Goal: Transaction & Acquisition: Purchase product/service

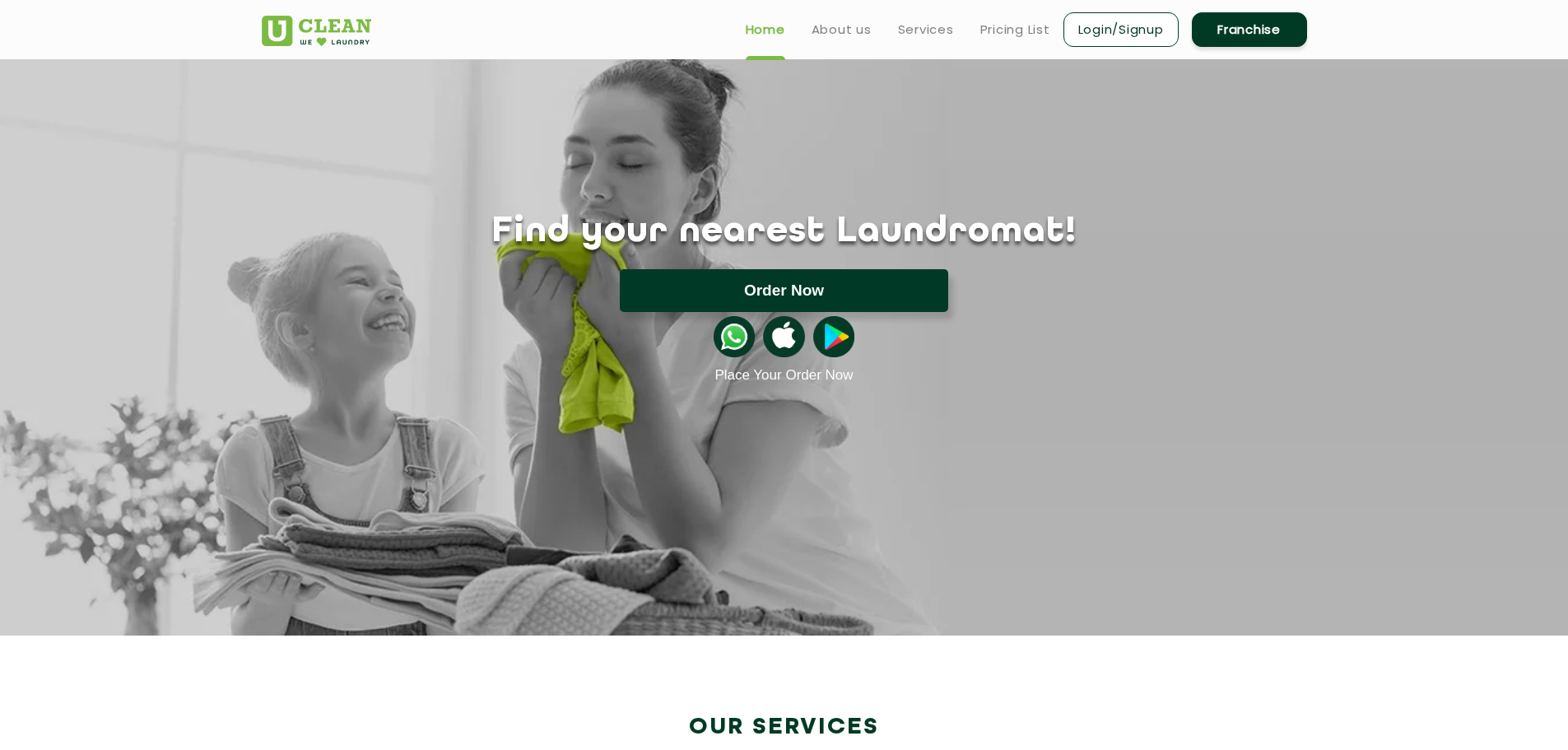
click at [824, 277] on button "Order Now" at bounding box center [784, 290] width 328 height 43
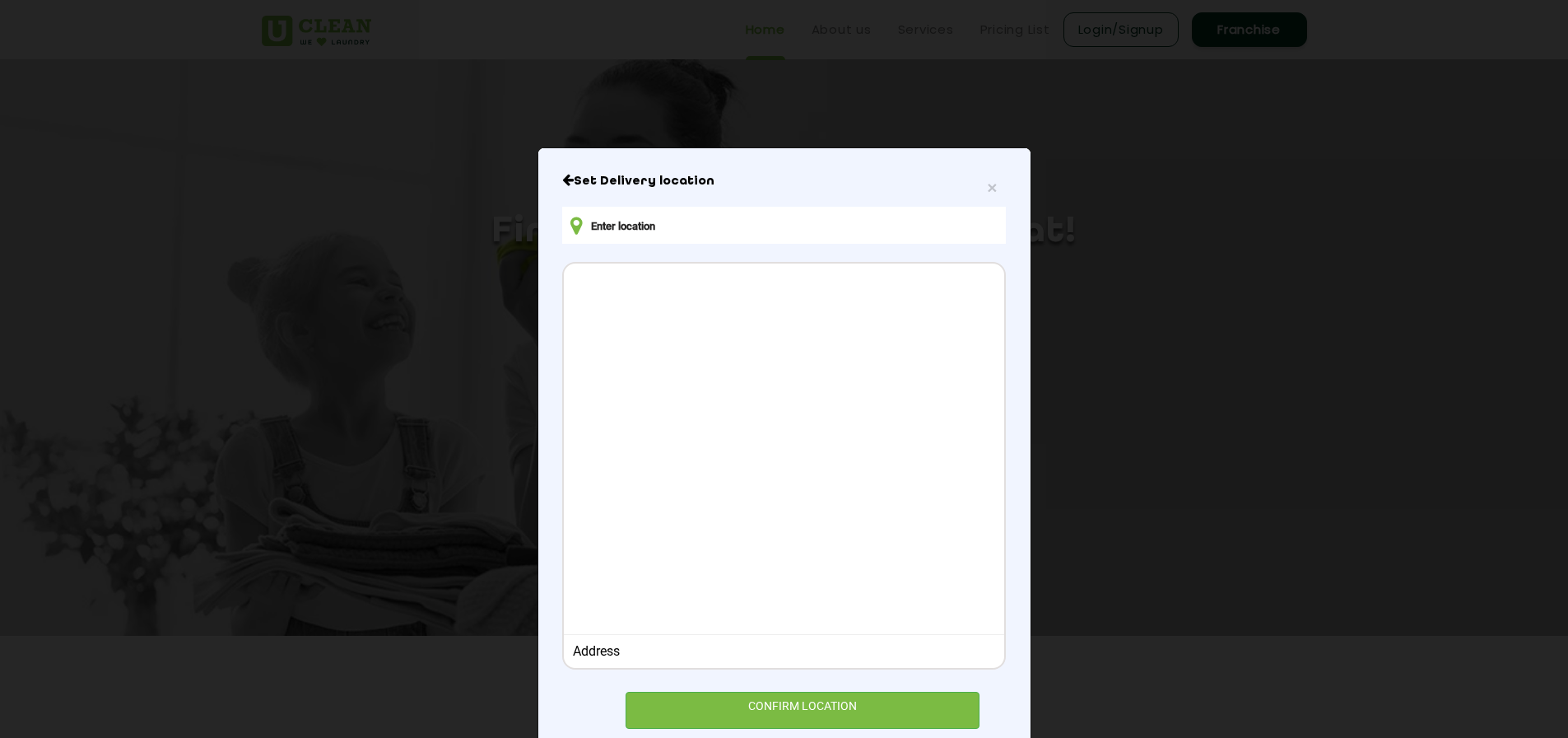
click at [769, 211] on input "text" at bounding box center [783, 226] width 442 height 37
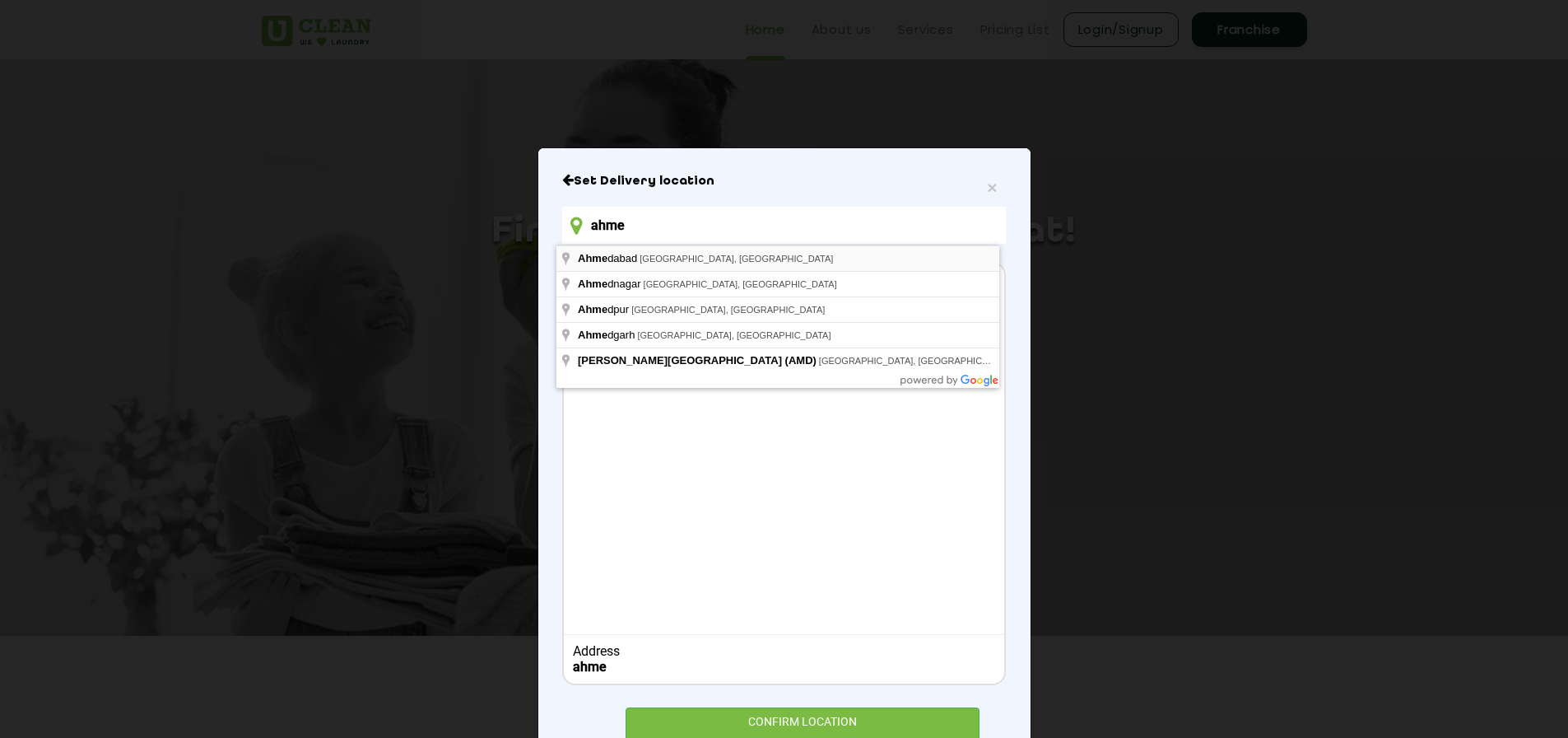
type input "ahme"
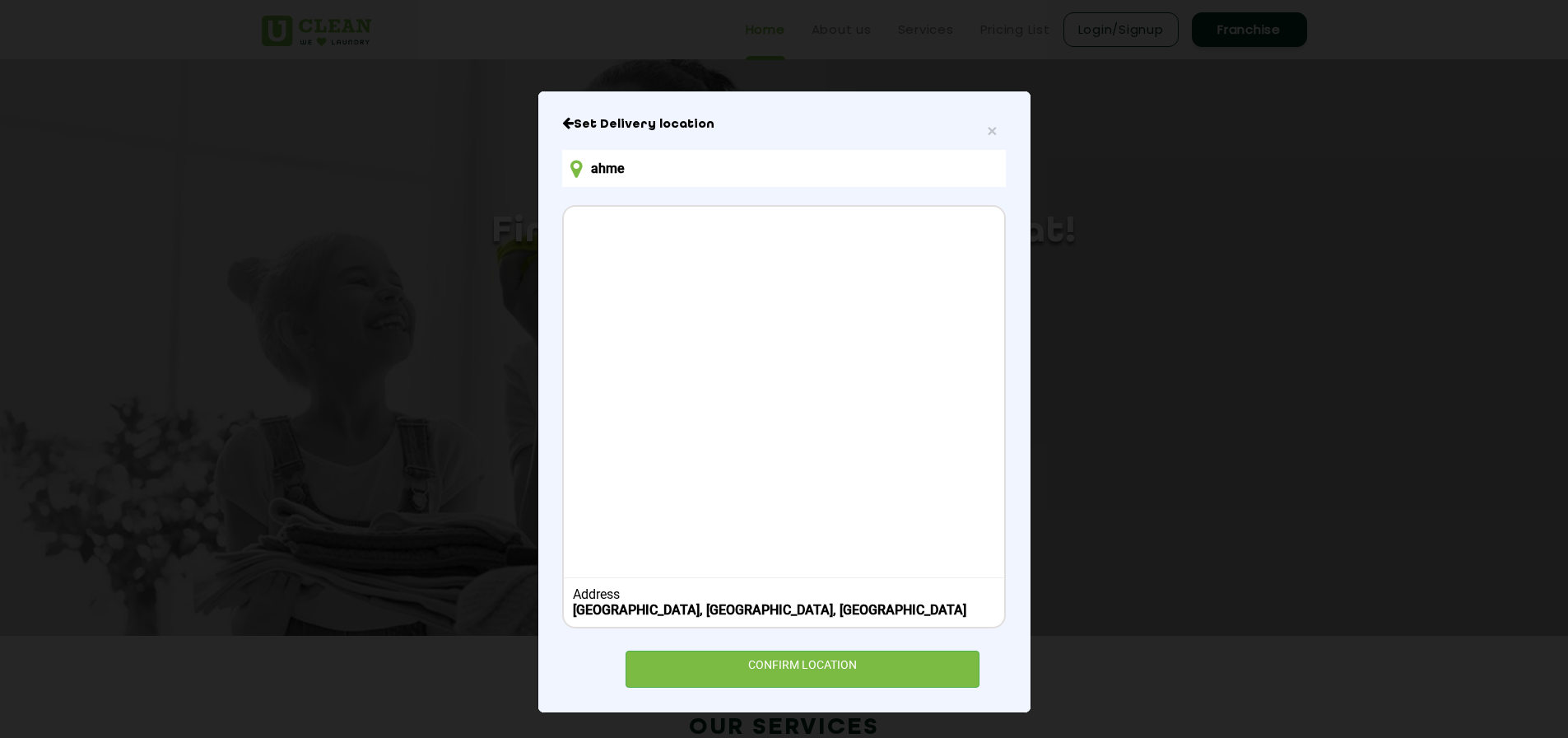
scroll to position [57, 0]
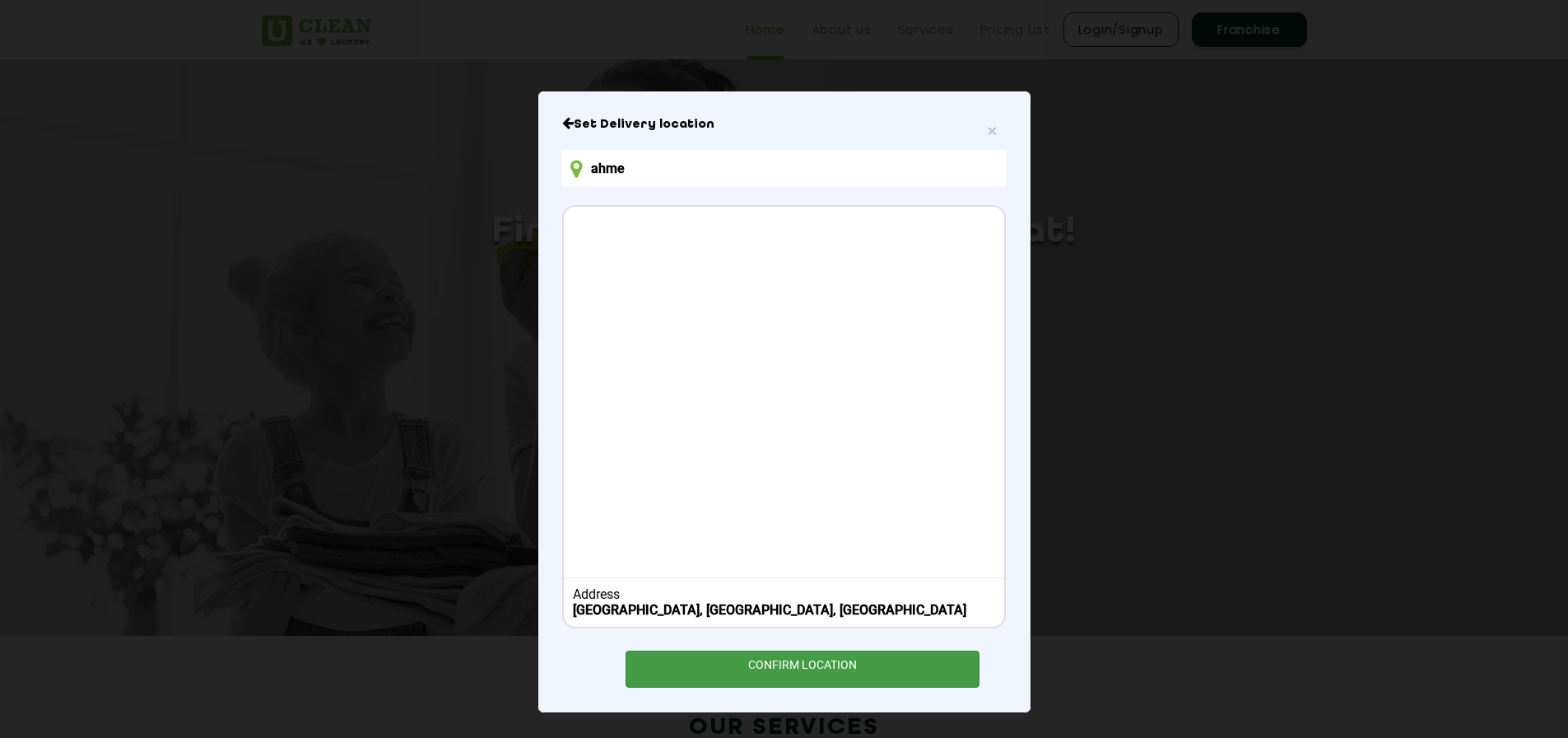
click at [760, 672] on div "CONFIRM LOCATION" at bounding box center [803, 669] width 355 height 37
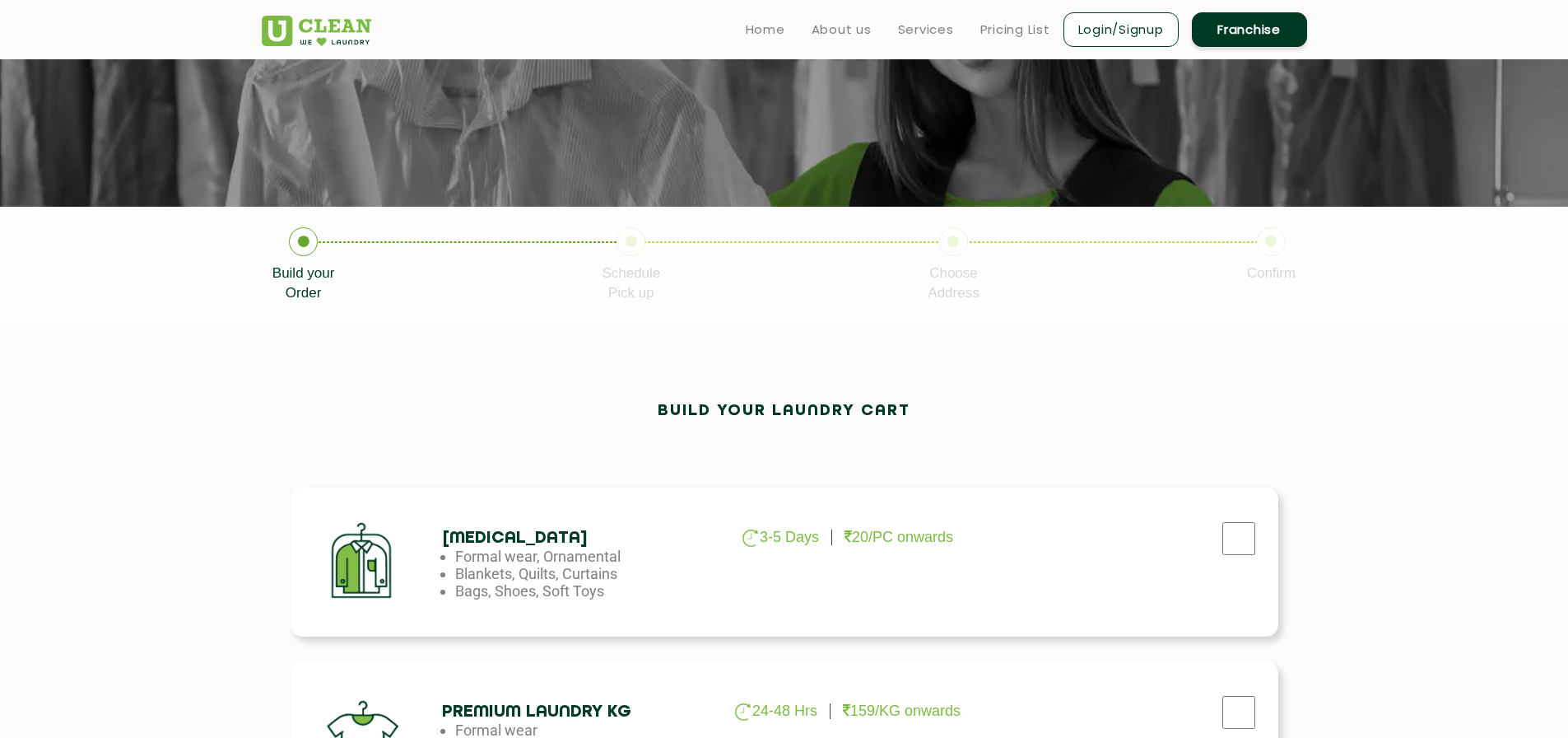
scroll to position [494, 0]
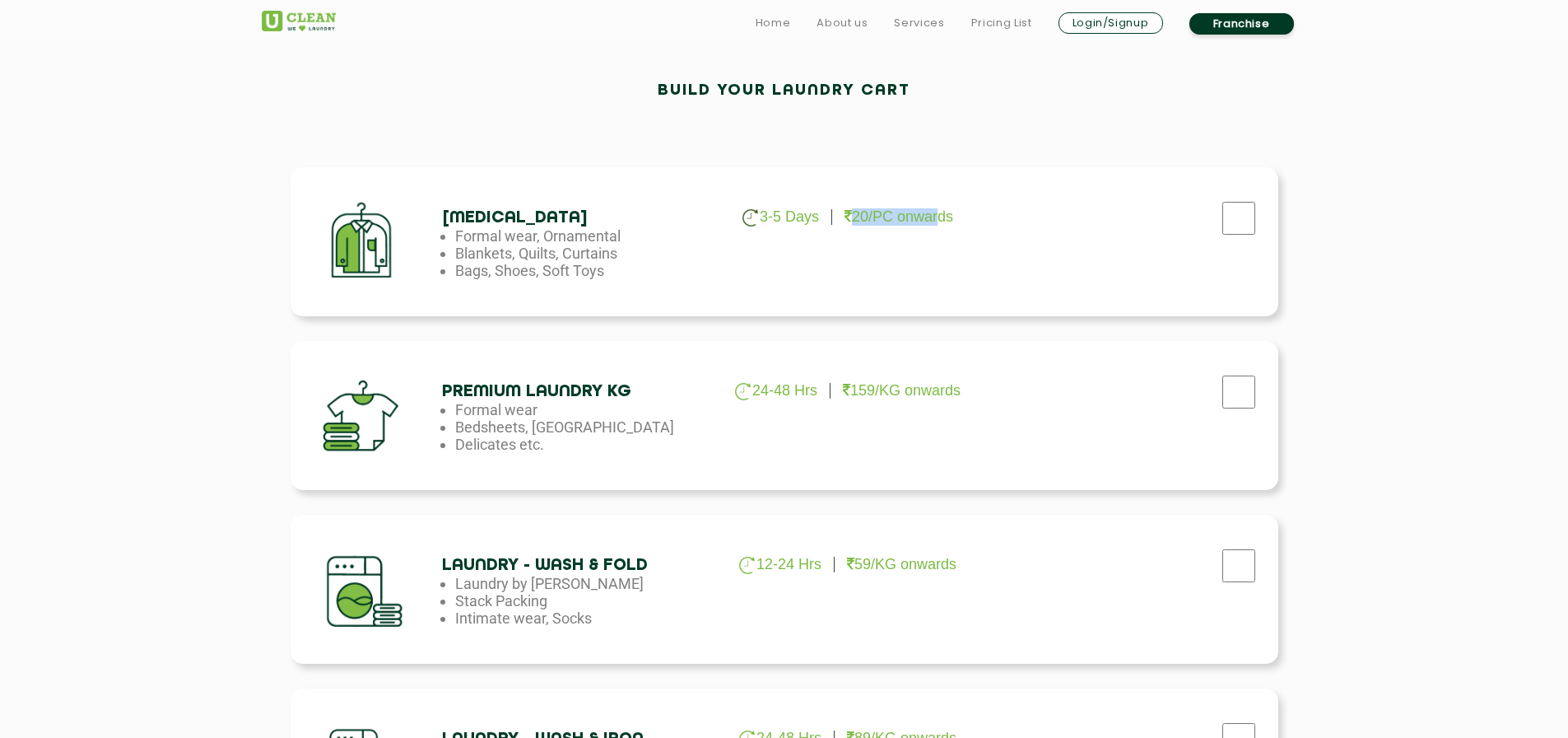
drag, startPoint x: 846, startPoint y: 209, endPoint x: 940, endPoint y: 220, distance: 94.6
click at [940, 220] on p "20/PC onwards" at bounding box center [898, 217] width 109 height 18
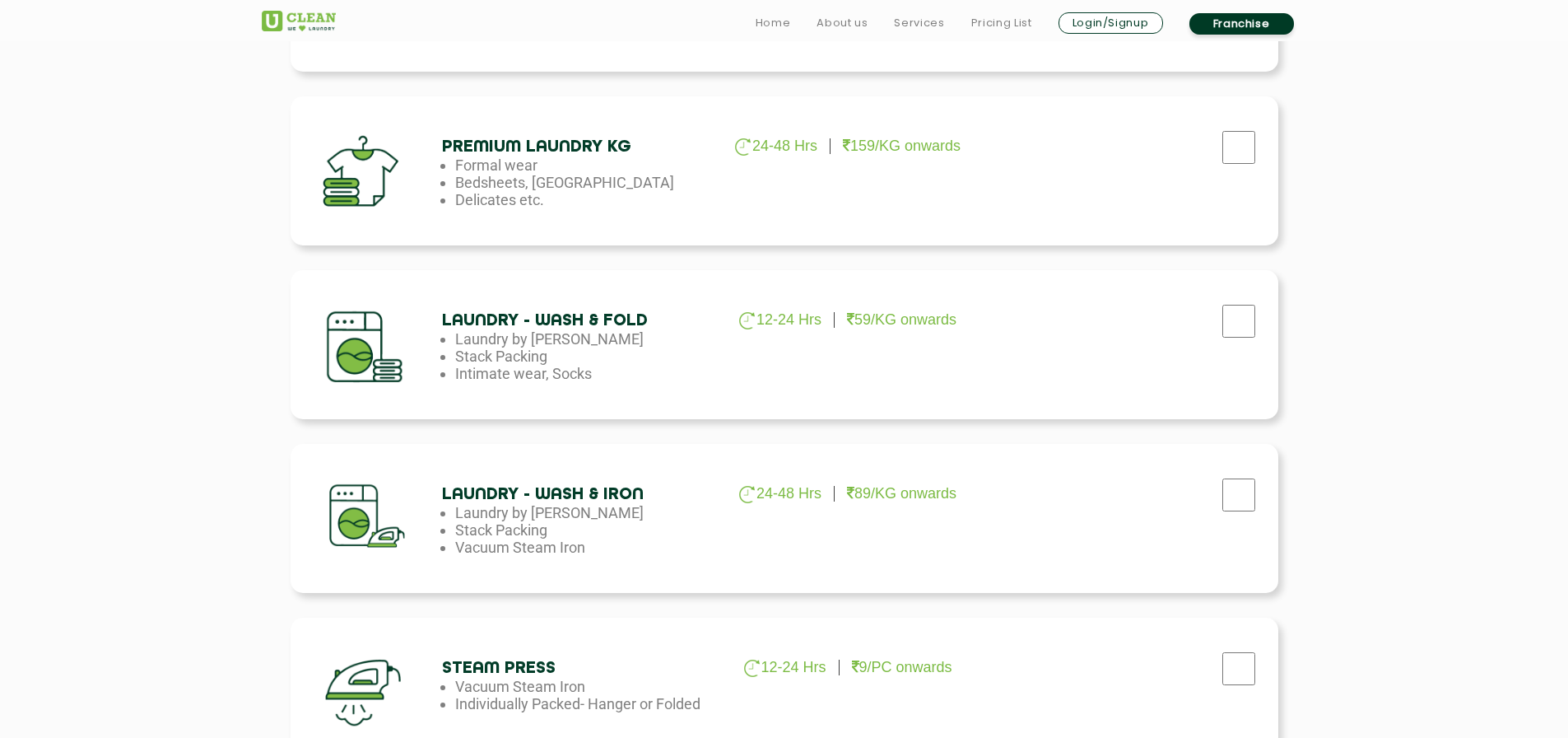
scroll to position [741, 0]
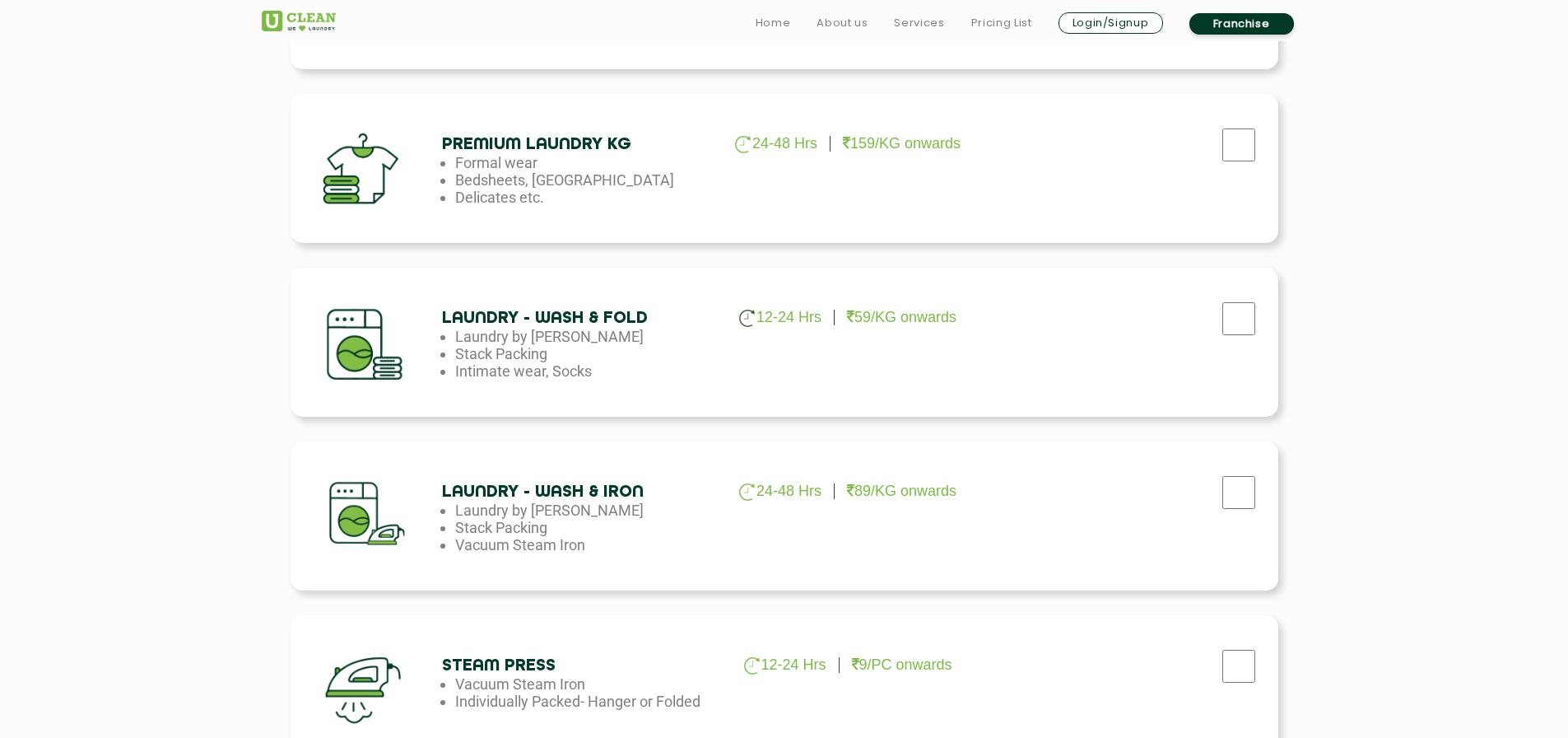
drag, startPoint x: 457, startPoint y: 373, endPoint x: 596, endPoint y: 381, distance: 139.2
click at [596, 380] on li "Intimate wear, Socks" at bounding box center [588, 371] width 267 height 18
drag, startPoint x: 458, startPoint y: 552, endPoint x: 595, endPoint y: 557, distance: 137.1
click at [595, 557] on div "Laundry - Wash & Iron 24-48 Hrs 89/KG onwards Laundry by Kilo Stack Packing Vac…" at bounding box center [784, 515] width 988 height 149
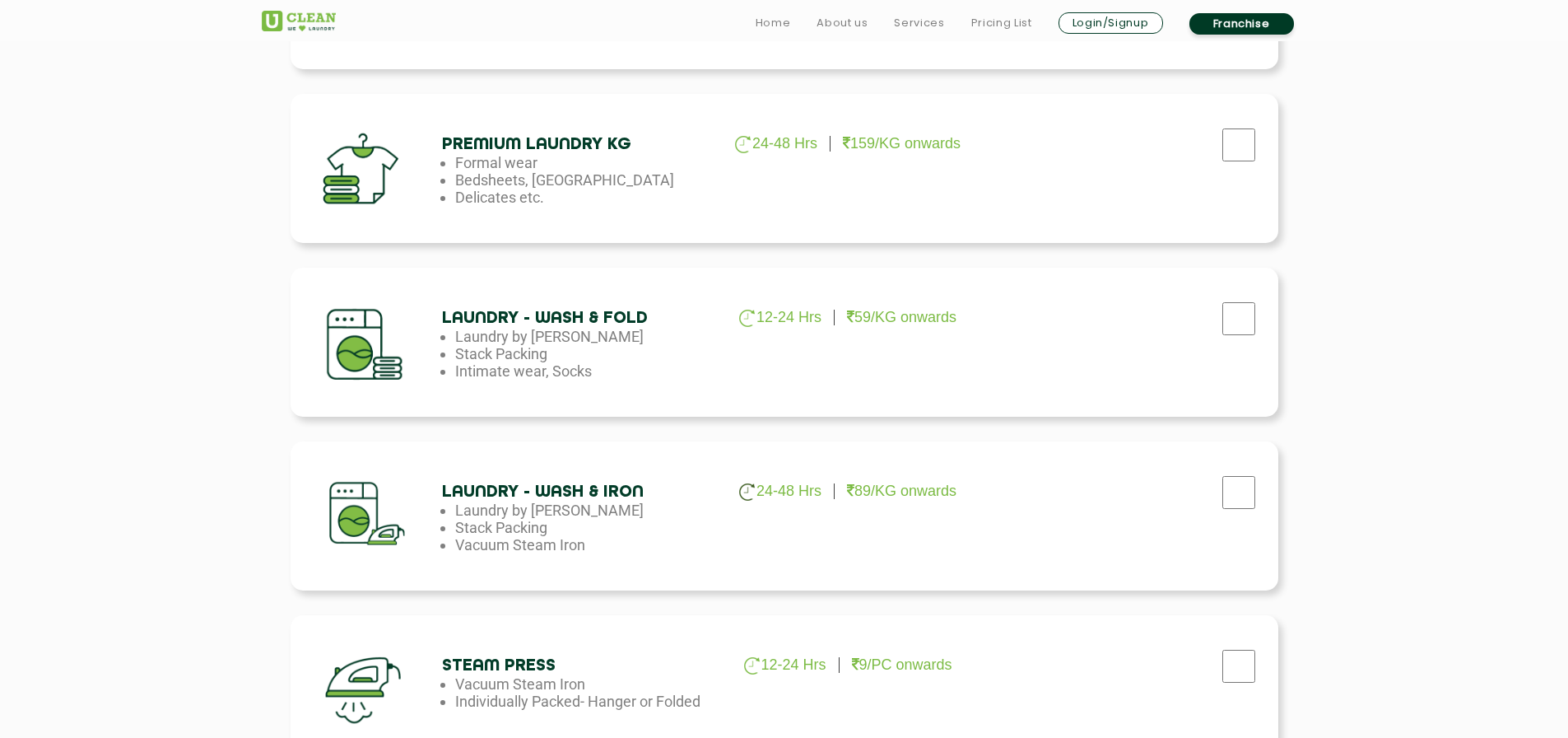
click at [595, 557] on div "Laundry - Wash & Iron 24-48 Hrs 89/KG onwards Laundry by Kilo Stack Packing Vac…" at bounding box center [784, 515] width 988 height 149
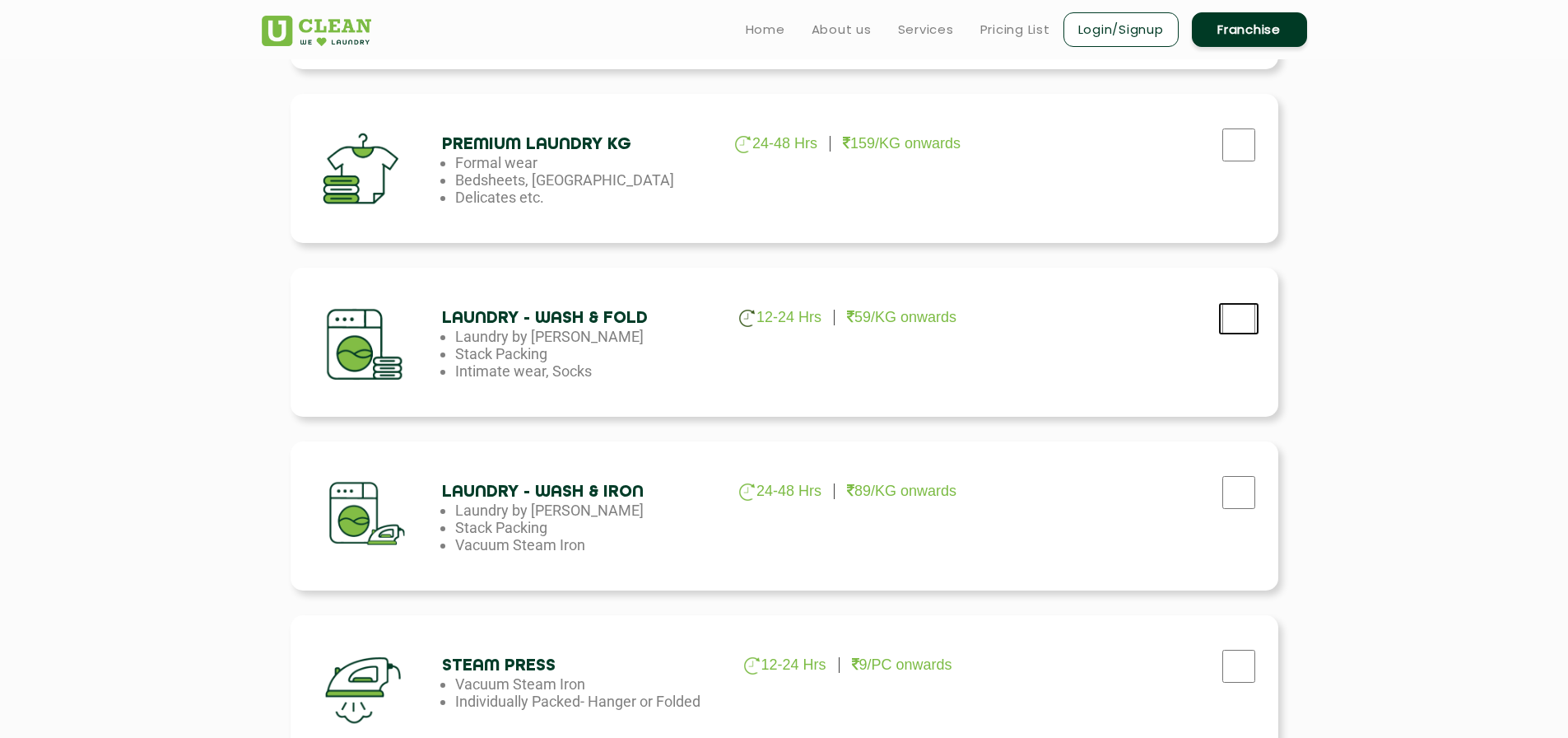
click at [1226, 328] on input "checkbox" at bounding box center [1238, 318] width 41 height 33
checkbox input "true"
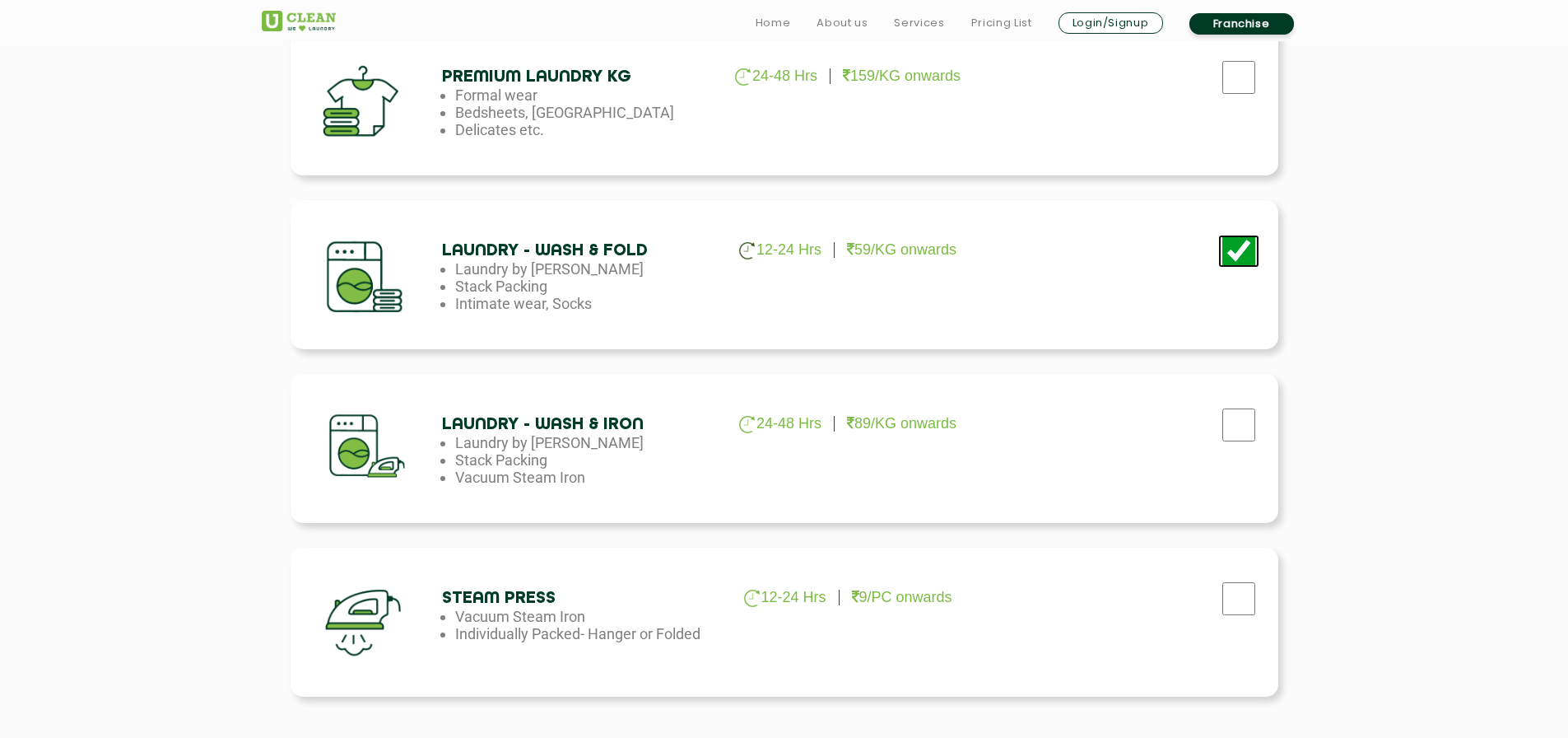
scroll to position [988, 0]
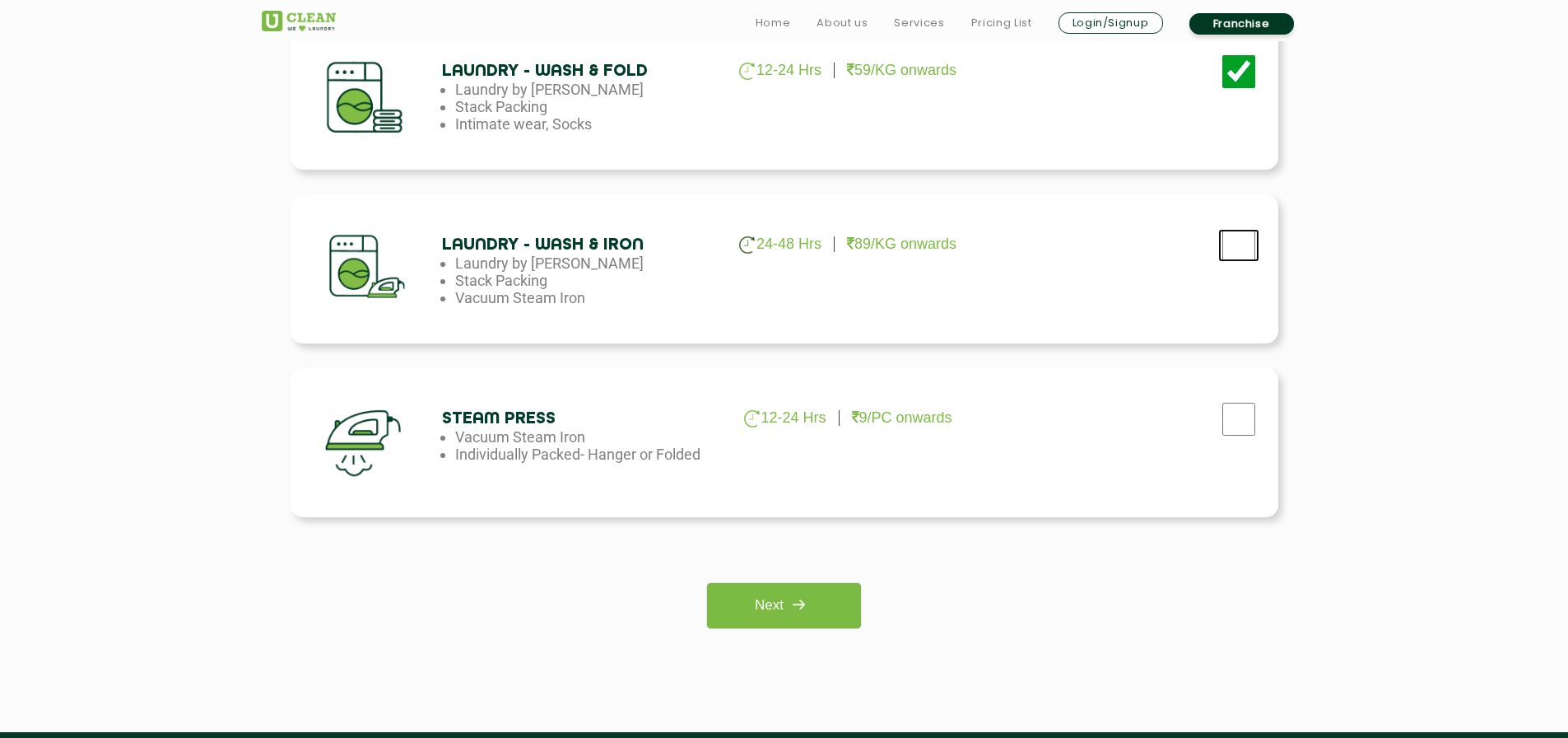
click at [1235, 247] on input "checkbox" at bounding box center [1238, 245] width 41 height 33
checkbox input "false"
click at [790, 610] on img at bounding box center [797, 604] width 29 height 29
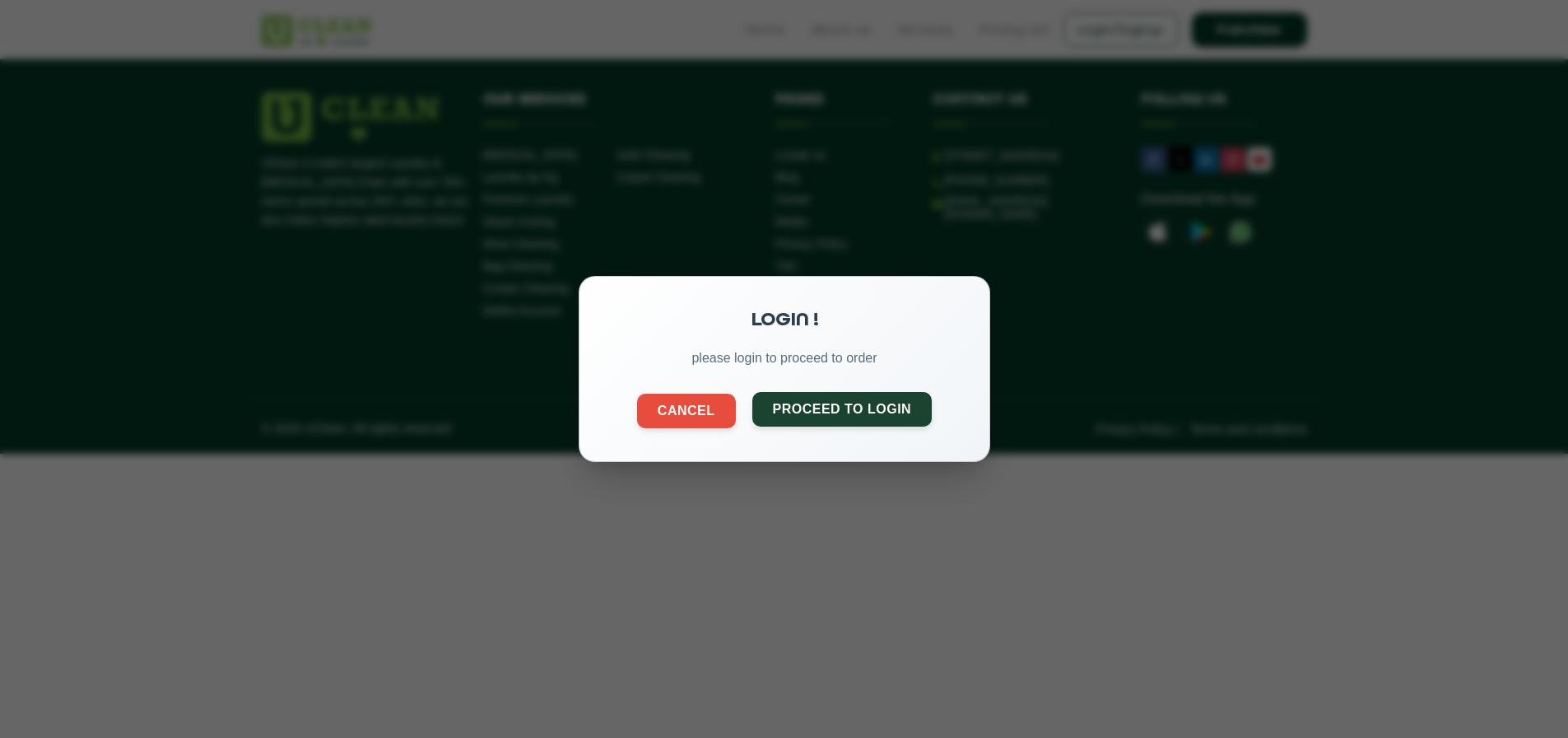
click at [845, 415] on button "Proceed to Login" at bounding box center [841, 409] width 180 height 35
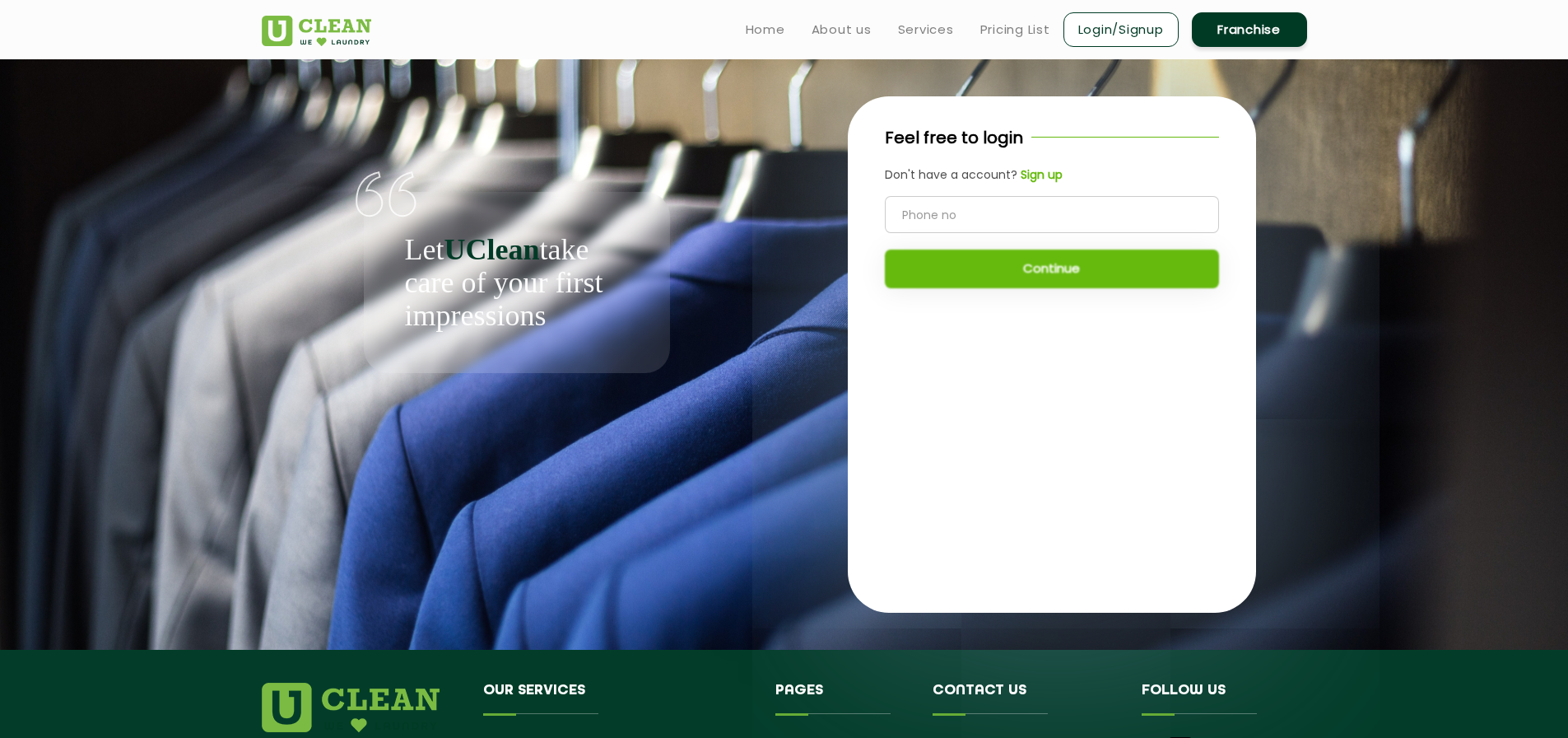
click at [1016, 204] on input "tel" at bounding box center [1052, 215] width 334 height 37
type input "9998593193"
click at [984, 273] on button "Continue" at bounding box center [1052, 268] width 334 height 39
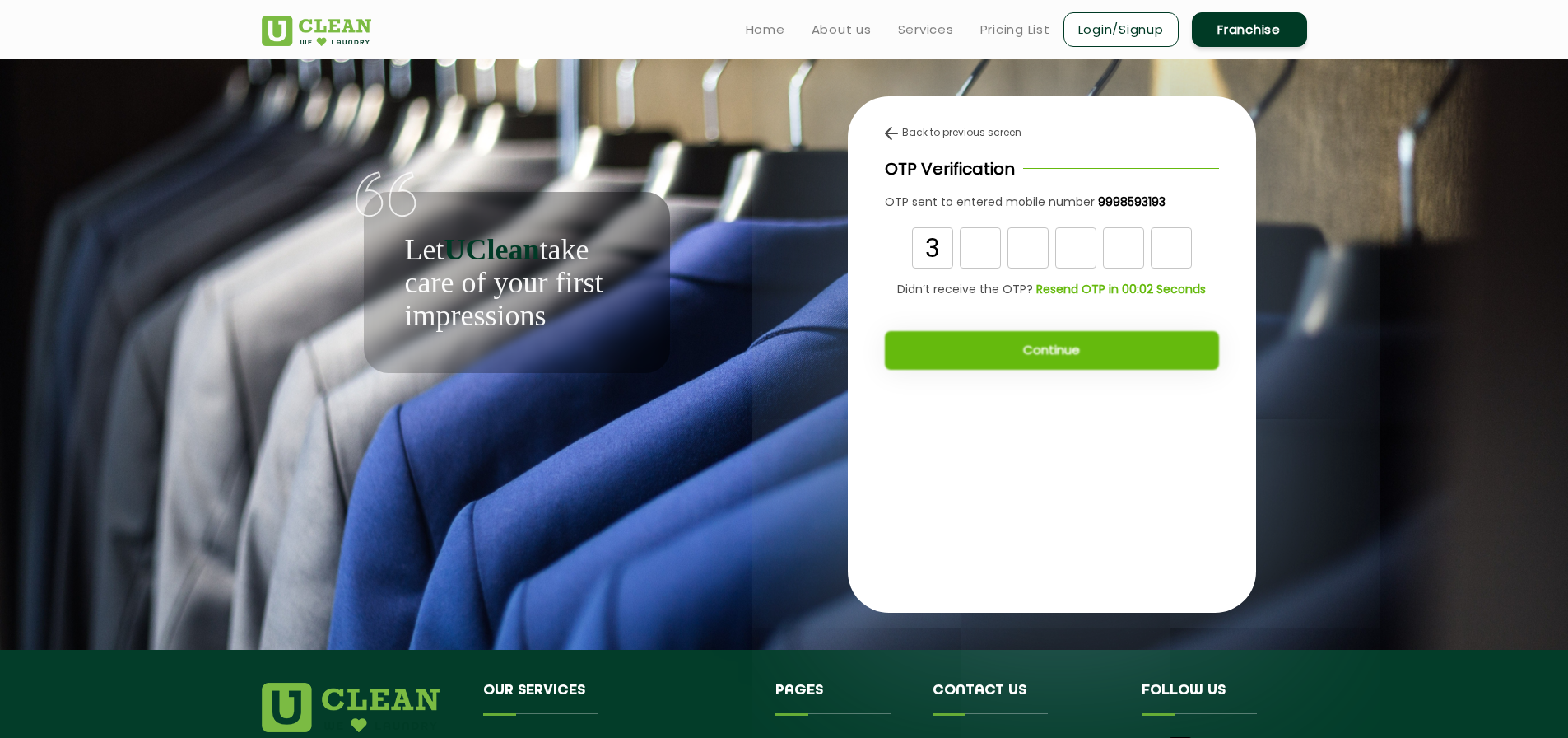
type input "3"
type input "0"
type input "7"
type input "6"
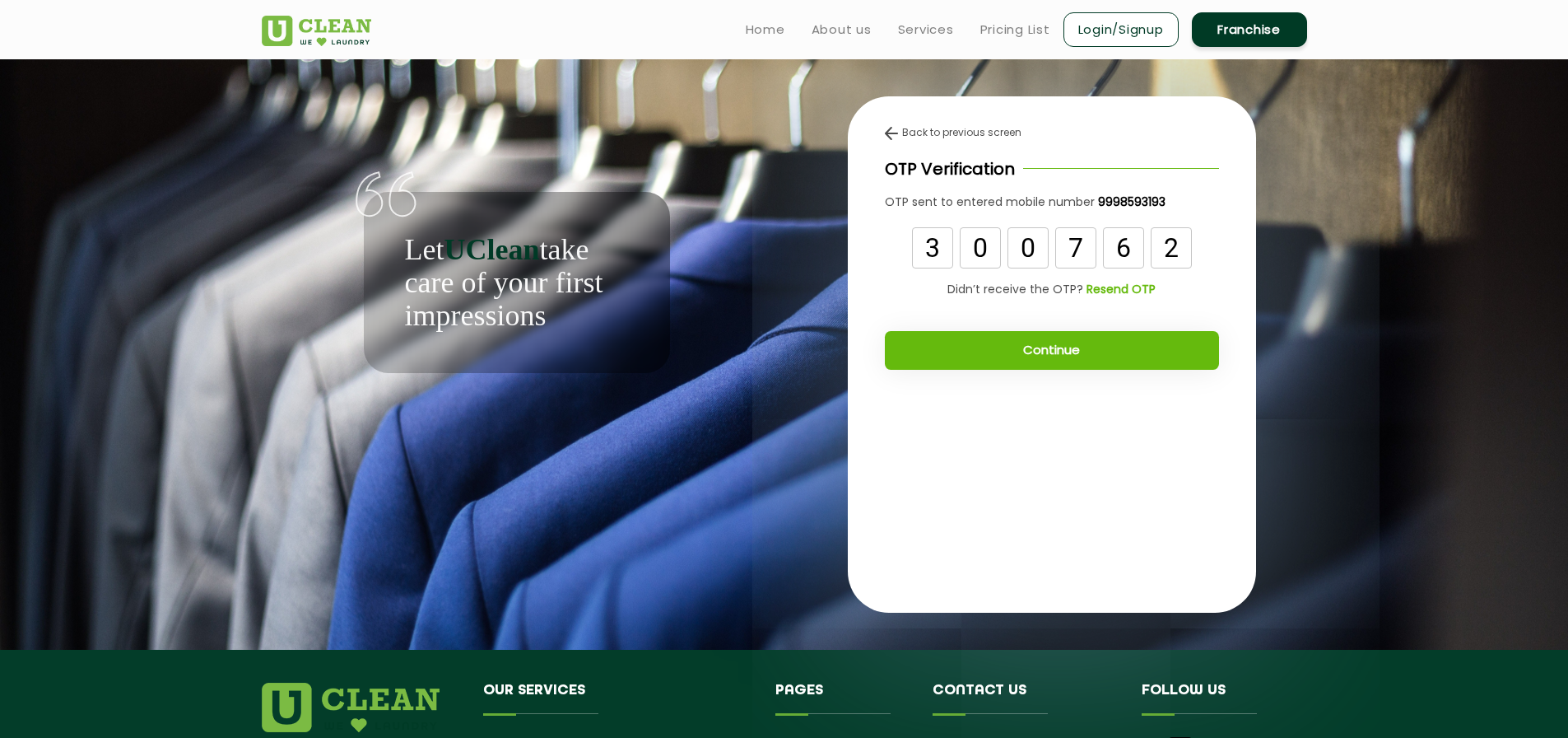
type input "2"
click at [1155, 346] on button "Continue" at bounding box center [1052, 350] width 334 height 39
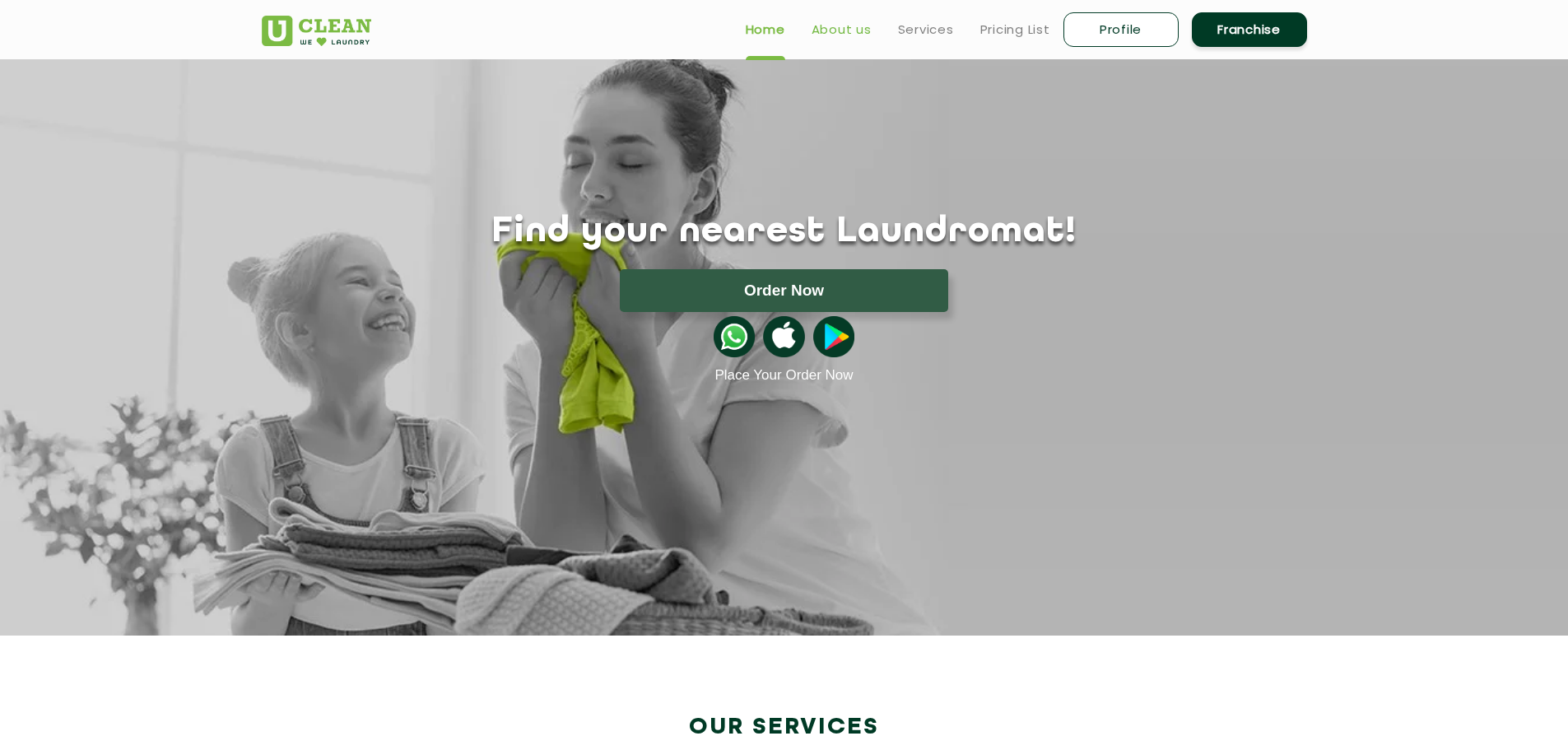
click at [864, 24] on link "About us" at bounding box center [841, 29] width 60 height 19
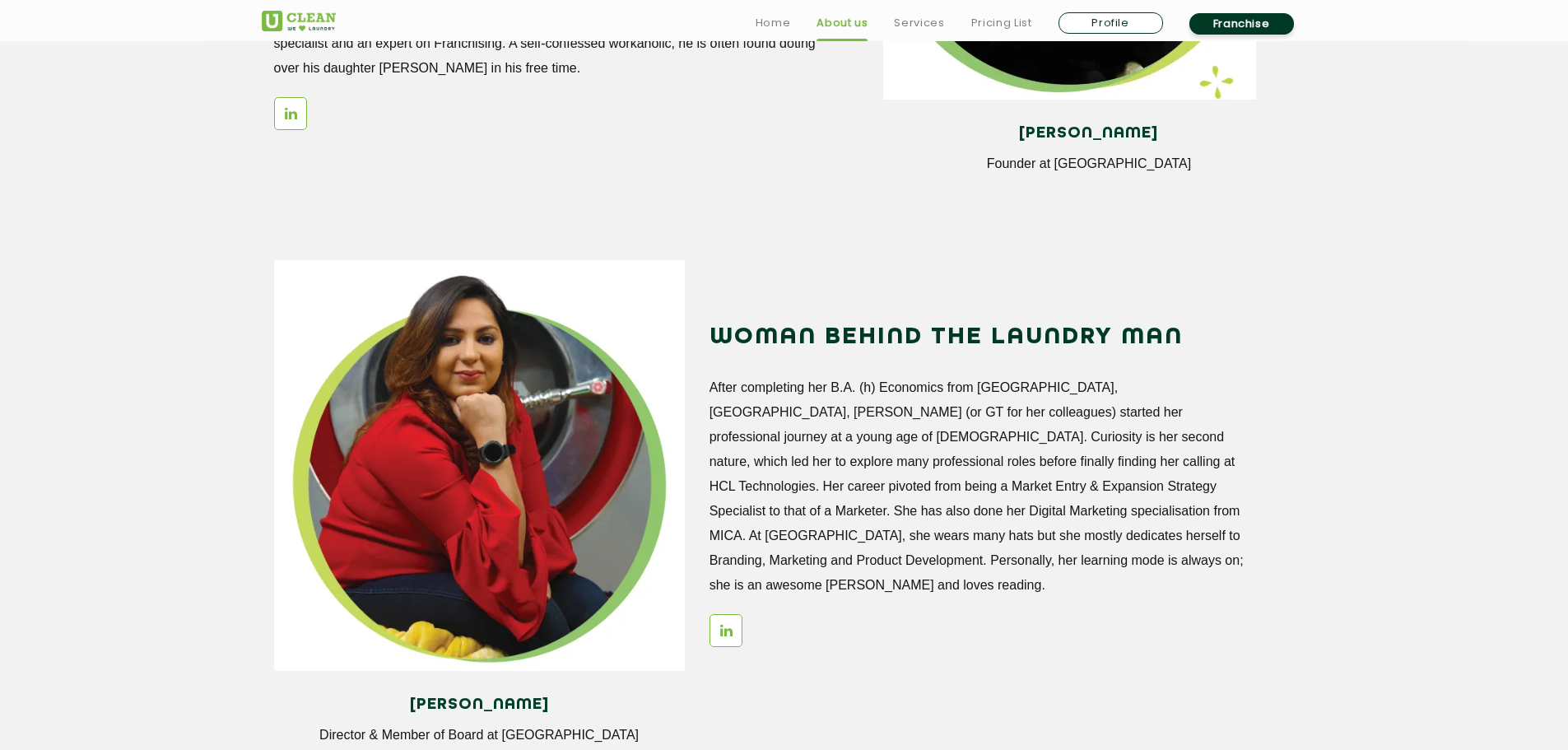
scroll to position [2257, 0]
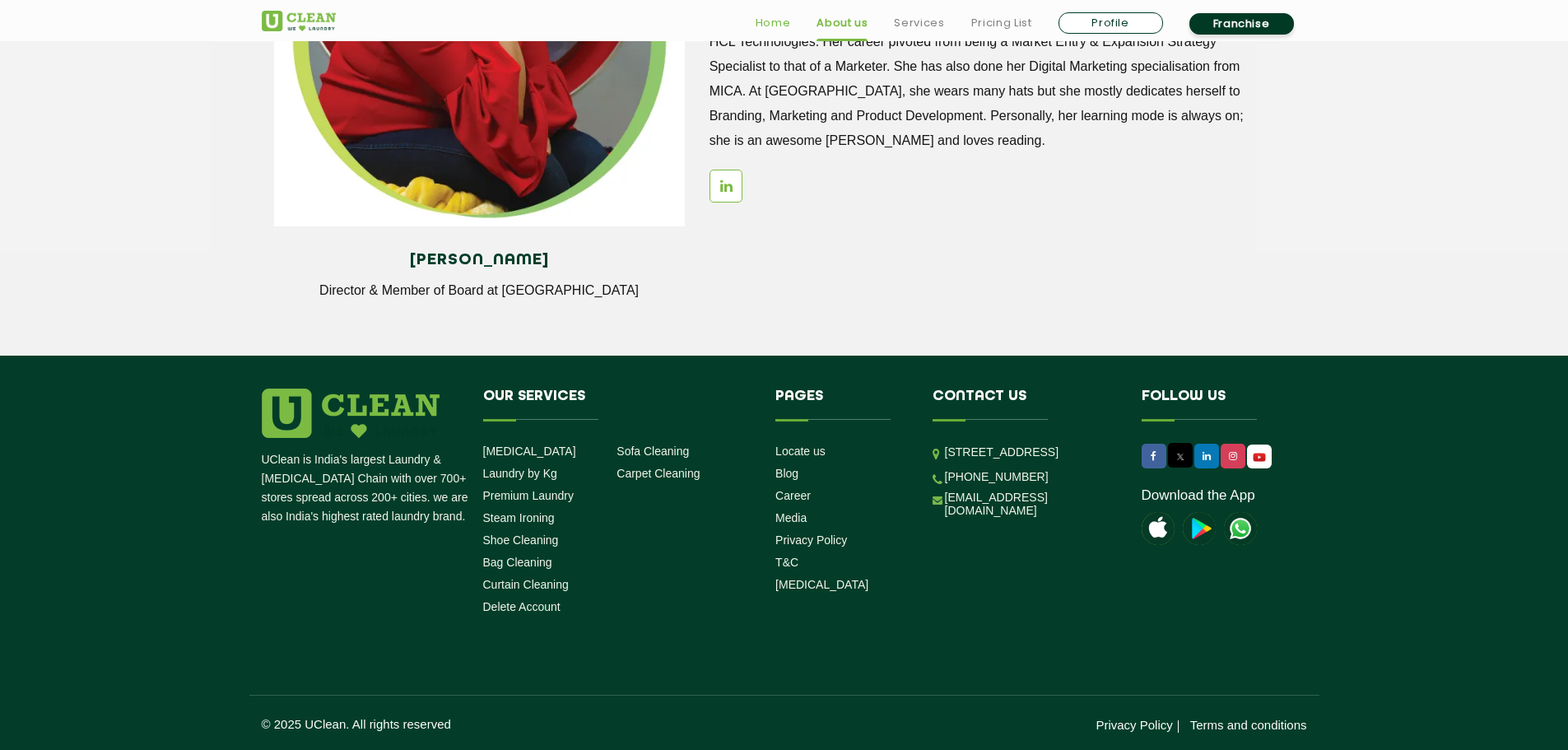
click at [784, 22] on link "Home" at bounding box center [773, 23] width 35 height 19
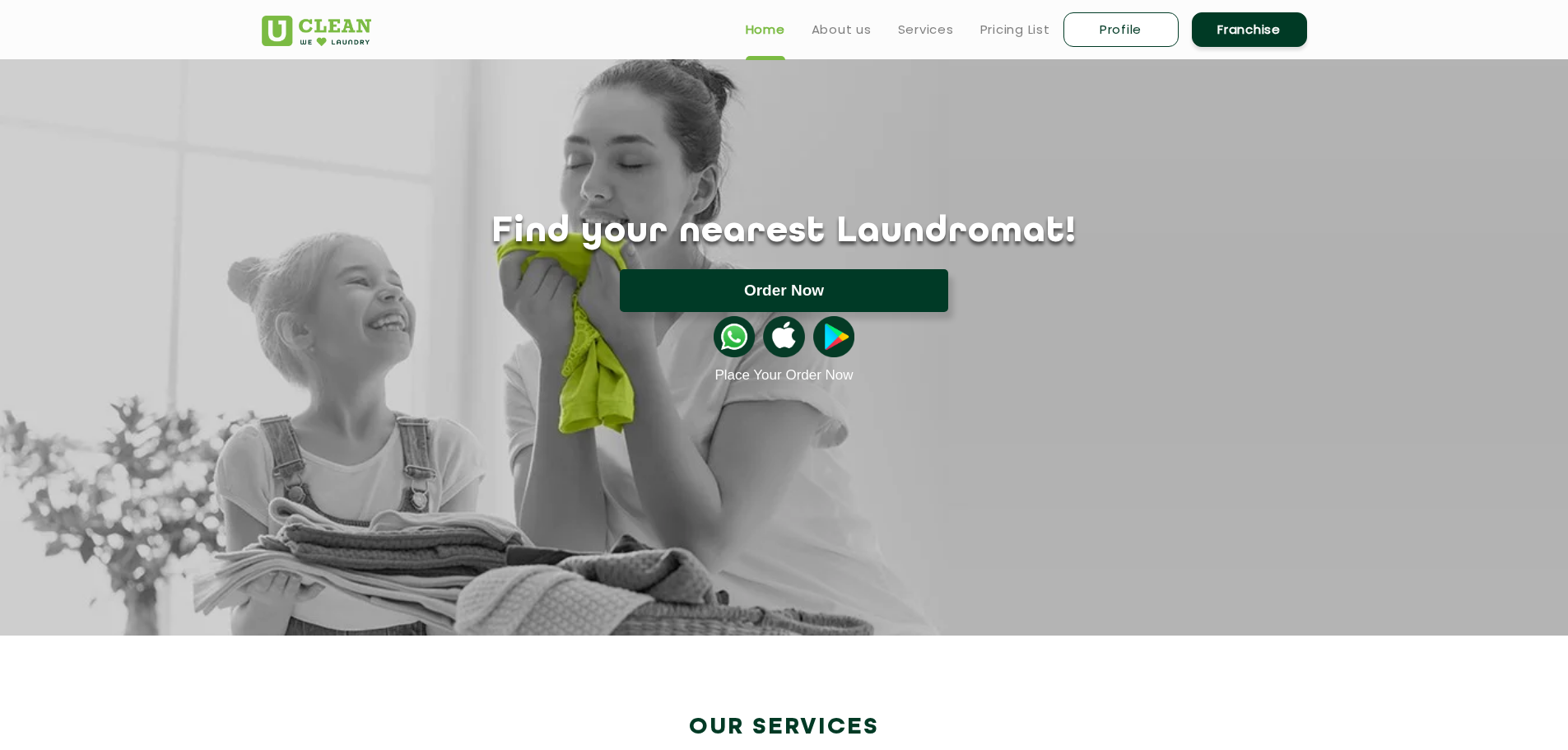
click at [823, 306] on button "Order Now" at bounding box center [784, 290] width 328 height 43
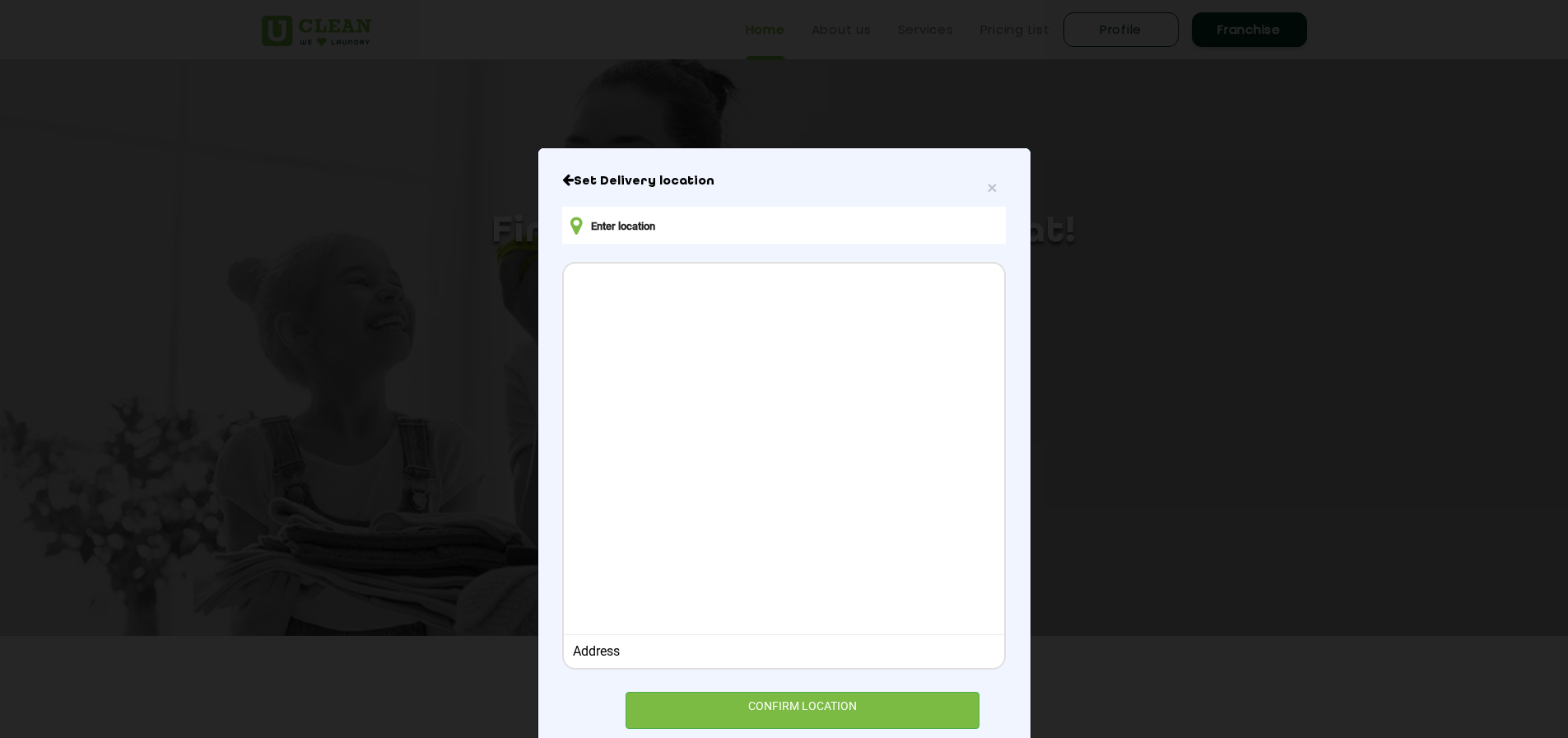
click at [710, 220] on input "text" at bounding box center [783, 226] width 442 height 37
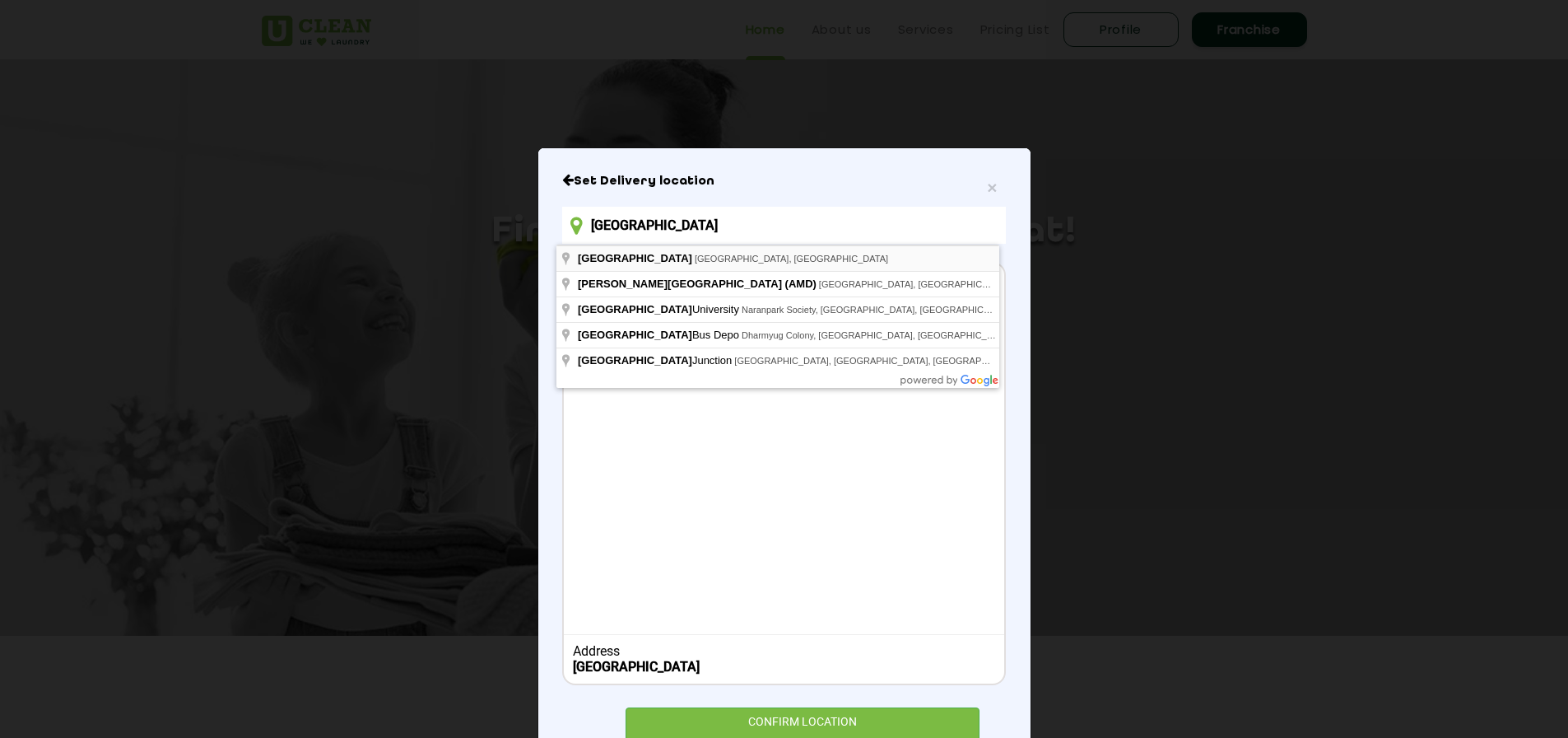
type input "Ahmedabad, Gujarat, India"
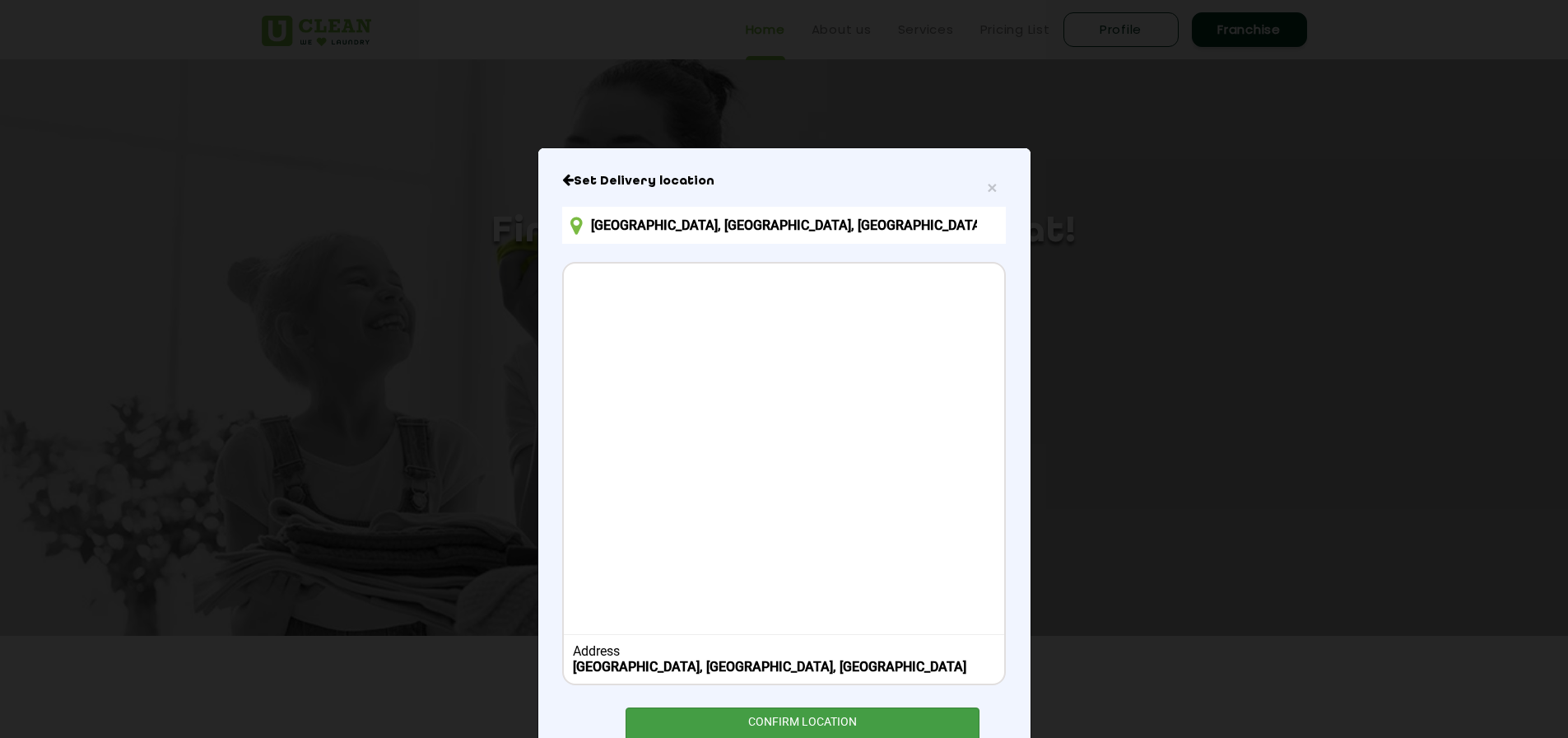
scroll to position [57, 0]
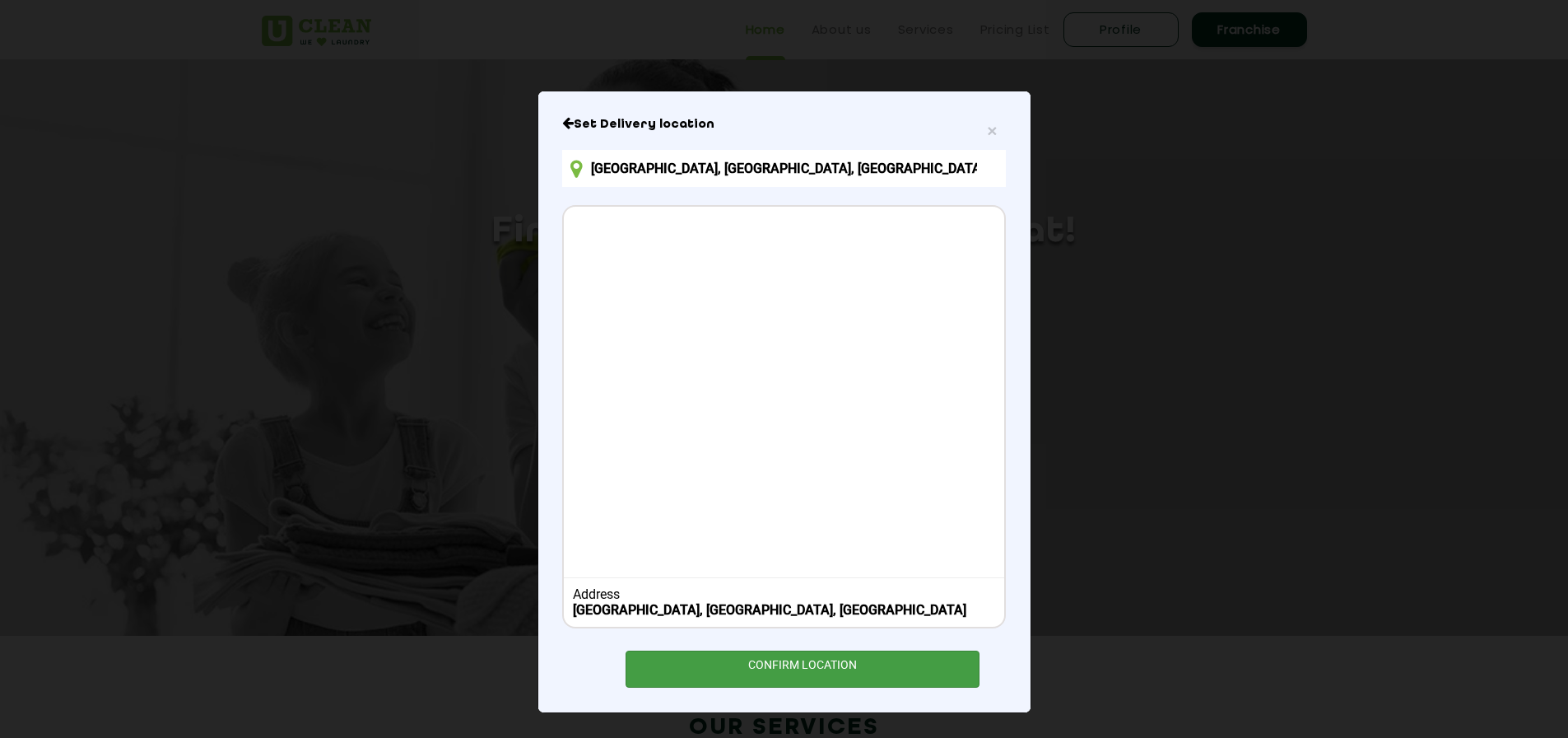
click at [808, 663] on div "CONFIRM LOCATION" at bounding box center [803, 669] width 355 height 37
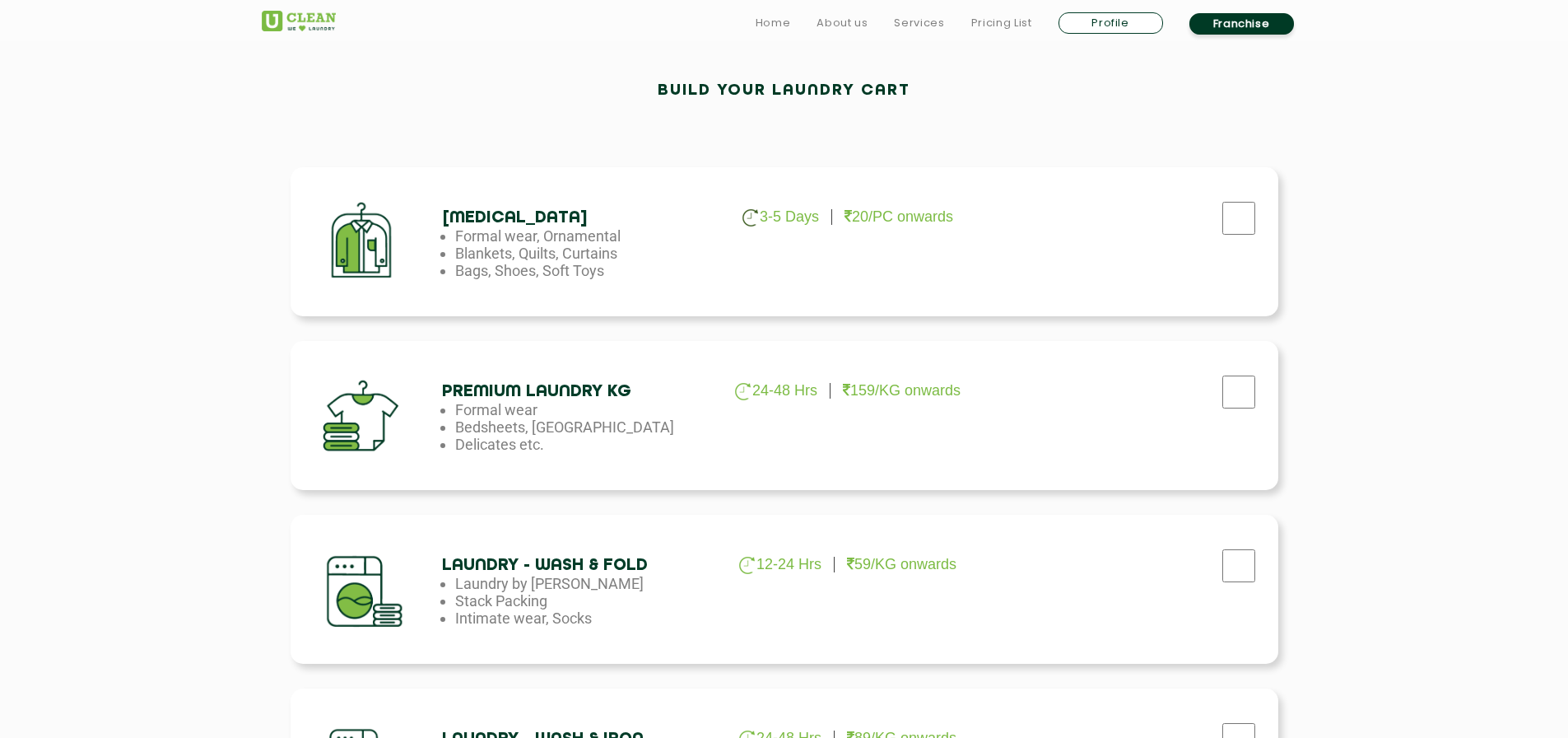
scroll to position [576, 0]
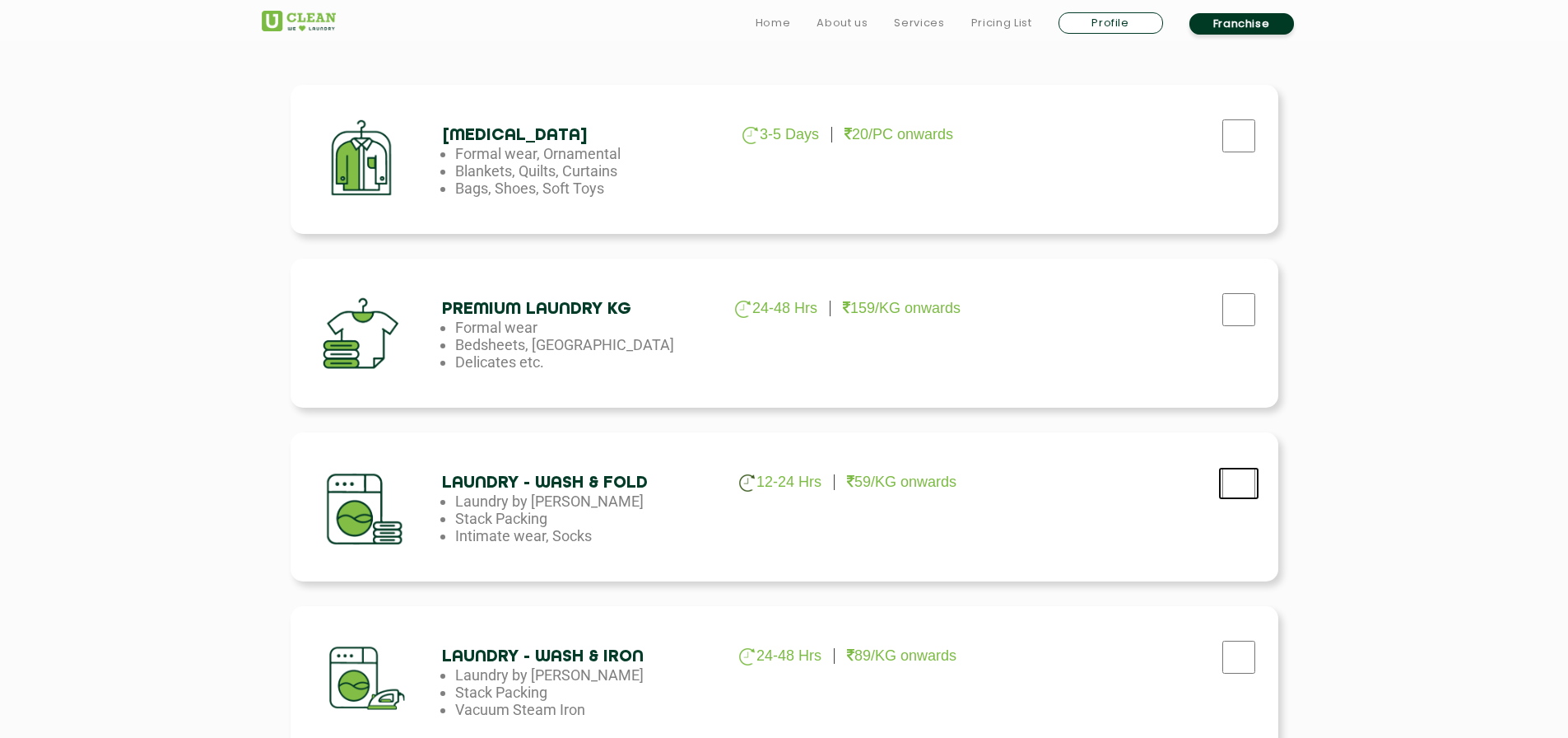
click at [1255, 478] on input "checkbox" at bounding box center [1238, 483] width 41 height 33
checkbox input "true"
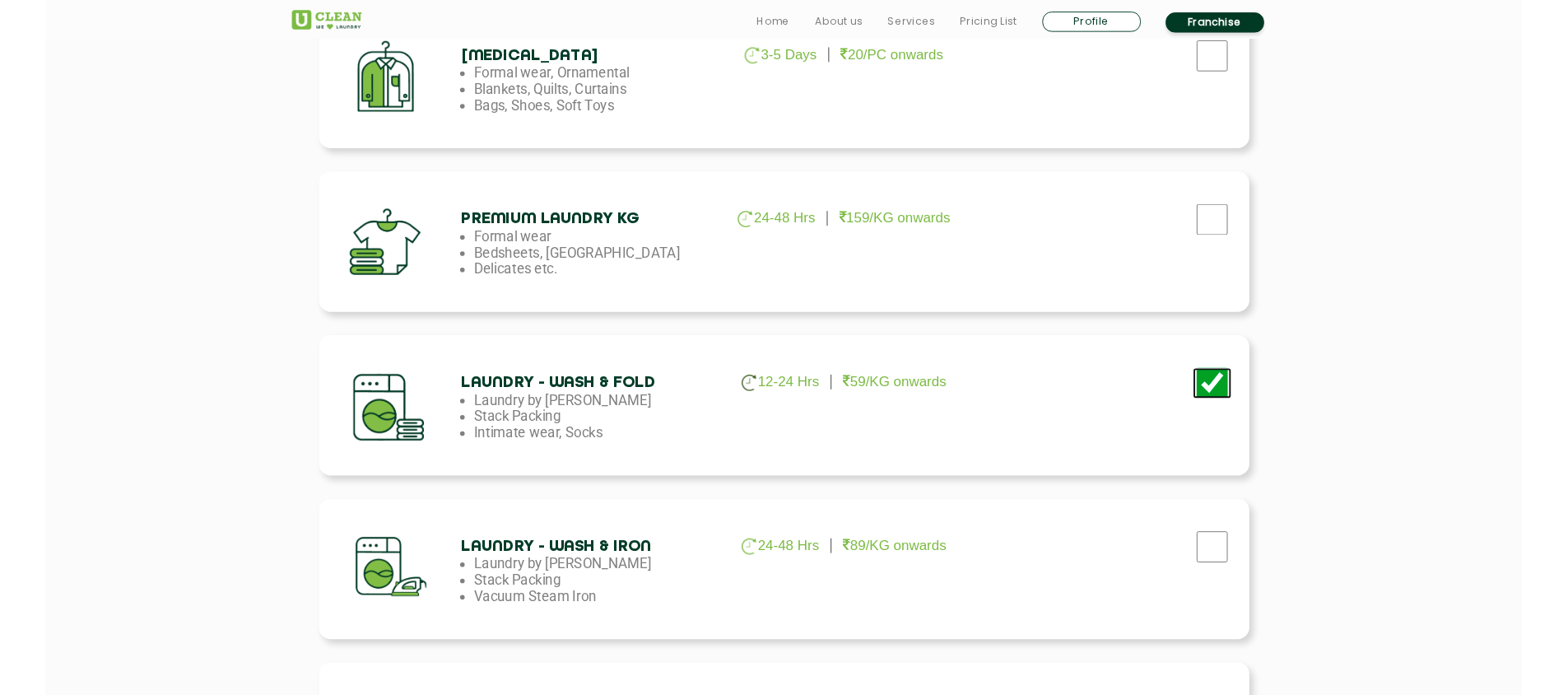
scroll to position [823, 0]
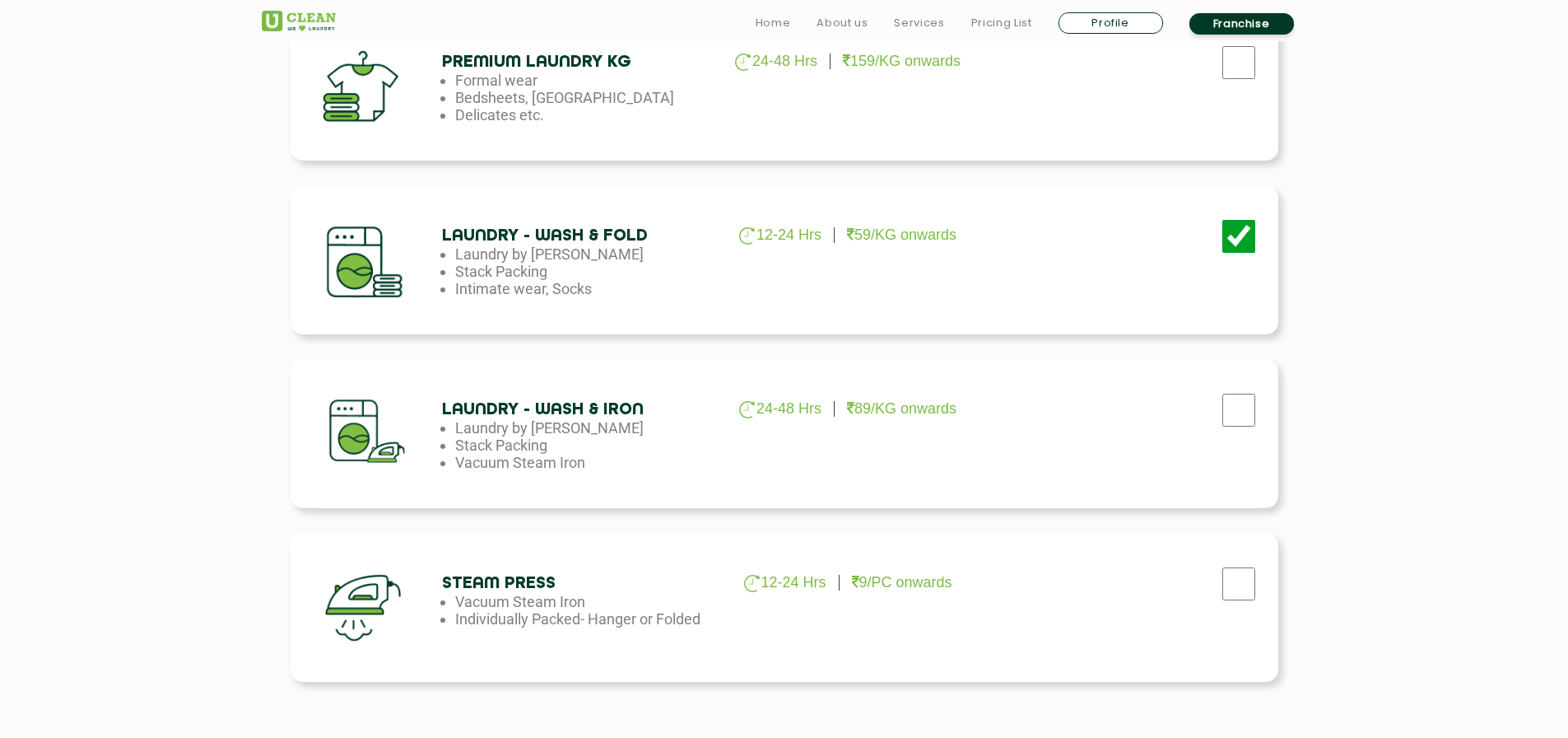
click at [1366, 233] on section "Build your laundry cart Dry Cleaning 3-5 Days 20/PC onwards Formal wear, Orname…" at bounding box center [784, 285] width 1568 height 1223
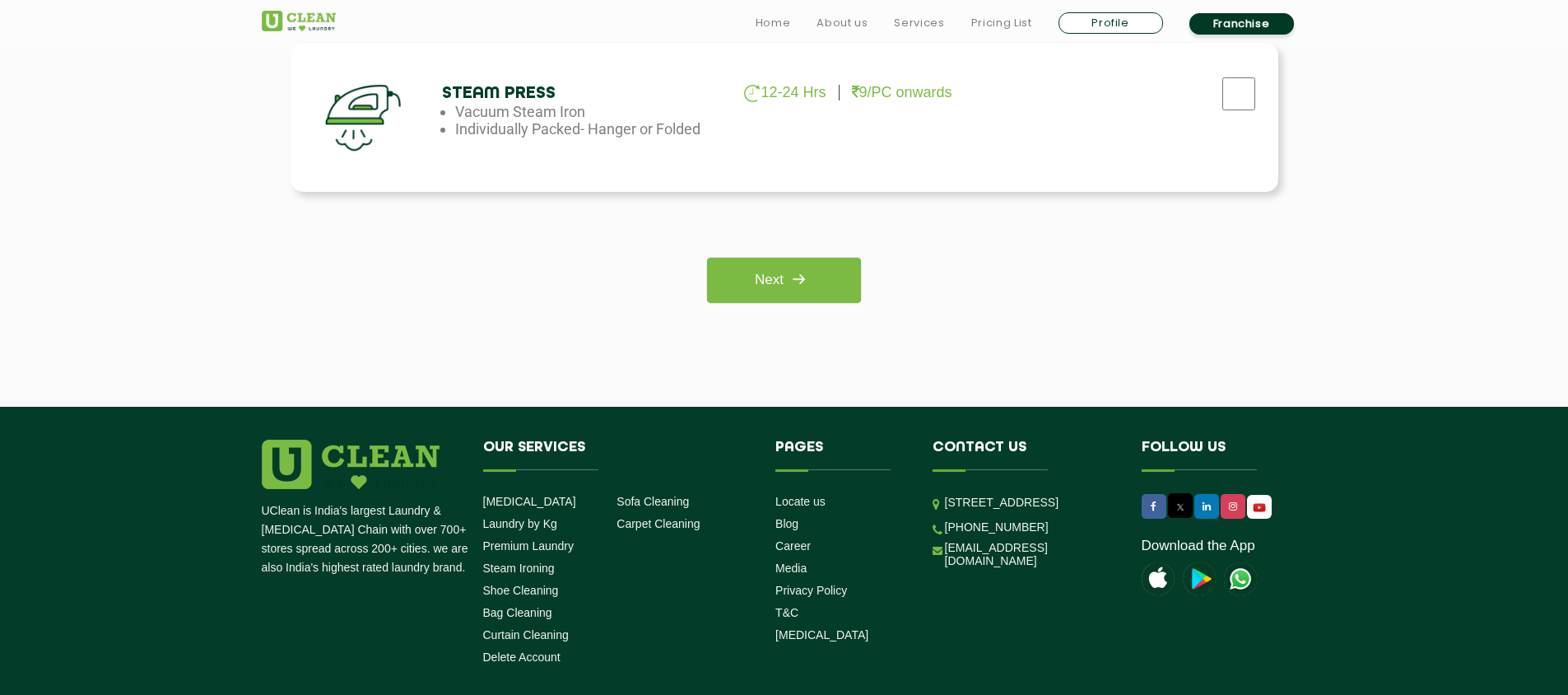
scroll to position [1318, 0]
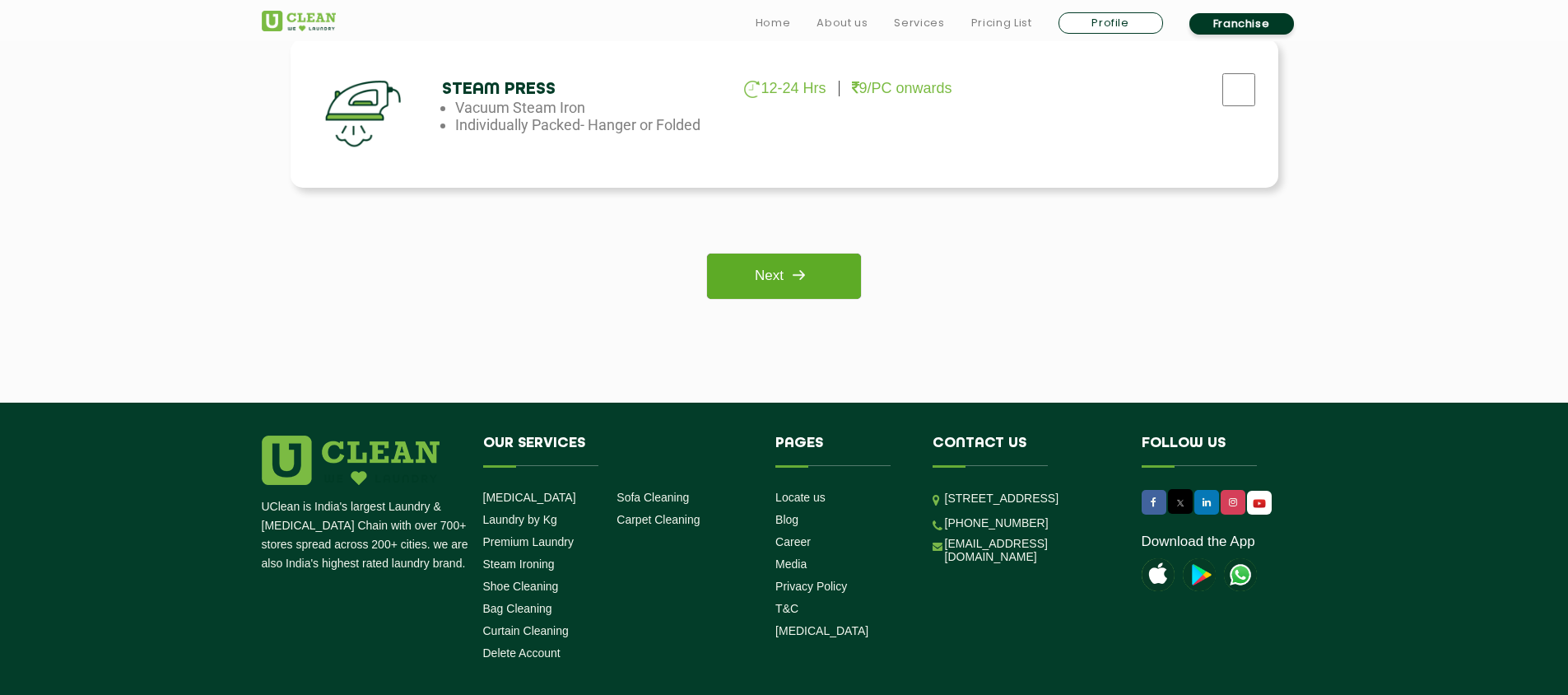
click at [761, 273] on link "Next" at bounding box center [784, 276] width 154 height 45
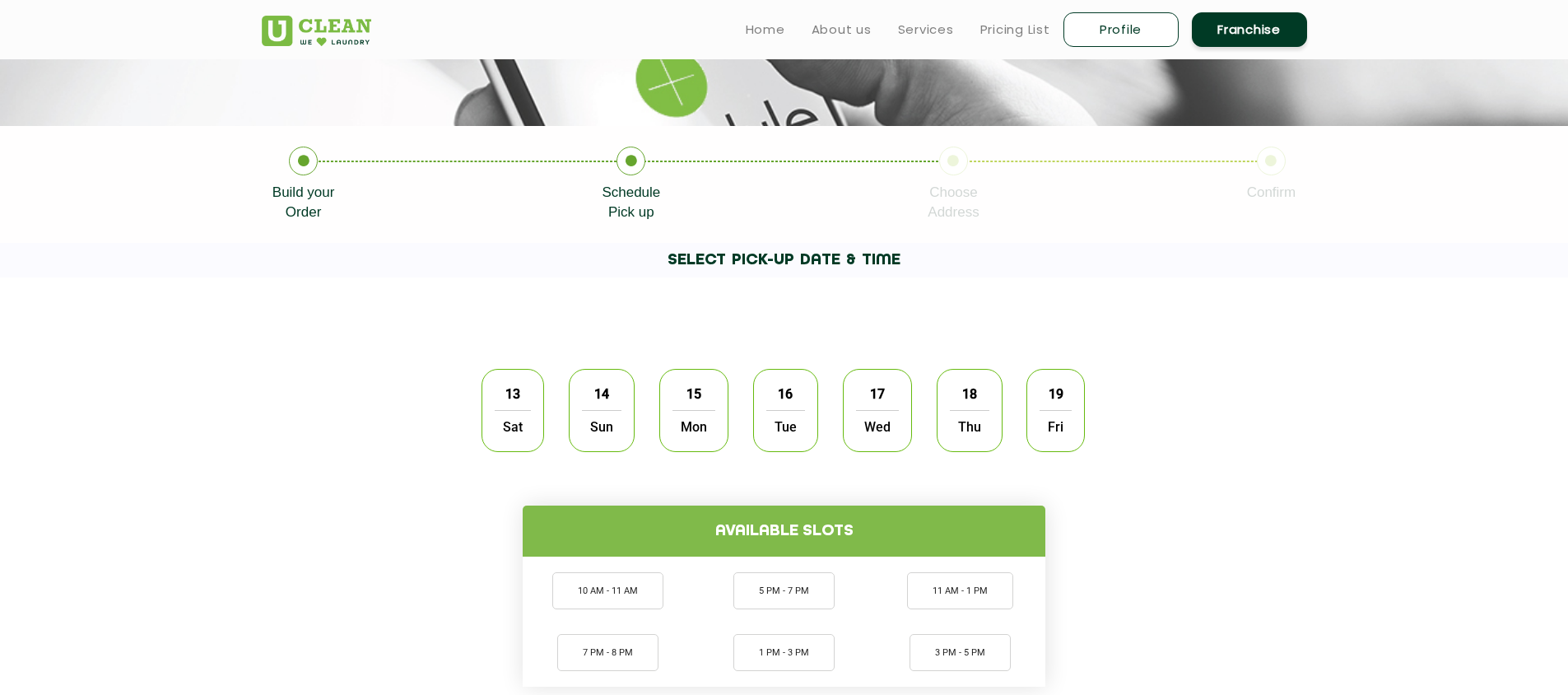
scroll to position [247, 0]
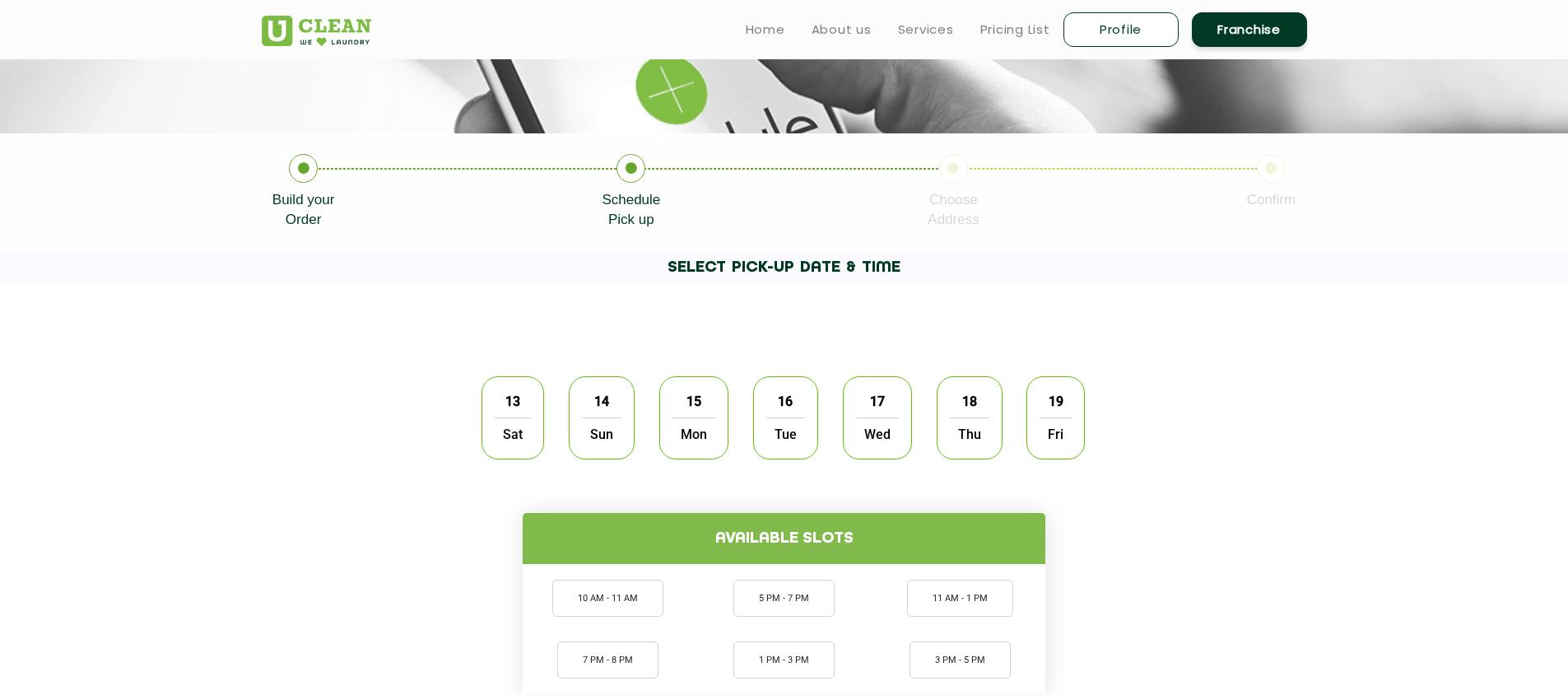
click at [513, 433] on span "Sat" at bounding box center [512, 433] width 36 height 33
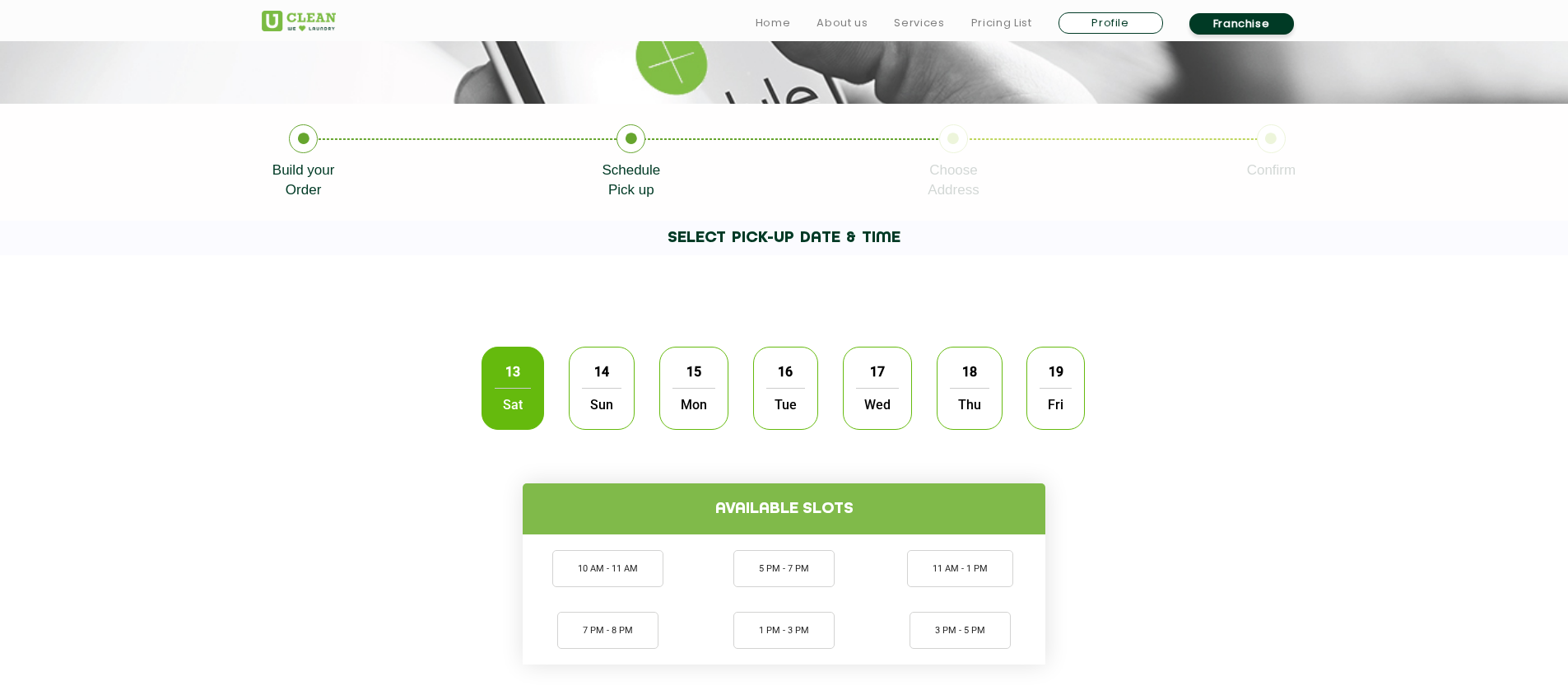
scroll to position [411, 0]
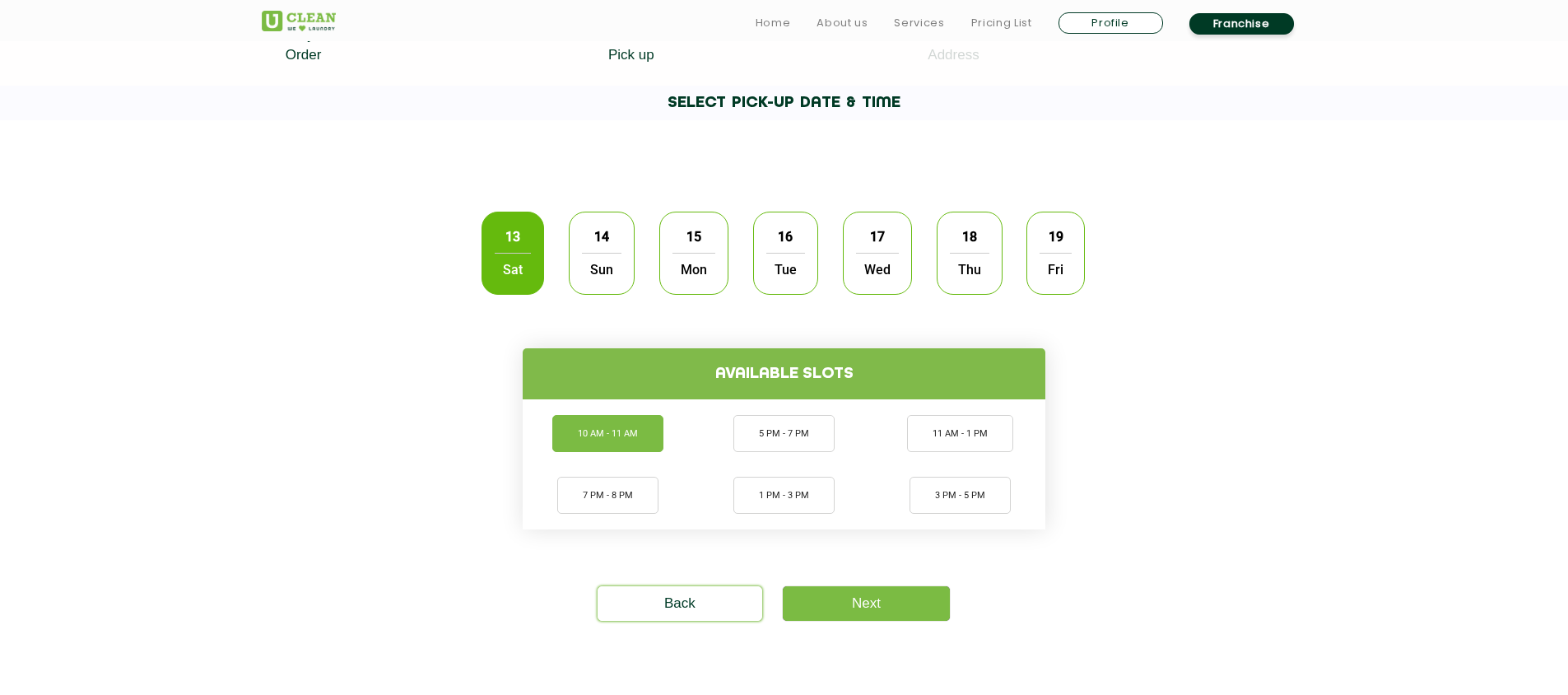
click at [622, 445] on li "10 AM - 11 AM" at bounding box center [608, 433] width 111 height 37
click at [813, 600] on link "Next" at bounding box center [866, 603] width 167 height 34
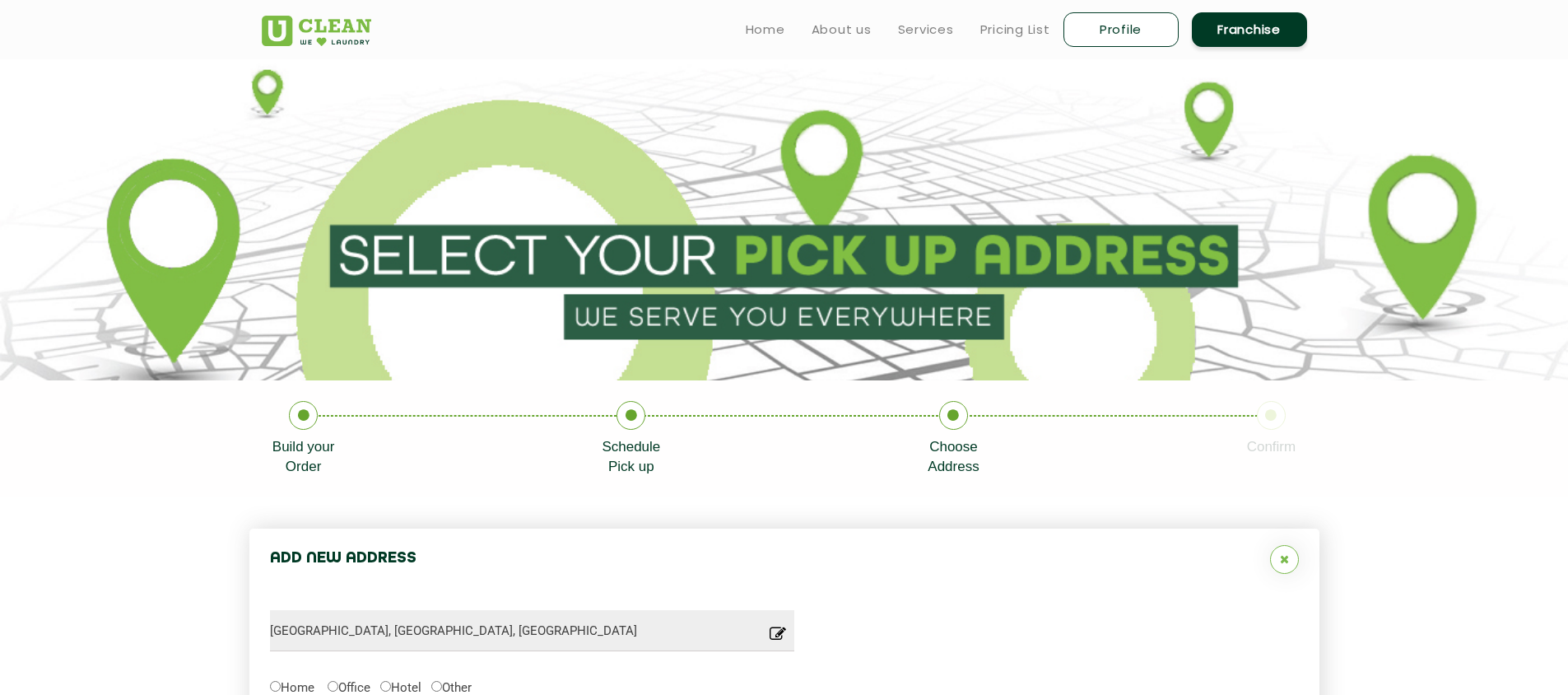
type input "Save"
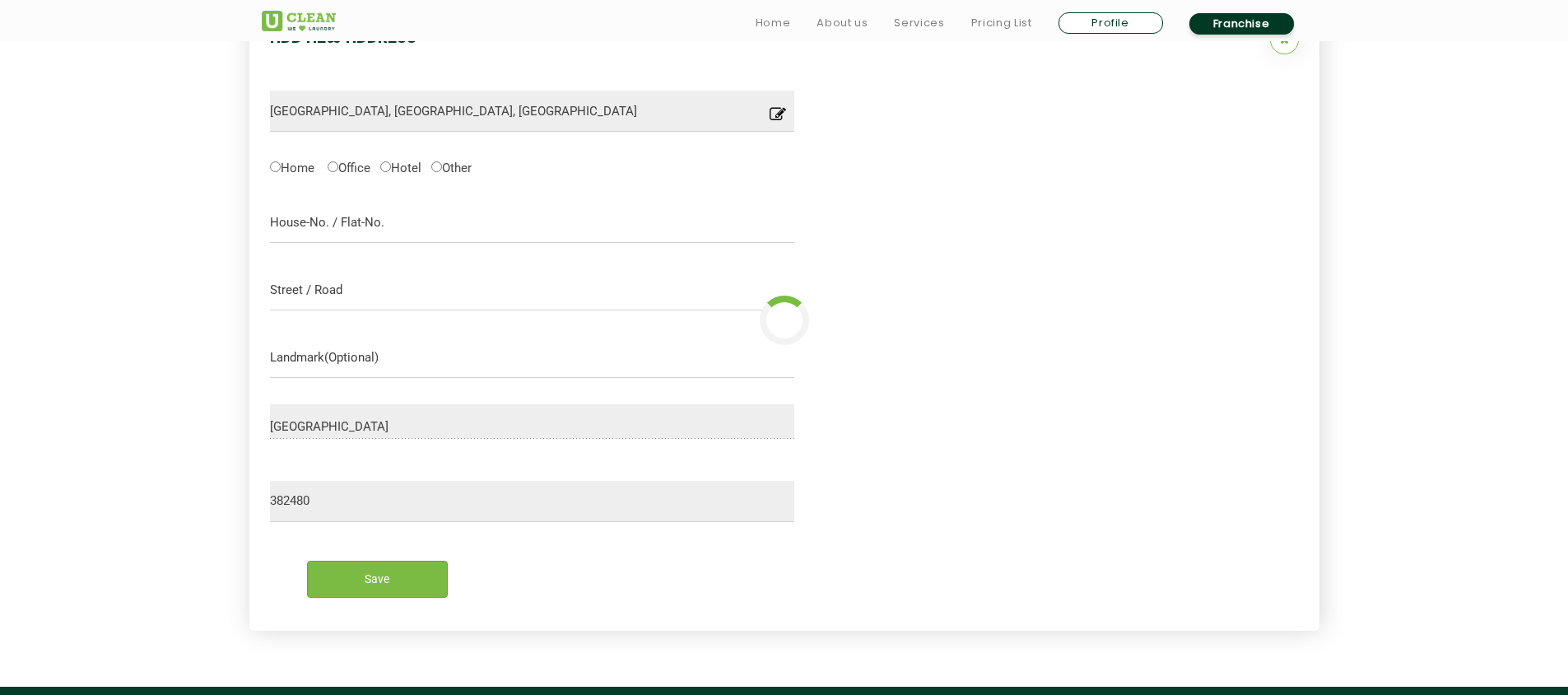
scroll to position [528, 0]
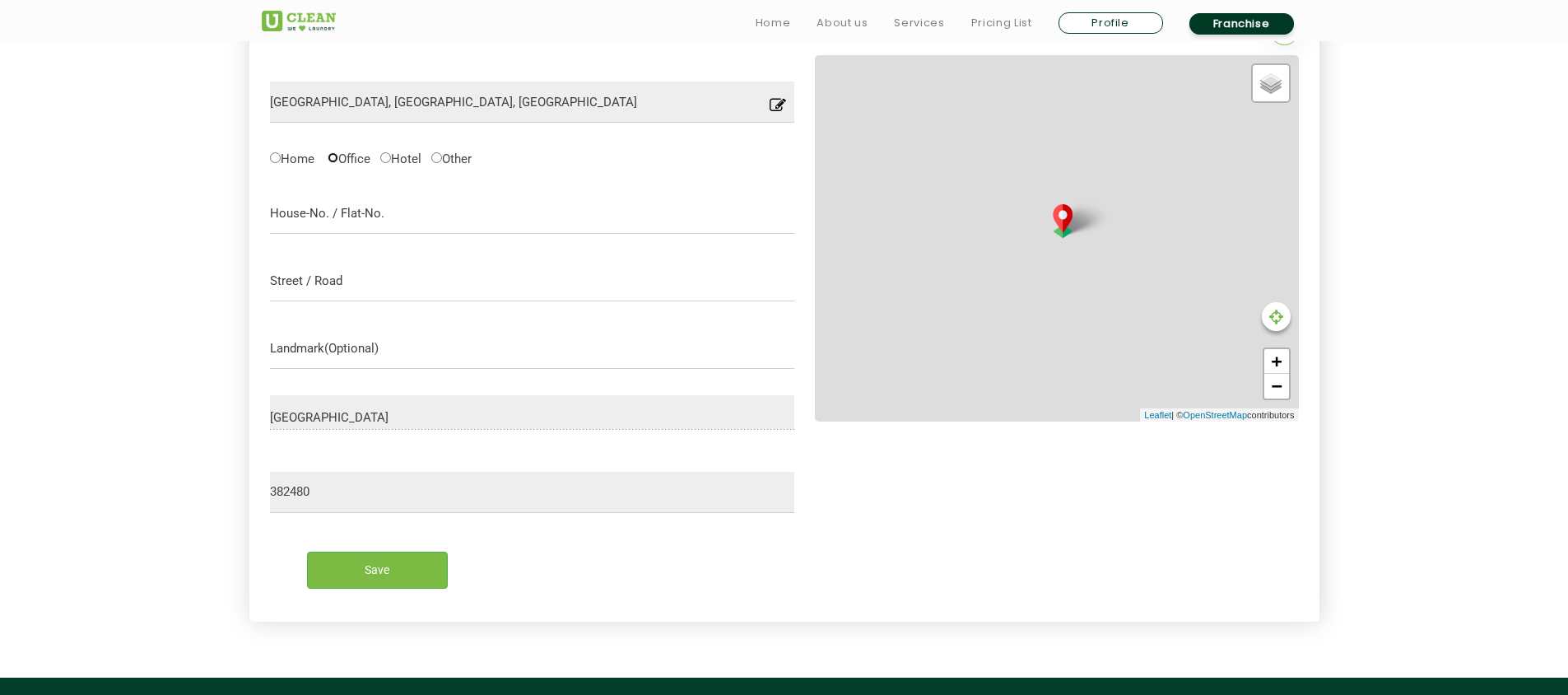
click at [337, 163] on input "Office" at bounding box center [332, 157] width 11 height 11
radio input "true"
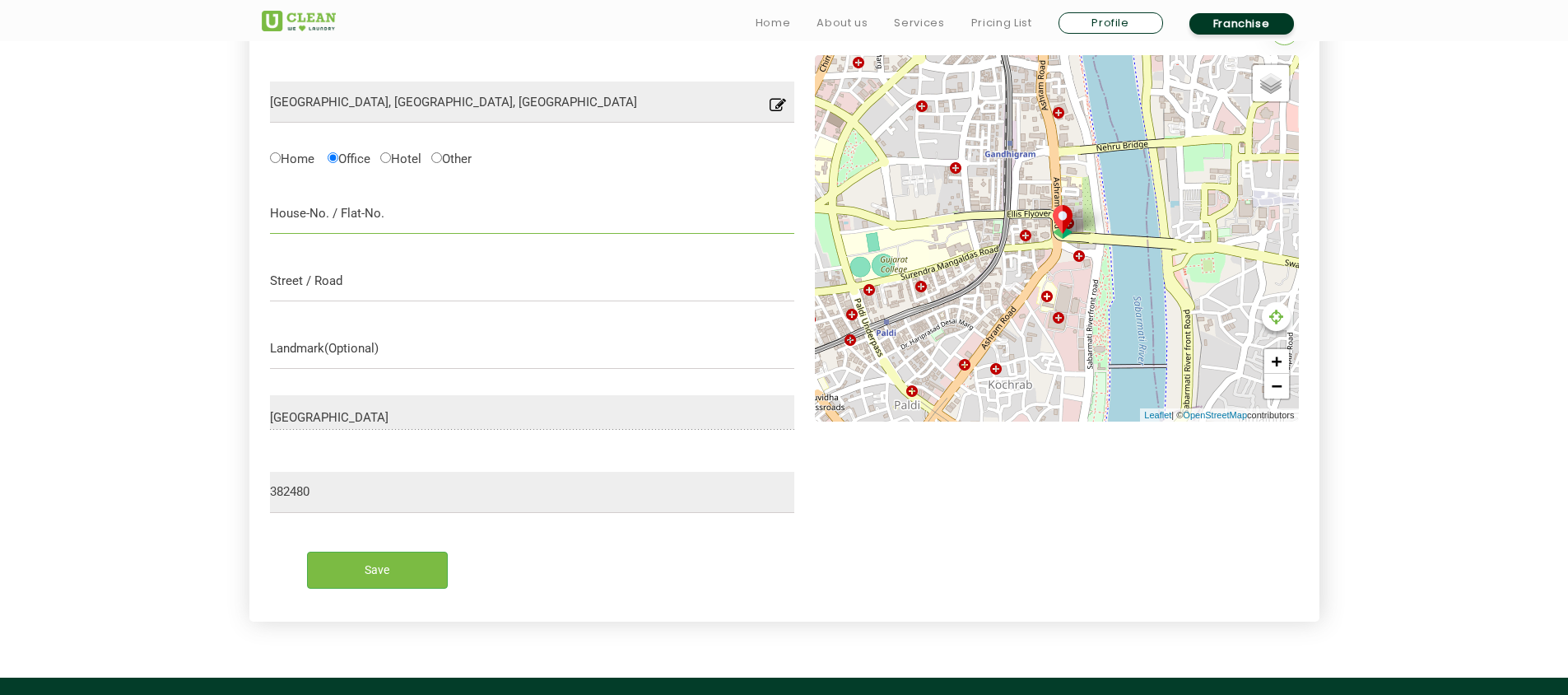
click at [308, 214] on input "text" at bounding box center [532, 213] width 525 height 41
type input "512, Shivalik Shilp"
click at [305, 277] on input "text" at bounding box center [532, 280] width 525 height 41
type input "512, SHIVALIK SHILP, ISKCON CROSS ROAD"
click at [404, 223] on input "512, Shivalik Shilp" at bounding box center [532, 213] width 525 height 41
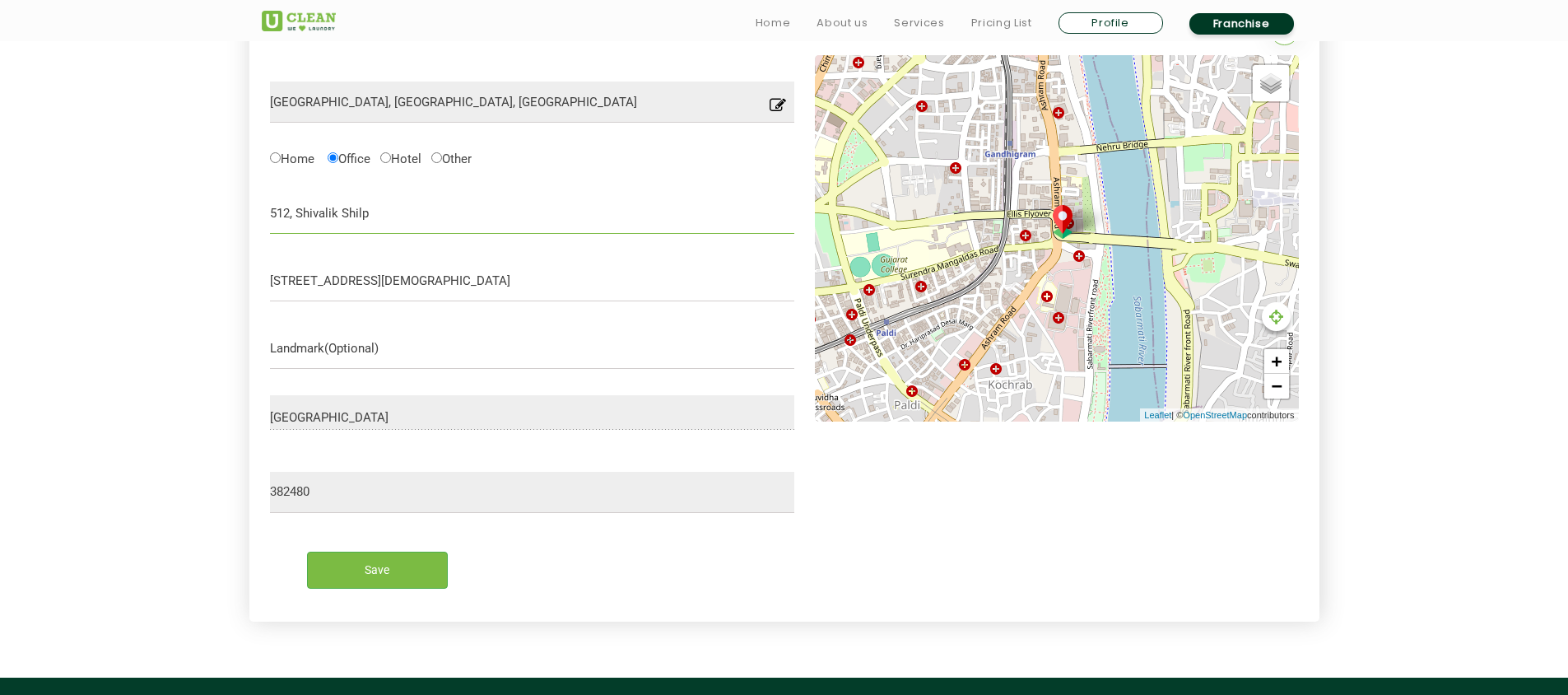
drag, startPoint x: 407, startPoint y: 212, endPoint x: 253, endPoint y: 207, distance: 154.1
click at [253, 207] on div "Add New Address Ahmedabad, Gujarat, India Location you have entered is not into…" at bounding box center [784, 310] width 1070 height 622
click at [516, 326] on form "Ahmedabad, Gujarat, India Location you have entered is not into our serviceable…" at bounding box center [532, 328] width 525 height 546
click at [533, 281] on input "512, SHIVALIK SHILP, ISKCON CROSS ROAD" at bounding box center [532, 280] width 525 height 41
click at [414, 194] on input "512, Shivalik Shilp" at bounding box center [532, 213] width 525 height 41
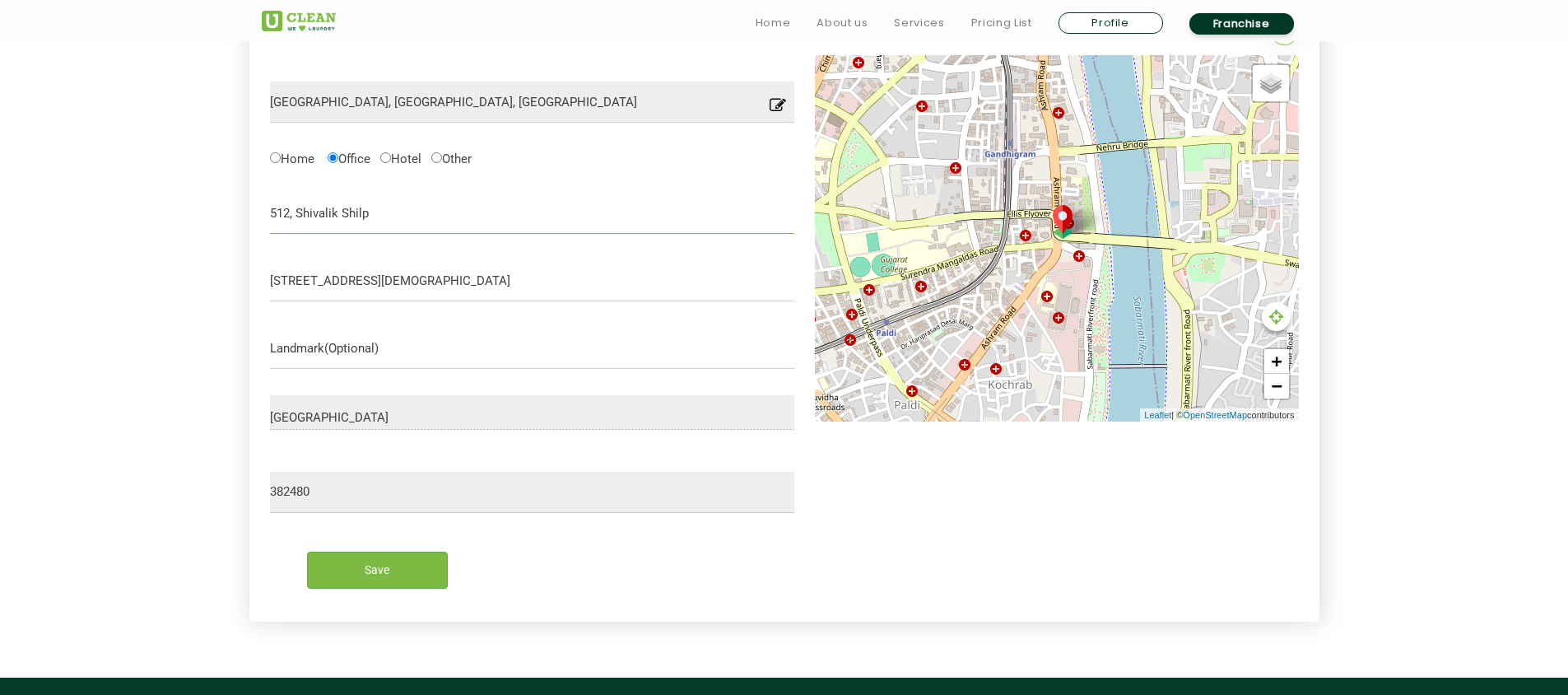
paste input "HIVALIK SHILP, ISKCON CROSS ROAD"
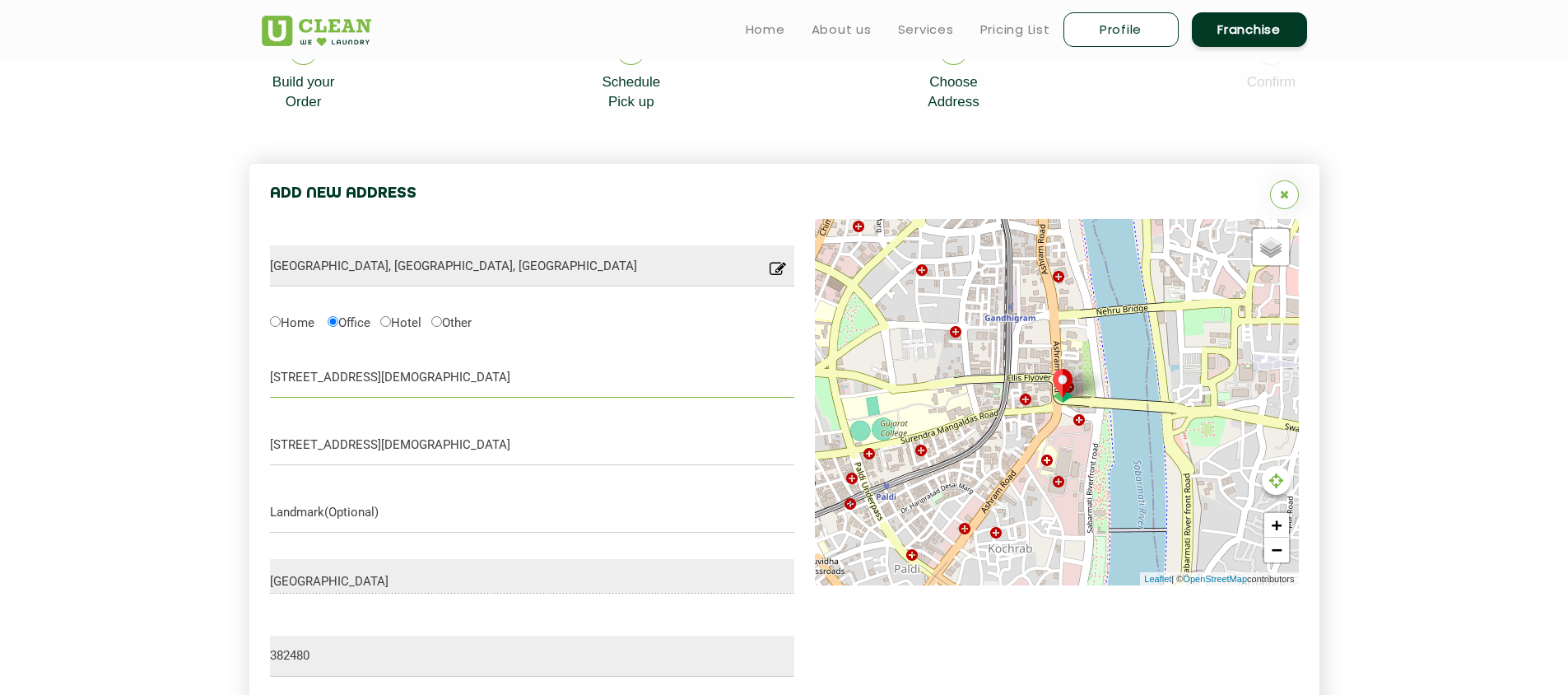
scroll to position [363, 0]
type input "512, SHIVALIK SHILP, ISKCON CROSS ROAD"
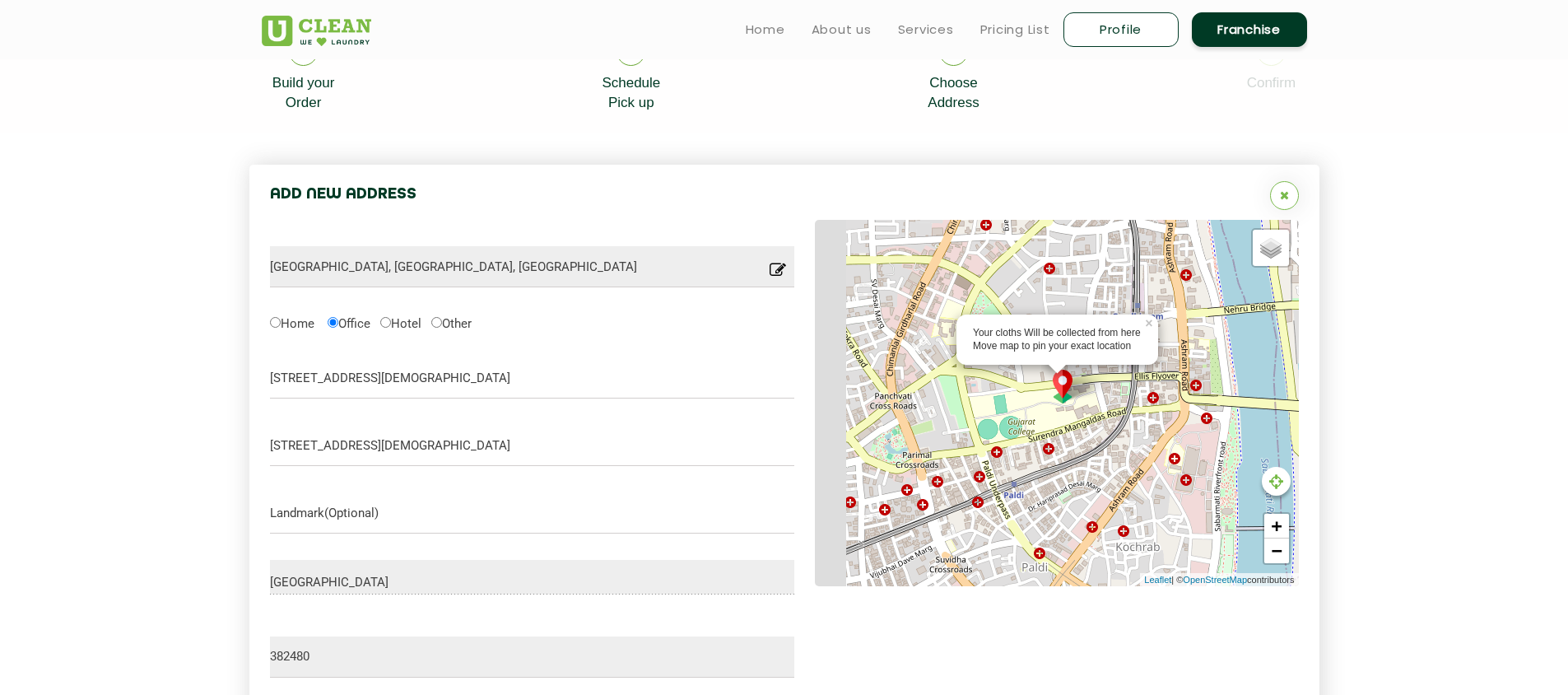
drag, startPoint x: 1014, startPoint y: 433, endPoint x: 1165, endPoint y: 432, distance: 151.0
click at [1162, 432] on div "Your cloths Will be collected from here Move map to pin your exact location × D…" at bounding box center [1057, 402] width 484 height 366
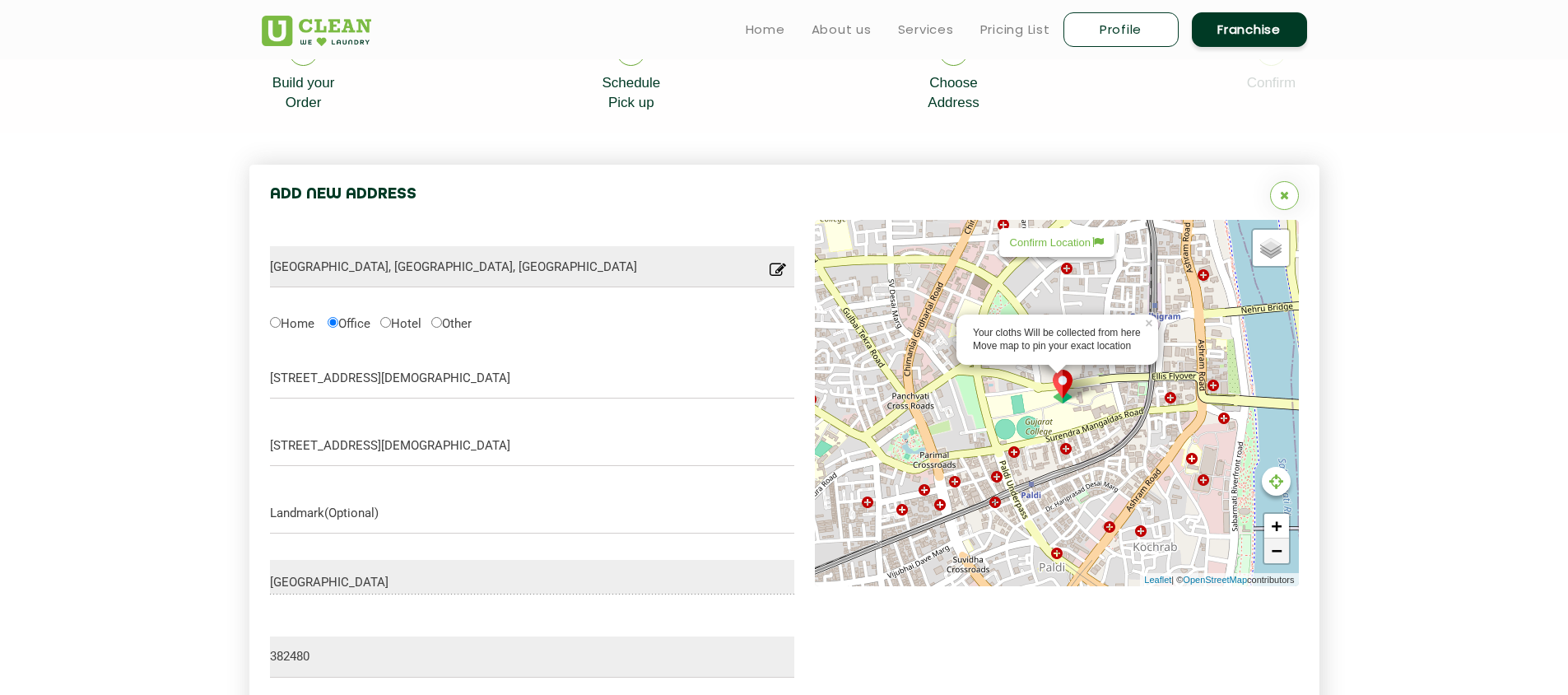
click at [1279, 558] on link "−" at bounding box center [1276, 550] width 24 height 24
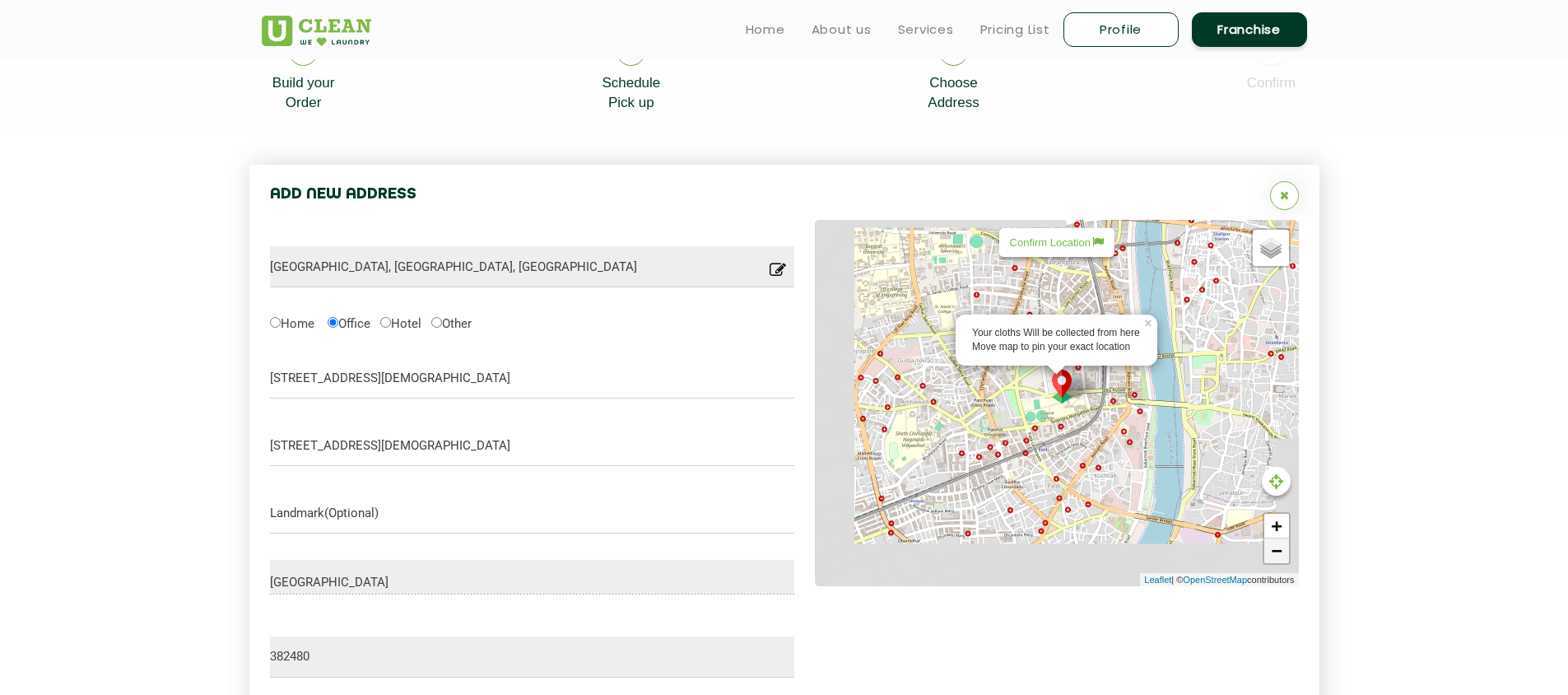
click at [1279, 557] on link "−" at bounding box center [1276, 550] width 24 height 24
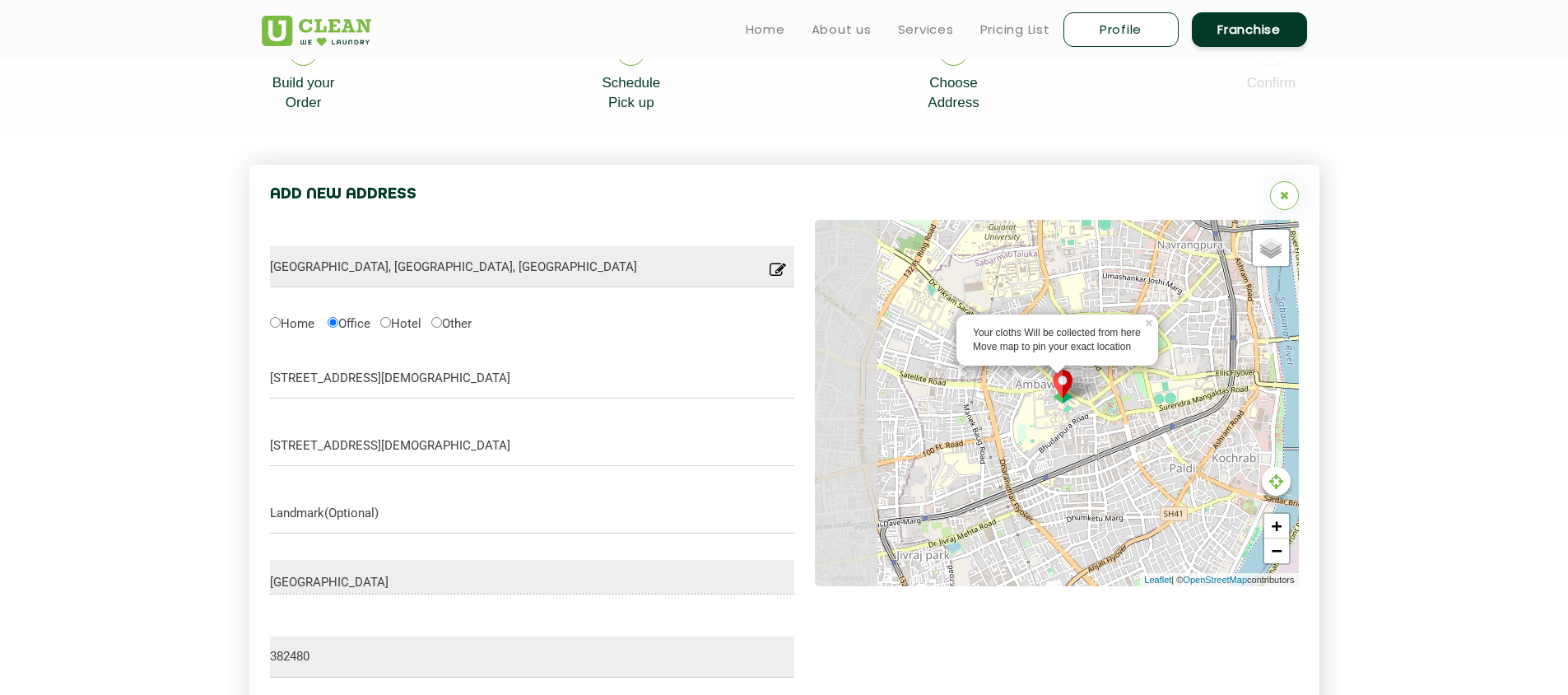
drag, startPoint x: 1127, startPoint y: 500, endPoint x: 1256, endPoint y: 482, distance: 130.2
click at [1256, 482] on div "Your cloths Will be collected from here Move map to pin your exact location × D…" at bounding box center [1057, 402] width 484 height 366
click at [1287, 491] on div "Your cloths Will be collected from here Move map to pin your exact location × D…" at bounding box center [1057, 402] width 484 height 366
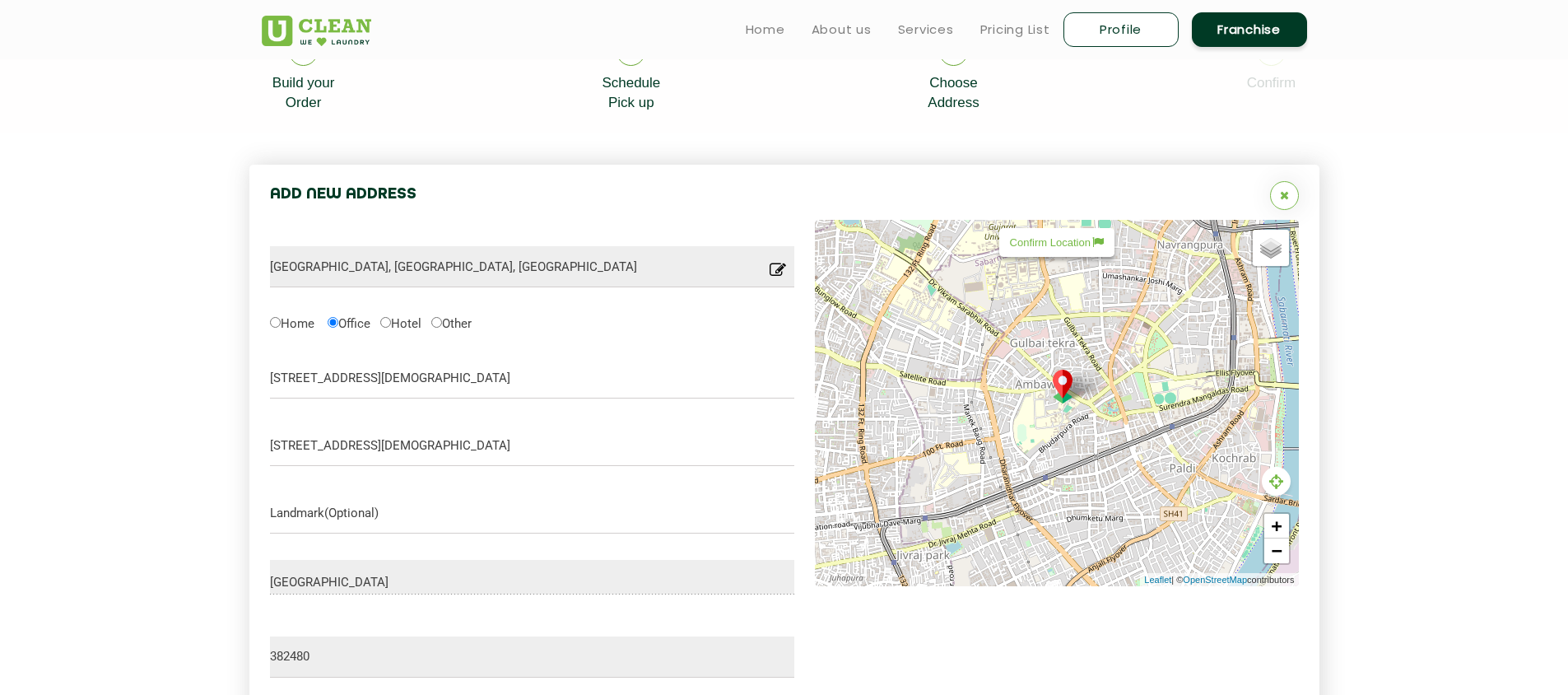
click at [1279, 485] on icon at bounding box center [1276, 482] width 14 height 17
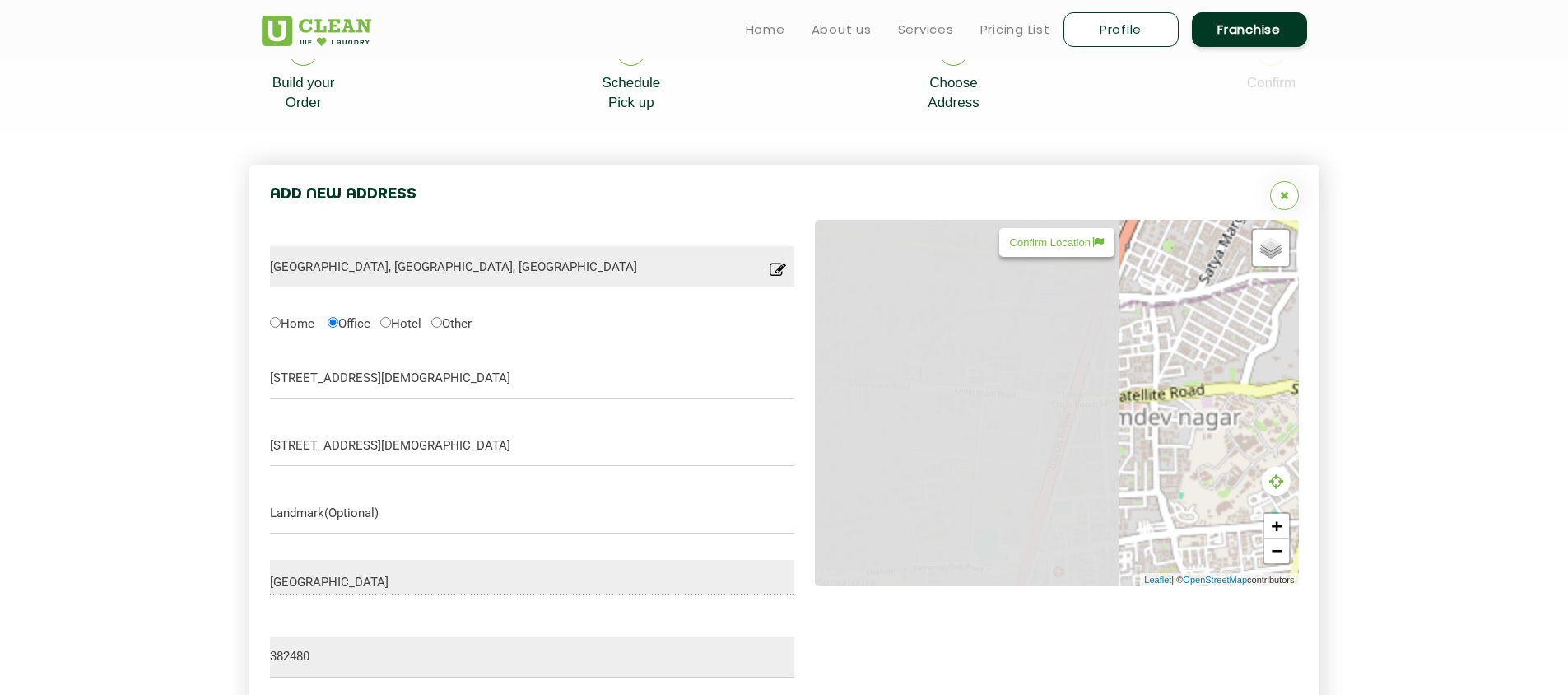
type input "Big Bazar, Sanidhya, Ahmedabad, Gujarat 380058, India"
type input "380058"
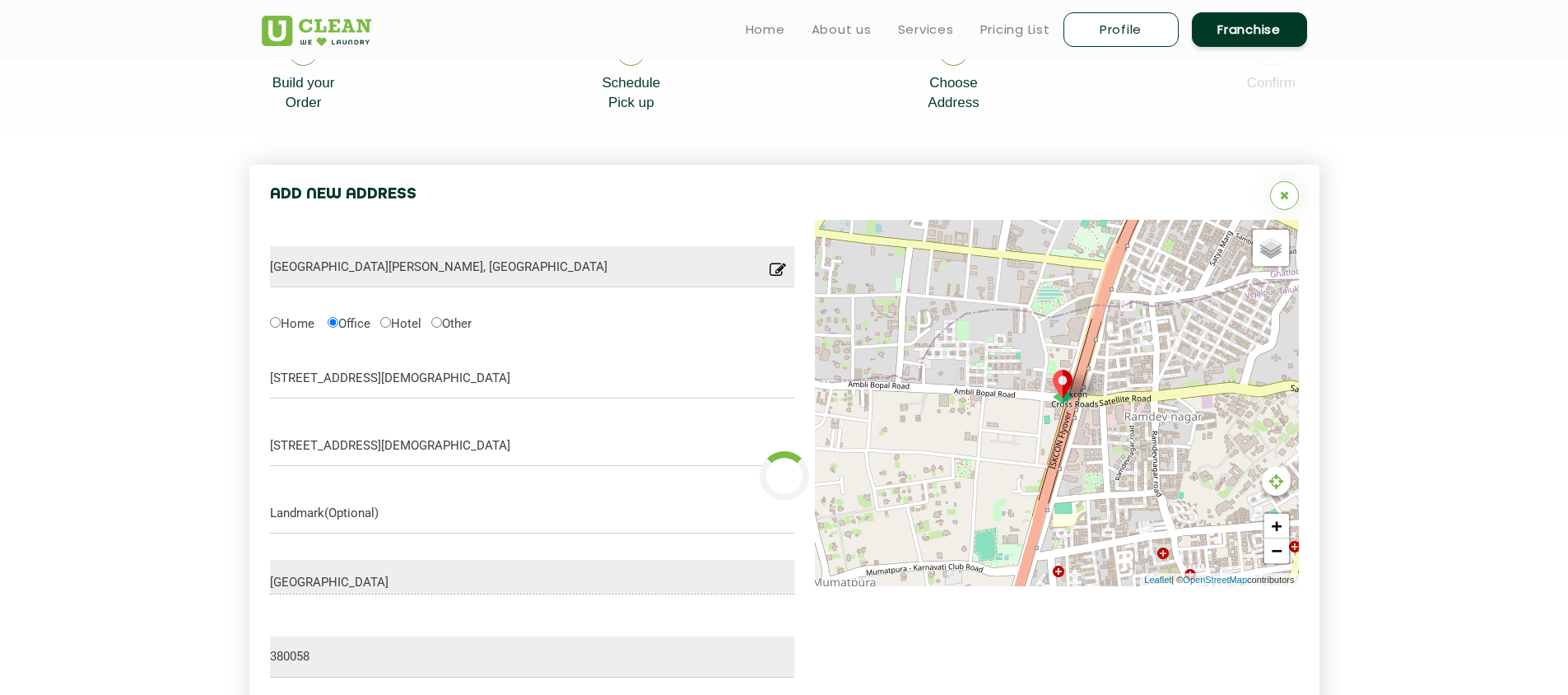
type input "Save"
click at [1280, 522] on link "+" at bounding box center [1276, 526] width 24 height 24
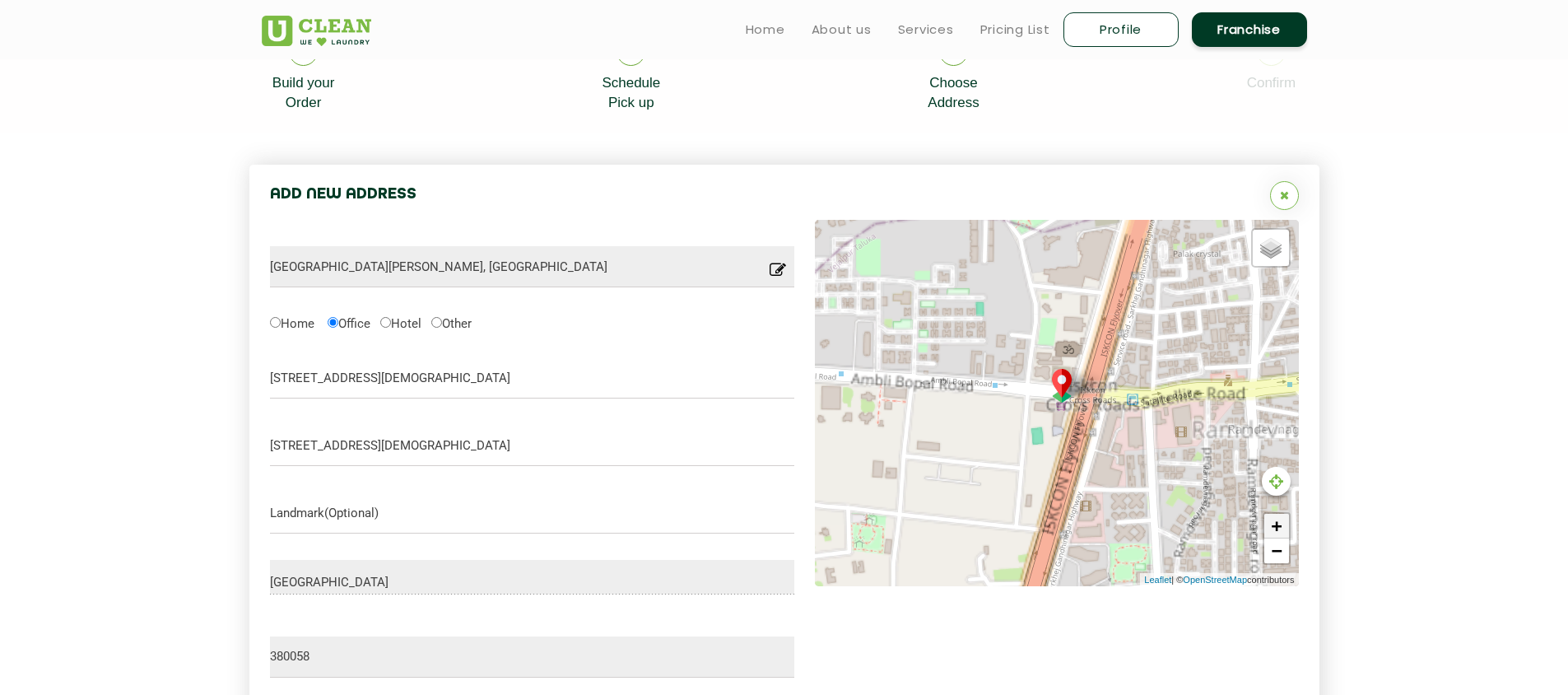
click at [1280, 522] on link "+" at bounding box center [1276, 526] width 24 height 24
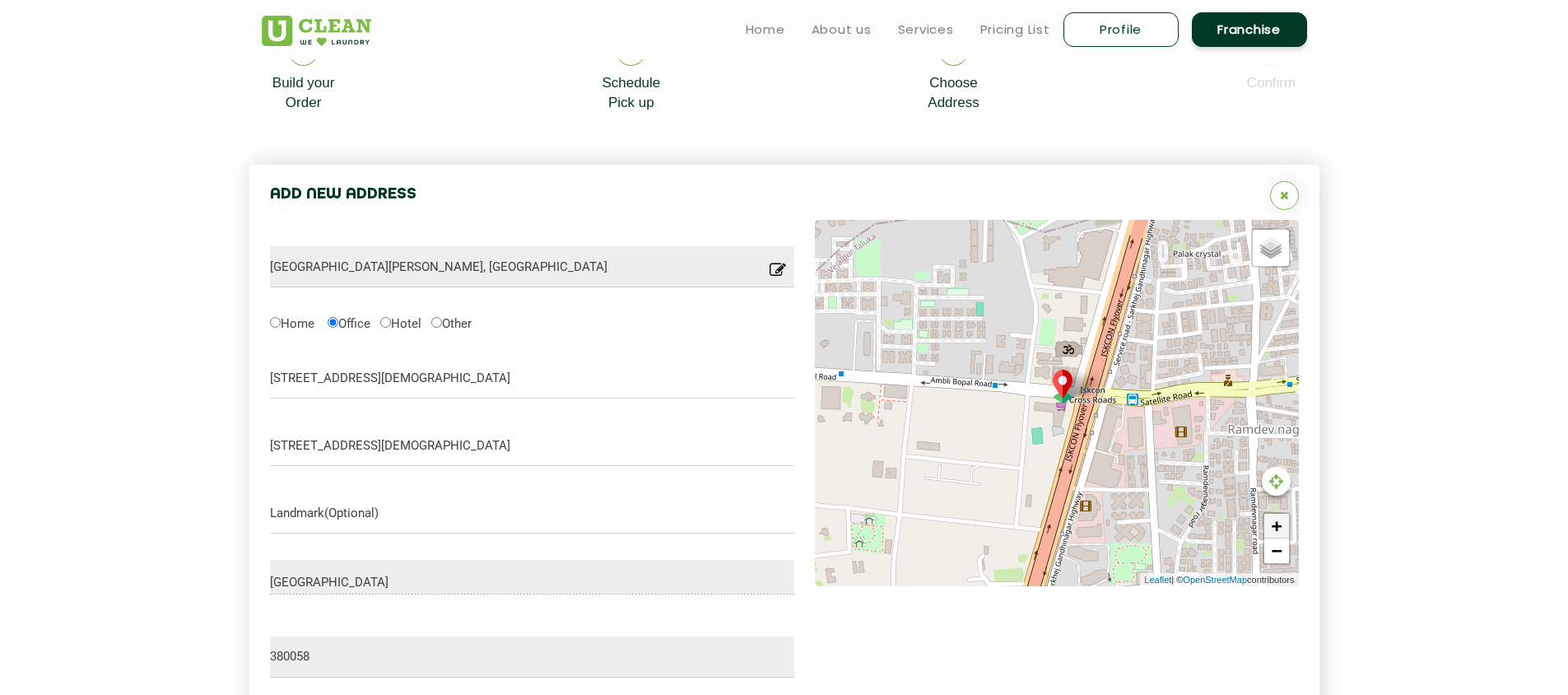
click at [1280, 522] on link "+" at bounding box center [1276, 526] width 24 height 24
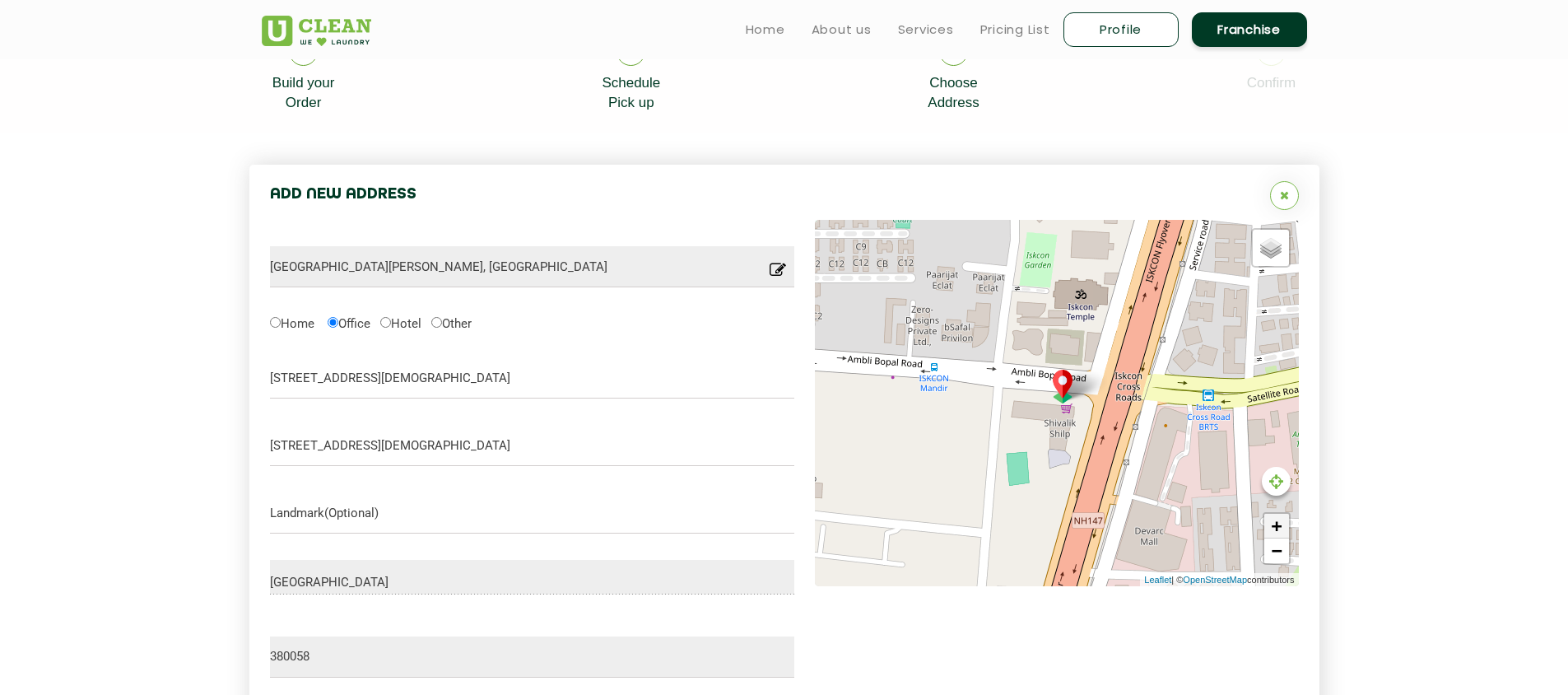
click at [1280, 522] on link "+" at bounding box center [1276, 526] width 24 height 24
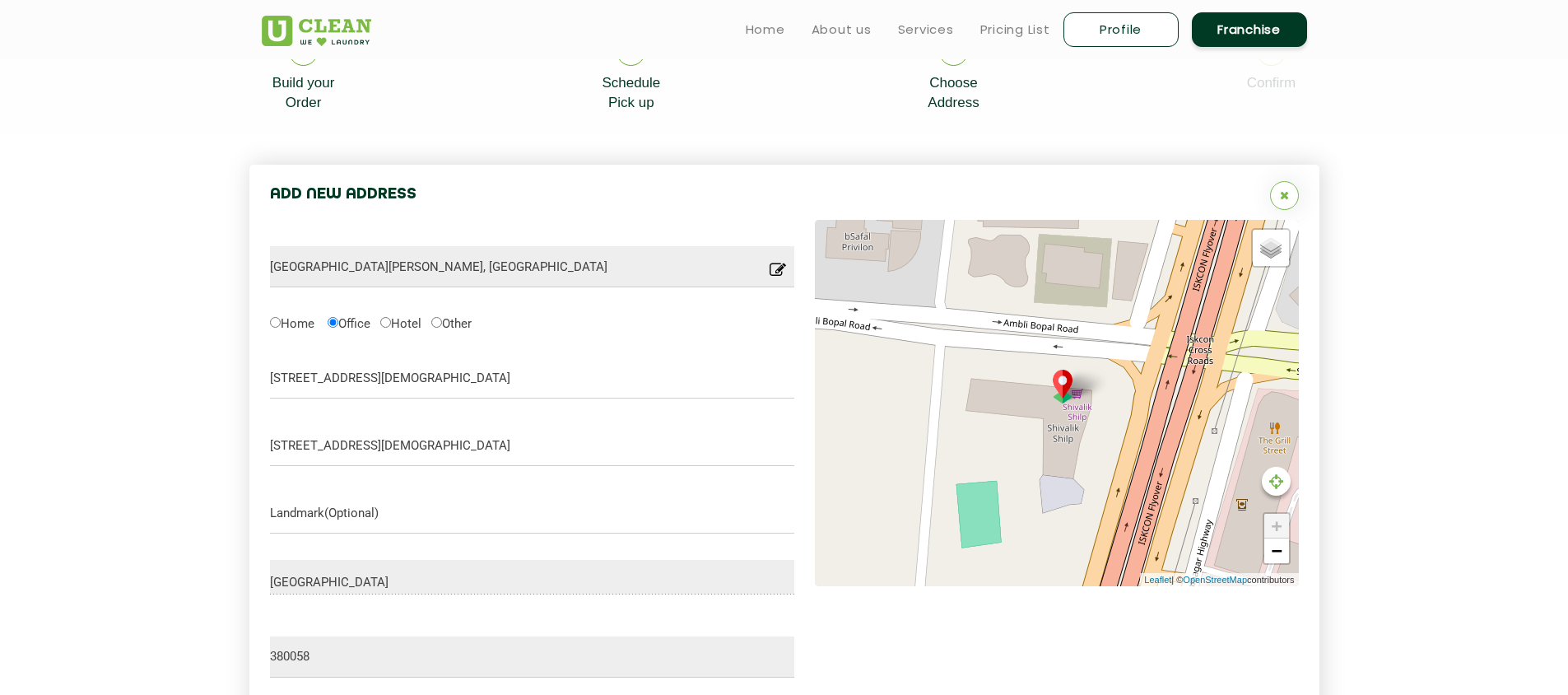
drag, startPoint x: 1140, startPoint y: 508, endPoint x: 1140, endPoint y: 485, distance: 23.0
click at [1140, 485] on div "Default Satellite + − Leaflet | © OpenStreetMap contributors" at bounding box center [1057, 402] width 484 height 366
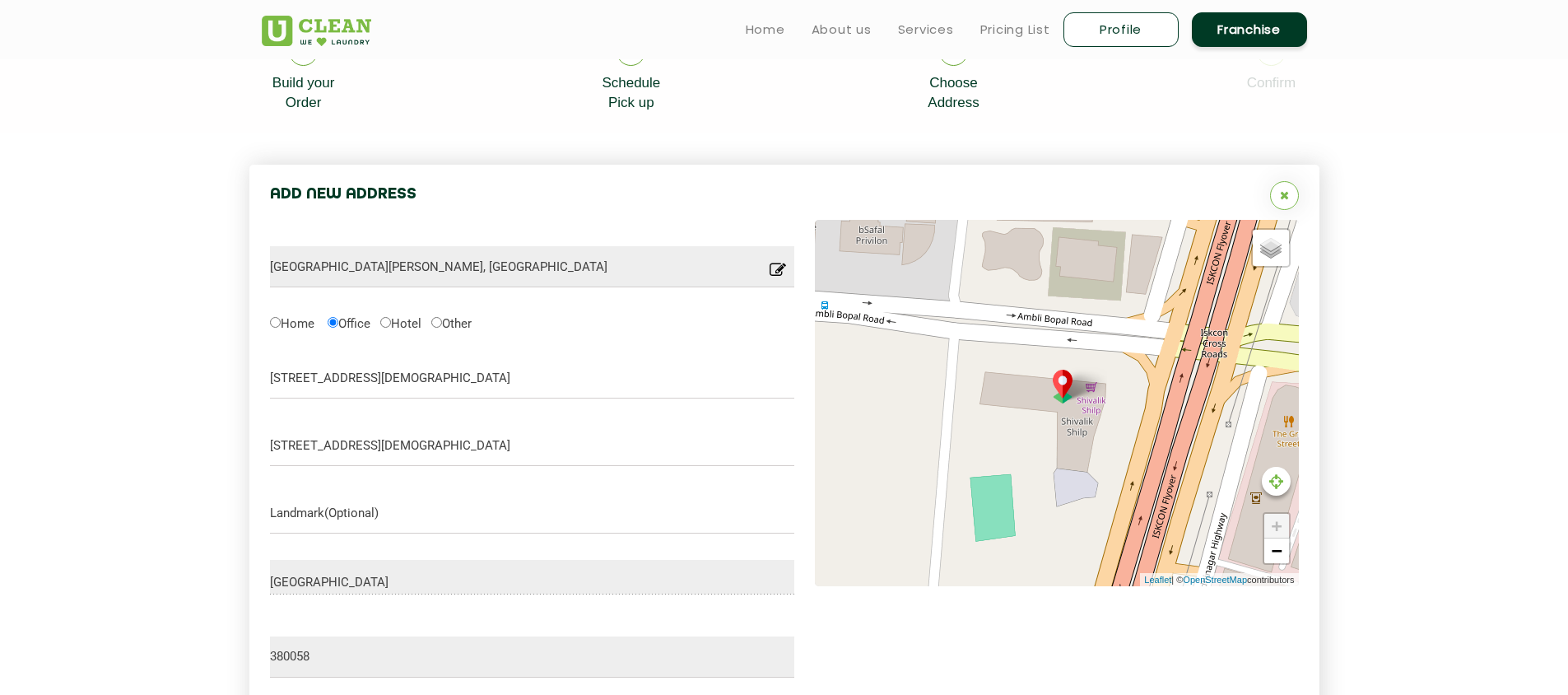
drag, startPoint x: 1137, startPoint y: 470, endPoint x: 1153, endPoint y: 462, distance: 17.9
click at [1153, 462] on div "Default Satellite + − Leaflet | © OpenStreetMap contributors" at bounding box center [1057, 402] width 484 height 366
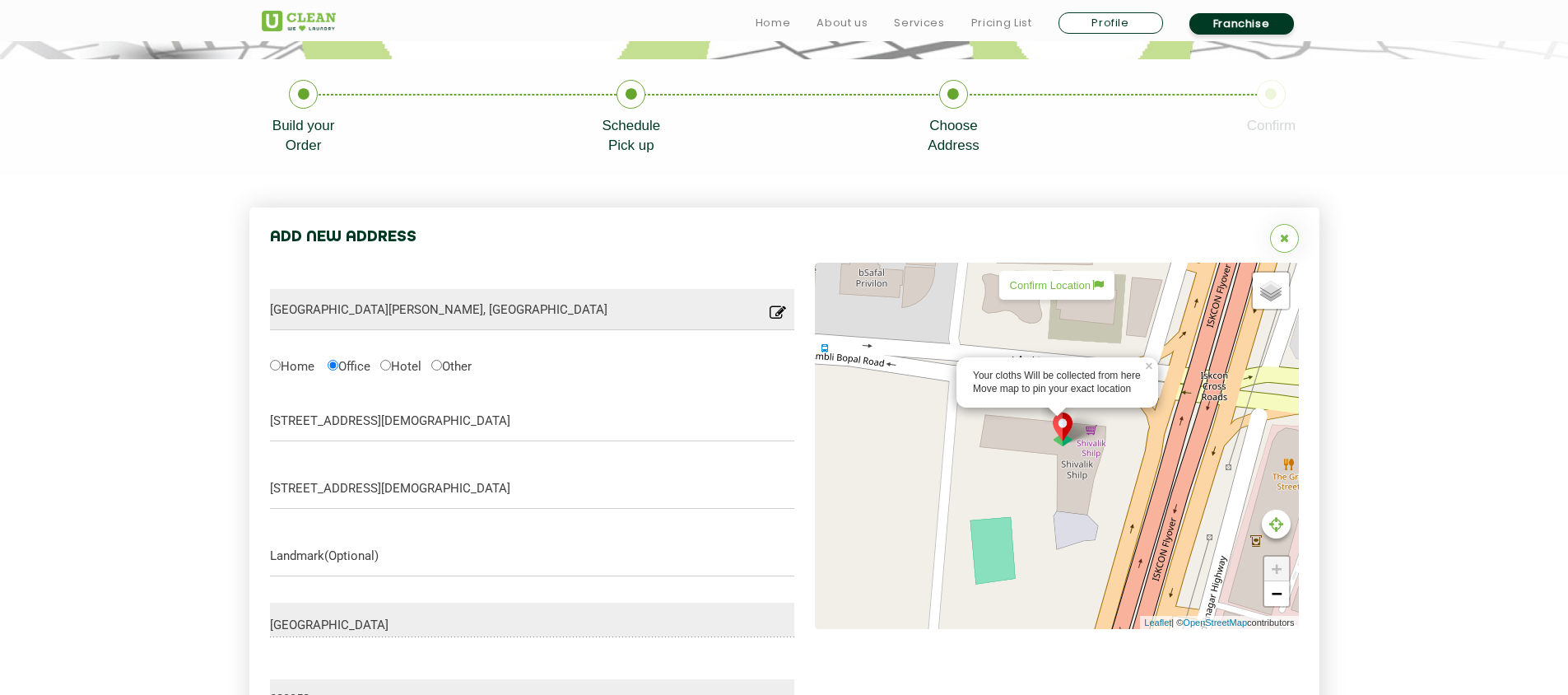
scroll to position [446, 0]
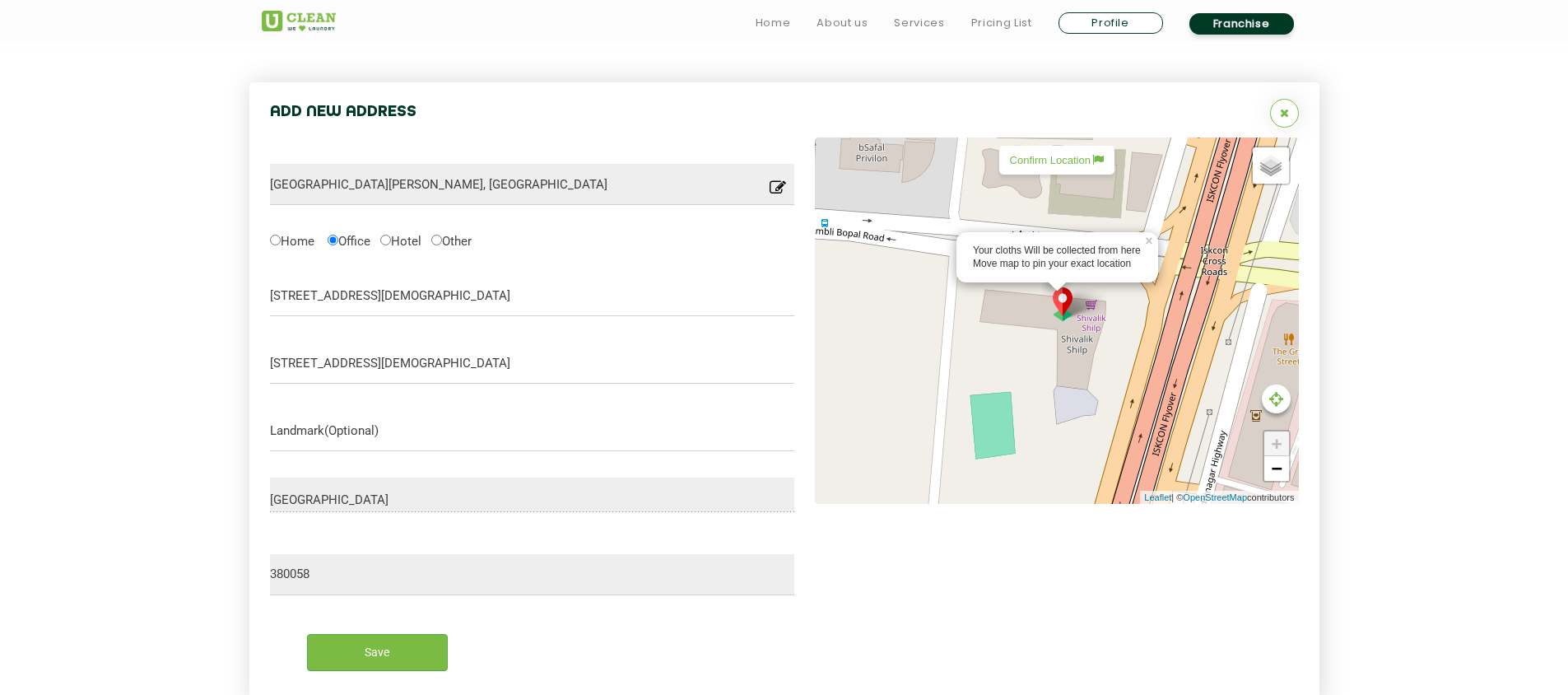
click at [1046, 162] on p "Confirm Location" at bounding box center [1057, 160] width 94 height 13
type input "Shivalik Shilp, Ambli Rd, Sanidhya, Ahmedabad, Gujarat 380058, India"
type input "Save"
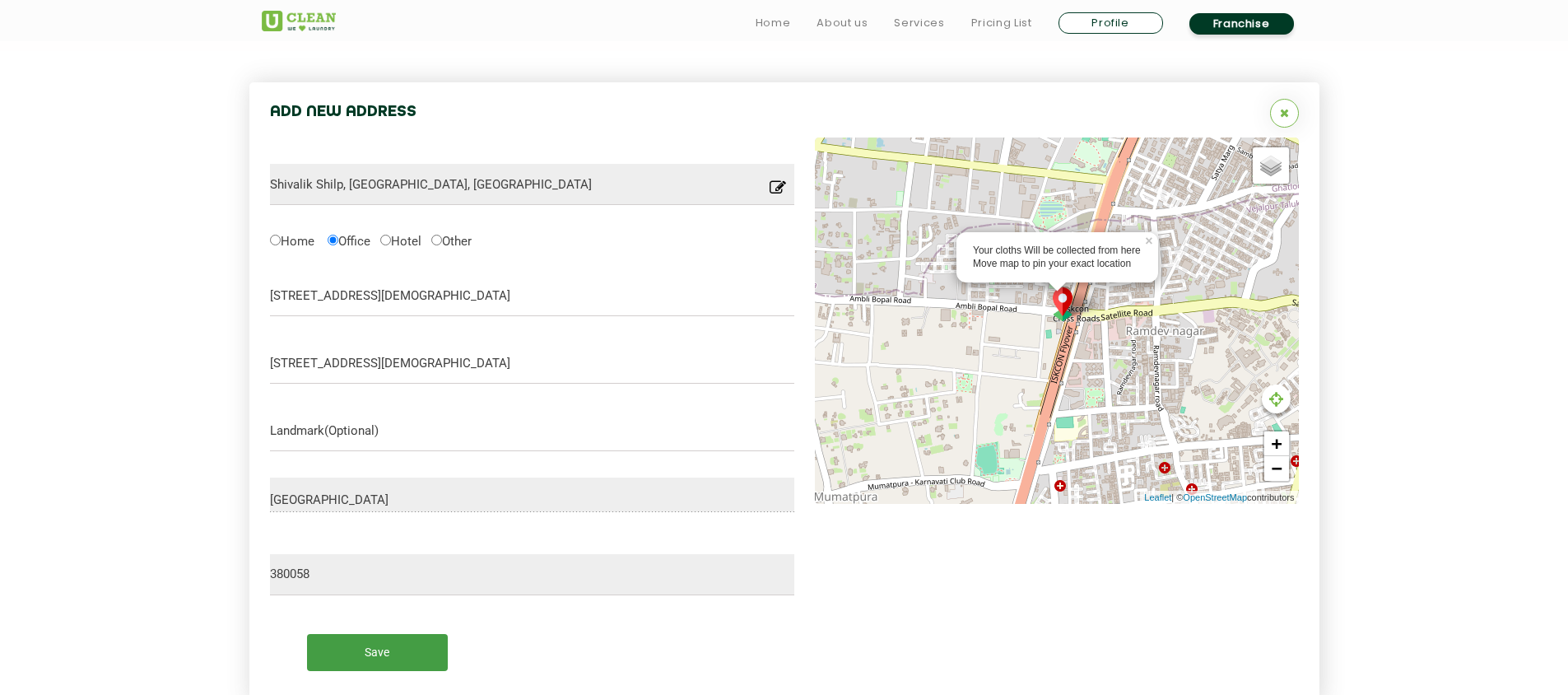
click at [413, 663] on input "Save" at bounding box center [377, 652] width 140 height 37
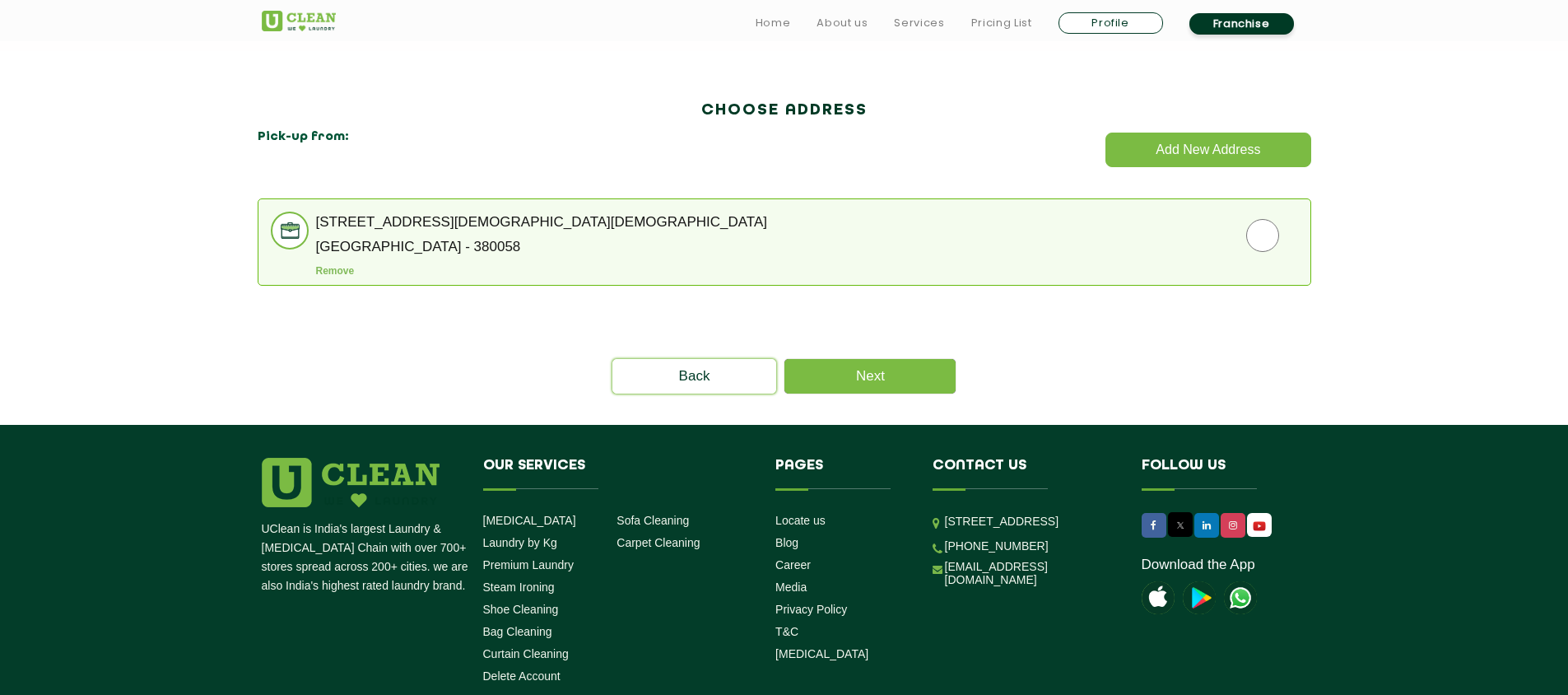
click at [1272, 204] on li "512, SHIVALIK SHILP, ISKCON CROSS ROAD, 512, SHIVALIK SHILP, ISKCON CROSS ROAD …" at bounding box center [784, 242] width 1053 height 88
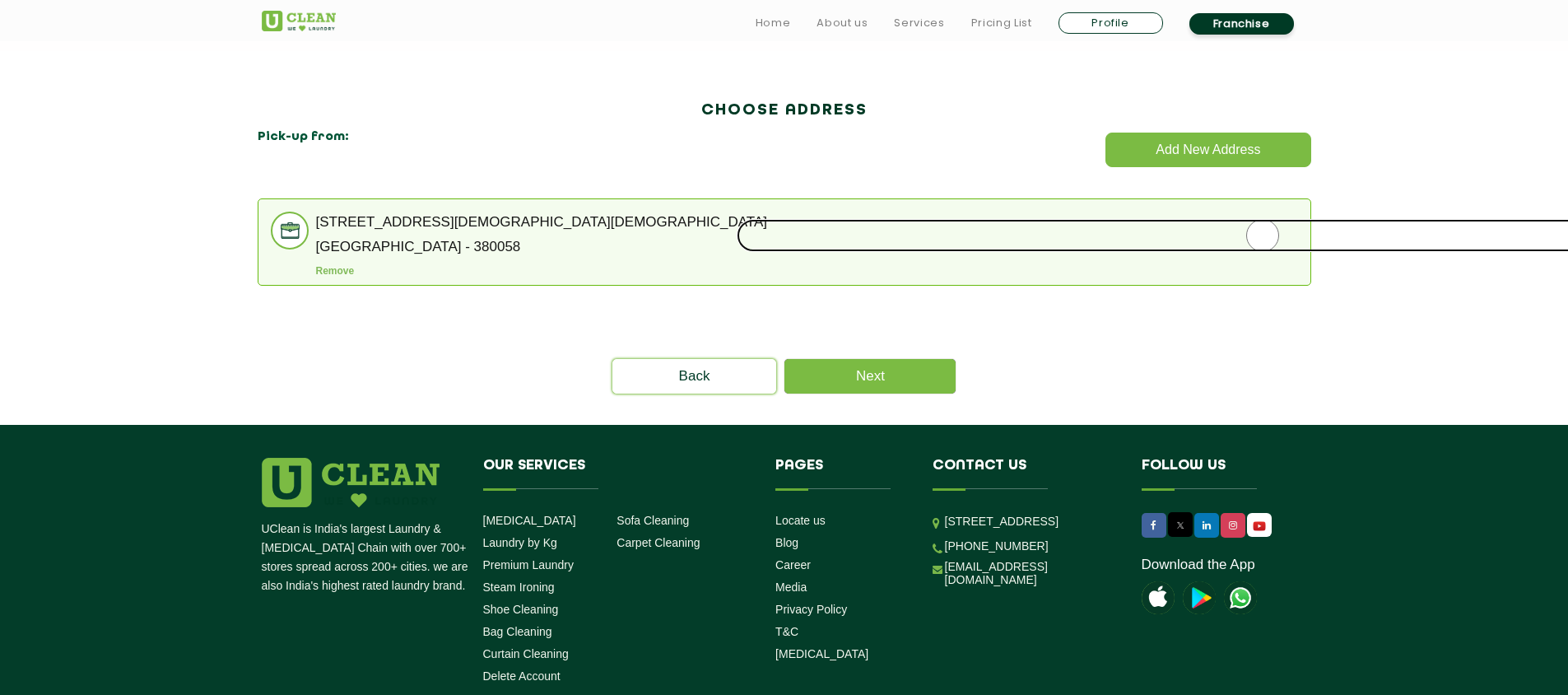
click at [1260, 231] on input "radio" at bounding box center [1263, 235] width 1052 height 33
radio input "true"
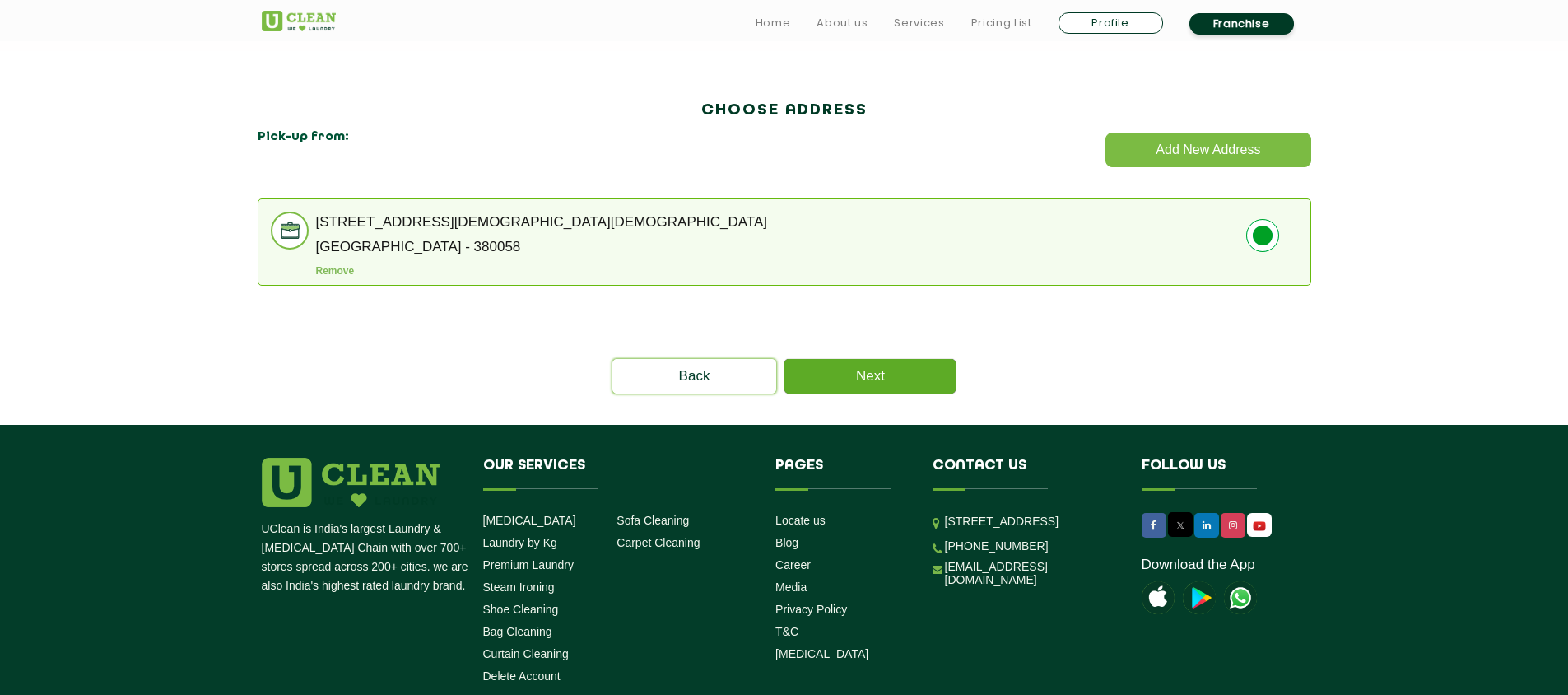
click at [896, 375] on link "Next" at bounding box center [870, 376] width 172 height 34
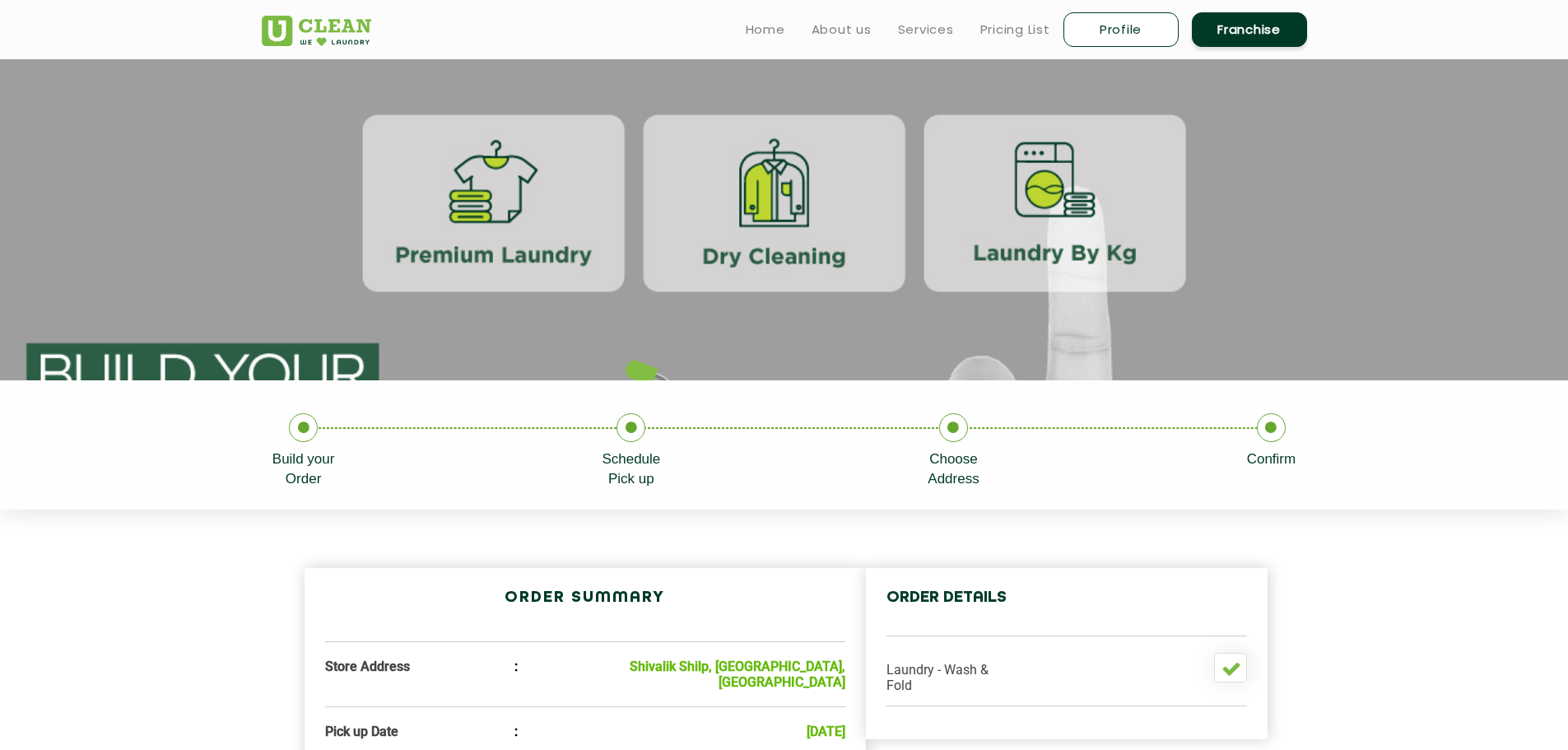
click at [299, 430] on icon at bounding box center [303, 428] width 29 height 29
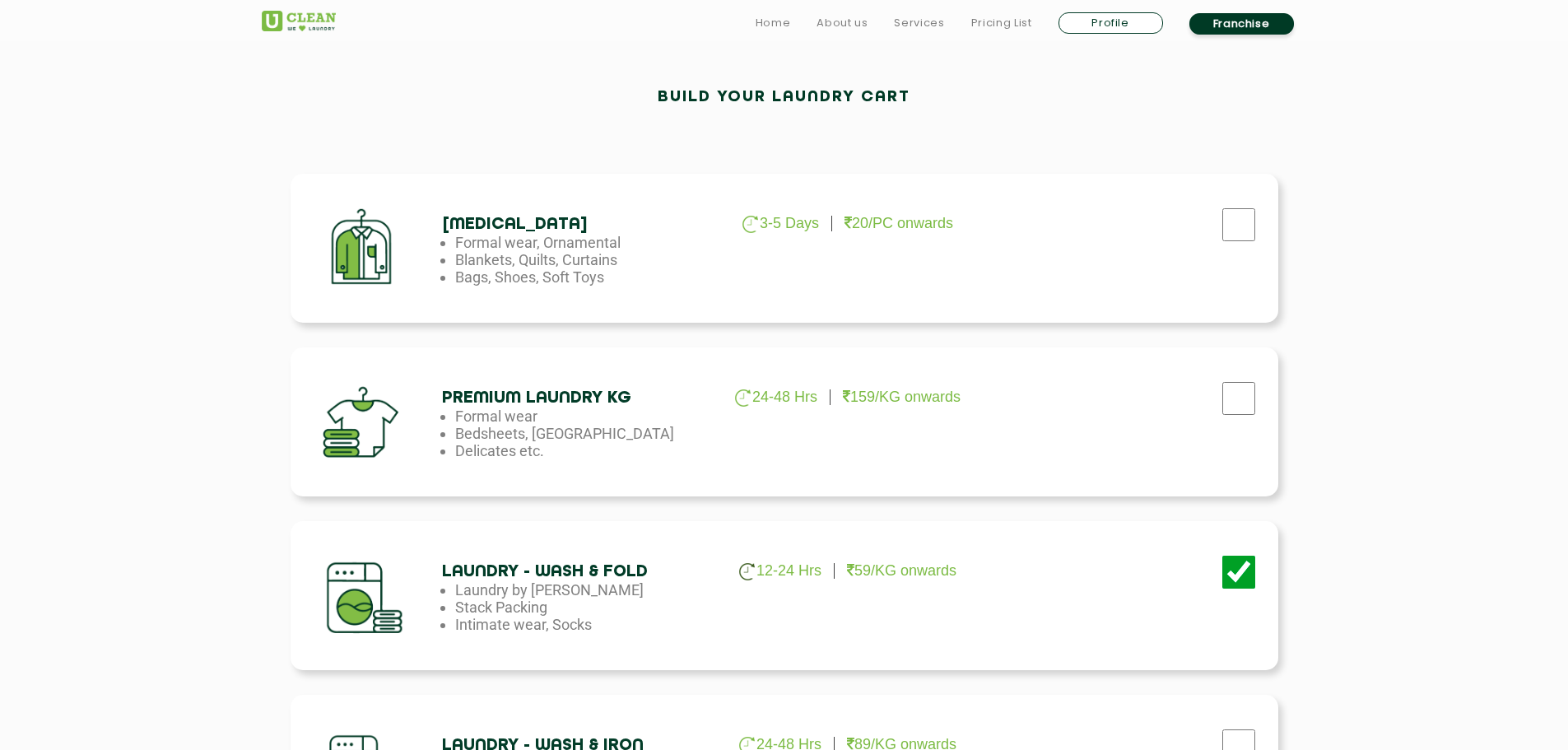
scroll to position [659, 0]
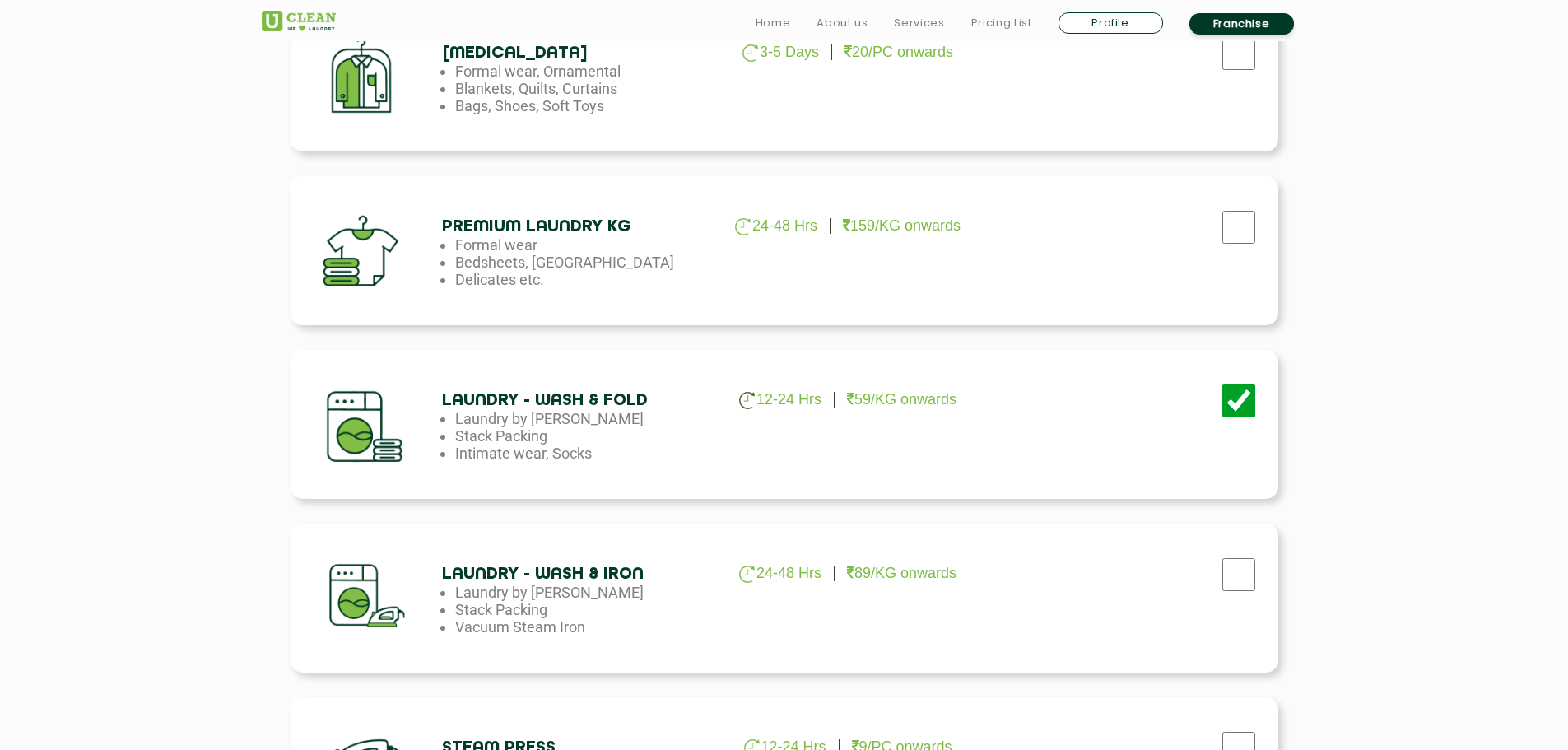
drag, startPoint x: 452, startPoint y: 455, endPoint x: 613, endPoint y: 465, distance: 161.3
click at [613, 465] on div "Laundry - Wash & Fold 12-24 Hrs 59/KG onwards Laundry by Kilo Stack Packing Int…" at bounding box center [784, 424] width 988 height 149
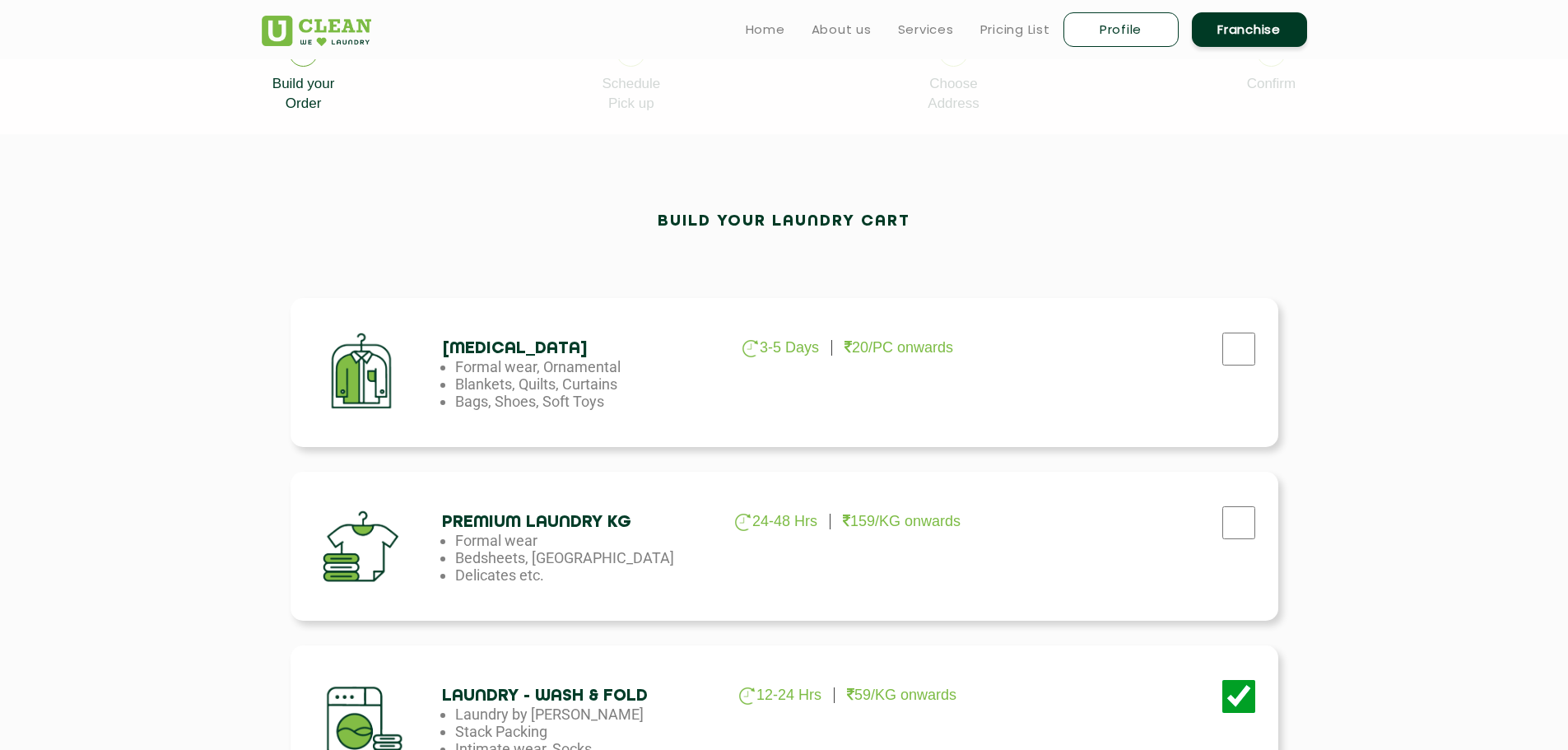
scroll to position [165, 0]
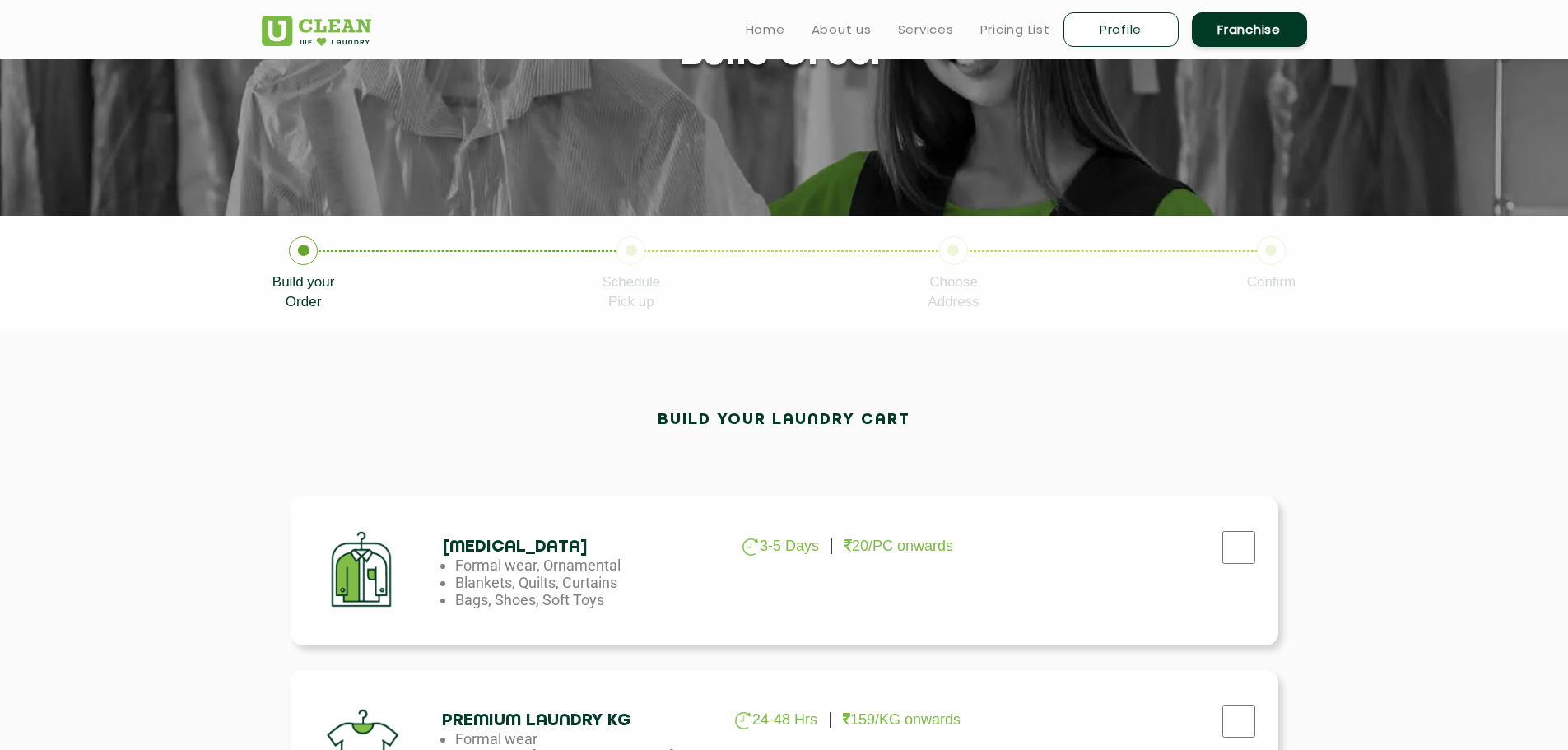
click at [958, 251] on icon at bounding box center [953, 251] width 29 height 29
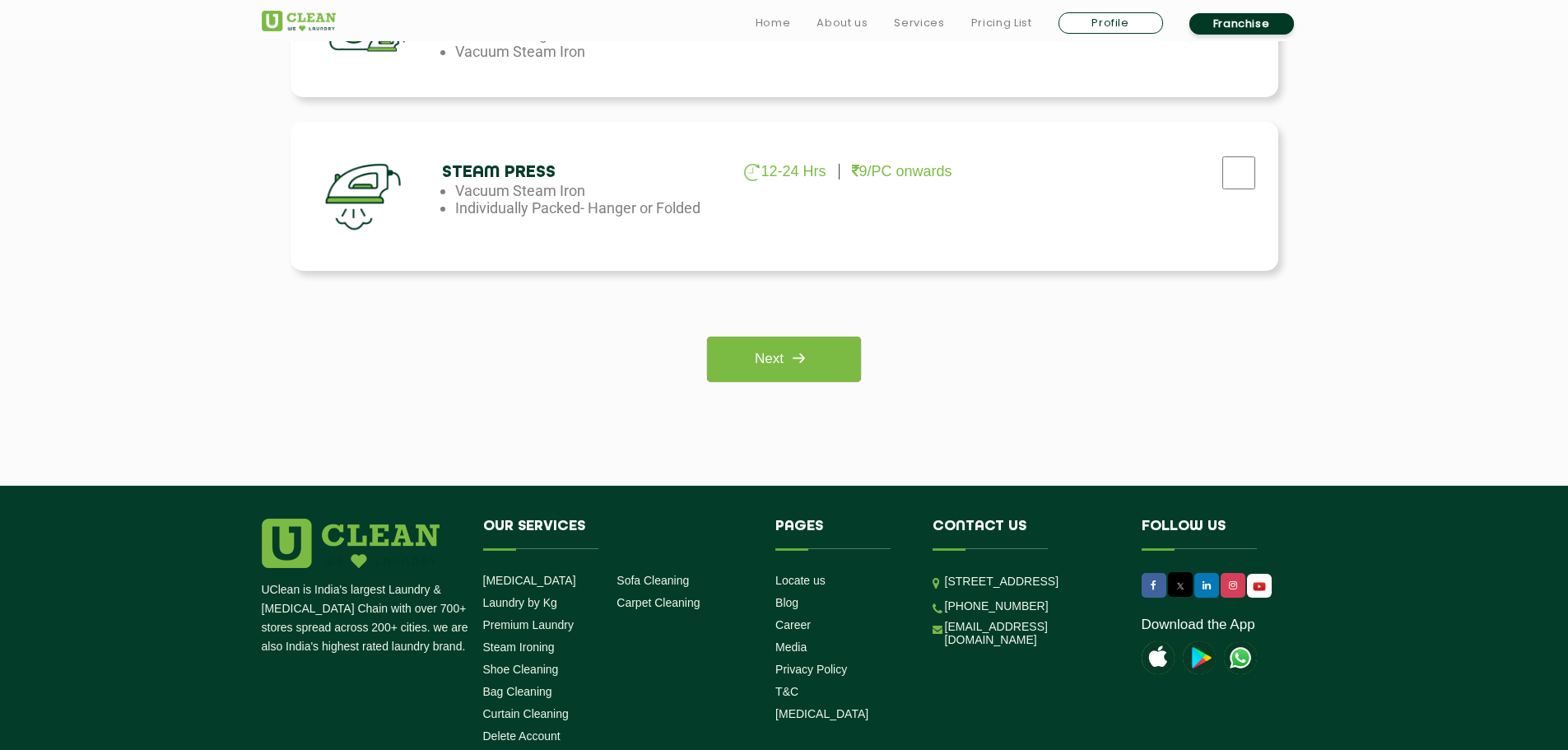
scroll to position [1236, 0]
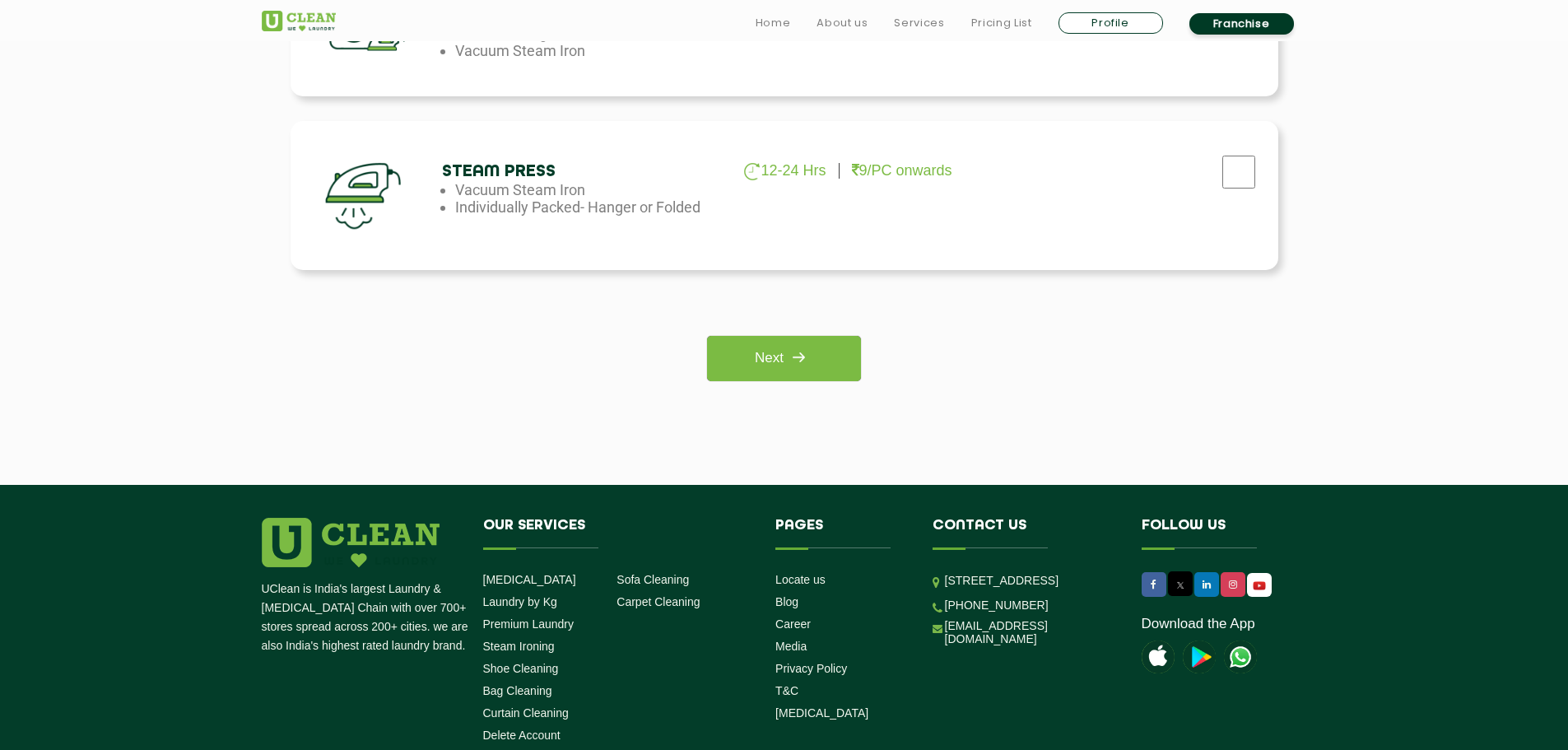
click at [808, 361] on img at bounding box center [797, 357] width 29 height 29
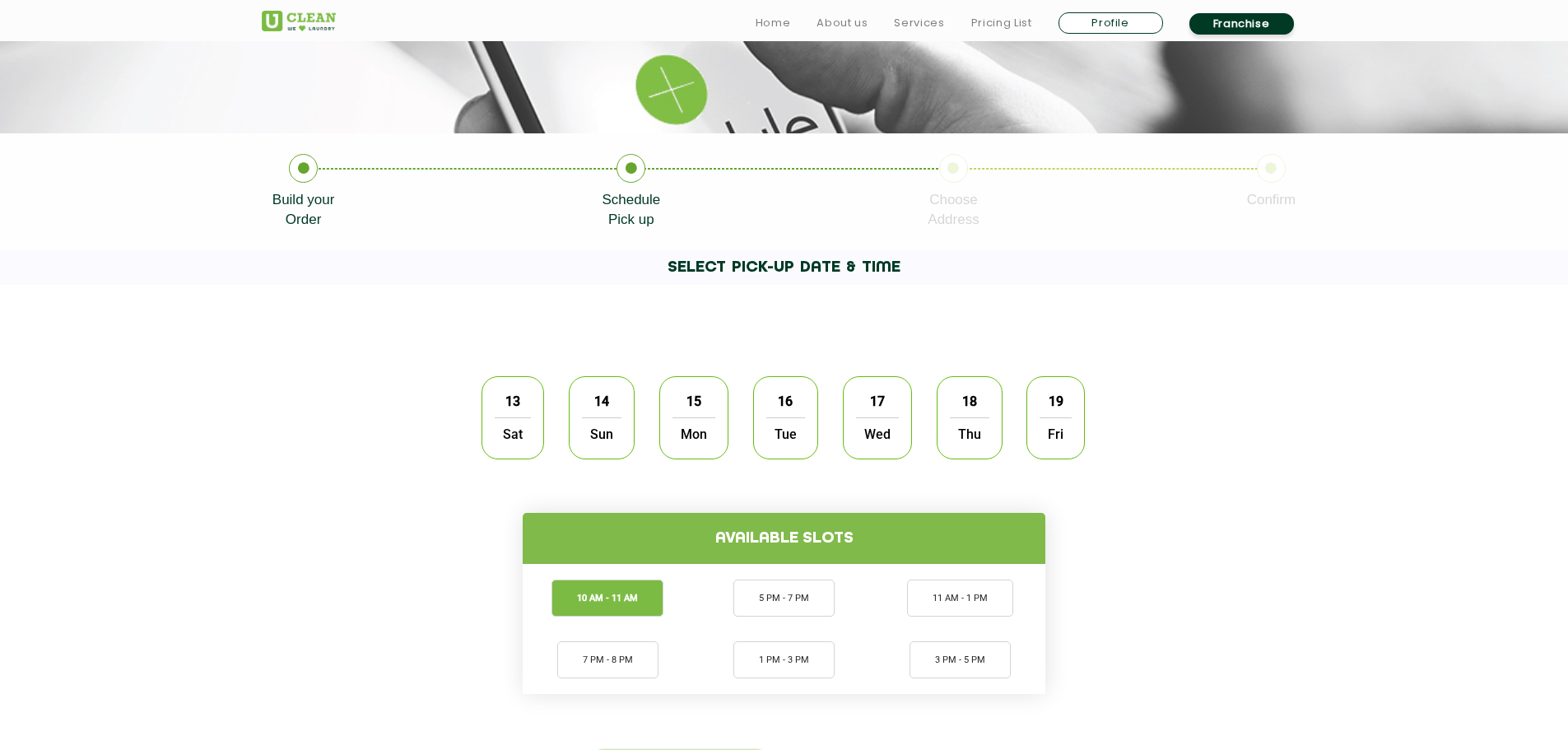
click at [528, 420] on span "Sat" at bounding box center [512, 434] width 36 height 33
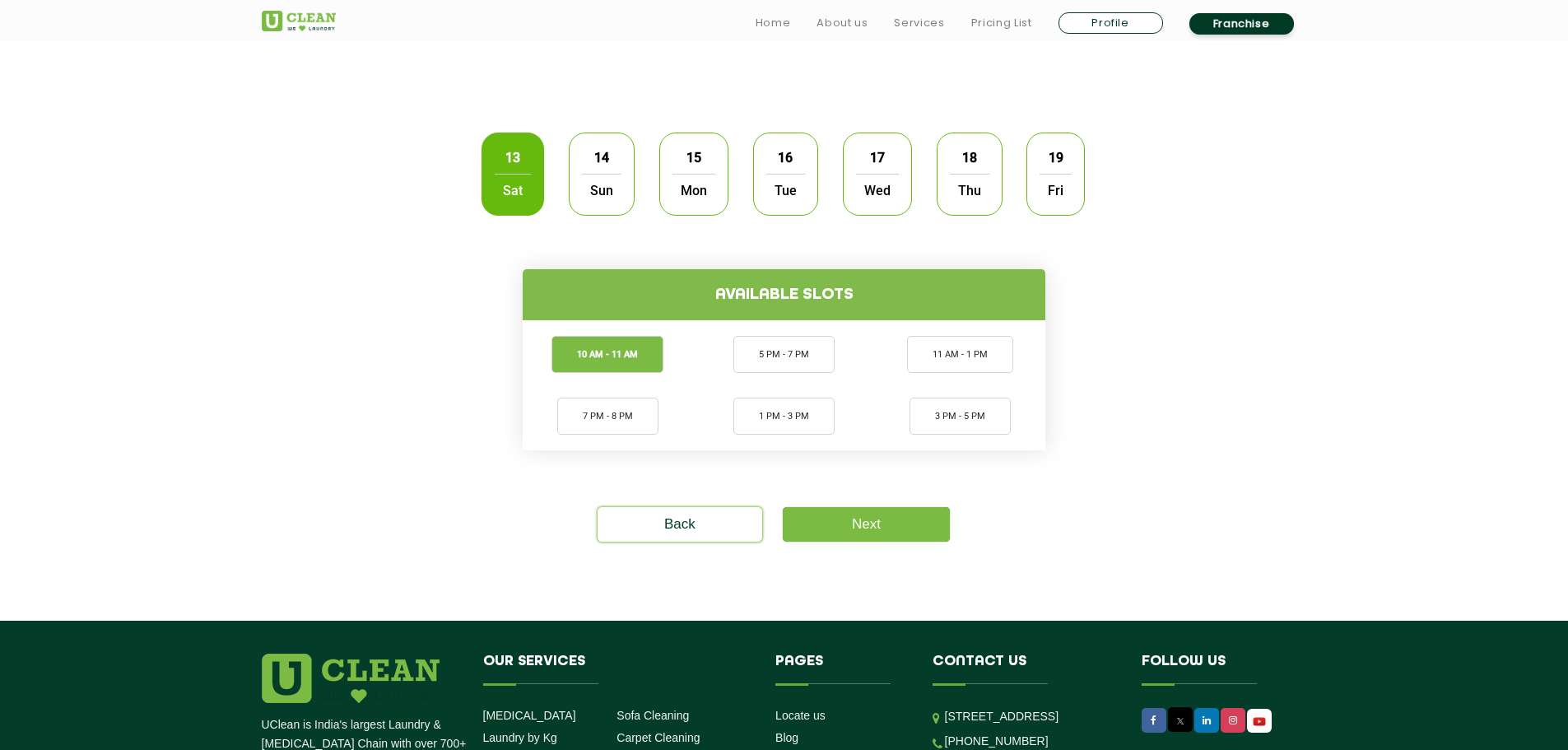
scroll to position [494, 0]
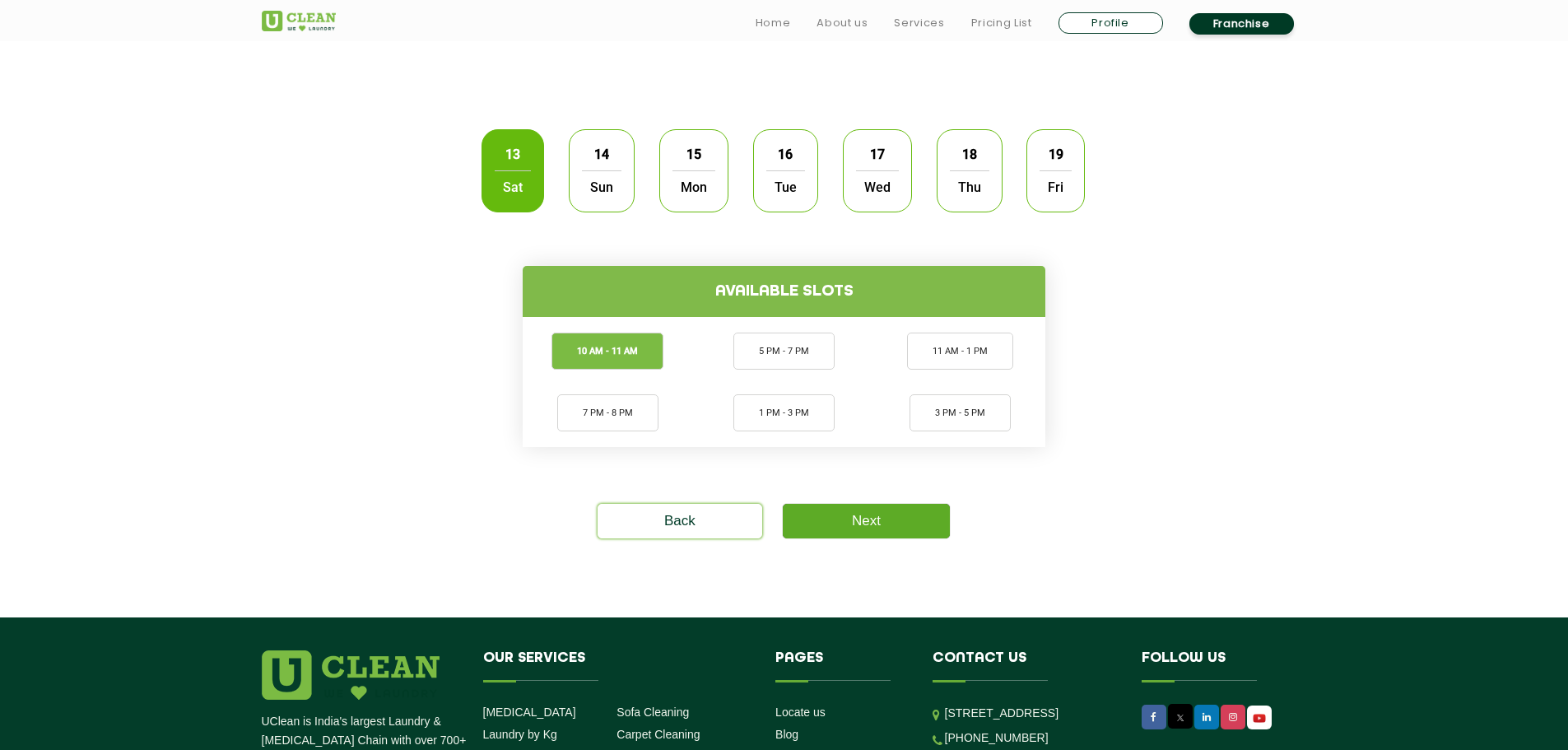
click at [866, 528] on link "Next" at bounding box center [866, 521] width 167 height 35
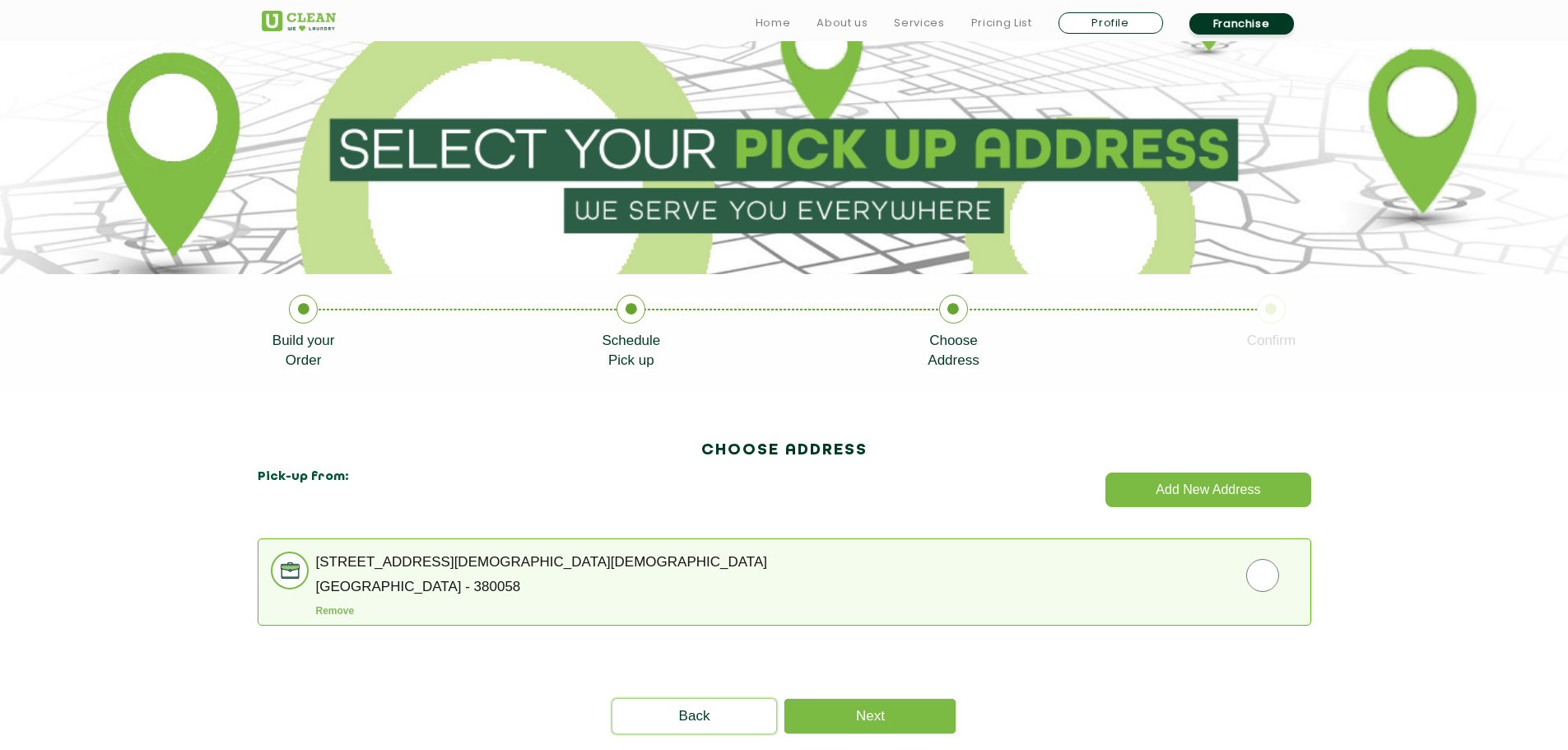
scroll to position [412, 0]
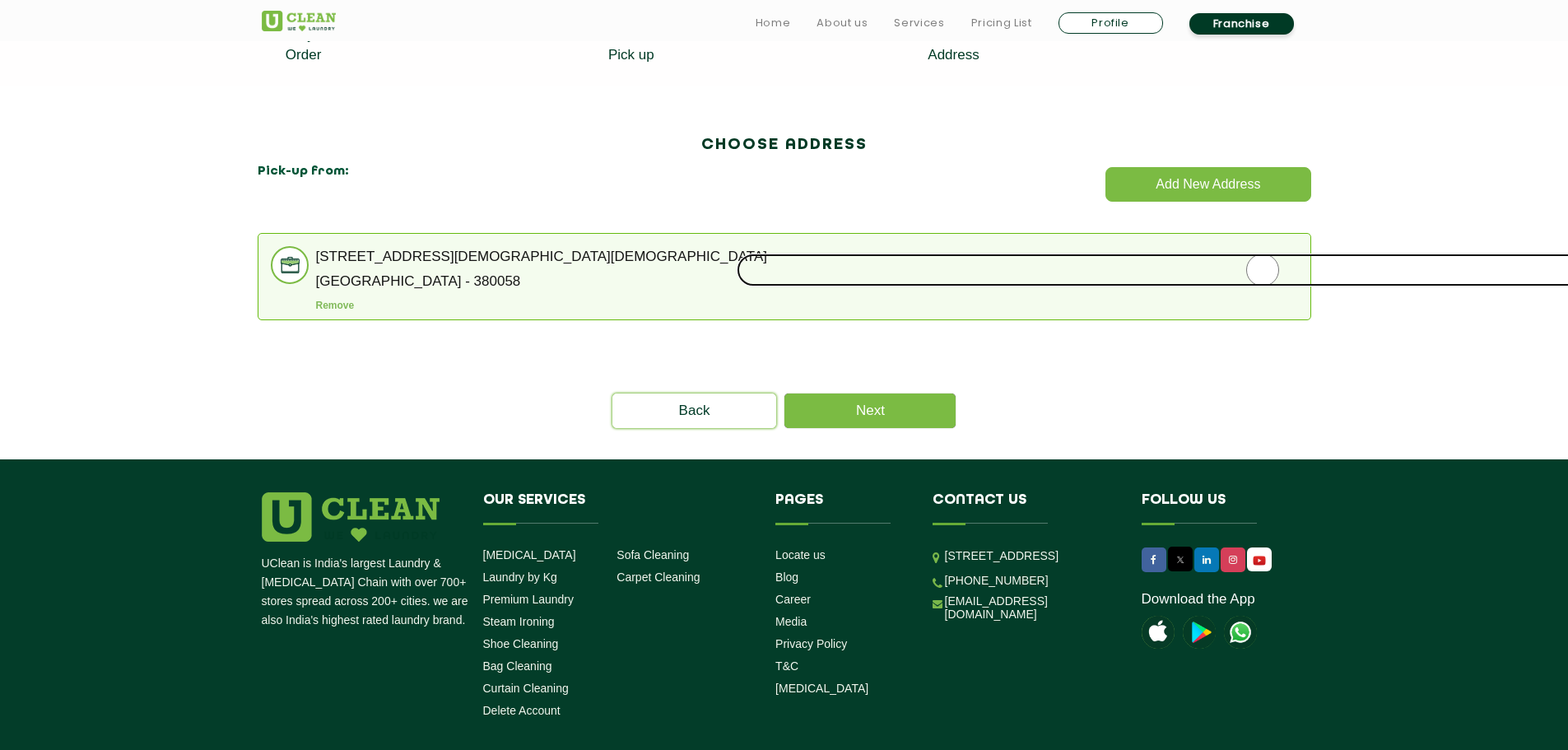
click at [944, 279] on input "radio" at bounding box center [1263, 269] width 1052 height 33
radio input "true"
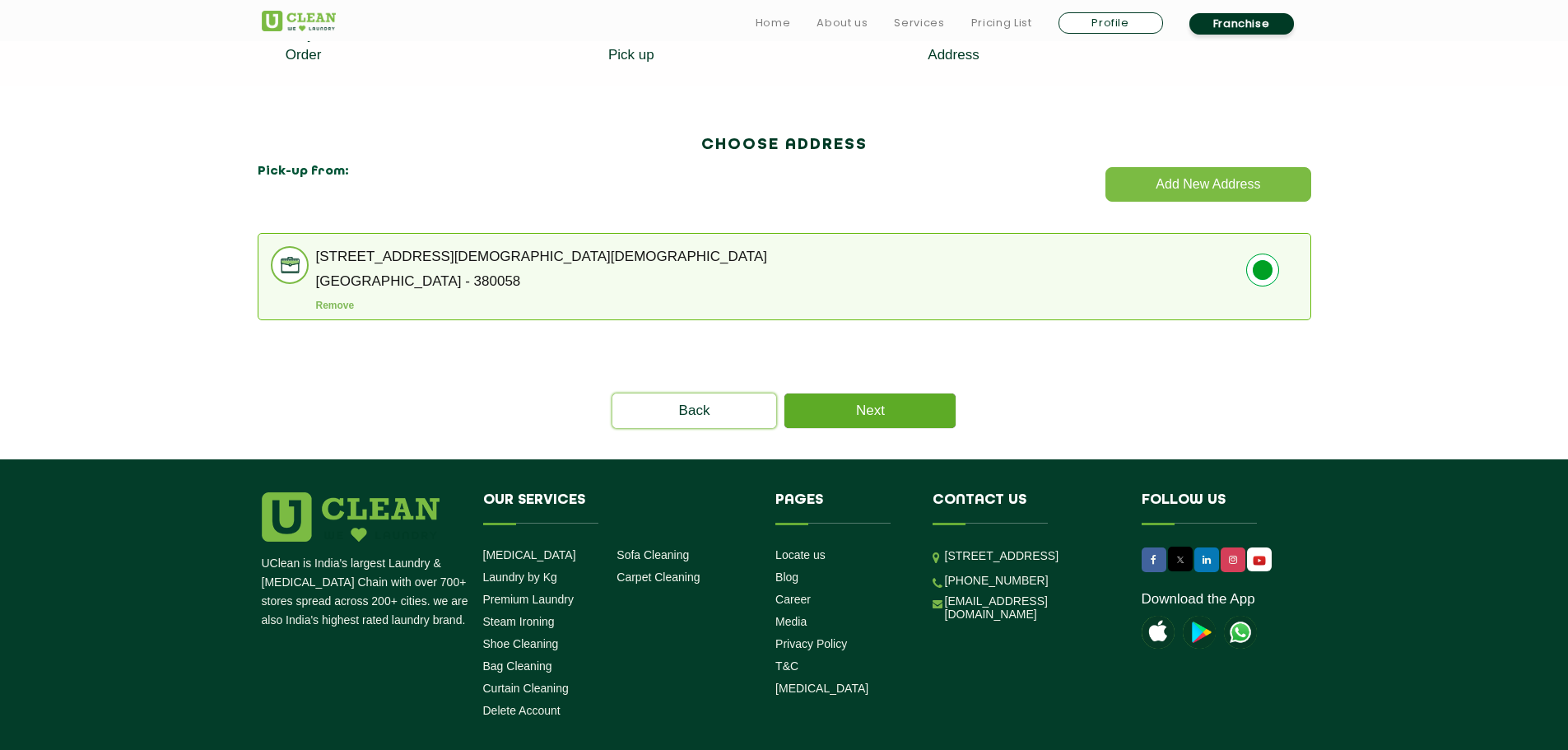
click at [896, 403] on link "Next" at bounding box center [870, 411] width 172 height 35
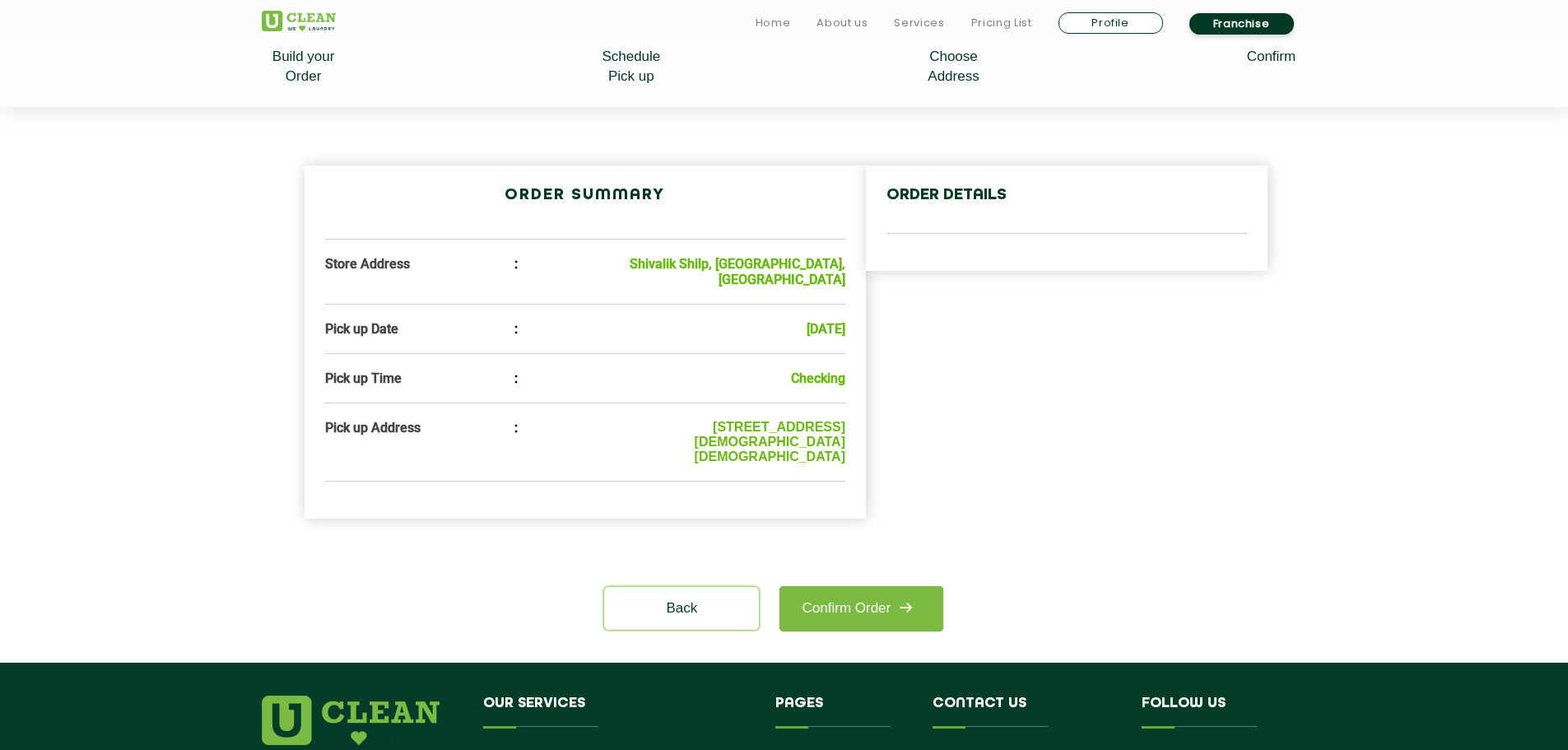
scroll to position [412, 0]
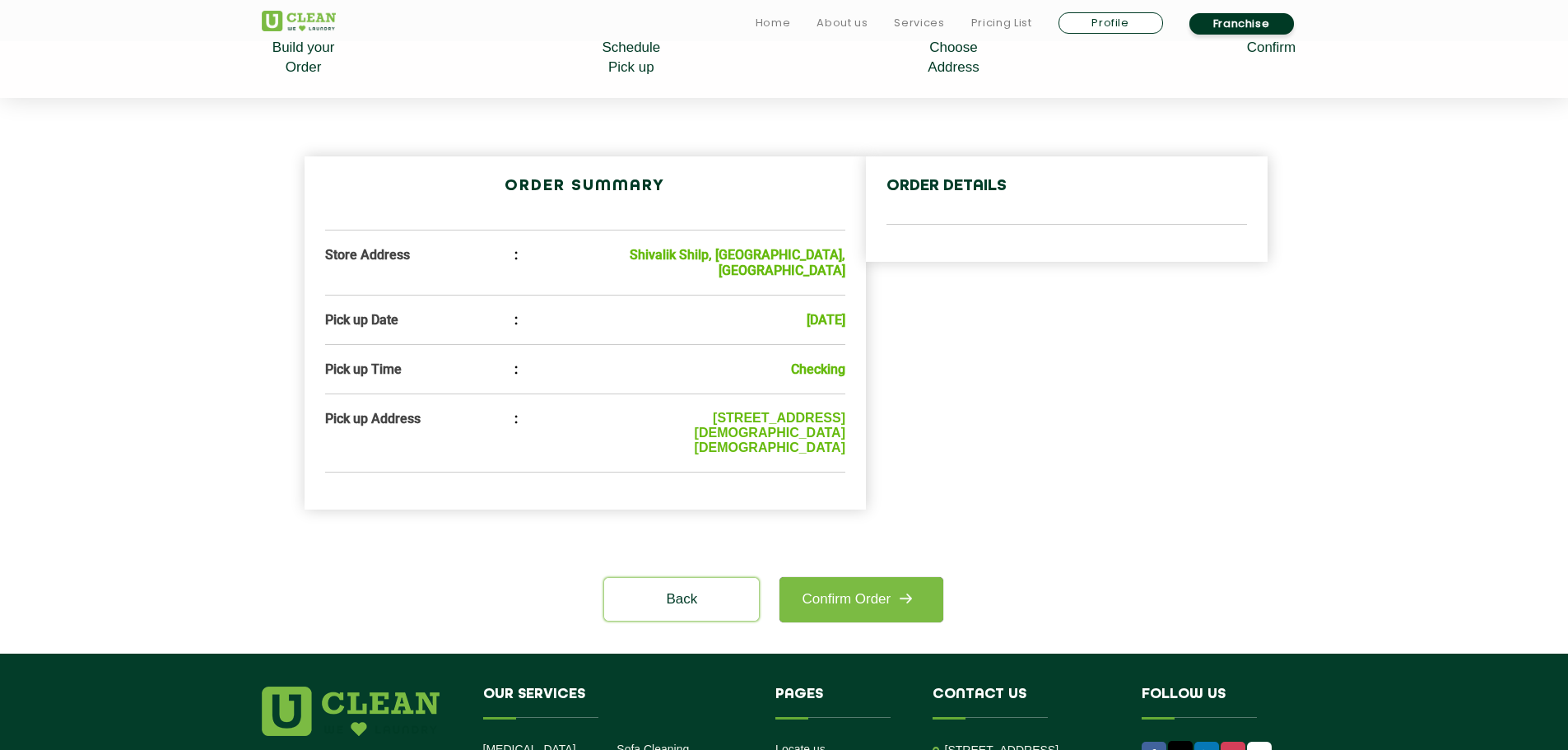
click at [1009, 206] on div "order details" at bounding box center [1066, 209] width 401 height 105
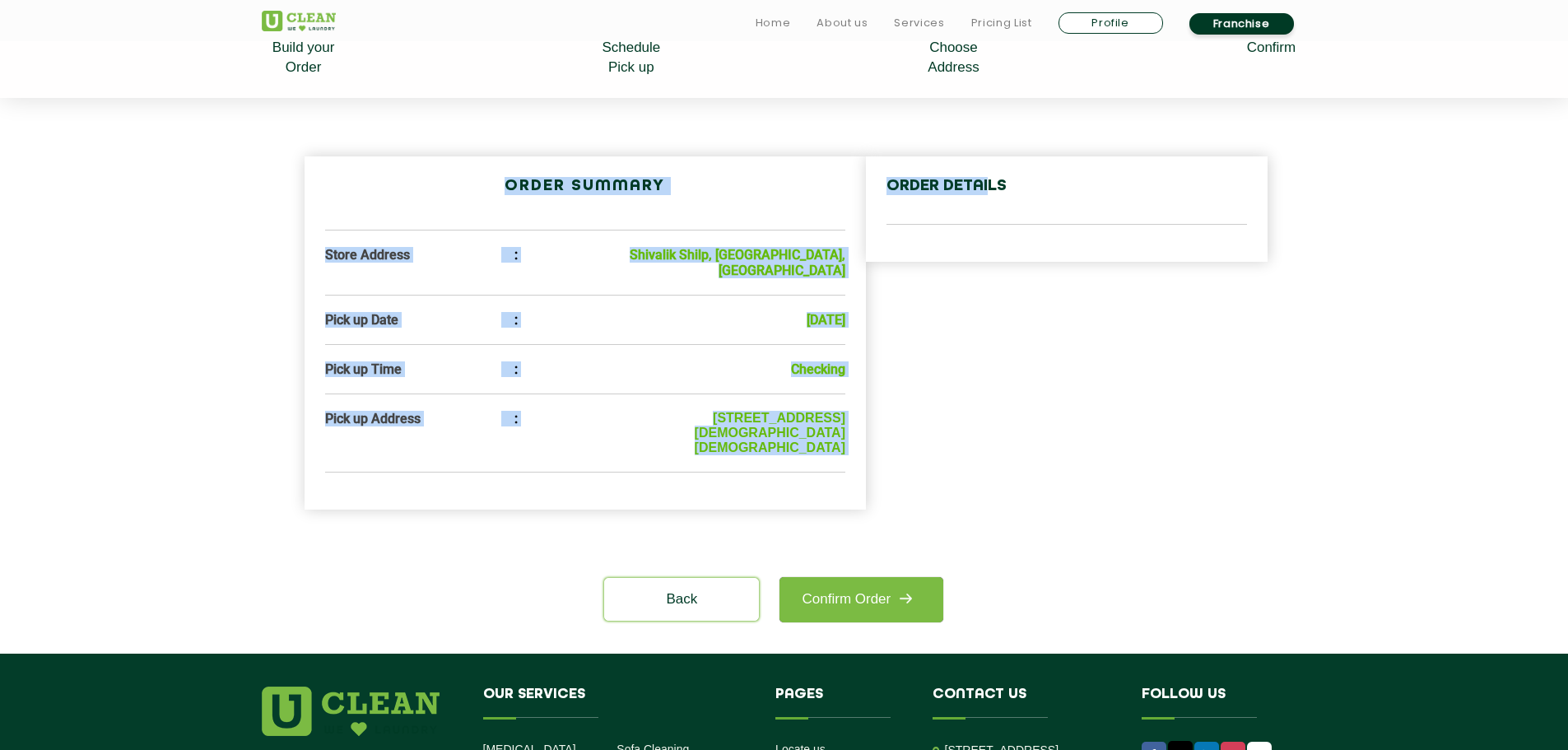
drag, startPoint x: 1000, startPoint y: 241, endPoint x: 1037, endPoint y: 343, distance: 108.5
click at [1037, 343] on div "Order Summary Store Address : Shivalik Shilp, Ambli Rd, Sanidhya, Ahmedabad, Gu…" at bounding box center [784, 333] width 1046 height 406
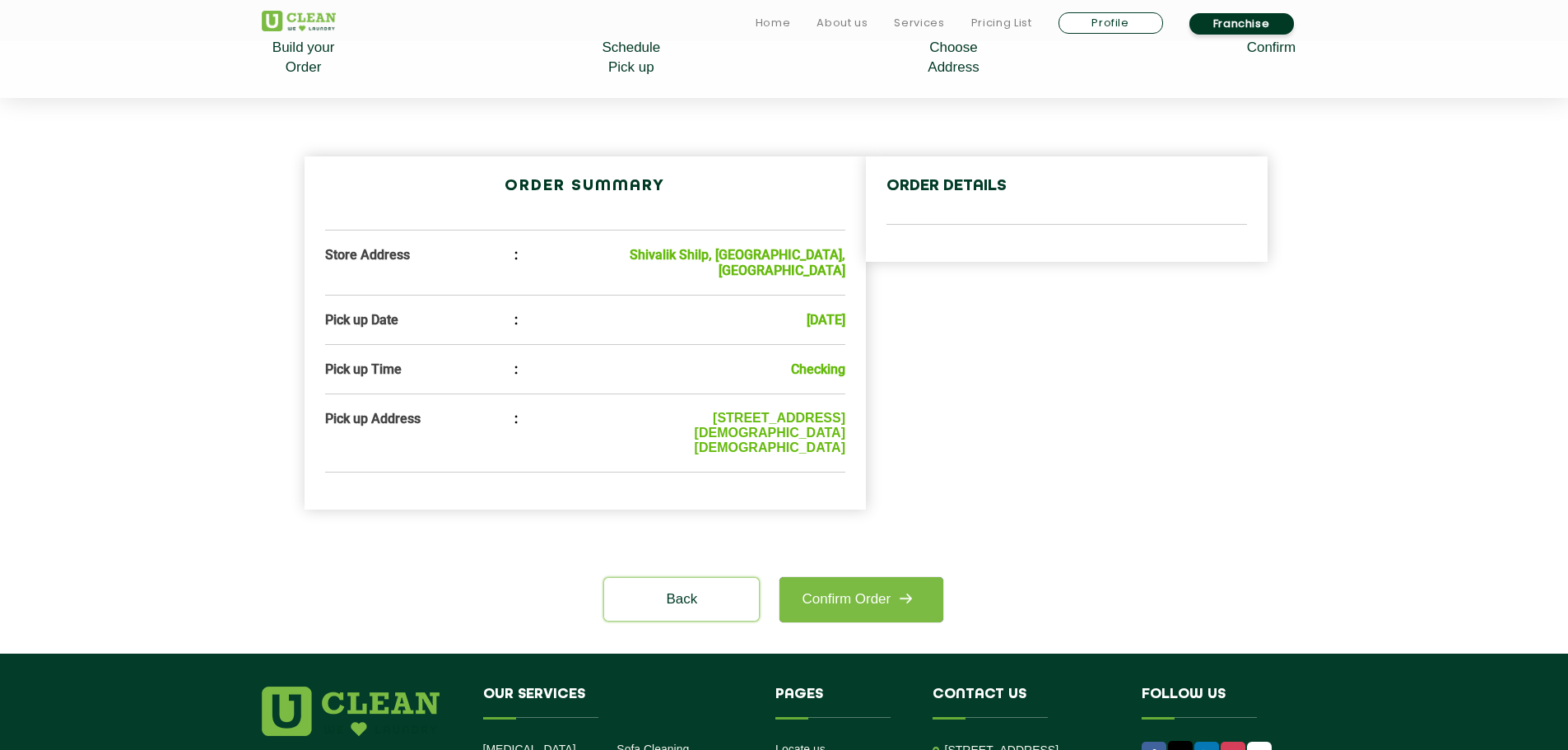
drag, startPoint x: 1056, startPoint y: 221, endPoint x: 1051, endPoint y: 243, distance: 22.6
click at [1056, 226] on div "order details" at bounding box center [1066, 209] width 401 height 105
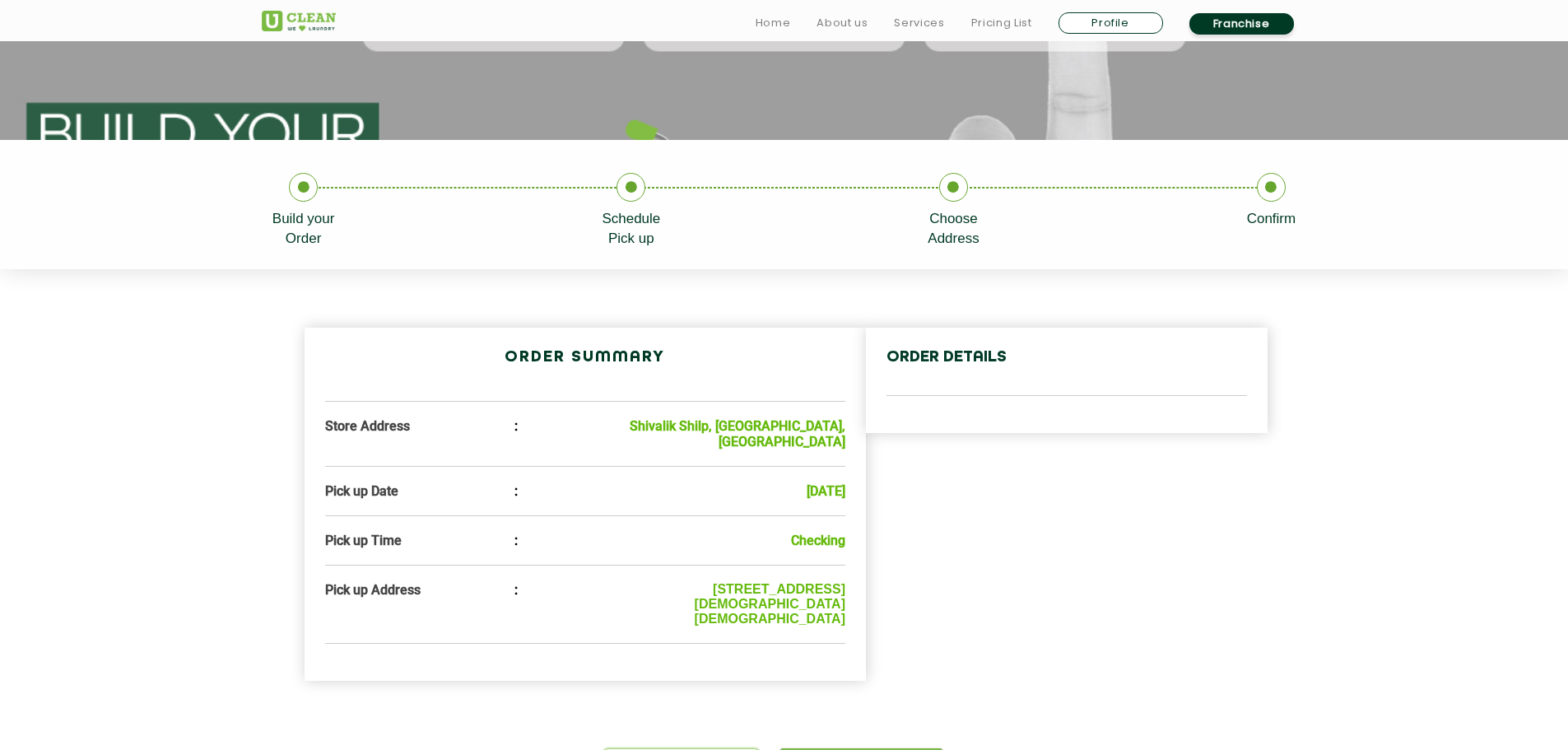
scroll to position [247, 0]
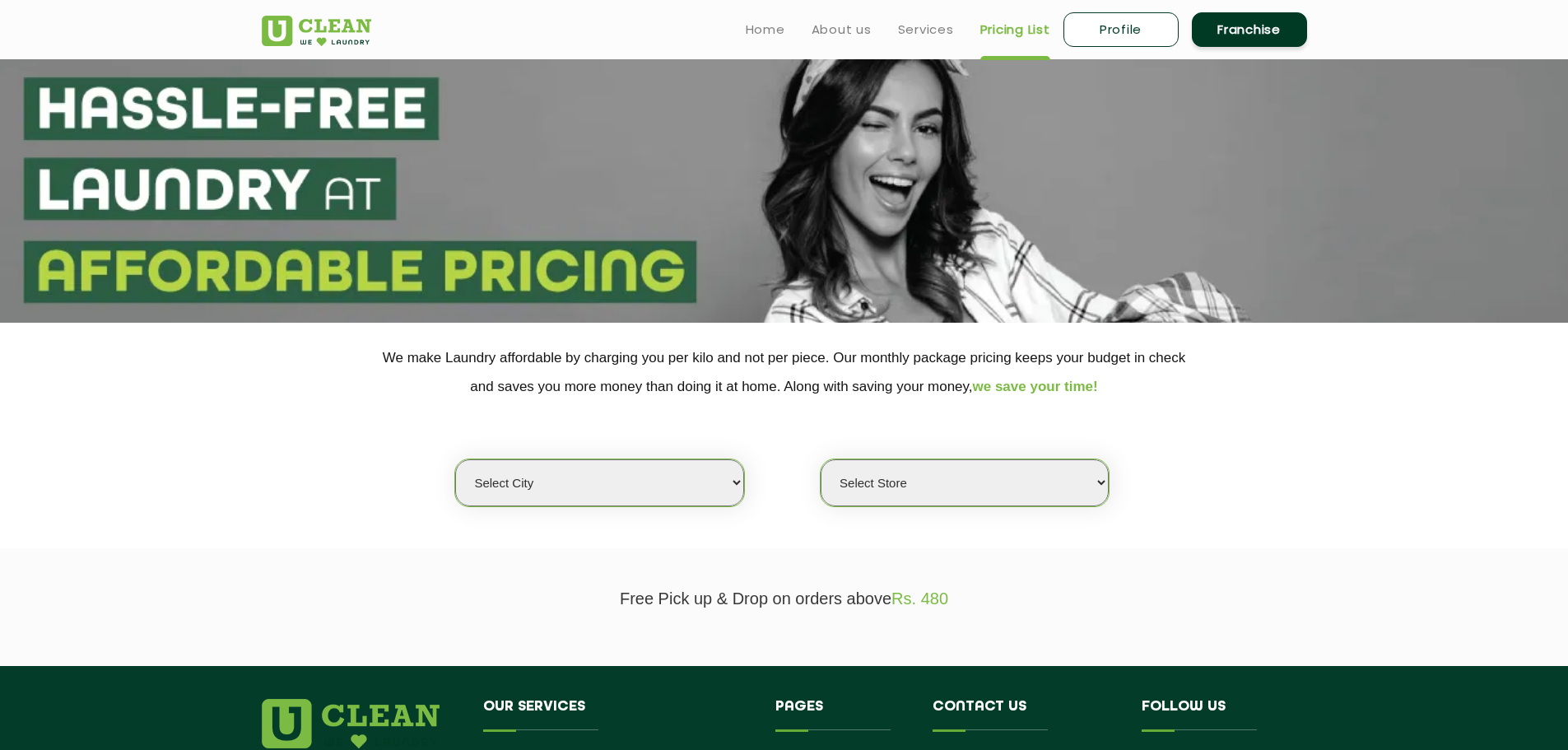
scroll to position [247, 0]
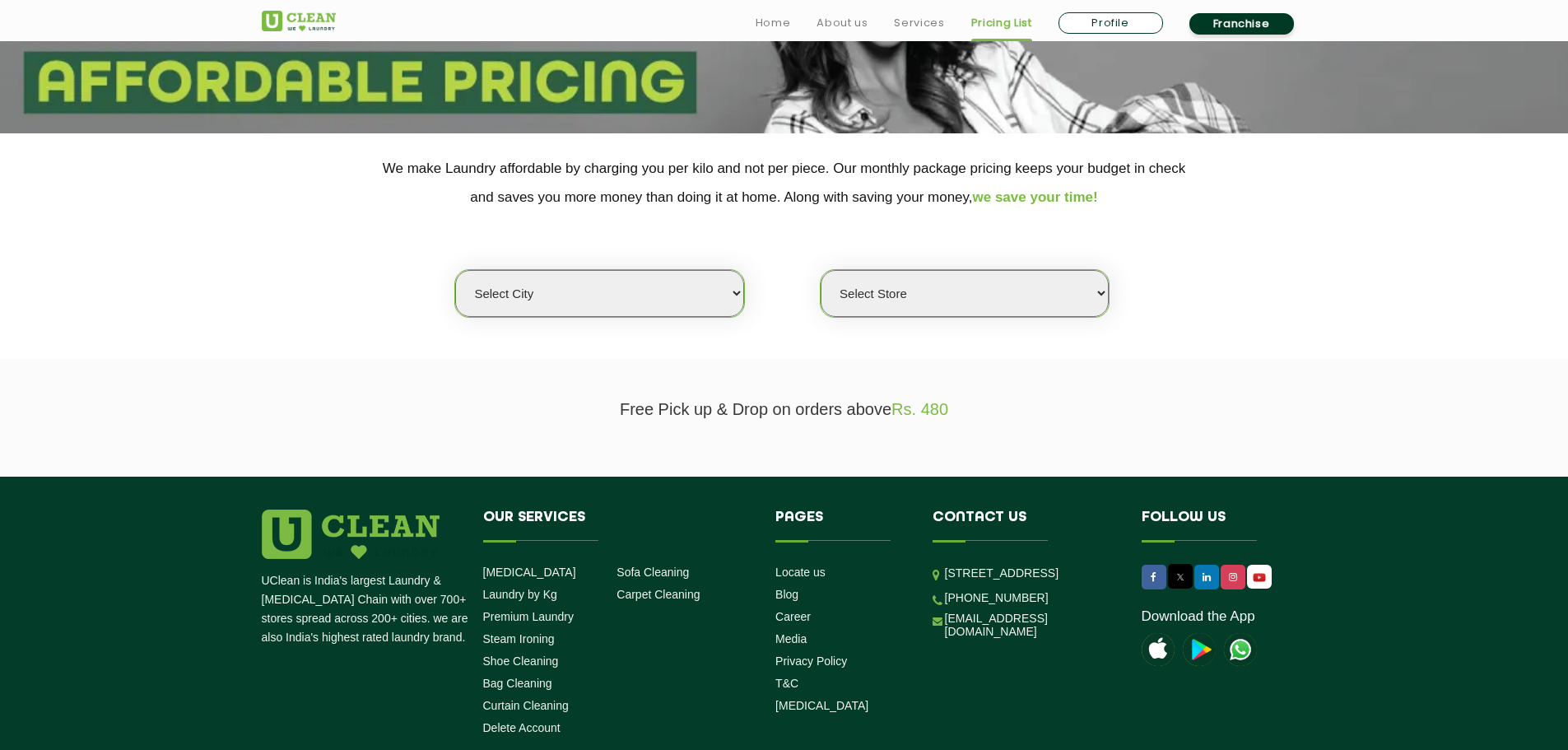
click at [619, 288] on select "Select city [GEOGRAPHIC_DATA] [GEOGRAPHIC_DATA] [GEOGRAPHIC_DATA] [GEOGRAPHIC_D…" at bounding box center [599, 294] width 288 height 47
select select "172"
click at [455, 270] on select "Select city [GEOGRAPHIC_DATA] [GEOGRAPHIC_DATA] [GEOGRAPHIC_DATA] [GEOGRAPHIC_D…" at bounding box center [599, 294] width 288 height 47
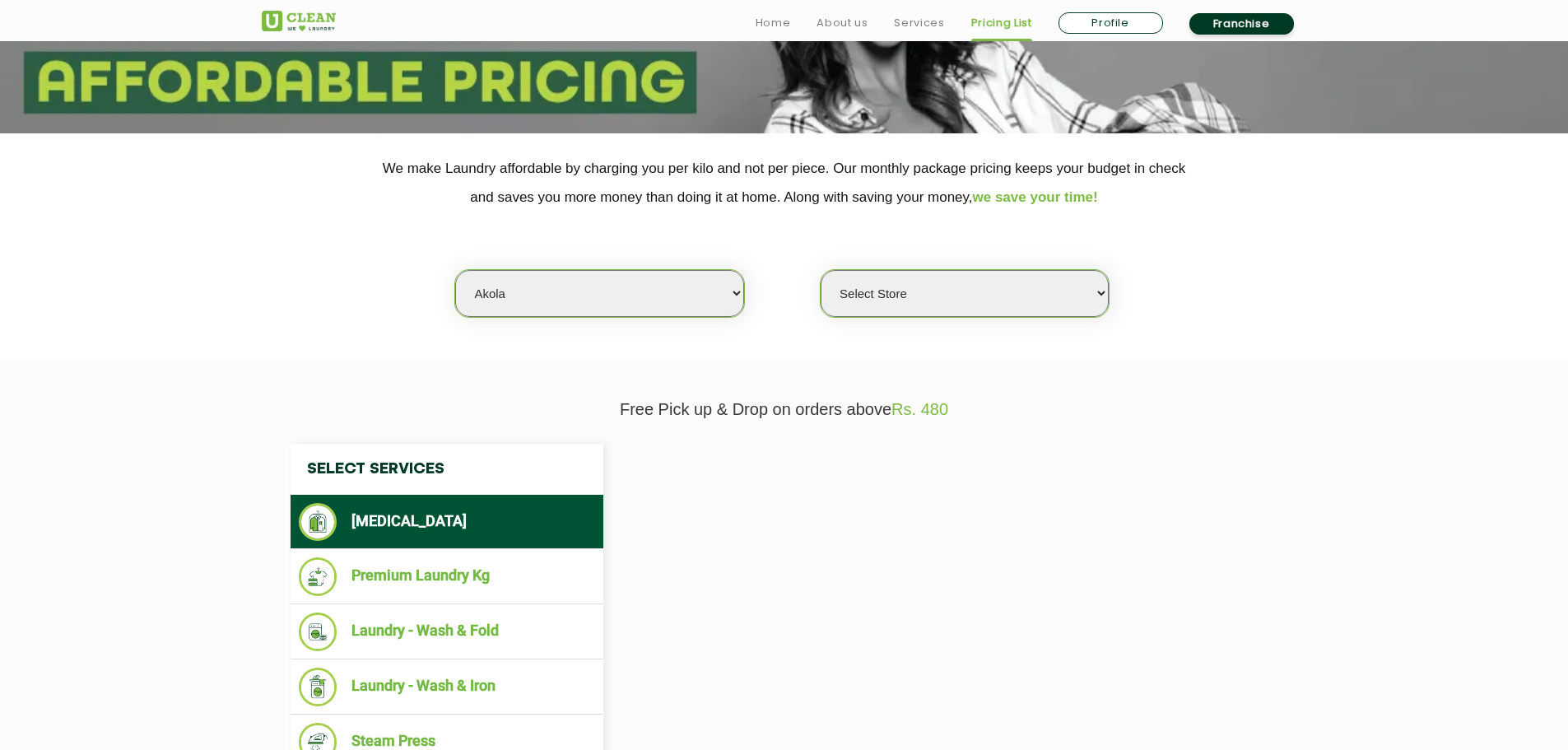
select select "0"
click at [559, 269] on div "Select city [GEOGRAPHIC_DATA] [GEOGRAPHIC_DATA] [GEOGRAPHIC_DATA] [GEOGRAPHIC_D…" at bounding box center [599, 294] width 289 height 49
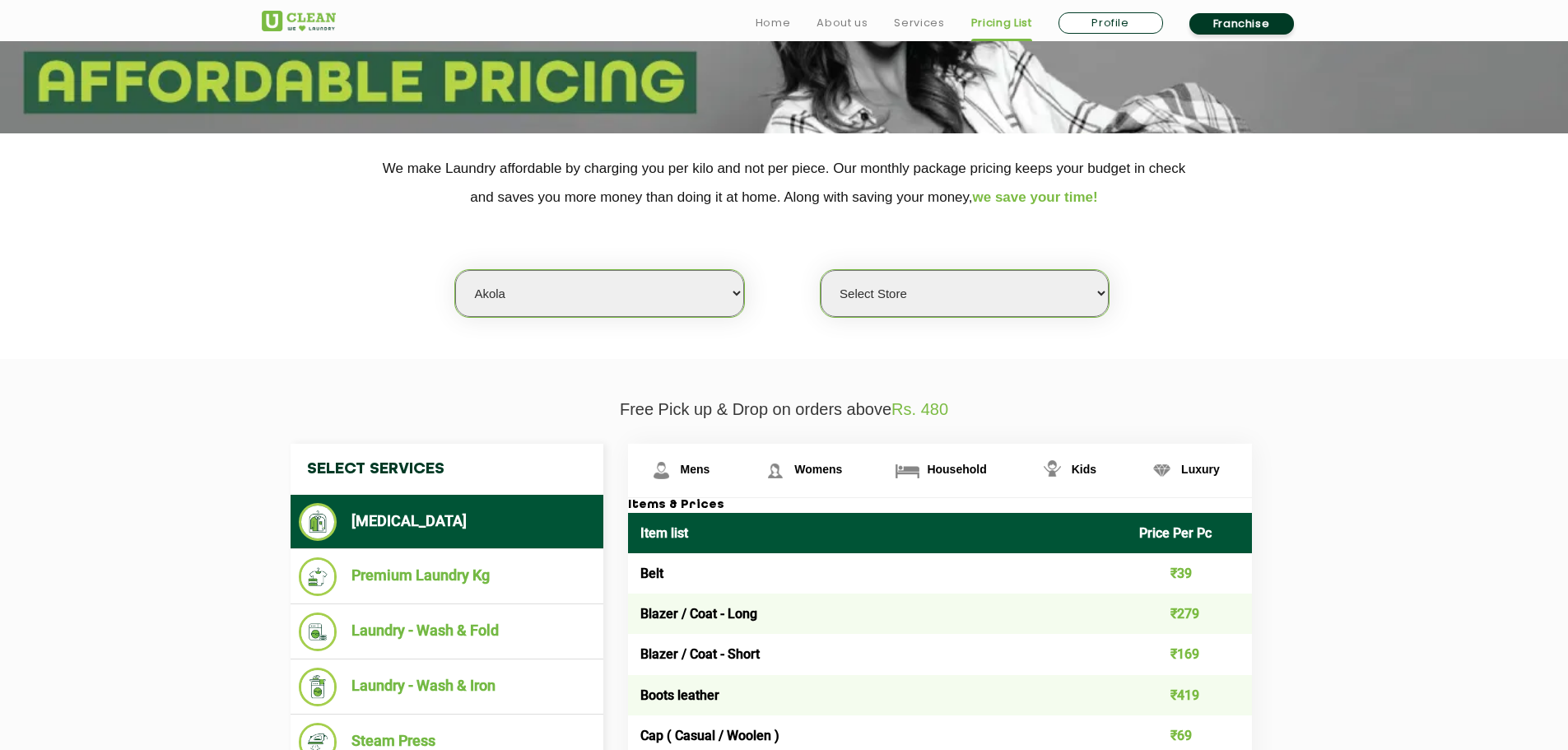
click at [569, 285] on select "Select city [GEOGRAPHIC_DATA] [GEOGRAPHIC_DATA] [GEOGRAPHIC_DATA] [GEOGRAPHIC_D…" at bounding box center [599, 294] width 288 height 47
select select "12"
click at [455, 270] on select "Select city [GEOGRAPHIC_DATA] [GEOGRAPHIC_DATA] [GEOGRAPHIC_DATA] [GEOGRAPHIC_D…" at bounding box center [599, 294] width 288 height 47
click at [915, 295] on select "Select Store UClean Shivranjani" at bounding box center [965, 294] width 288 height 47
select select "25"
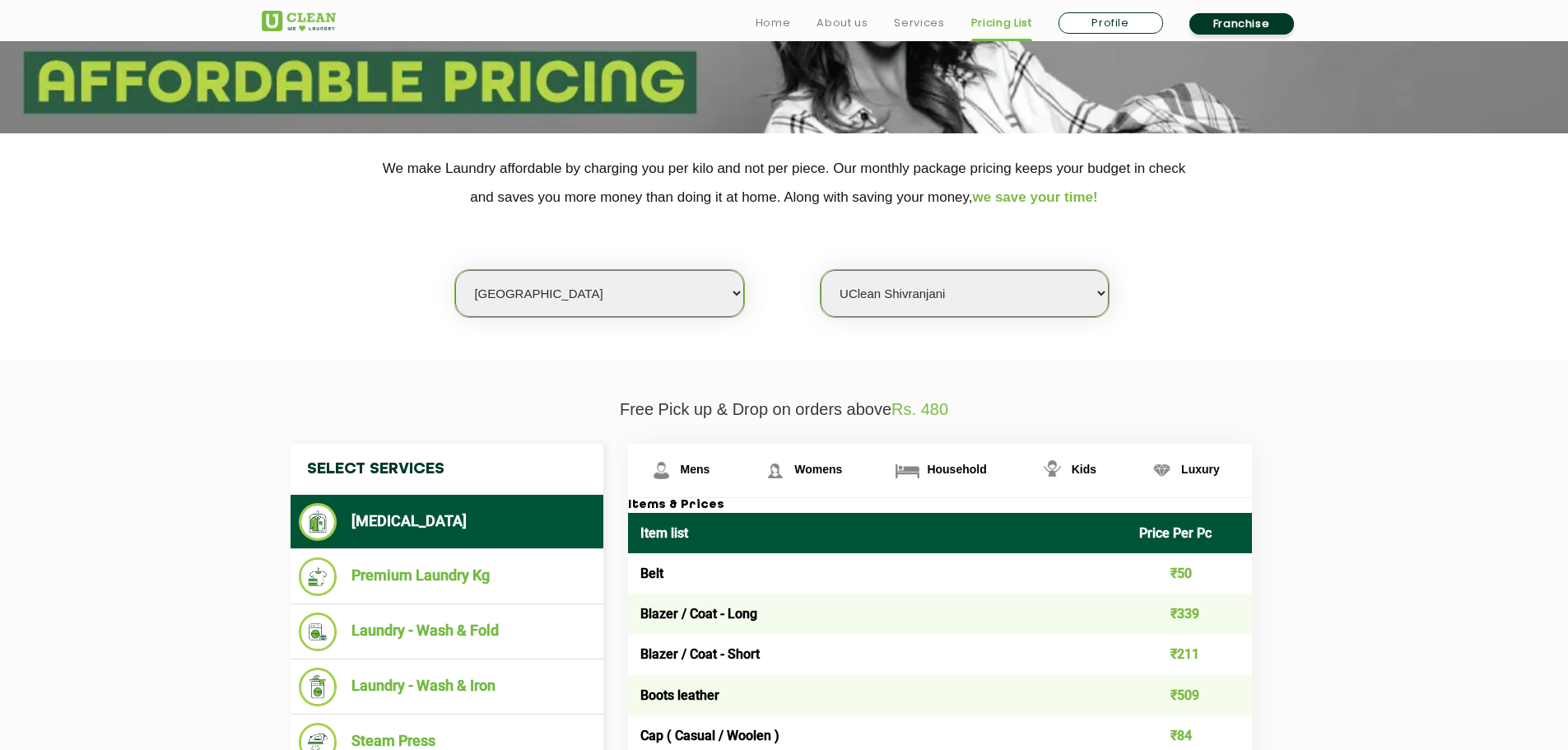
click at [821, 270] on select "Select Store UClean Shivranjani" at bounding box center [965, 294] width 288 height 47
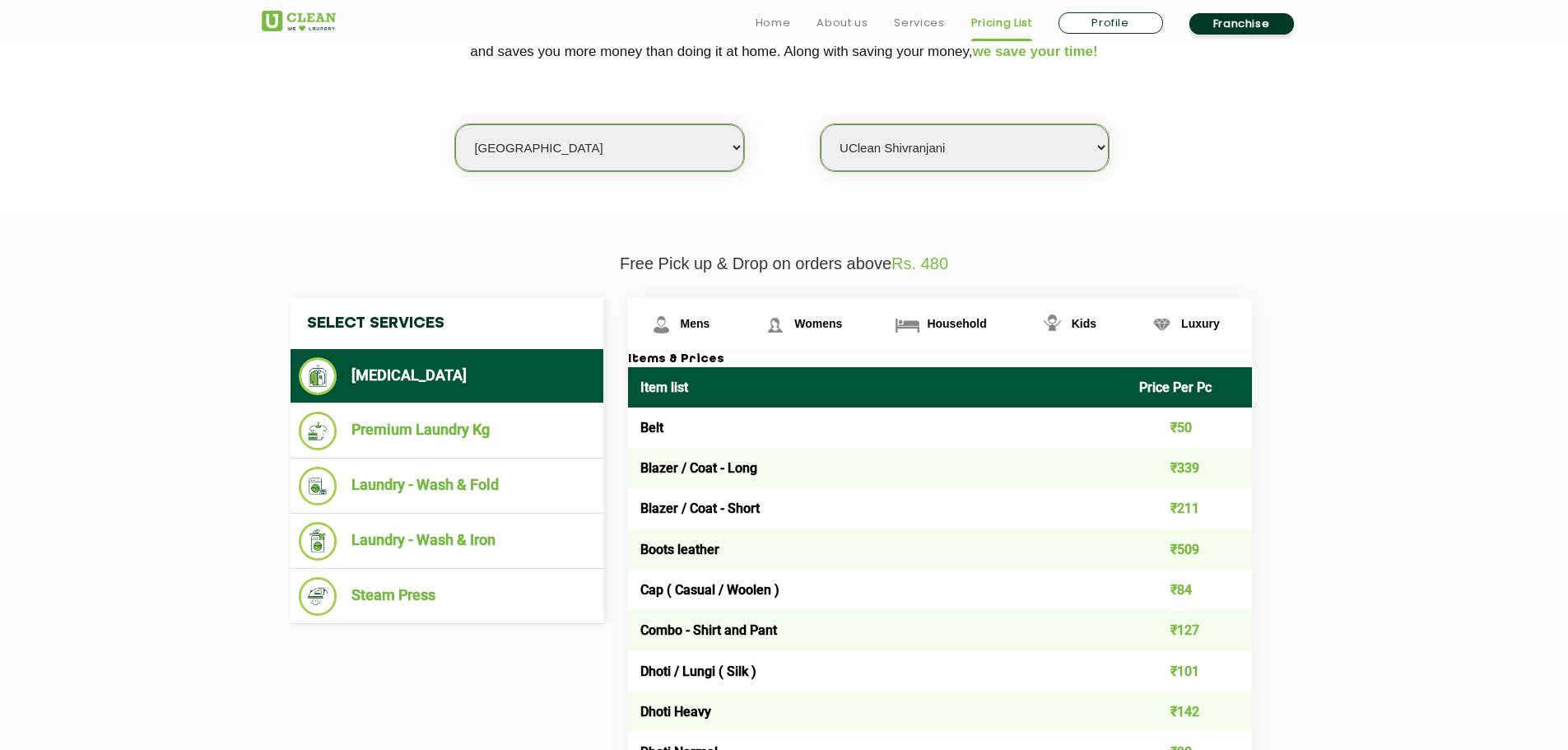
scroll to position [412, 0]
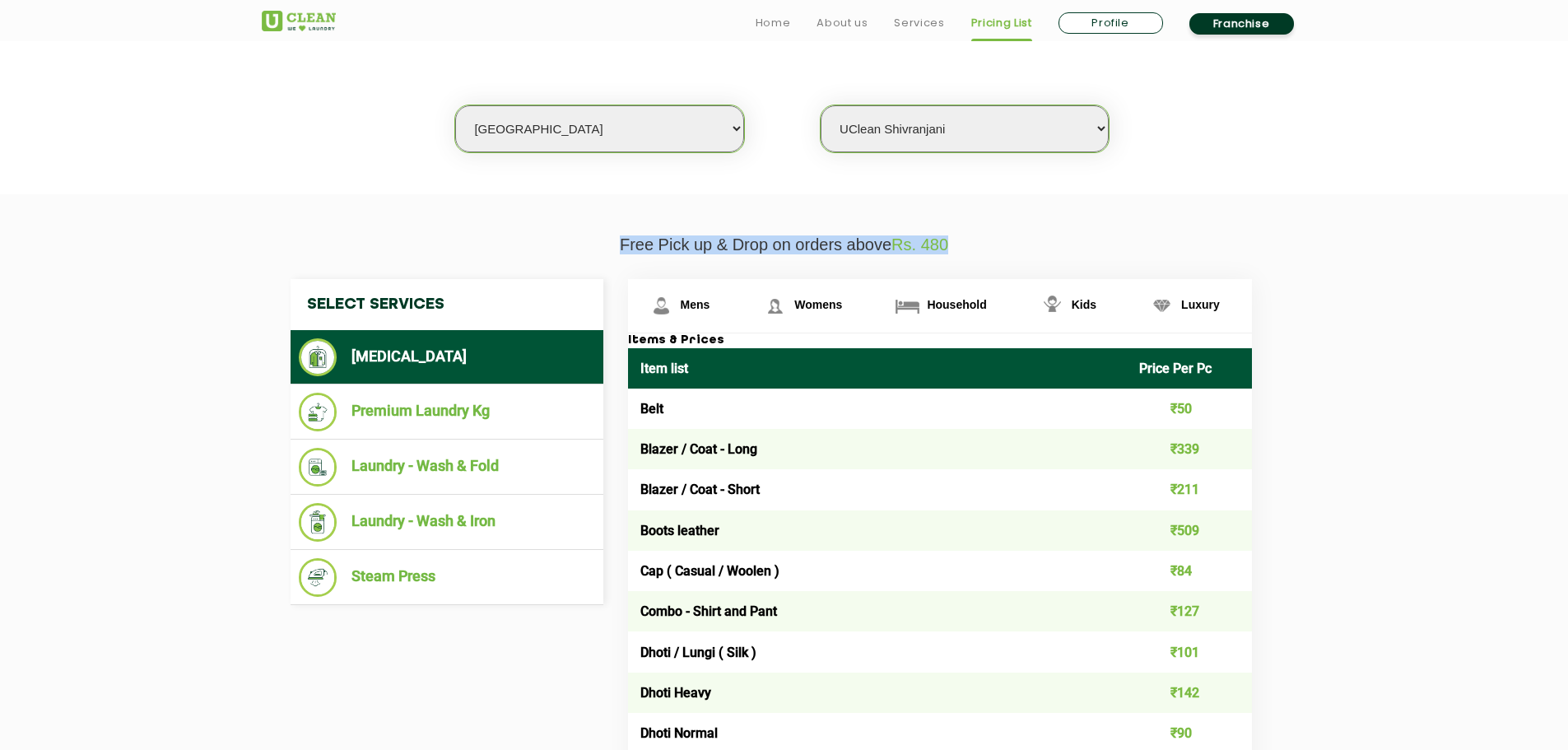
drag, startPoint x: 614, startPoint y: 236, endPoint x: 968, endPoint y: 244, distance: 354.1
click at [968, 244] on p "Free Pick up & Drop on orders above Rs. 480" at bounding box center [784, 245] width 1046 height 19
click at [972, 247] on p "Free Pick up & Drop on orders above Rs. 480" at bounding box center [784, 245] width 1046 height 19
click at [969, 248] on p "Free Pick up & Drop on orders above Rs. 480" at bounding box center [784, 245] width 1046 height 19
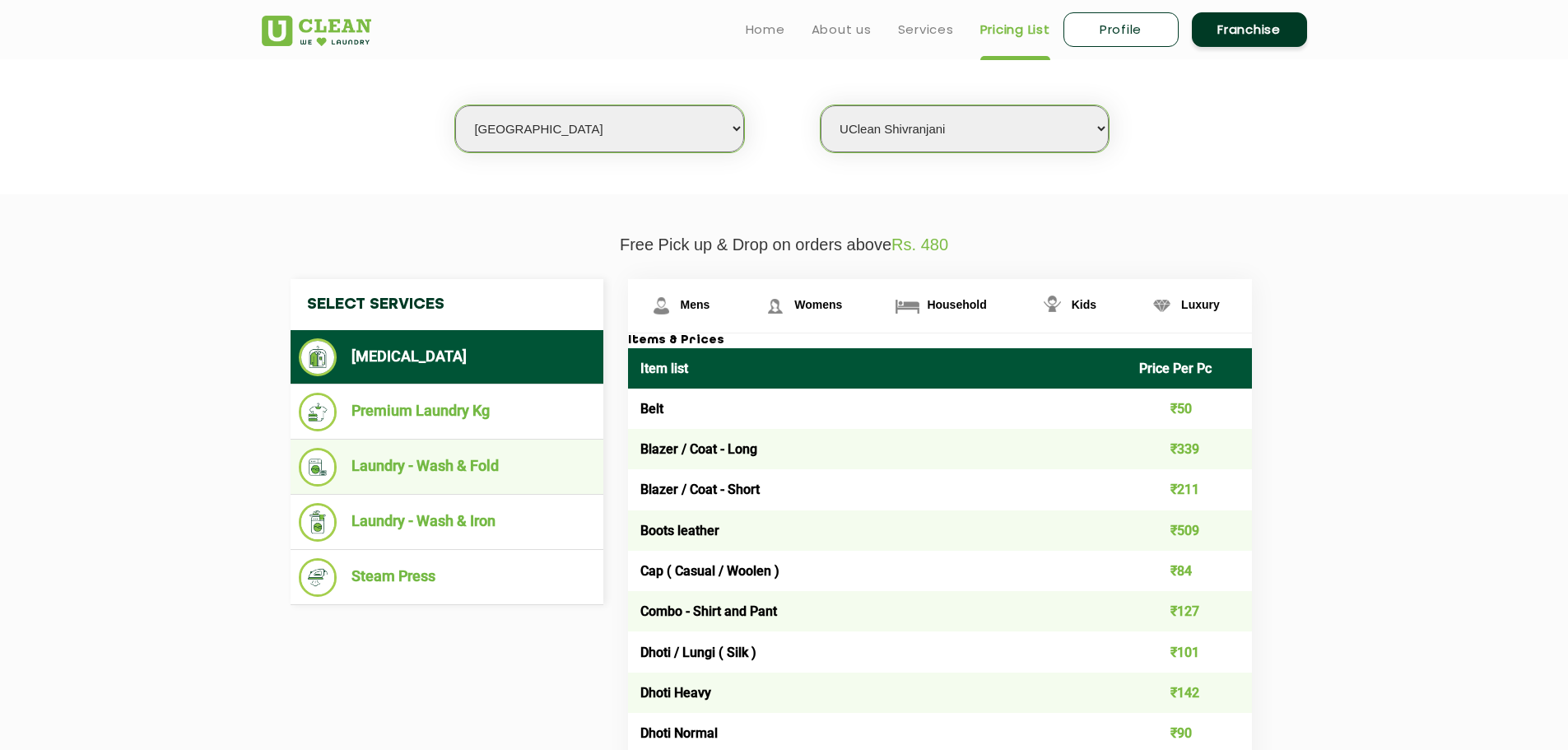
click at [498, 480] on li "Laundry - Wash & Fold" at bounding box center [447, 467] width 296 height 39
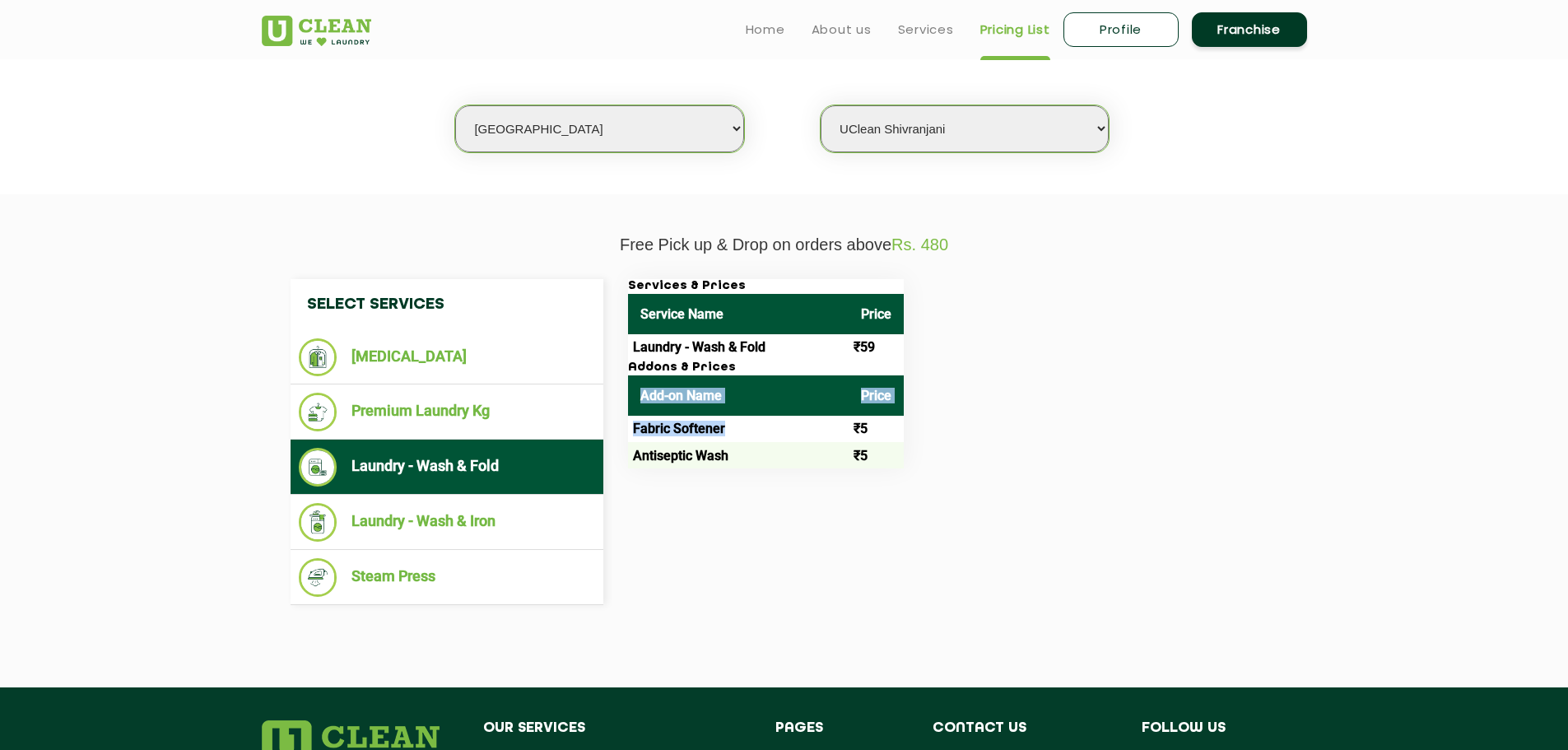
drag, startPoint x: 632, startPoint y: 395, endPoint x: 783, endPoint y: 415, distance: 152.3
click at [783, 415] on table "Add-on Name Price Fabric Softener ₹5 Antiseptic Wash ₹5" at bounding box center [766, 423] width 276 height 94
click at [783, 416] on td "Fabric Softener" at bounding box center [739, 428] width 220 height 26
drag, startPoint x: 628, startPoint y: 428, endPoint x: 790, endPoint y: 430, distance: 162.0
click at [790, 430] on td "Fabric Softener" at bounding box center [739, 428] width 220 height 26
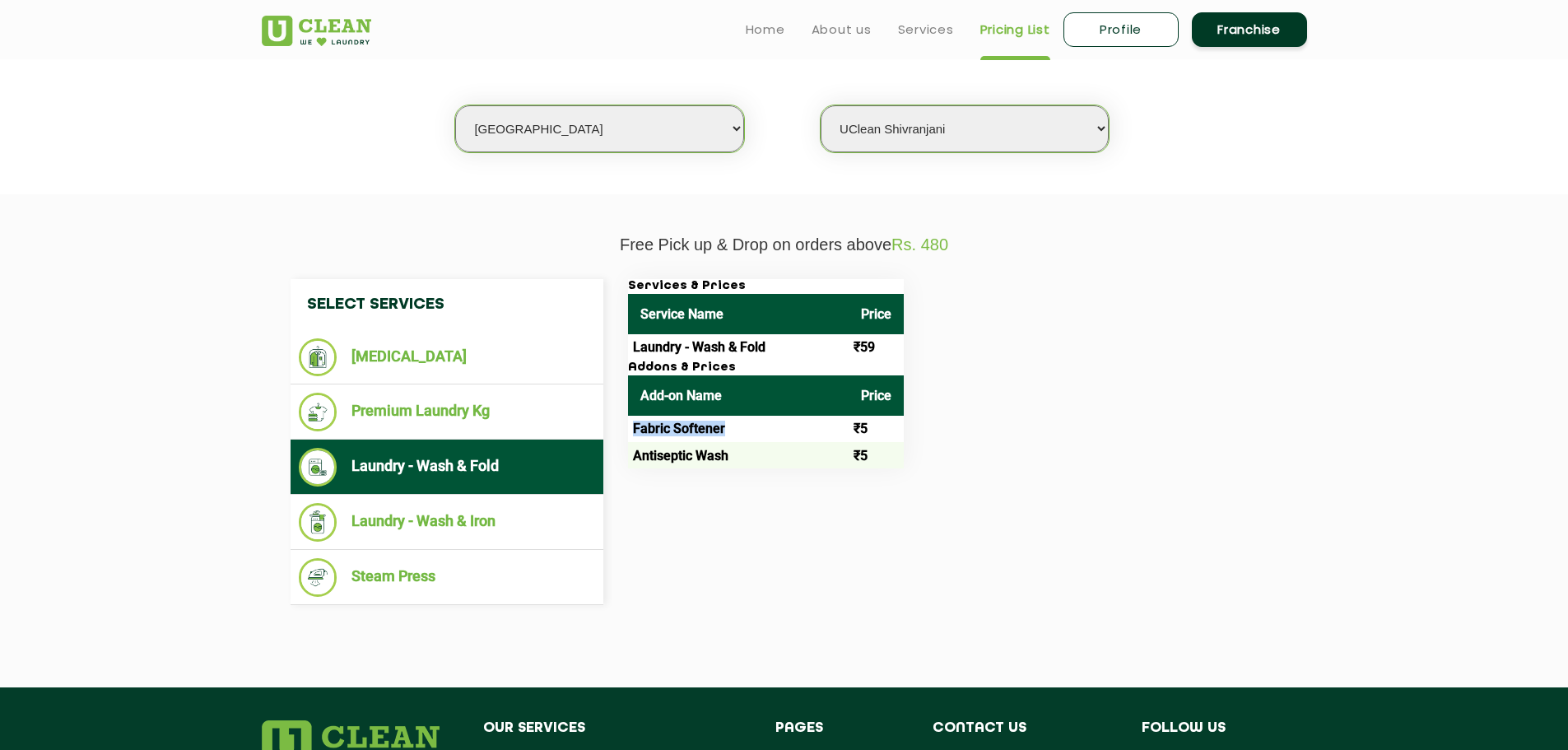
click at [814, 433] on td "Fabric Softener" at bounding box center [739, 428] width 220 height 26
drag, startPoint x: 631, startPoint y: 454, endPoint x: 780, endPoint y: 461, distance: 149.2
click at [780, 461] on td "Antiseptic Wash" at bounding box center [739, 455] width 220 height 26
drag, startPoint x: 871, startPoint y: 450, endPoint x: 818, endPoint y: 413, distance: 64.6
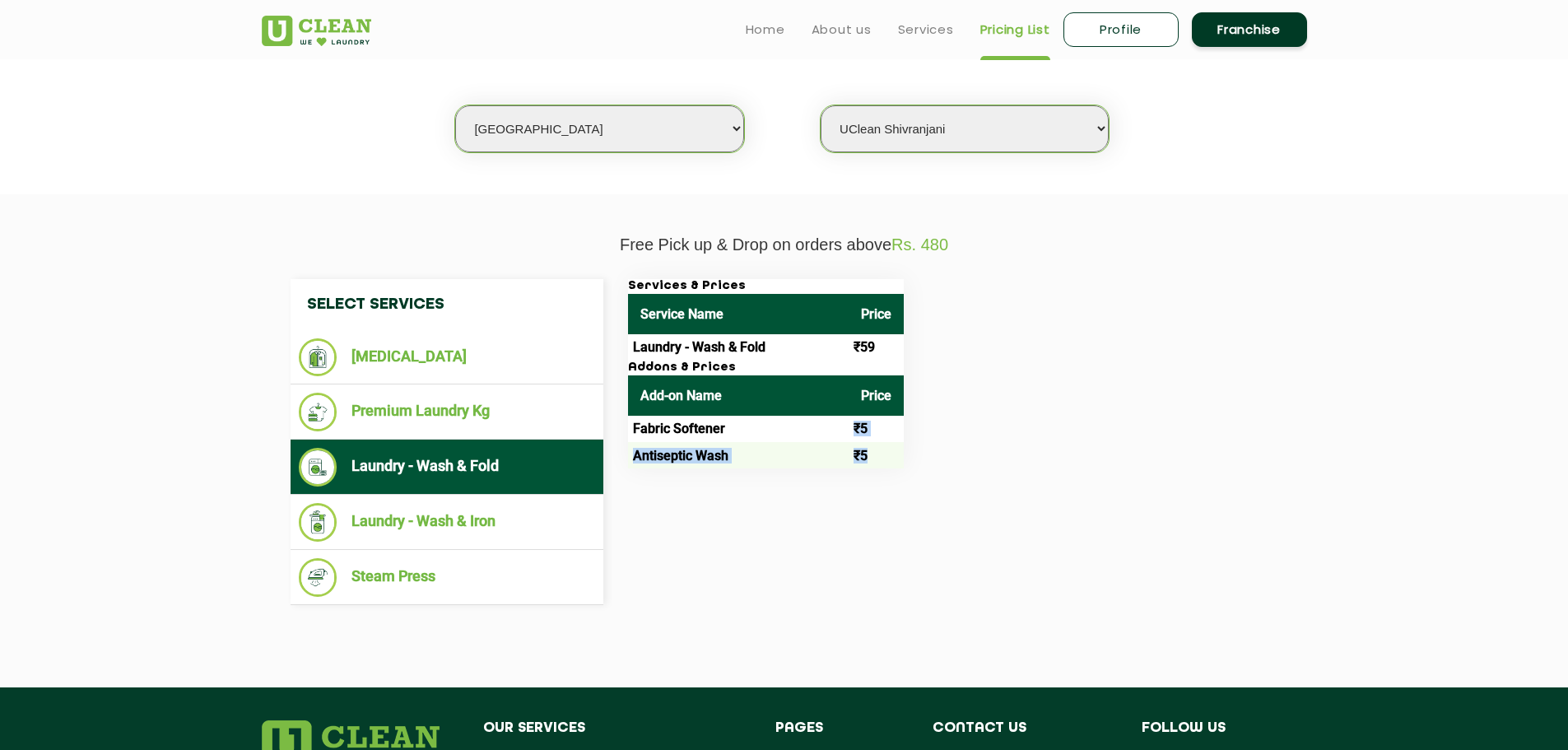
click at [822, 427] on tbody "Fabric Softener ₹5 Antiseptic Wash ₹5" at bounding box center [766, 443] width 276 height 54
click at [820, 412] on th "Add-on Name" at bounding box center [739, 396] width 220 height 40
drag, startPoint x: 633, startPoint y: 428, endPoint x: 717, endPoint y: 428, distance: 84.0
click at [684, 428] on td "Fabric Softener" at bounding box center [739, 428] width 220 height 26
click at [723, 428] on td "Fabric Softener" at bounding box center [739, 428] width 220 height 26
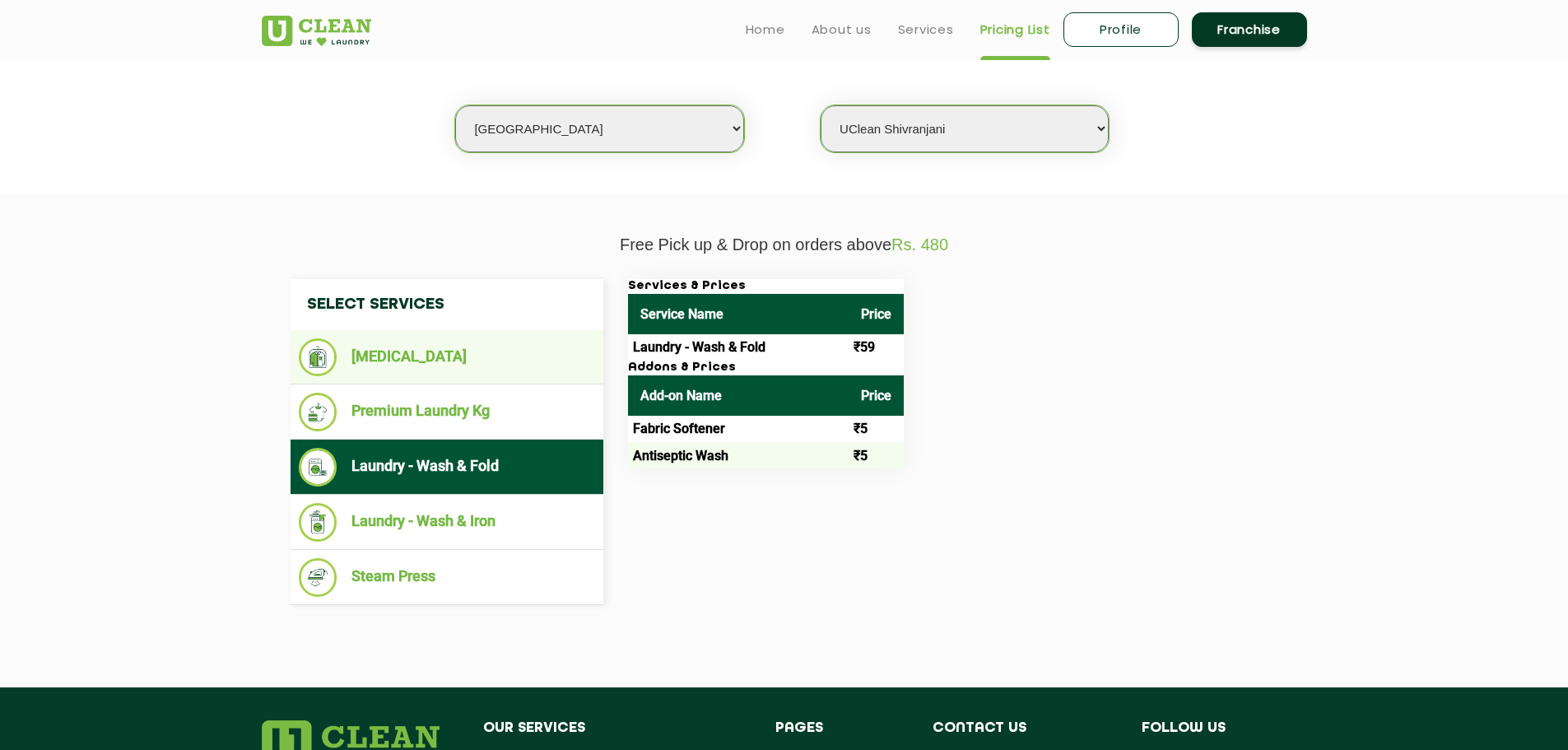
click at [536, 333] on ul "[MEDICAL_DATA]" at bounding box center [447, 357] width 313 height 55
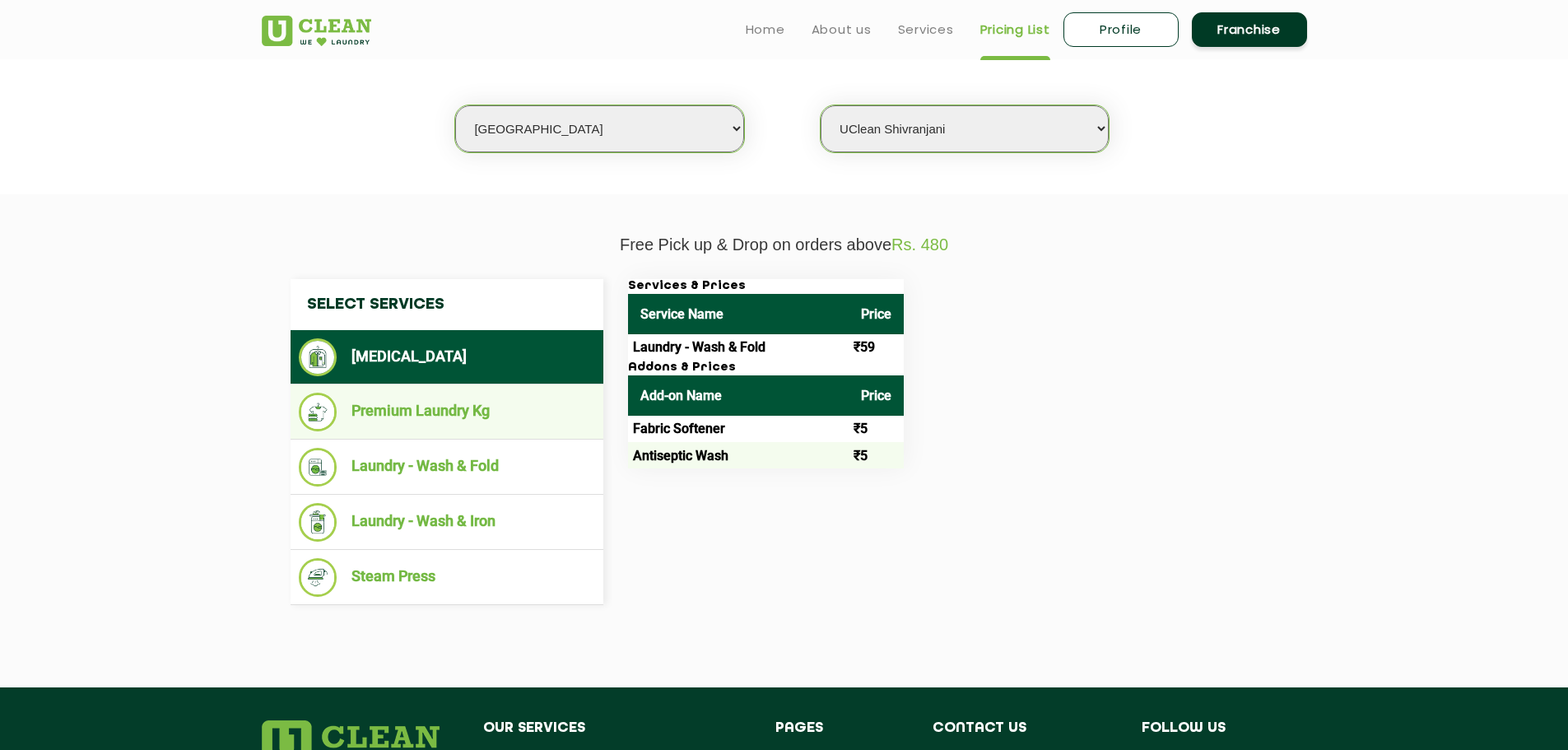
click at [497, 406] on li "Premium Laundry Kg" at bounding box center [447, 412] width 296 height 39
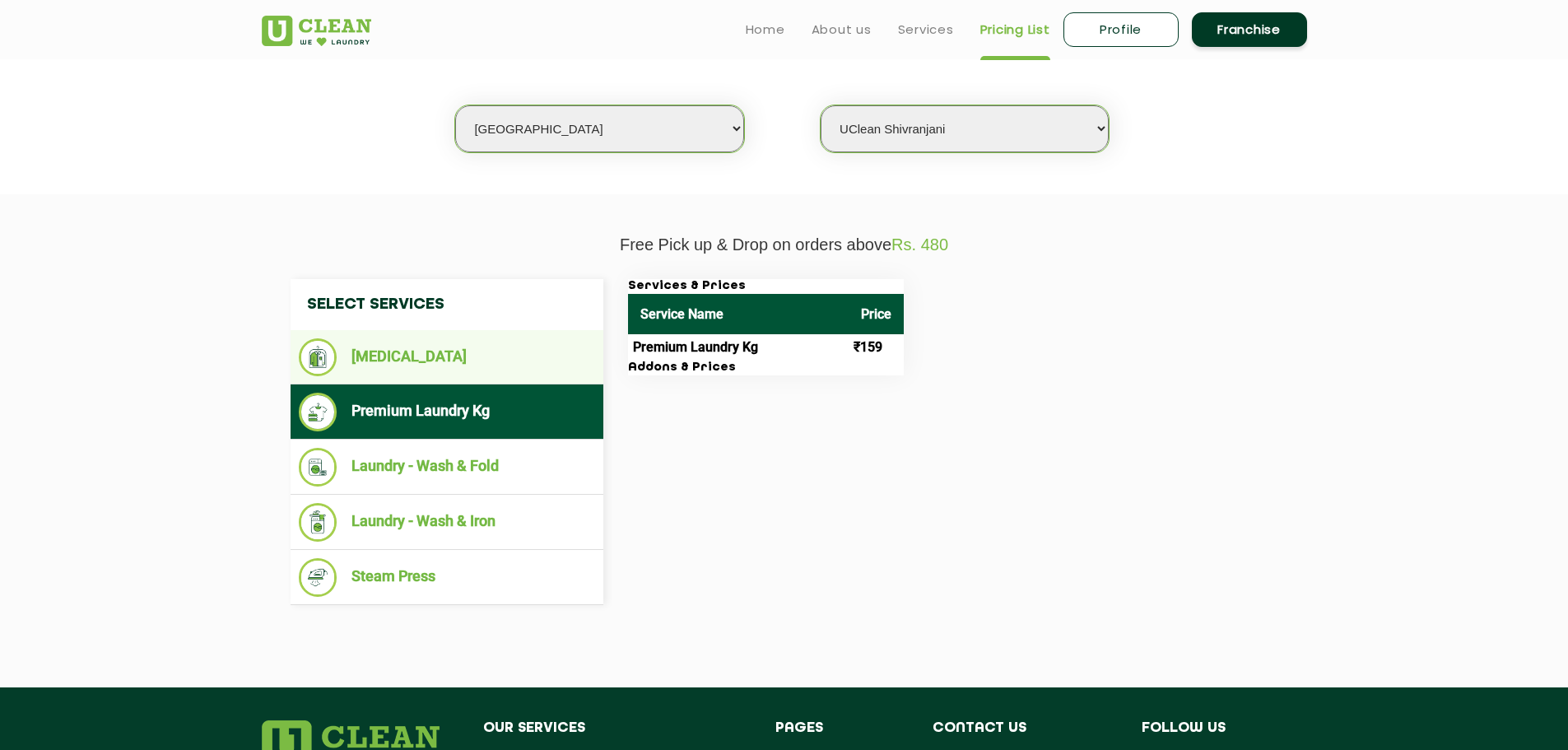
click at [507, 348] on li "[MEDICAL_DATA]" at bounding box center [447, 357] width 296 height 38
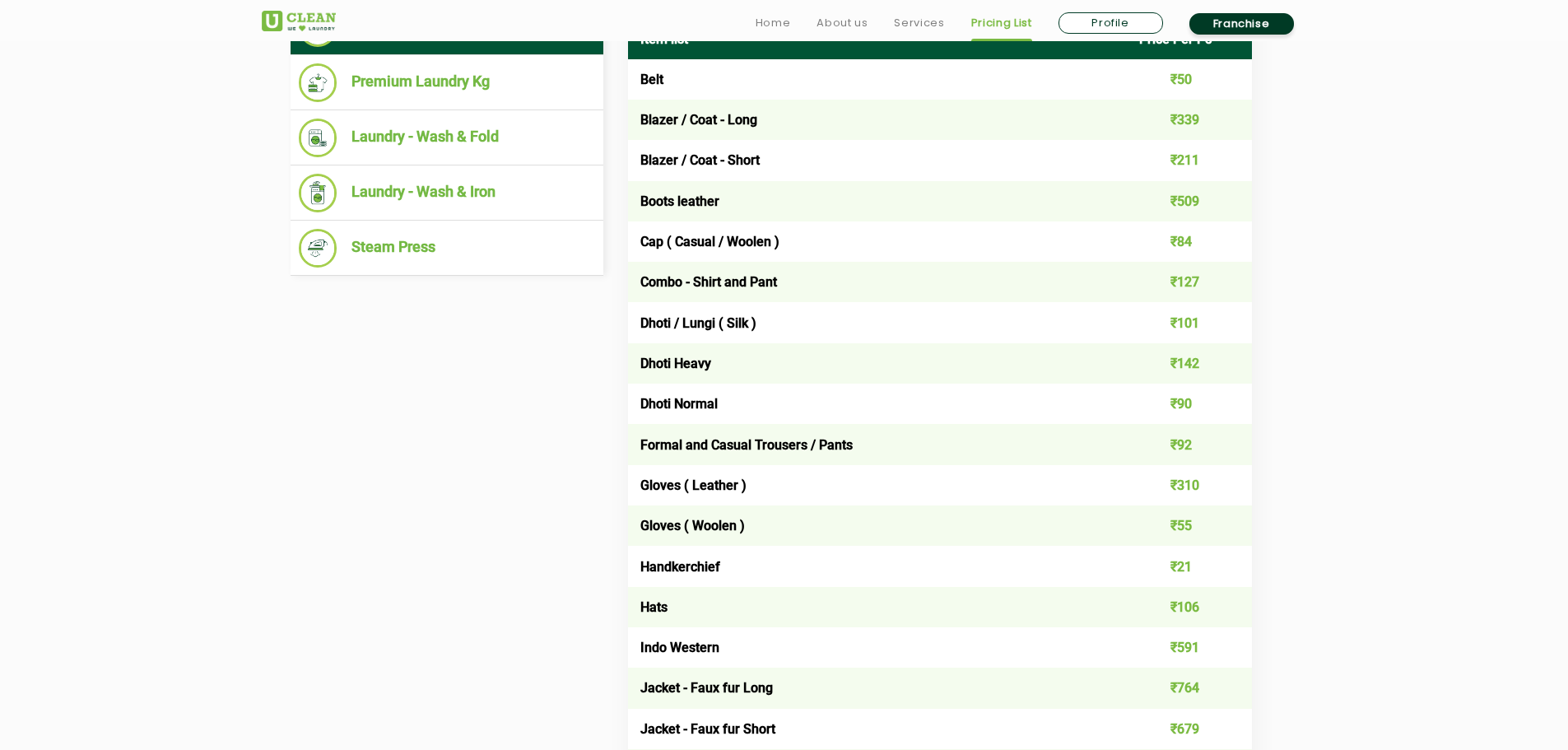
scroll to position [823, 0]
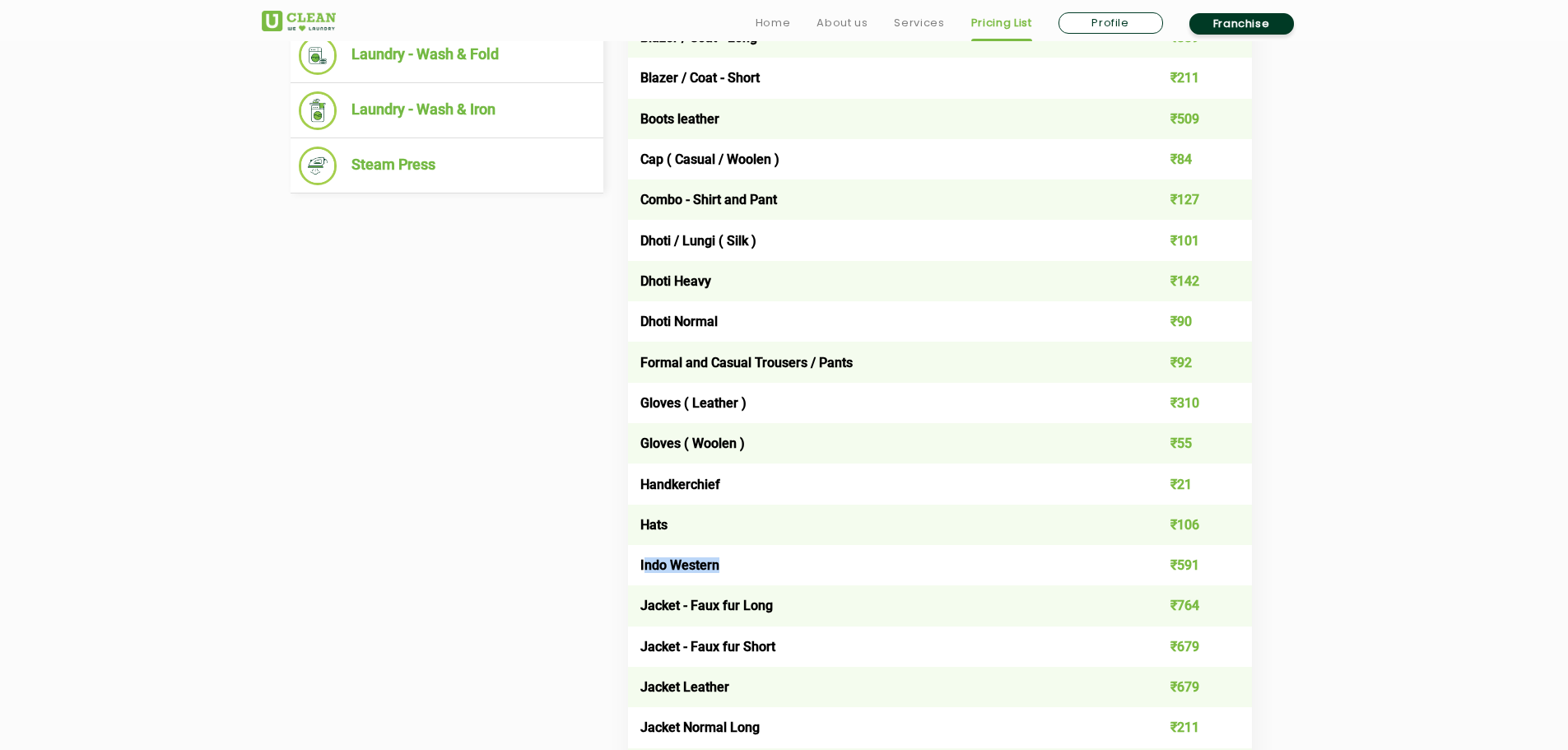
drag, startPoint x: 643, startPoint y: 554, endPoint x: 763, endPoint y: 563, distance: 120.3
click at [752, 563] on td "Indo Western" at bounding box center [878, 566] width 500 height 40
click at [763, 563] on td "Indo Western" at bounding box center [878, 566] width 500 height 40
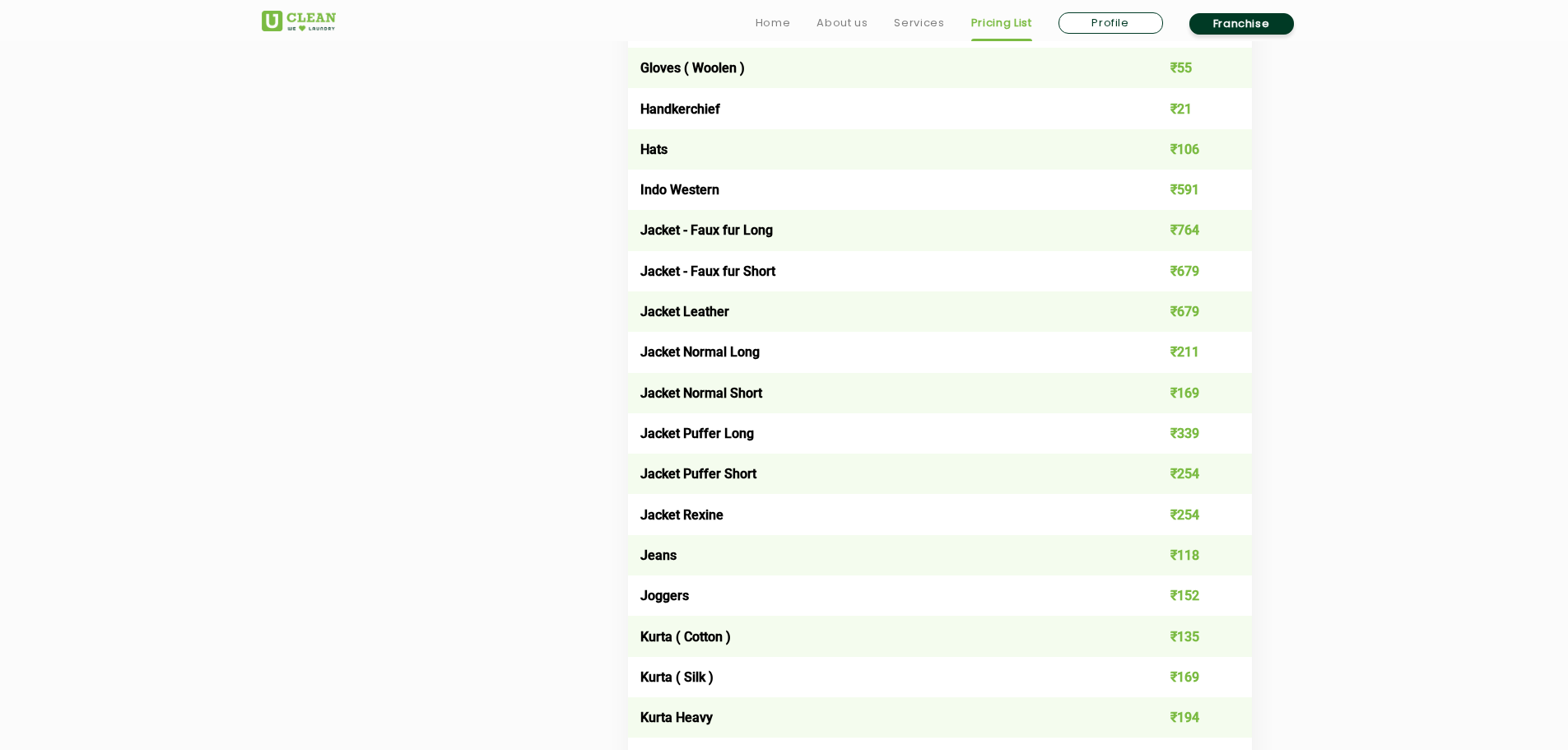
scroll to position [1236, 0]
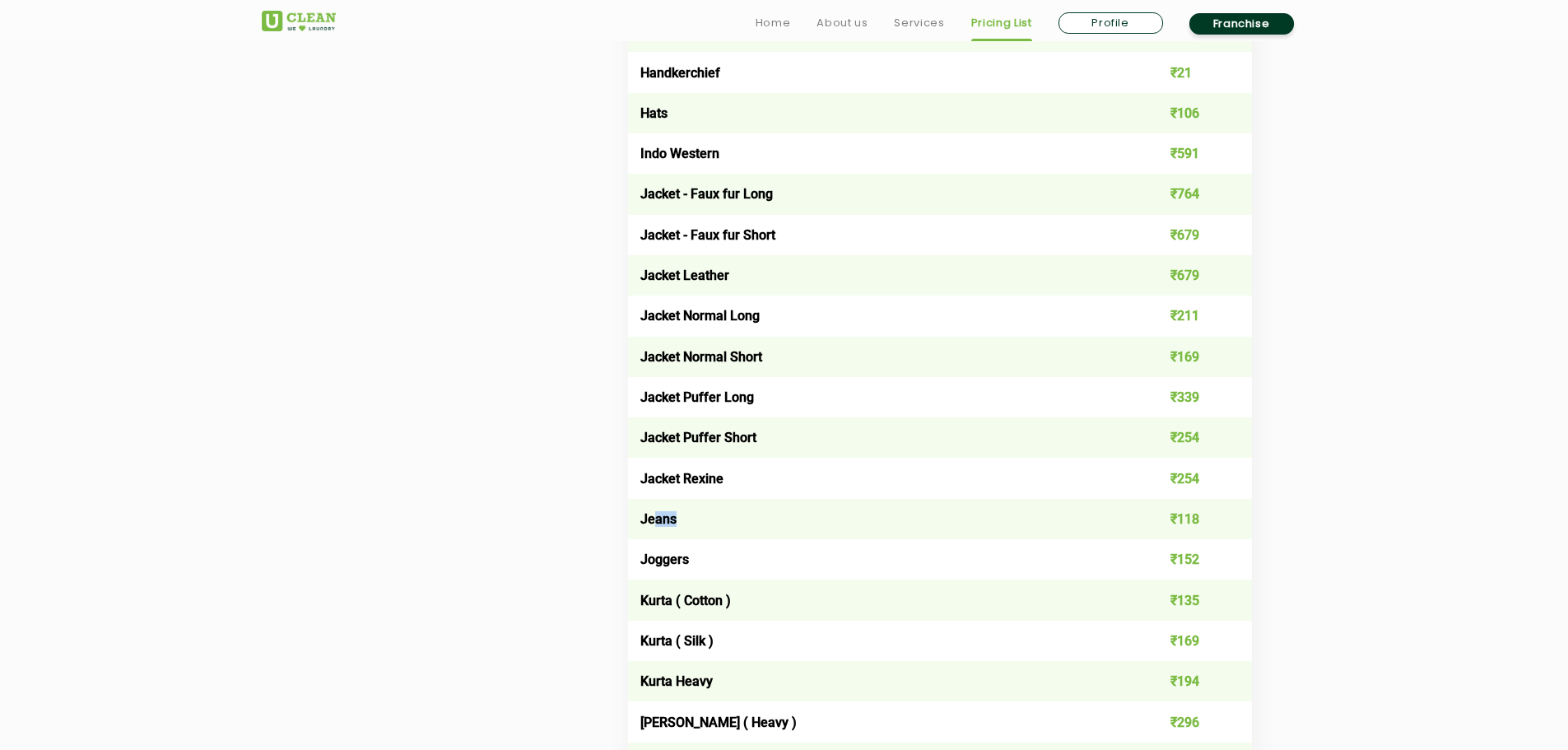
drag, startPoint x: 670, startPoint y: 528, endPoint x: 682, endPoint y: 532, distance: 12.6
click at [682, 532] on td "Jeans" at bounding box center [878, 519] width 500 height 40
drag, startPoint x: 639, startPoint y: 574, endPoint x: 707, endPoint y: 574, distance: 68.0
click at [704, 574] on td "Joggers" at bounding box center [878, 560] width 500 height 40
drag, startPoint x: 674, startPoint y: 613, endPoint x: 747, endPoint y: 623, distance: 73.7
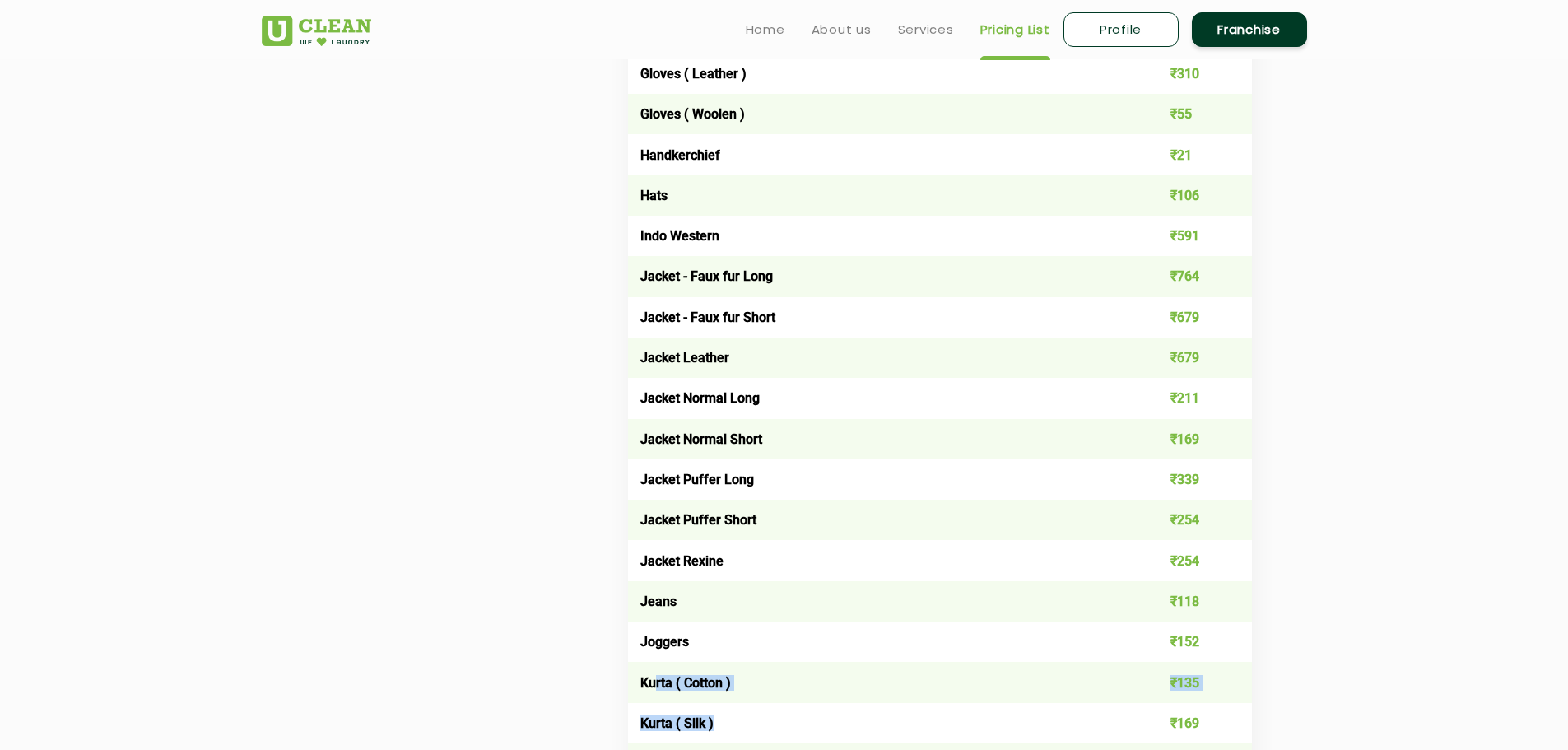
scroll to position [1647, 0]
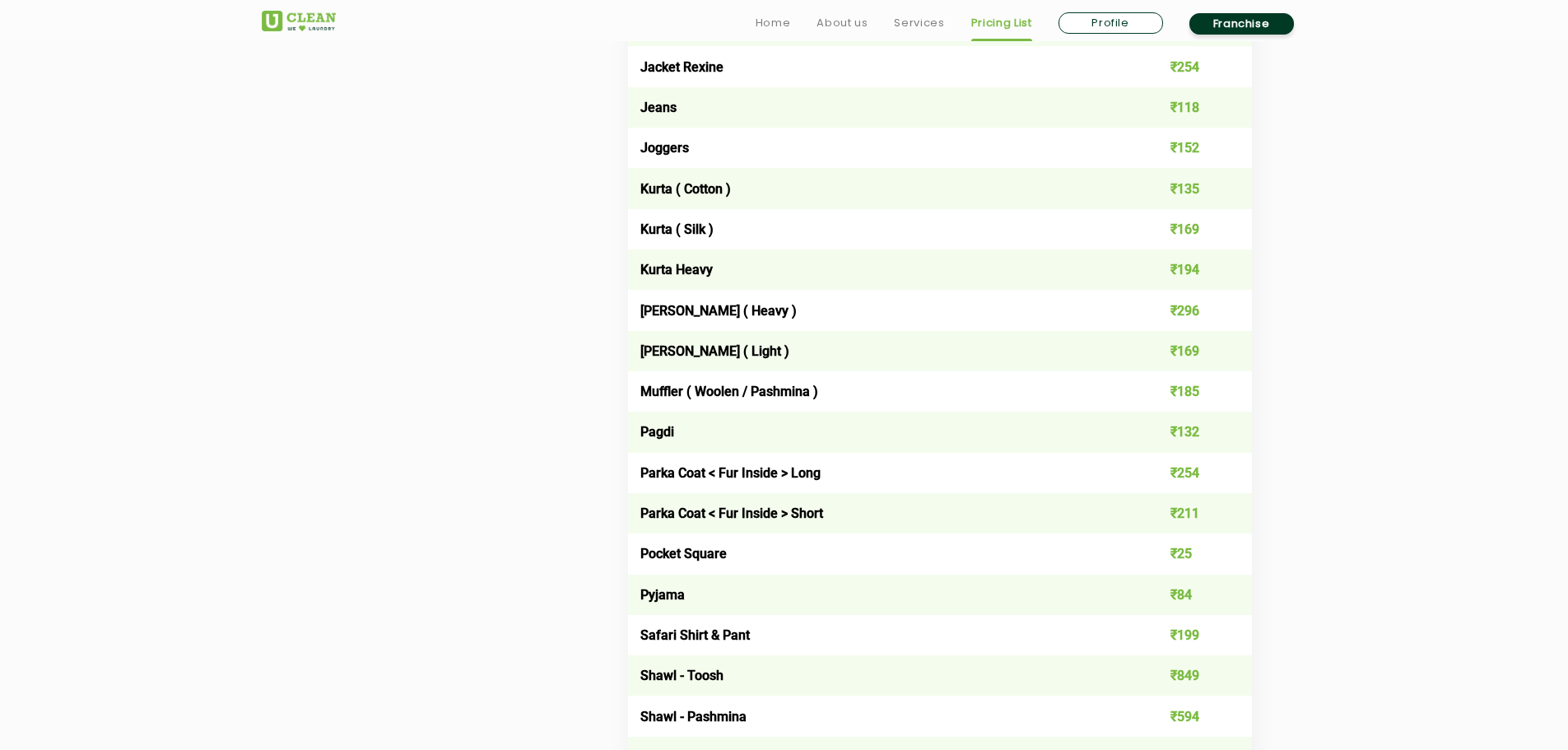
drag, startPoint x: 634, startPoint y: 320, endPoint x: 665, endPoint y: 325, distance: 31.4
click at [645, 320] on td "Kurta Payjama ( Heavy )" at bounding box center [878, 310] width 500 height 40
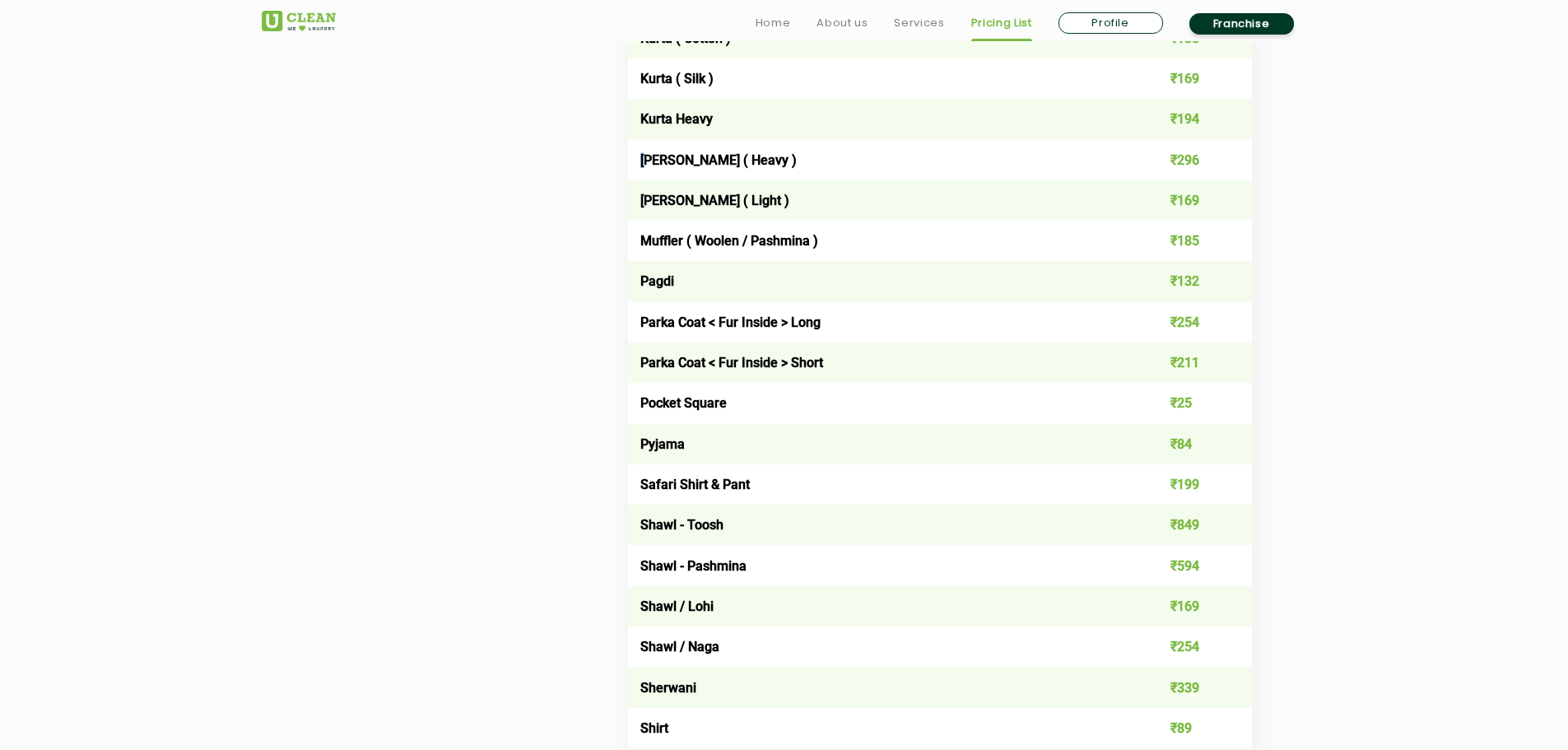
scroll to position [1812, 0]
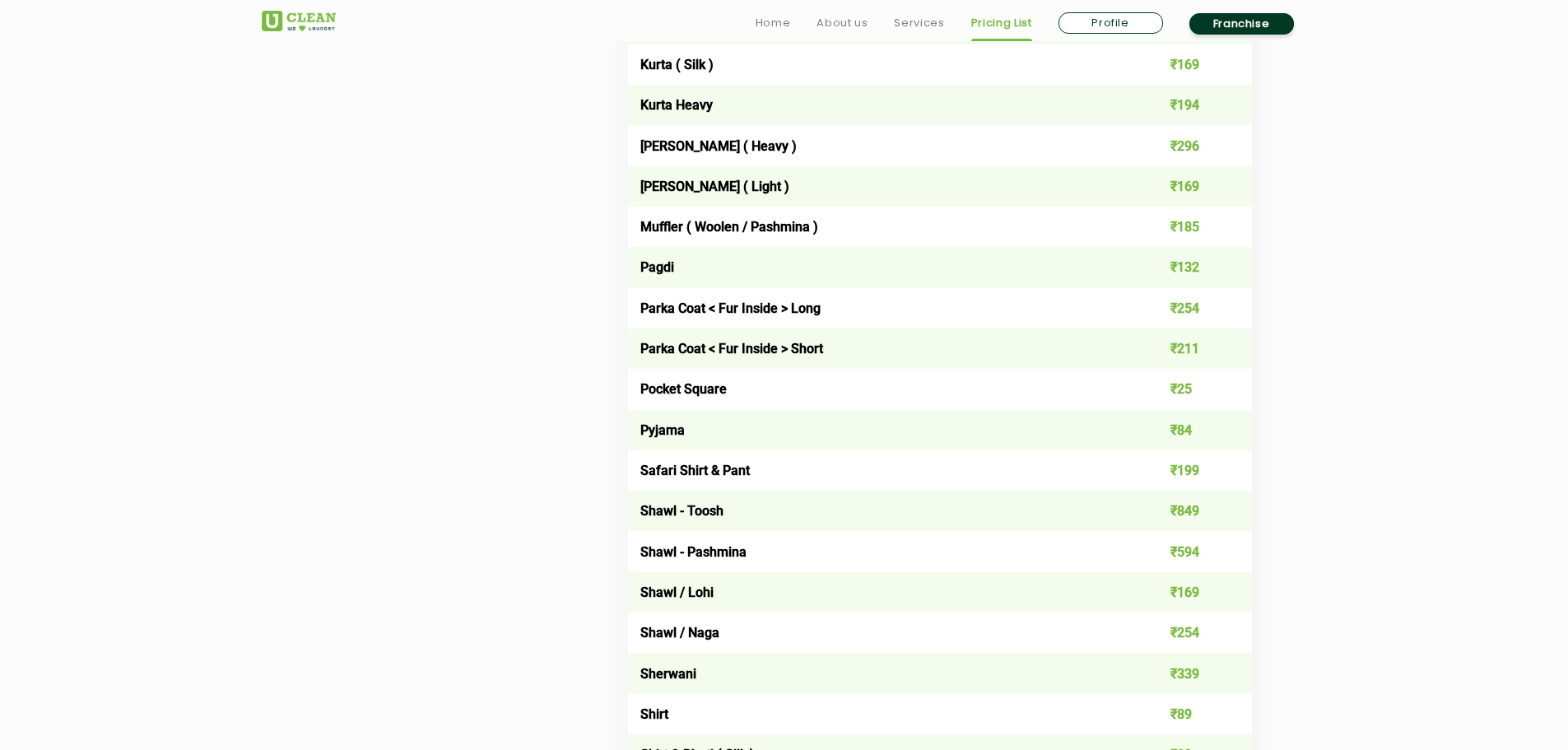
click at [741, 553] on td "Shawl - Pashmina" at bounding box center [878, 551] width 500 height 40
click at [720, 555] on td "Shawl - Pashmina" at bounding box center [878, 551] width 500 height 40
copy td "Pashmina"
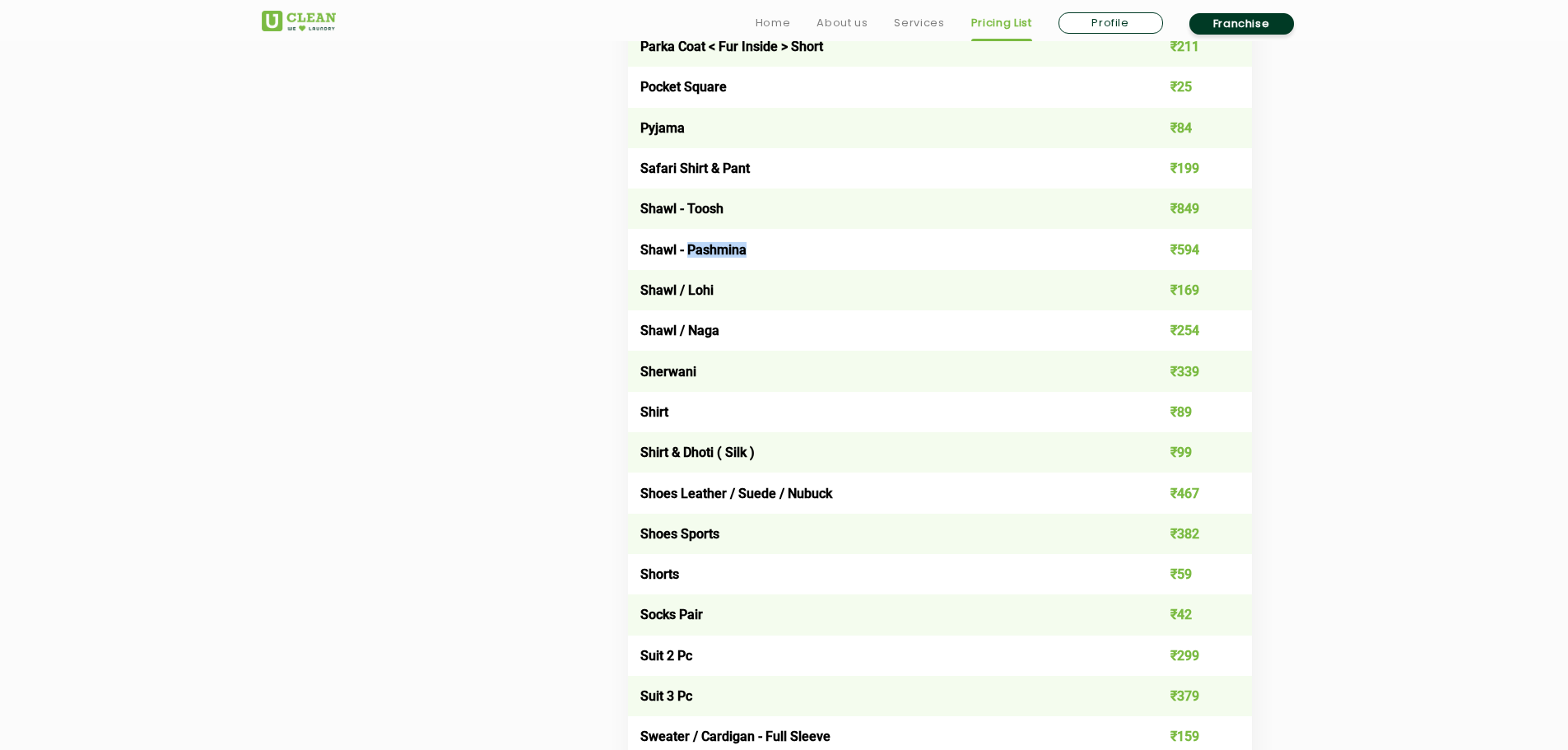
scroll to position [2141, 0]
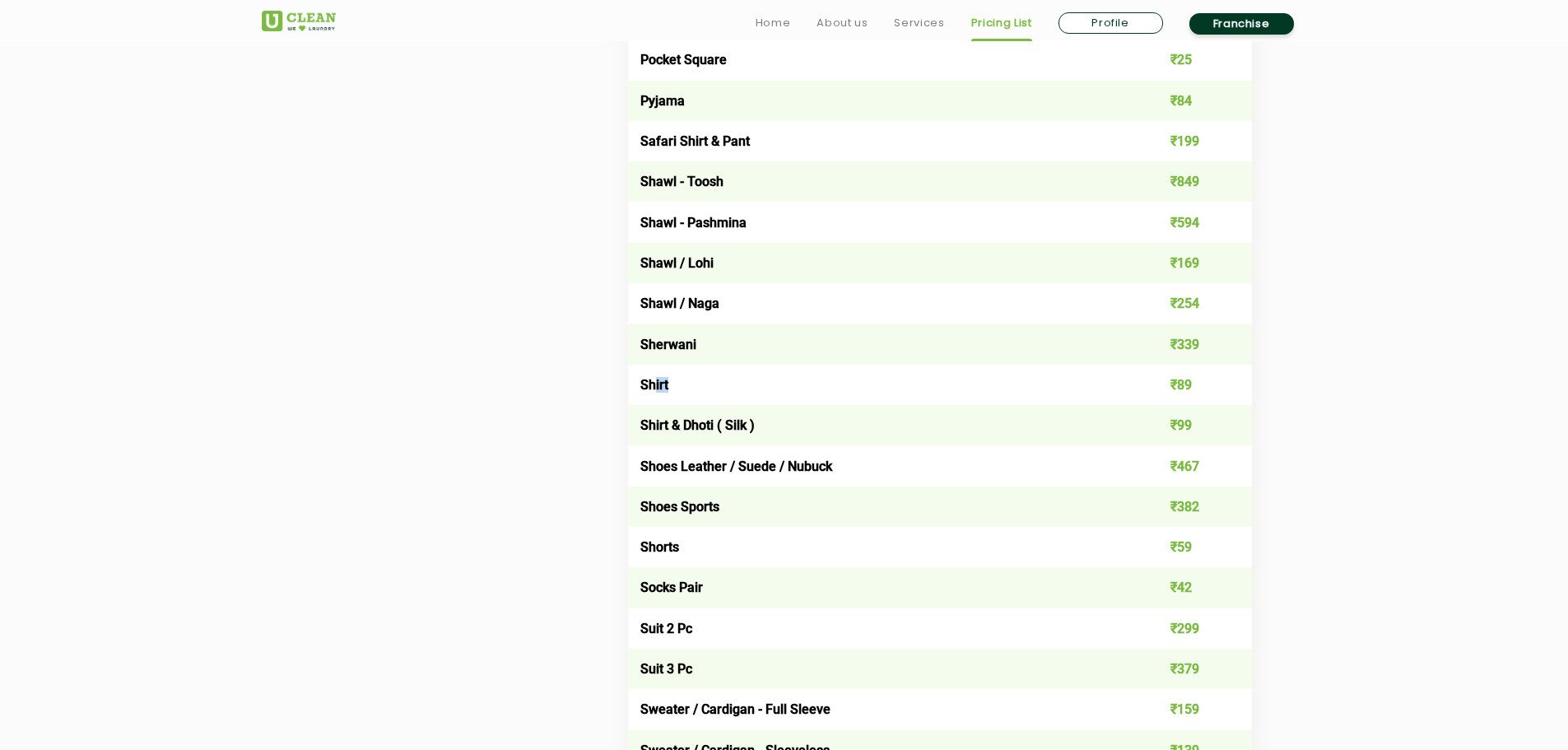
drag, startPoint x: 689, startPoint y: 396, endPoint x: 707, endPoint y: 396, distance: 18.0
click at [706, 396] on td "Shirt" at bounding box center [878, 385] width 500 height 40
click at [797, 391] on td "Shirt" at bounding box center [878, 385] width 500 height 40
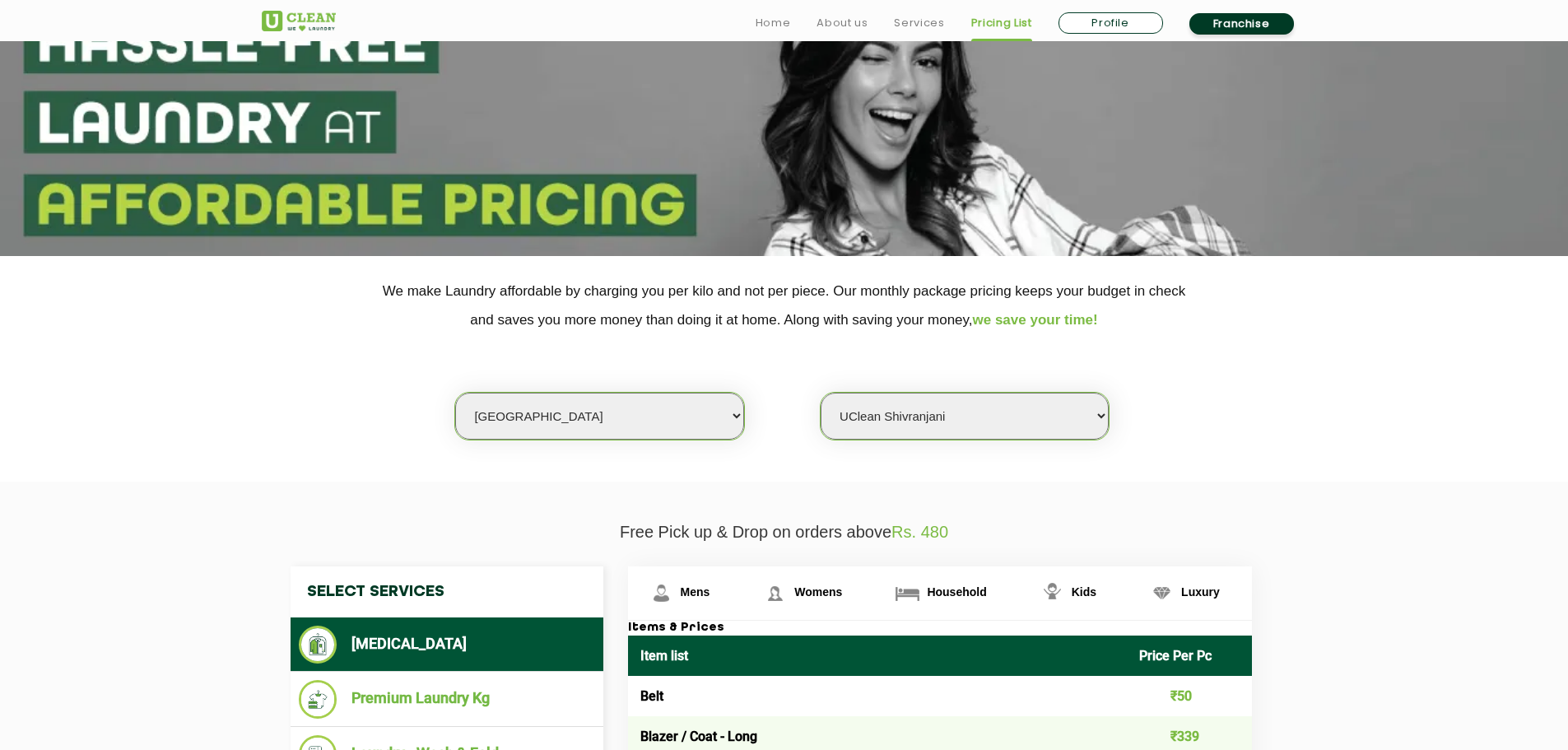
scroll to position [329, 0]
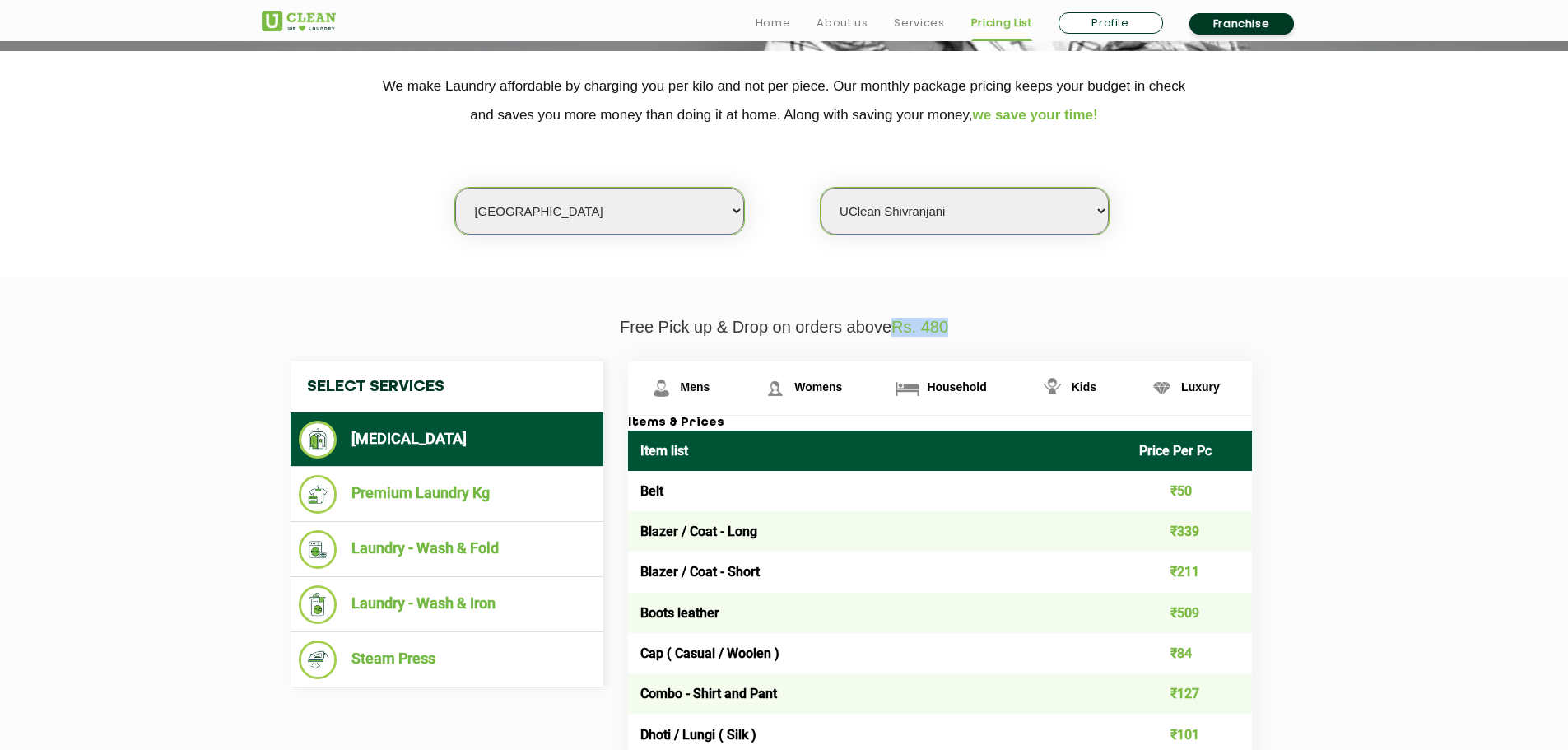
drag, startPoint x: 898, startPoint y: 327, endPoint x: 957, endPoint y: 322, distance: 59.2
click at [957, 322] on p "Free Pick up & Drop on orders above Rs. 480" at bounding box center [784, 327] width 1046 height 19
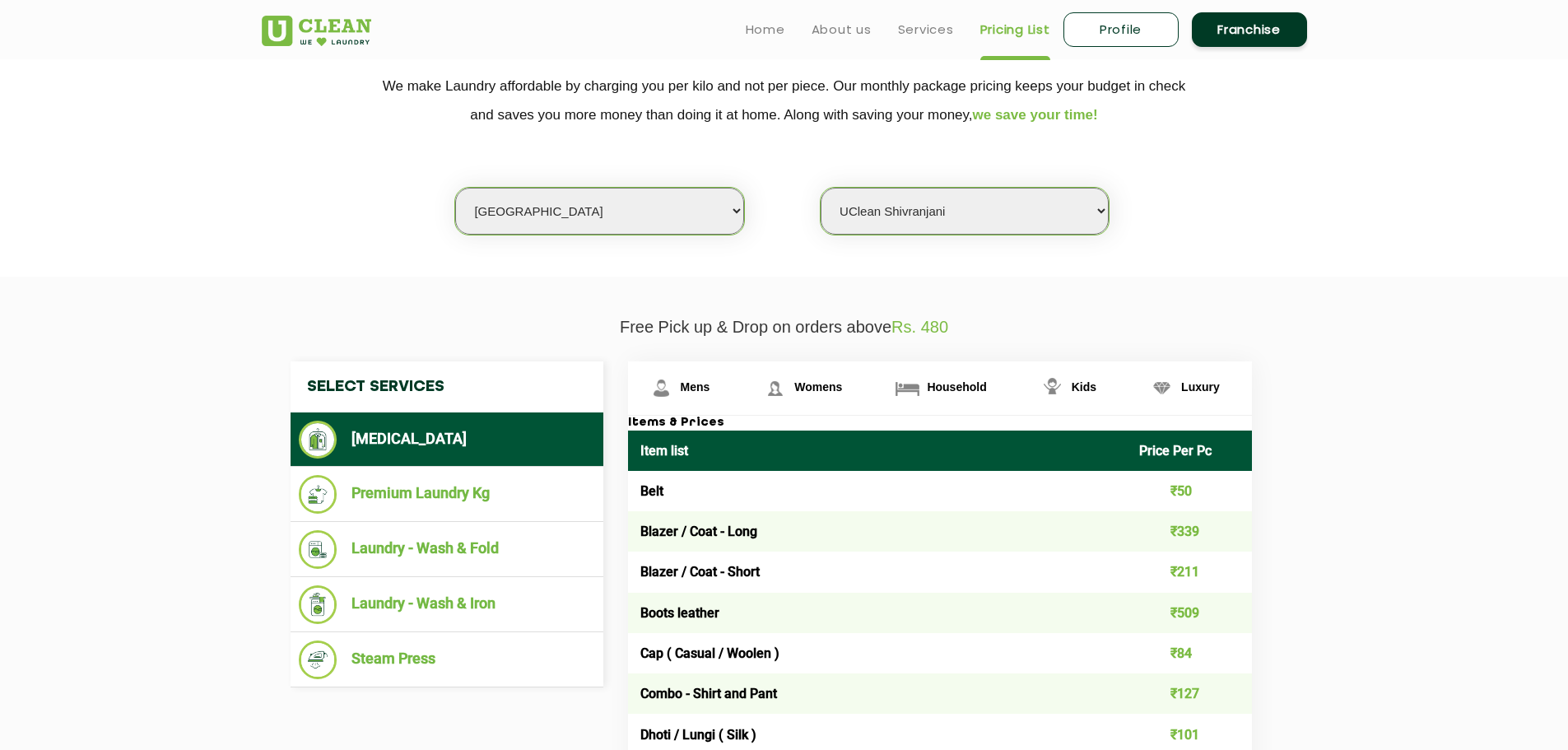
scroll to position [0, 0]
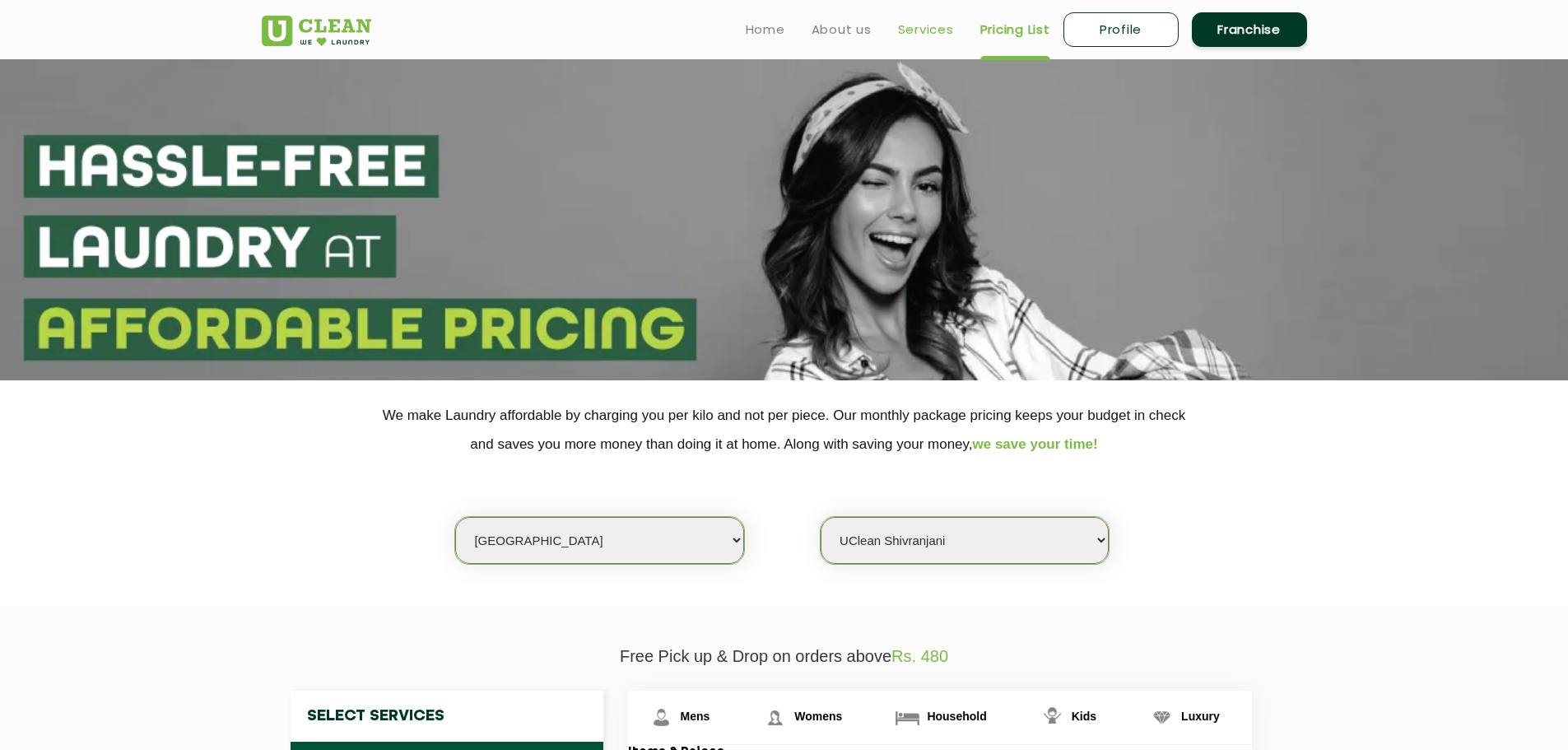
click at [912, 36] on link "Services" at bounding box center [926, 29] width 56 height 19
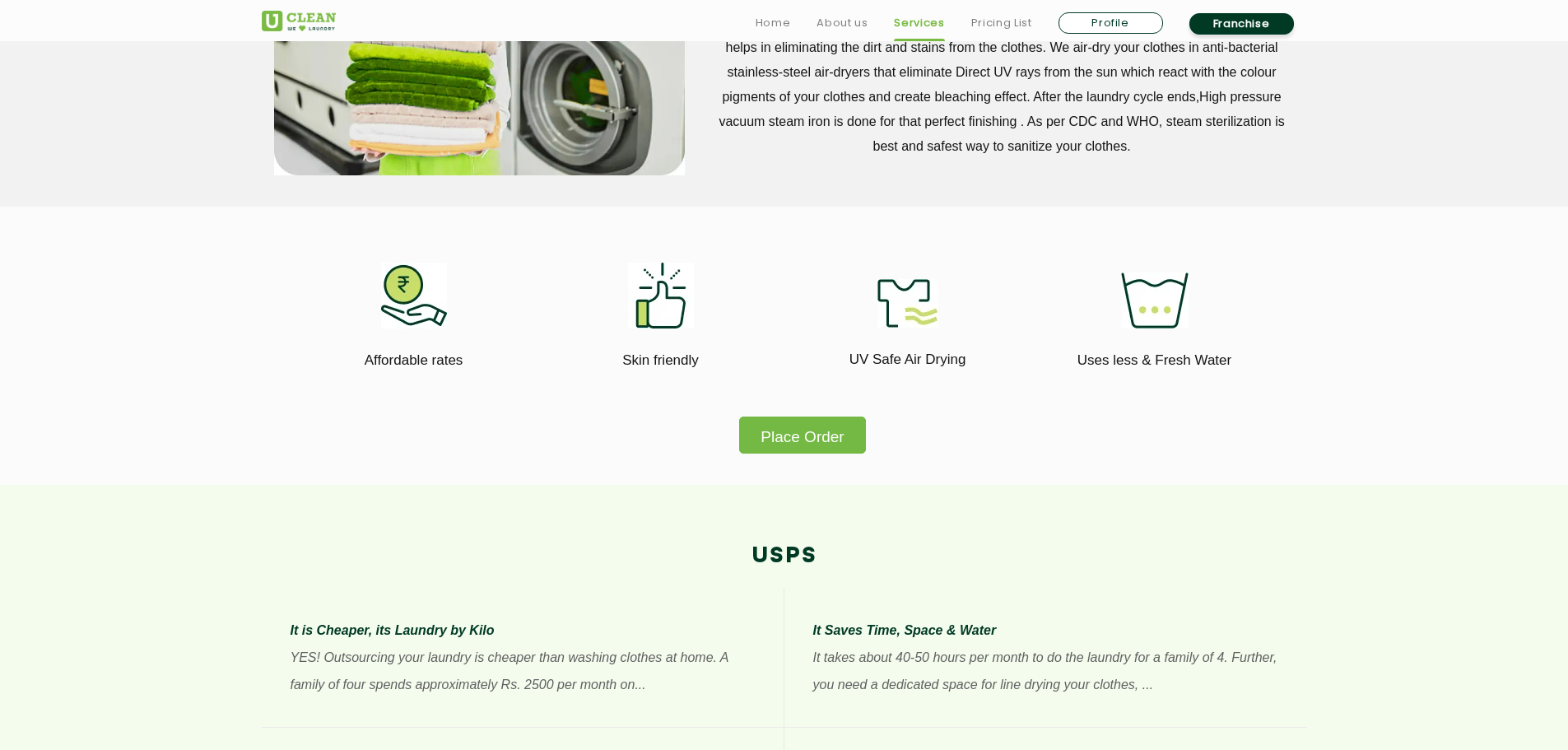
scroll to position [906, 0]
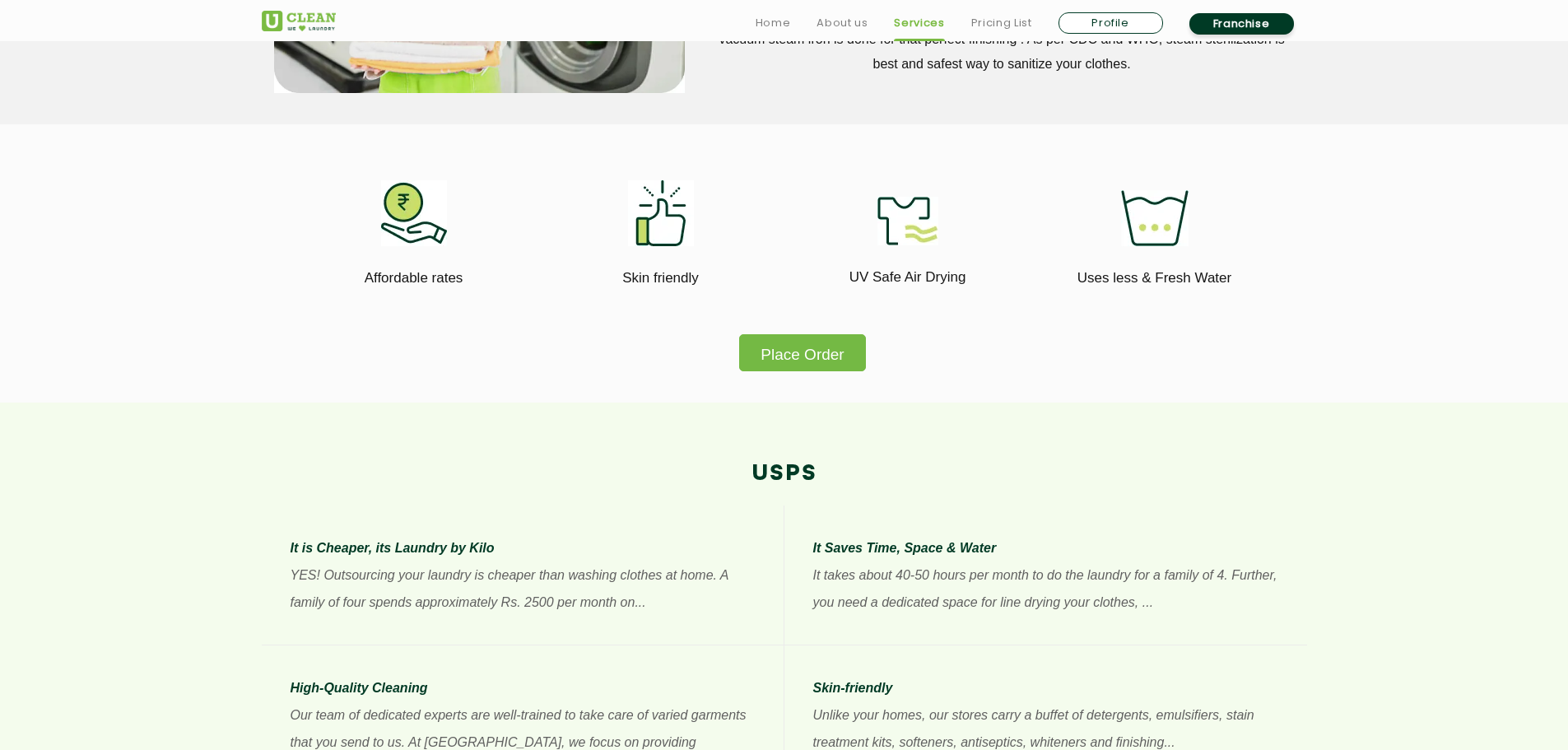
click at [811, 377] on section "Affordable rates Skin friendly UV Safe Air Drying Uses less & Fresh Water Place…" at bounding box center [784, 263] width 1568 height 279
click at [829, 348] on button "Place Order" at bounding box center [803, 353] width 126 height 37
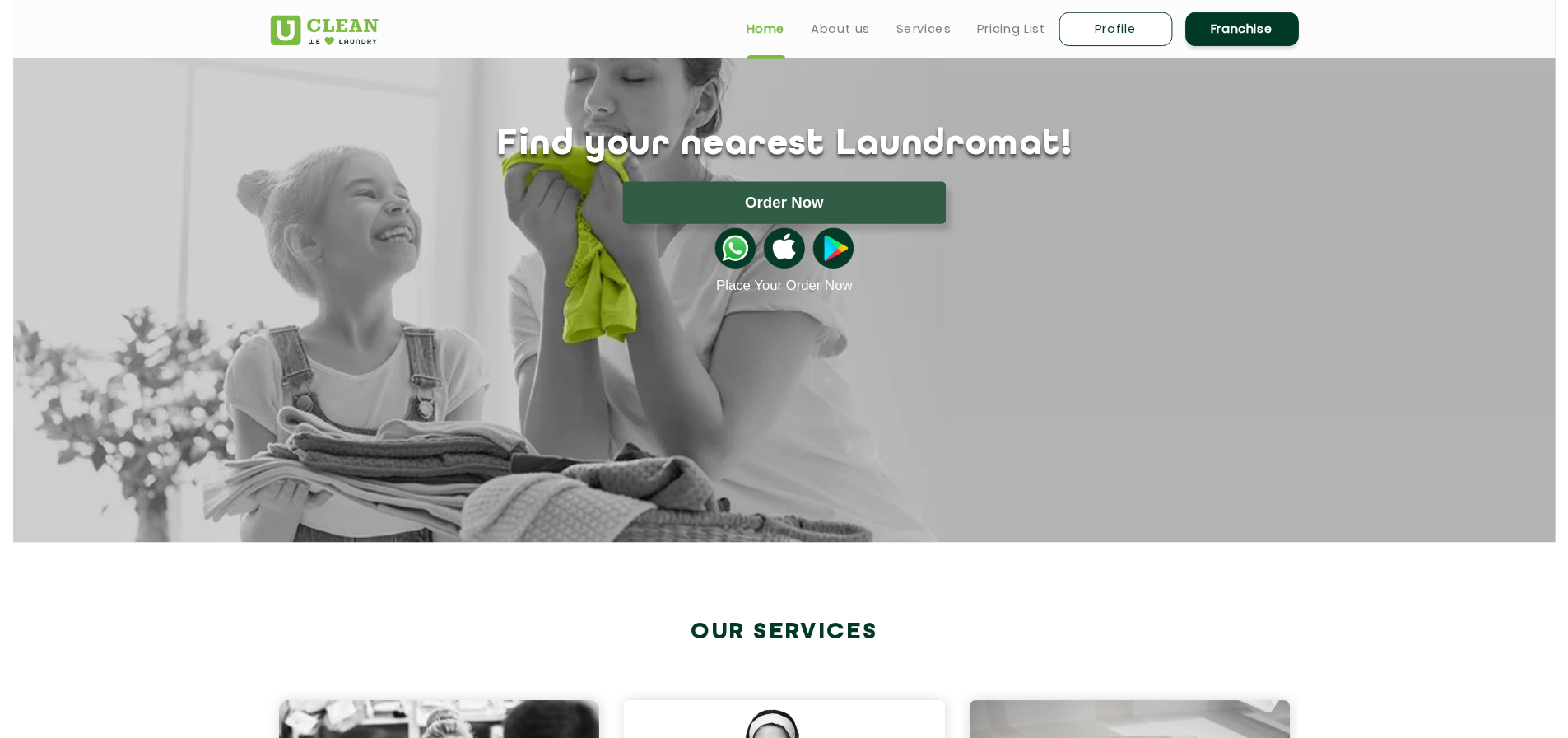
scroll to position [82, 0]
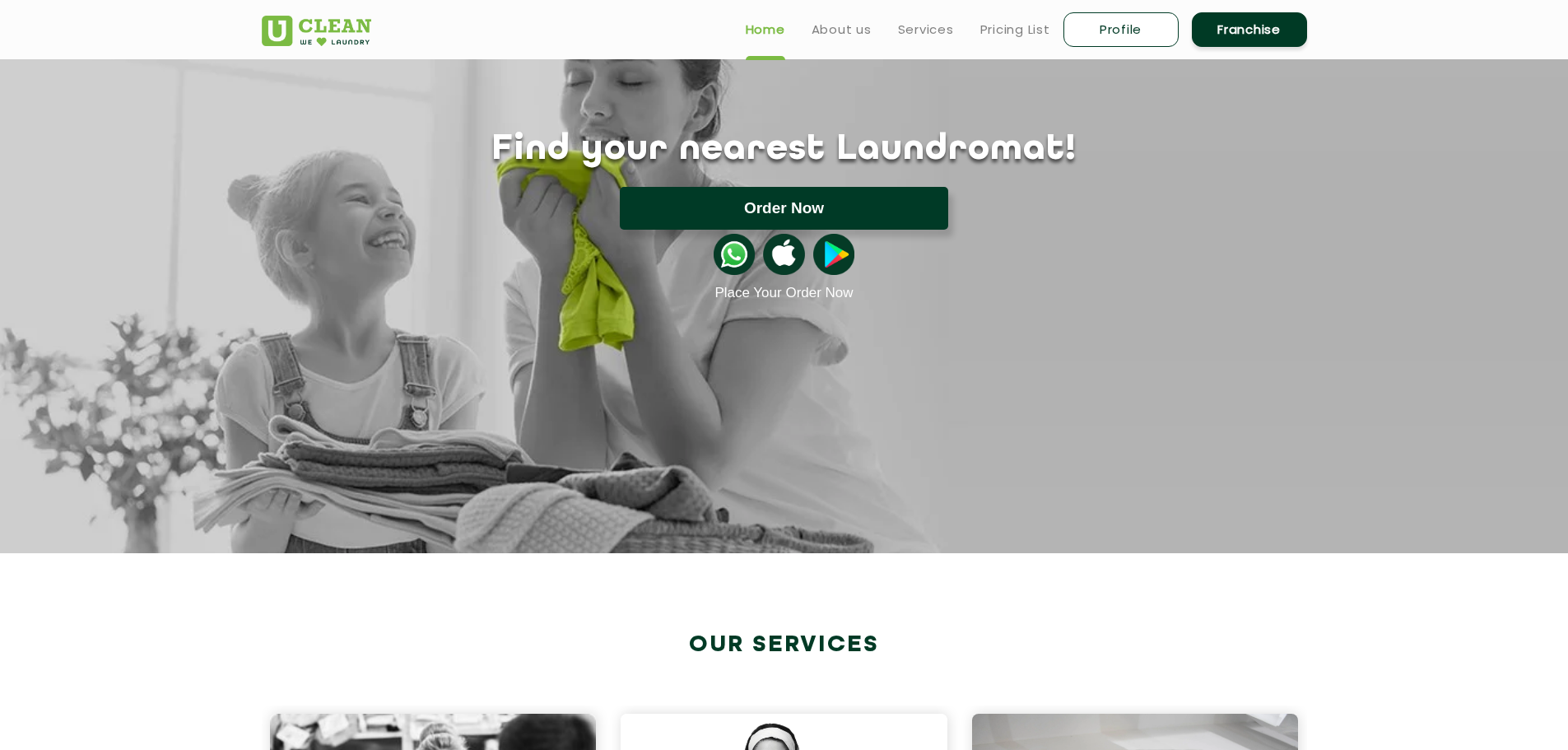
click at [857, 209] on button "Order Now" at bounding box center [784, 208] width 328 height 43
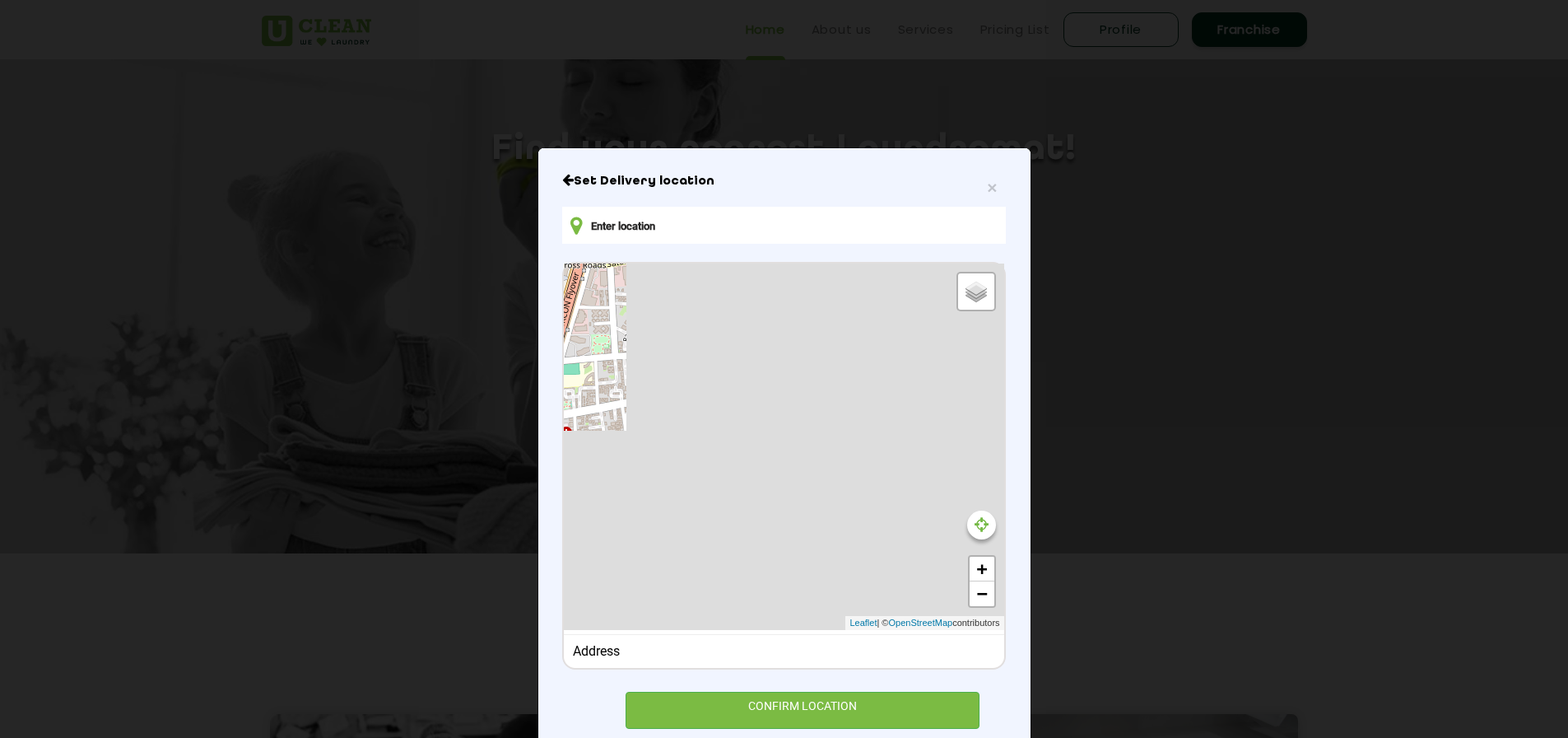
type input "Big Bazar, Sanidhya, Ahmedabad, Gujarat 380058, India"
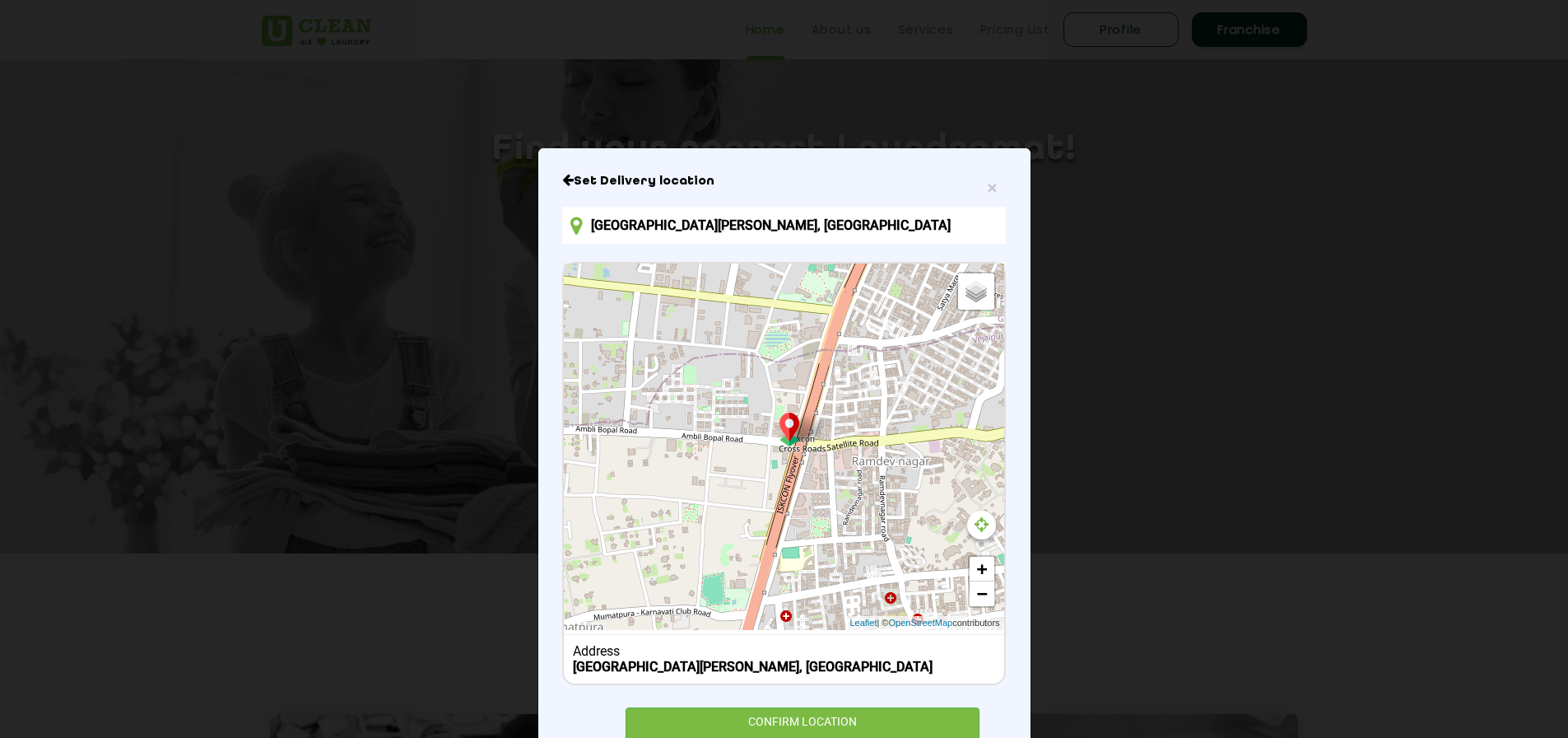
click at [989, 534] on div "Default Satellite + − Leaflet | © OpenStreetMap contributors" at bounding box center [783, 446] width 440 height 366
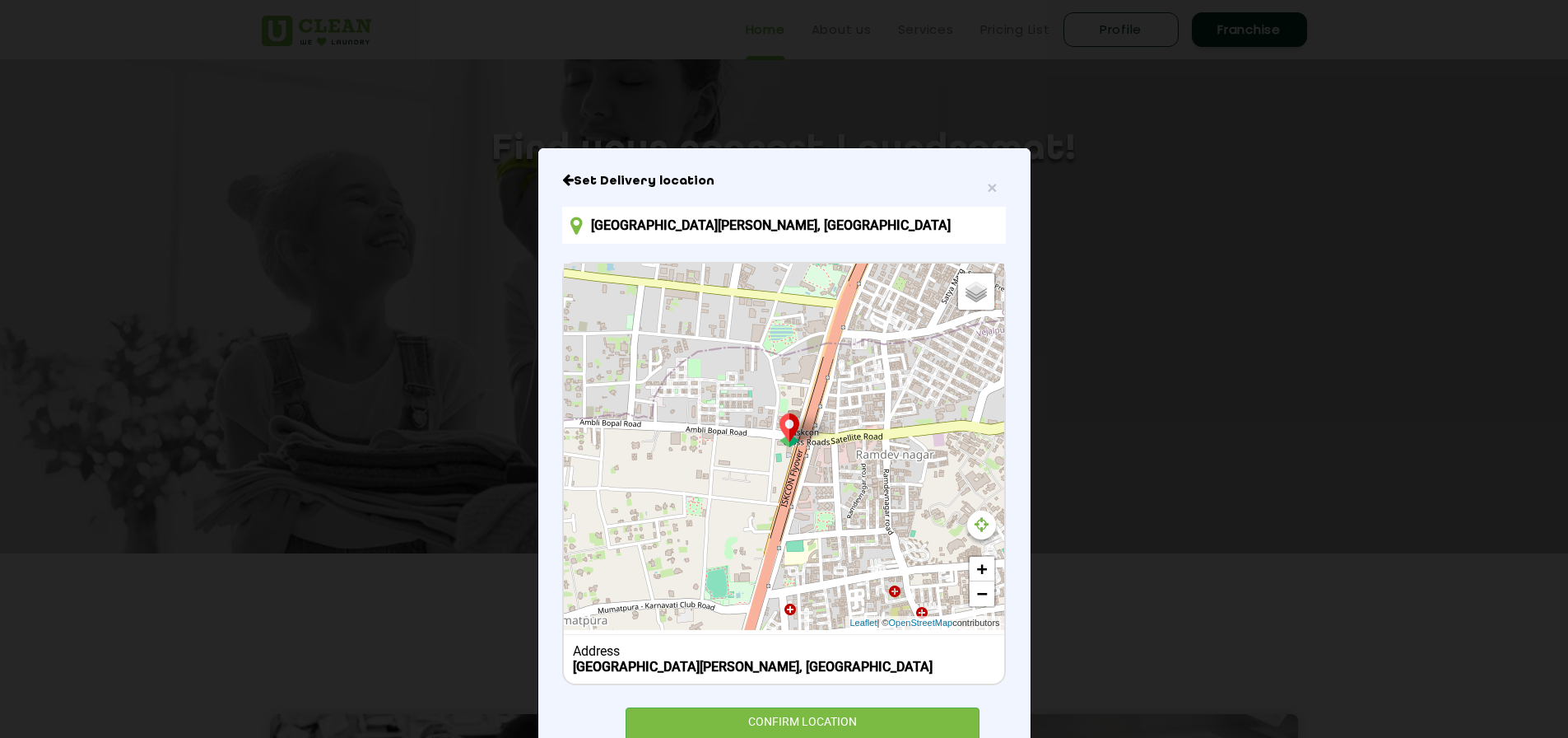
drag, startPoint x: 884, startPoint y: 479, endPoint x: 888, endPoint y: 470, distance: 9.8
click at [888, 470] on div "Default Satellite + − Leaflet | © OpenStreetMap contributors" at bounding box center [783, 446] width 440 height 366
click at [975, 523] on icon at bounding box center [982, 524] width 14 height 17
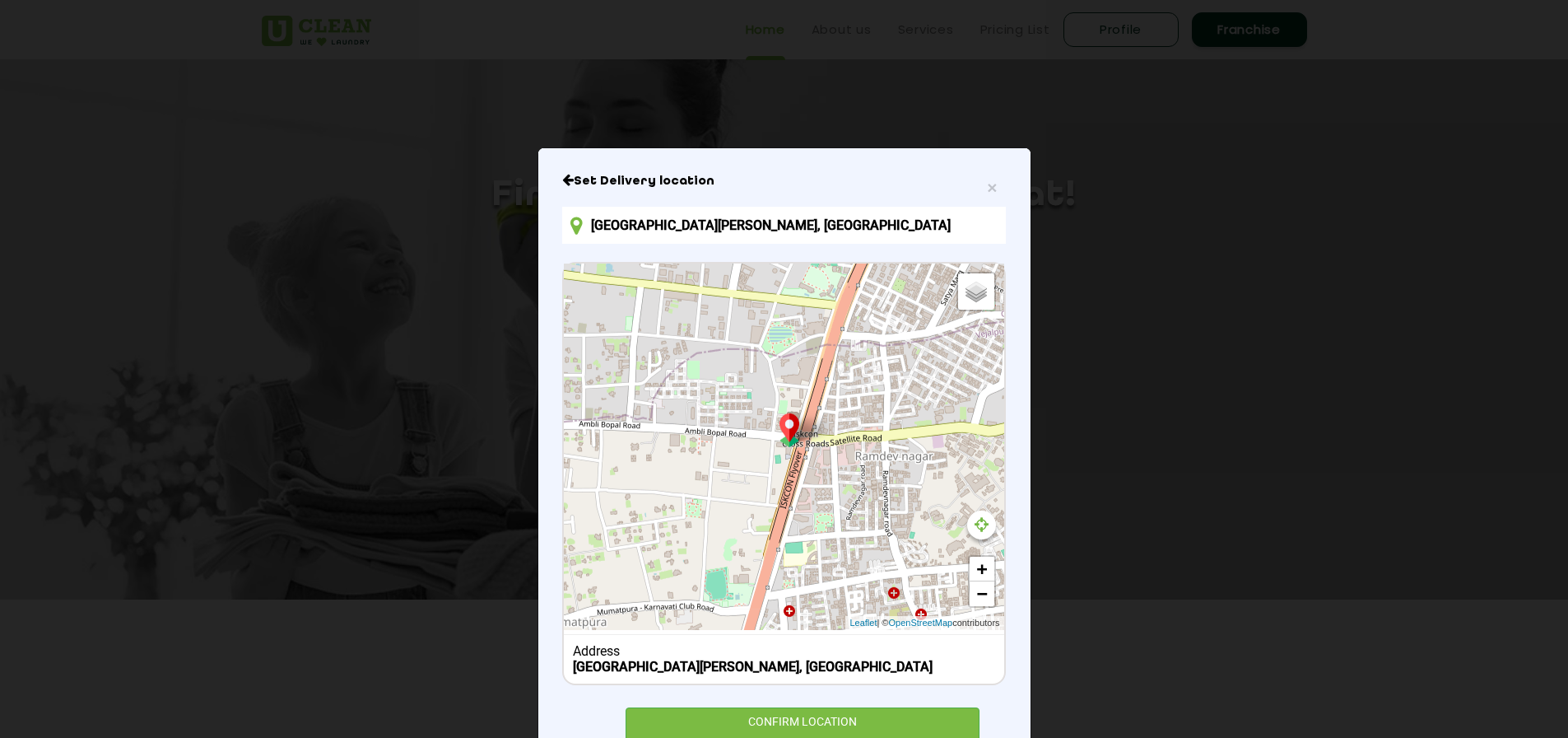
scroll to position [0, 0]
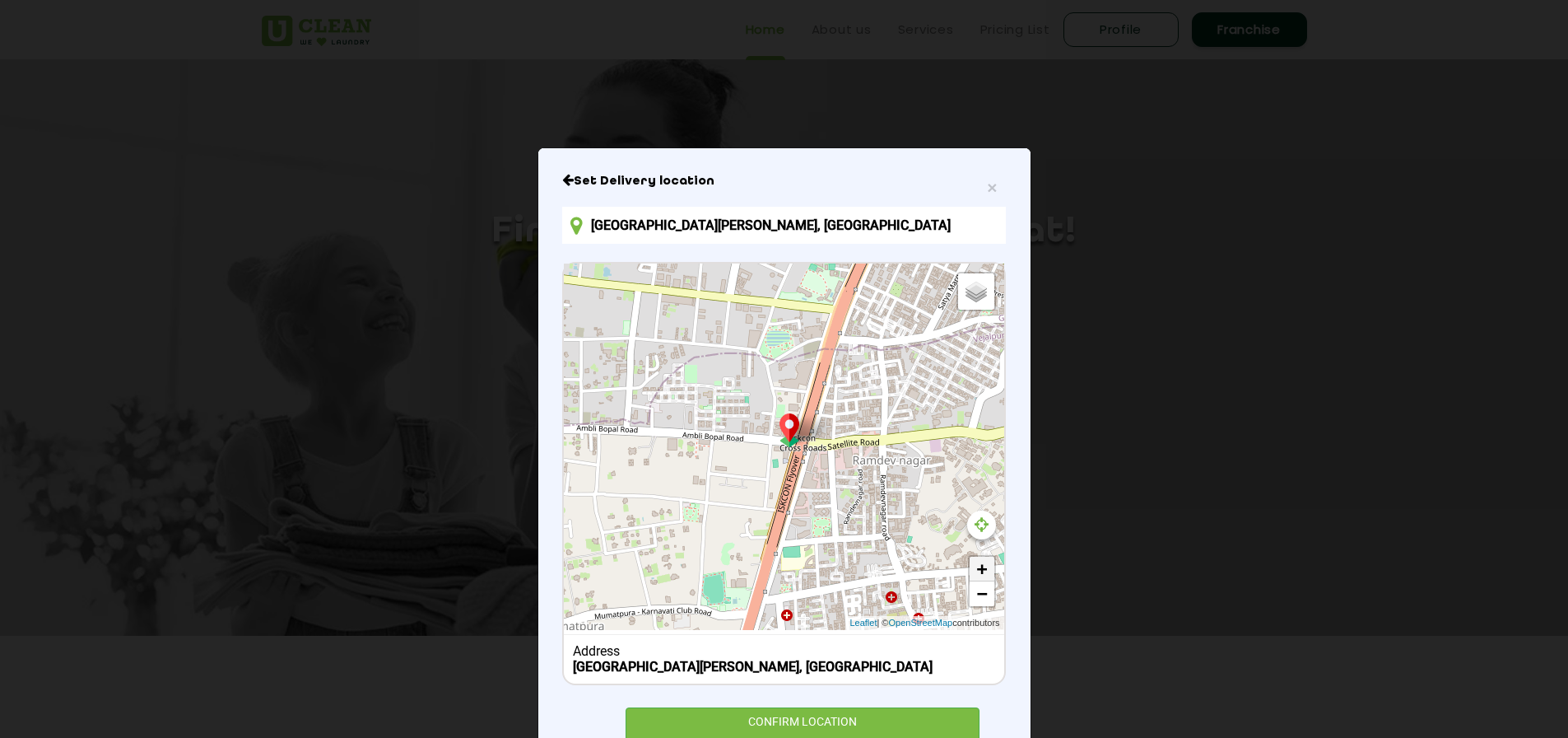
click at [977, 567] on link "+" at bounding box center [982, 568] width 24 height 24
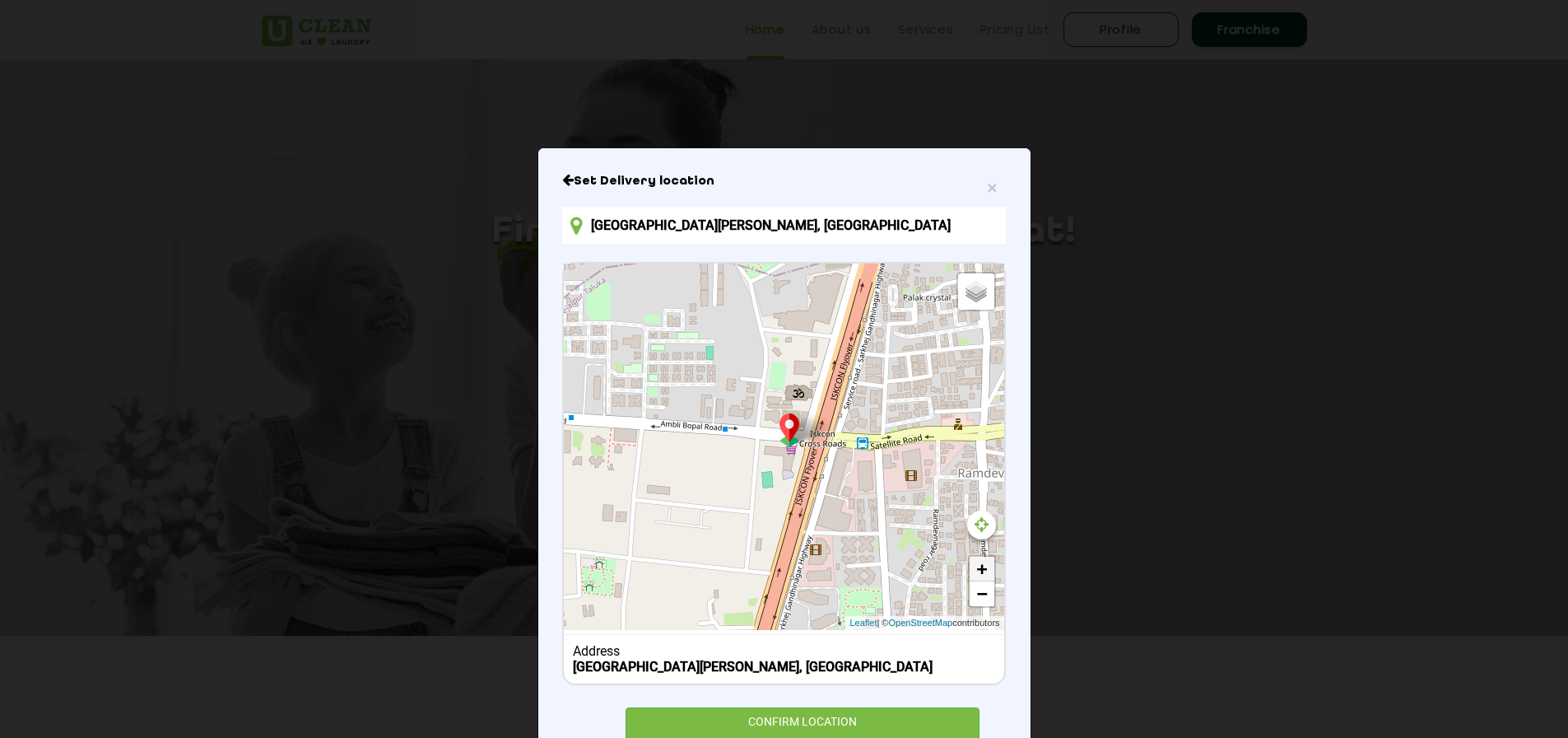
click at [977, 567] on link "+" at bounding box center [982, 568] width 24 height 24
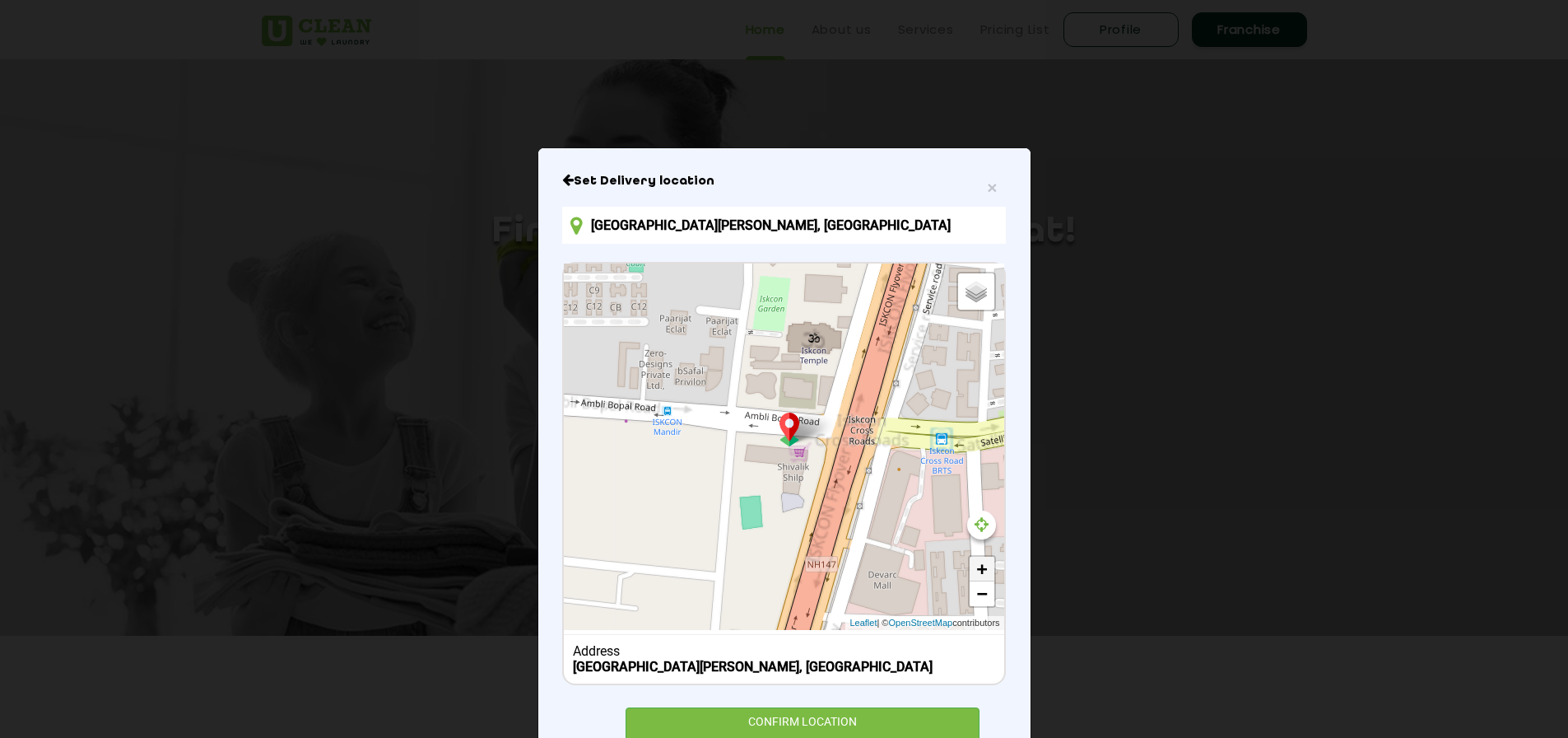
click at [977, 567] on link "+" at bounding box center [982, 568] width 24 height 24
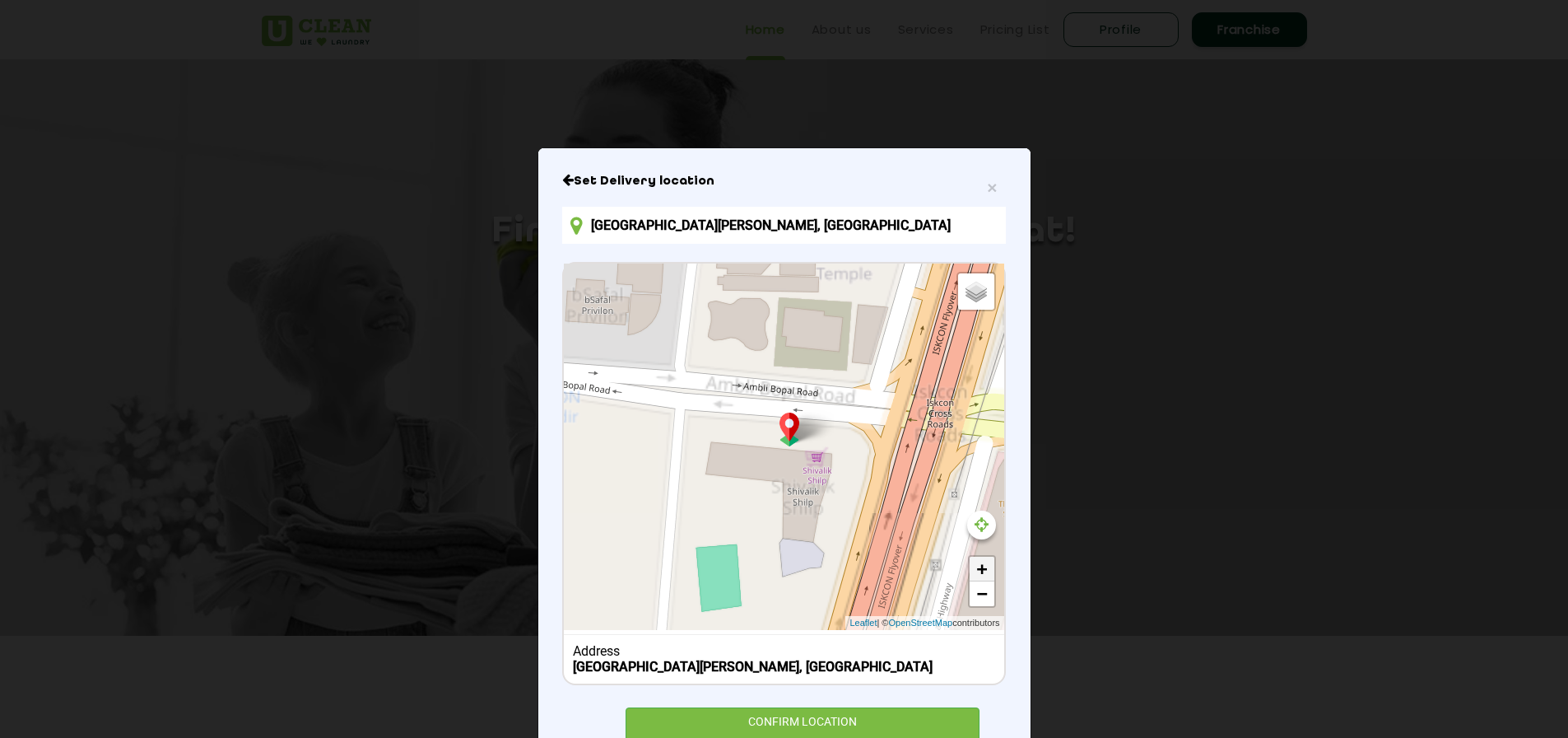
click at [977, 567] on link "+" at bounding box center [982, 568] width 24 height 24
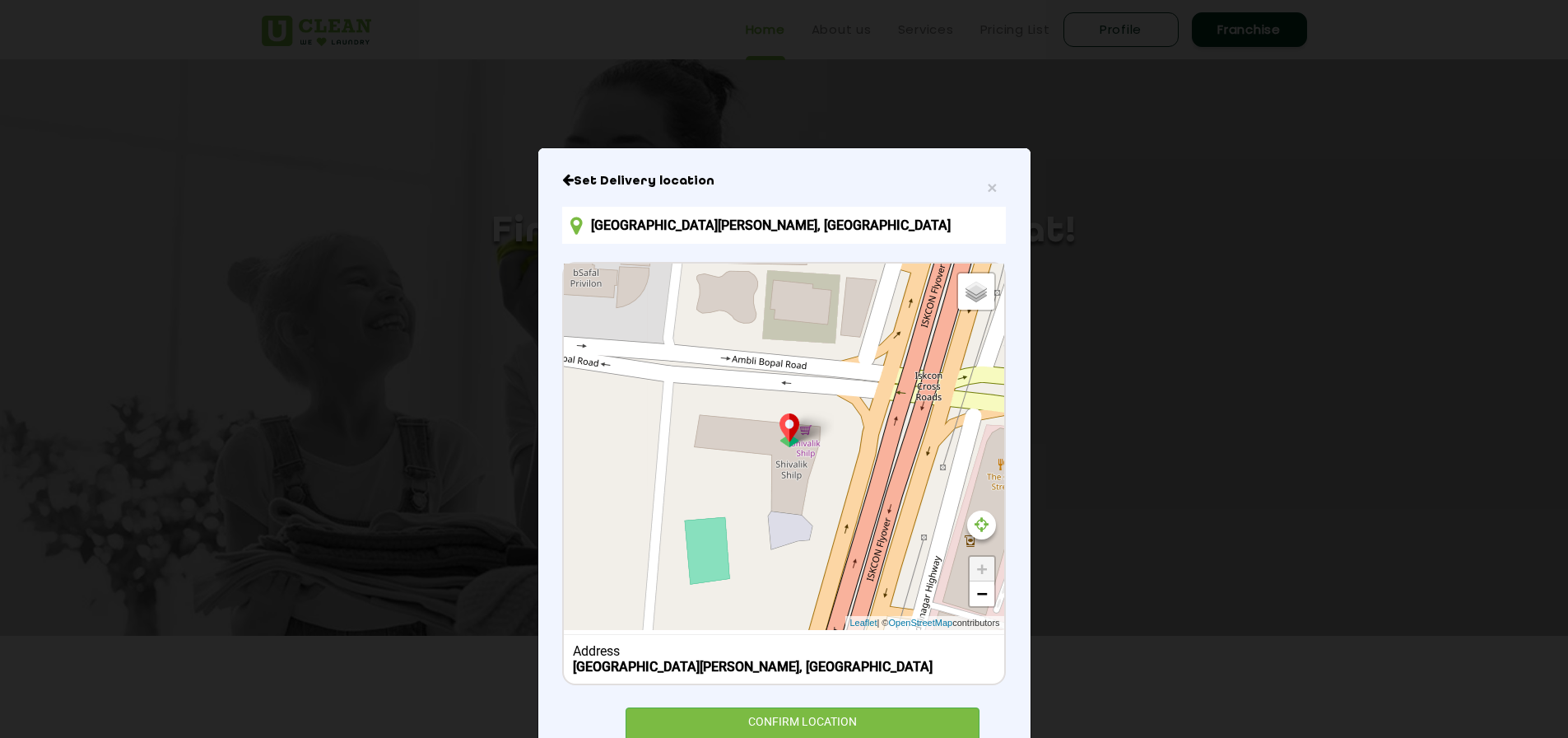
drag, startPoint x: 876, startPoint y: 538, endPoint x: 864, endPoint y: 505, distance: 35.1
click at [864, 505] on div "Default Satellite + − Leaflet | © OpenStreetMap contributors" at bounding box center [783, 446] width 440 height 366
click at [834, 714] on div "CONFIRM LOCATION" at bounding box center [803, 726] width 355 height 37
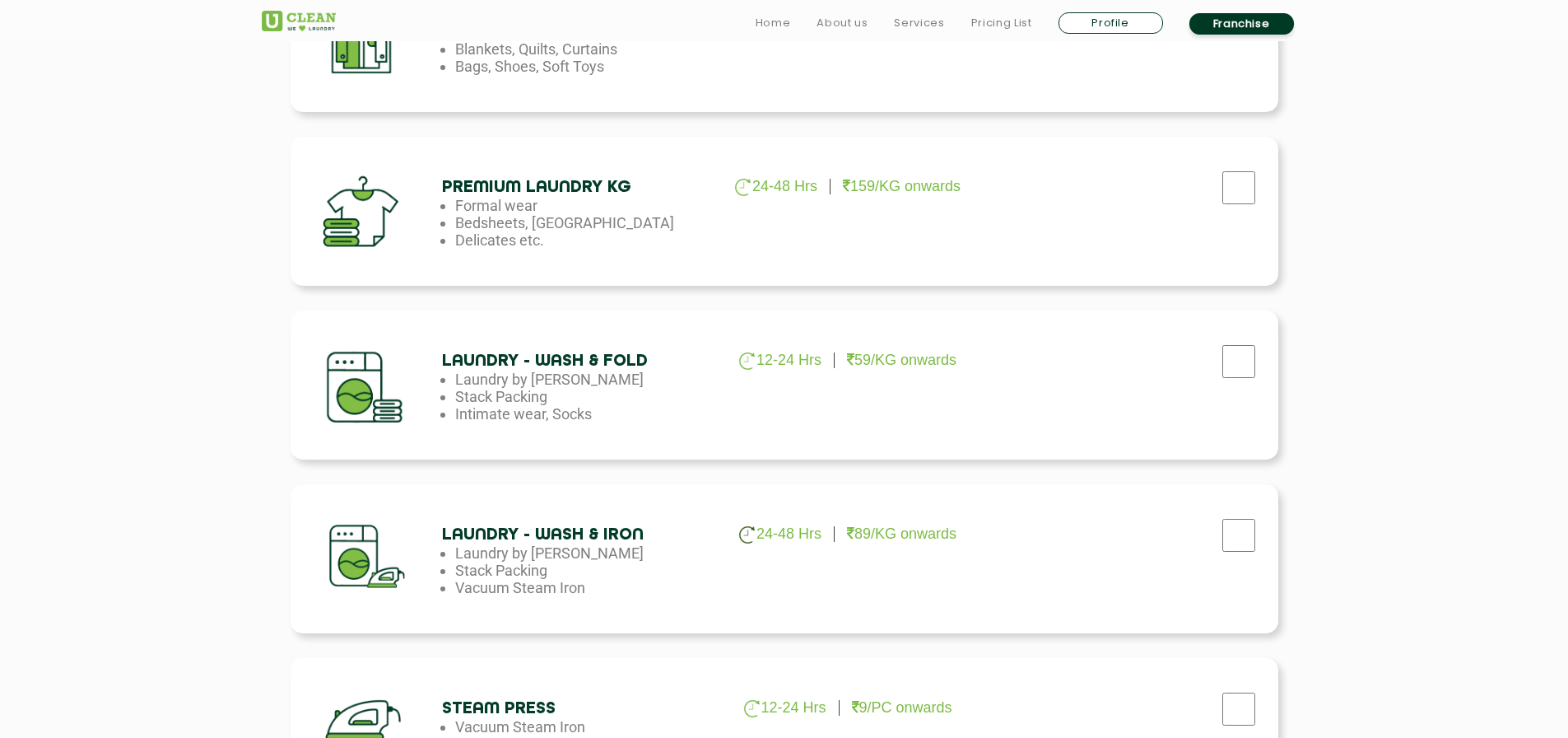
scroll to position [741, 0]
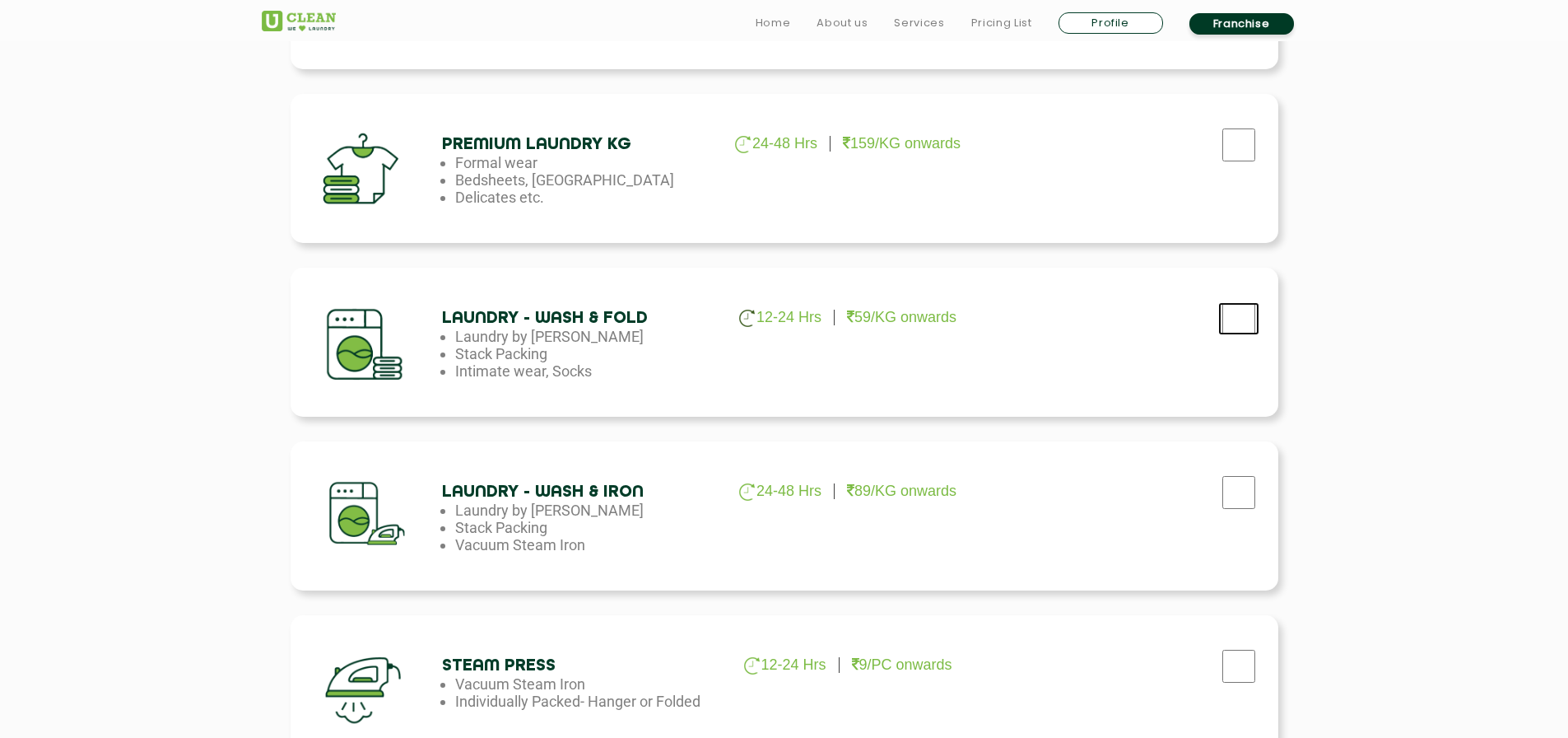
click at [1252, 307] on input "checkbox" at bounding box center [1238, 318] width 41 height 33
checkbox input "true"
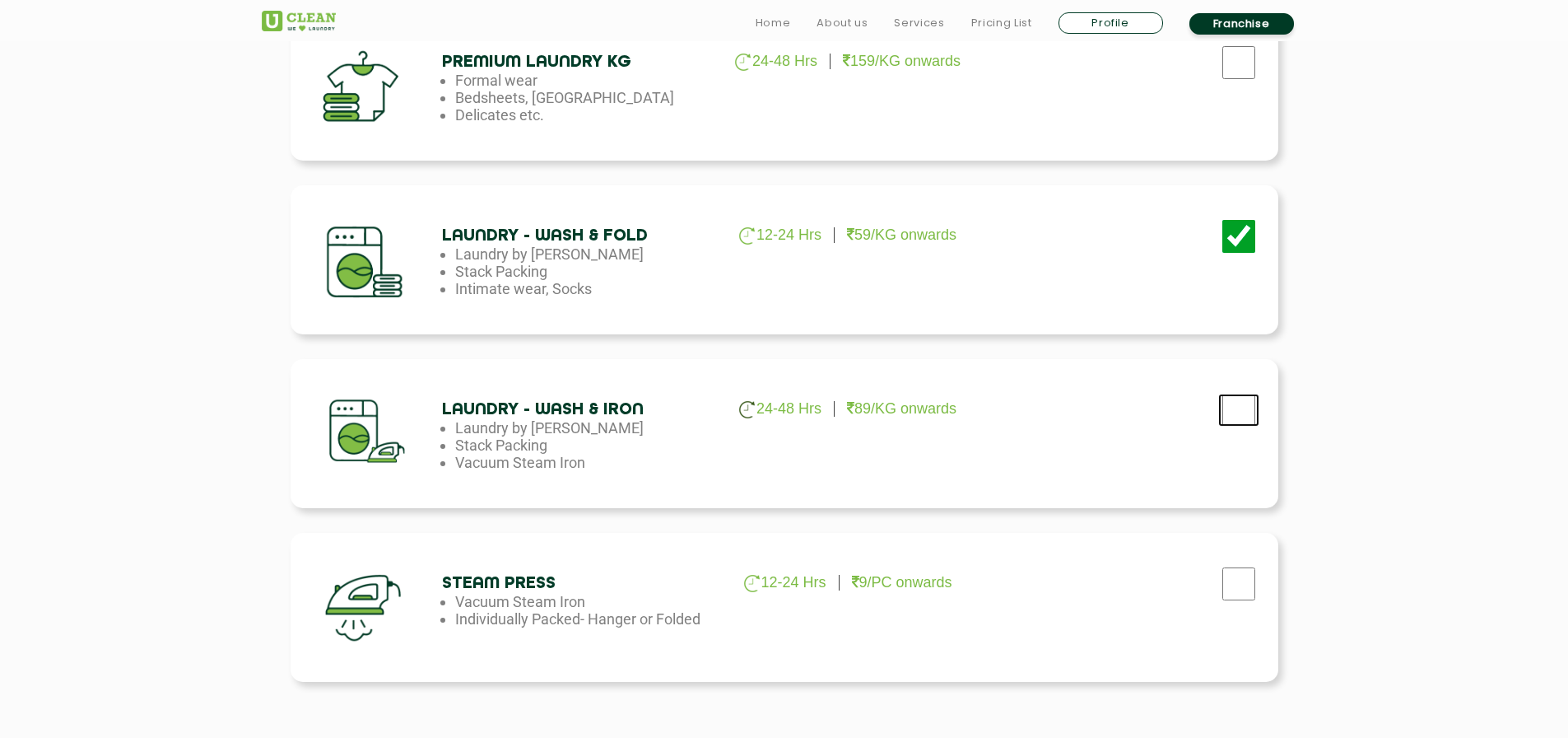
click at [1253, 400] on input "checkbox" at bounding box center [1238, 410] width 41 height 33
checkbox input "true"
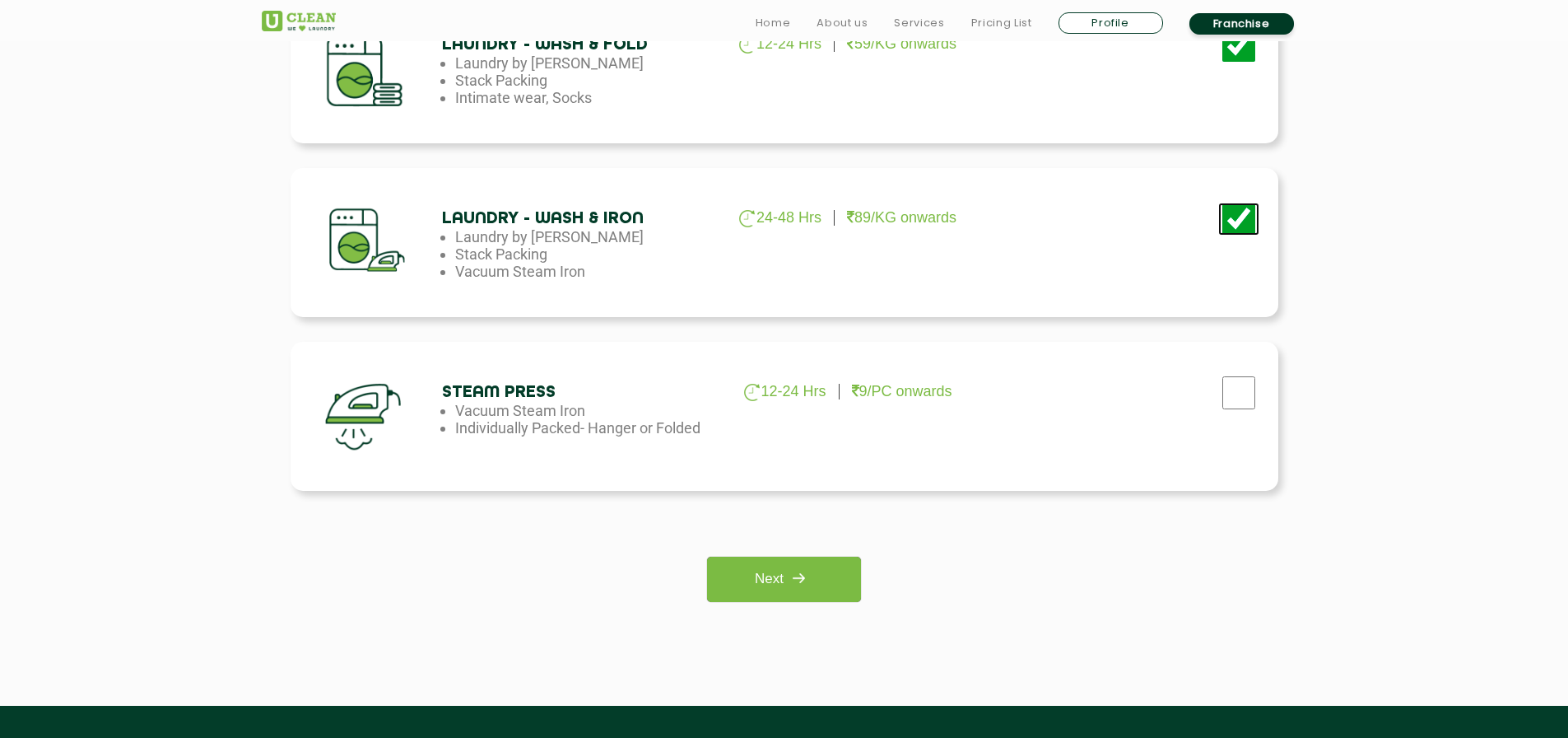
scroll to position [1070, 0]
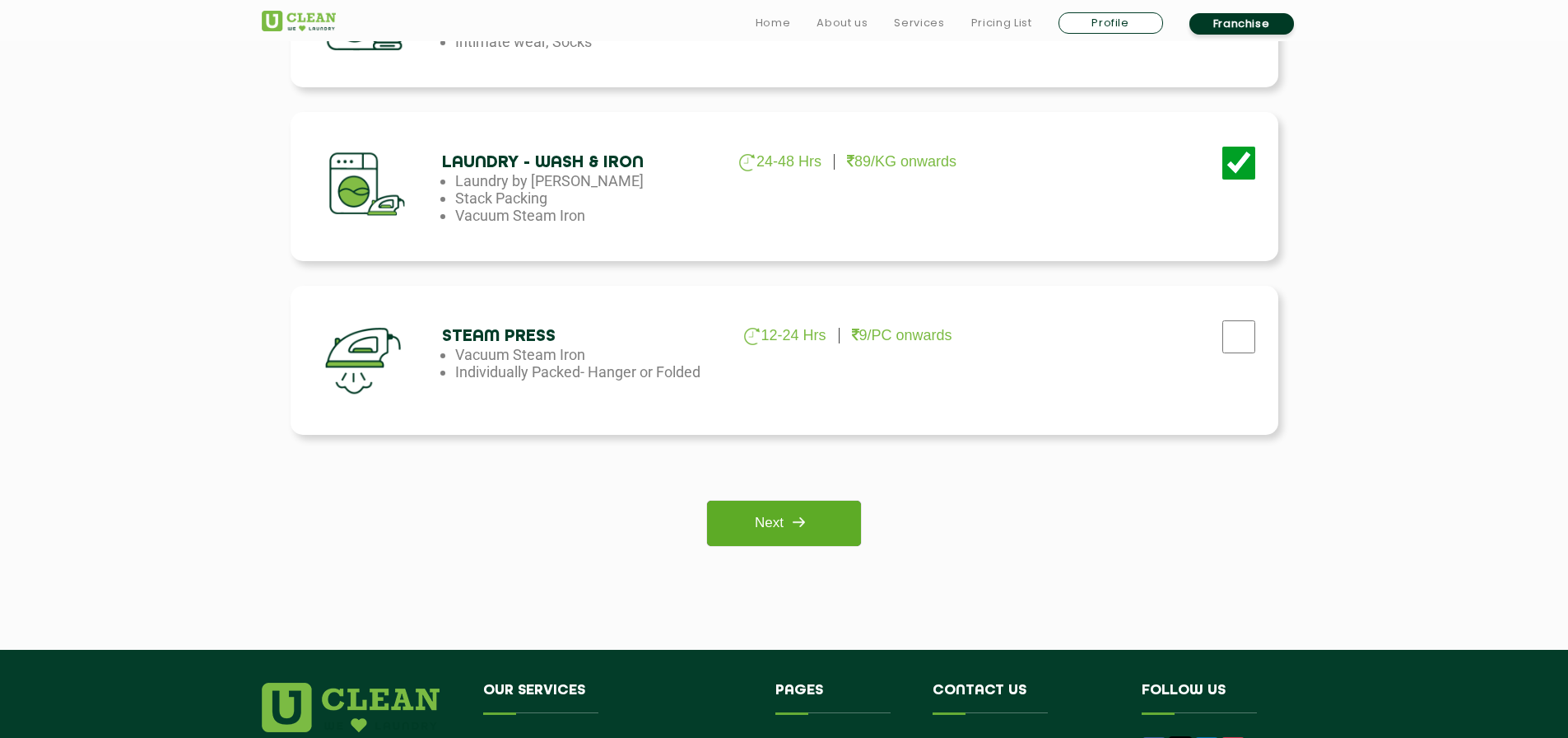
click at [812, 537] on img at bounding box center [797, 522] width 29 height 29
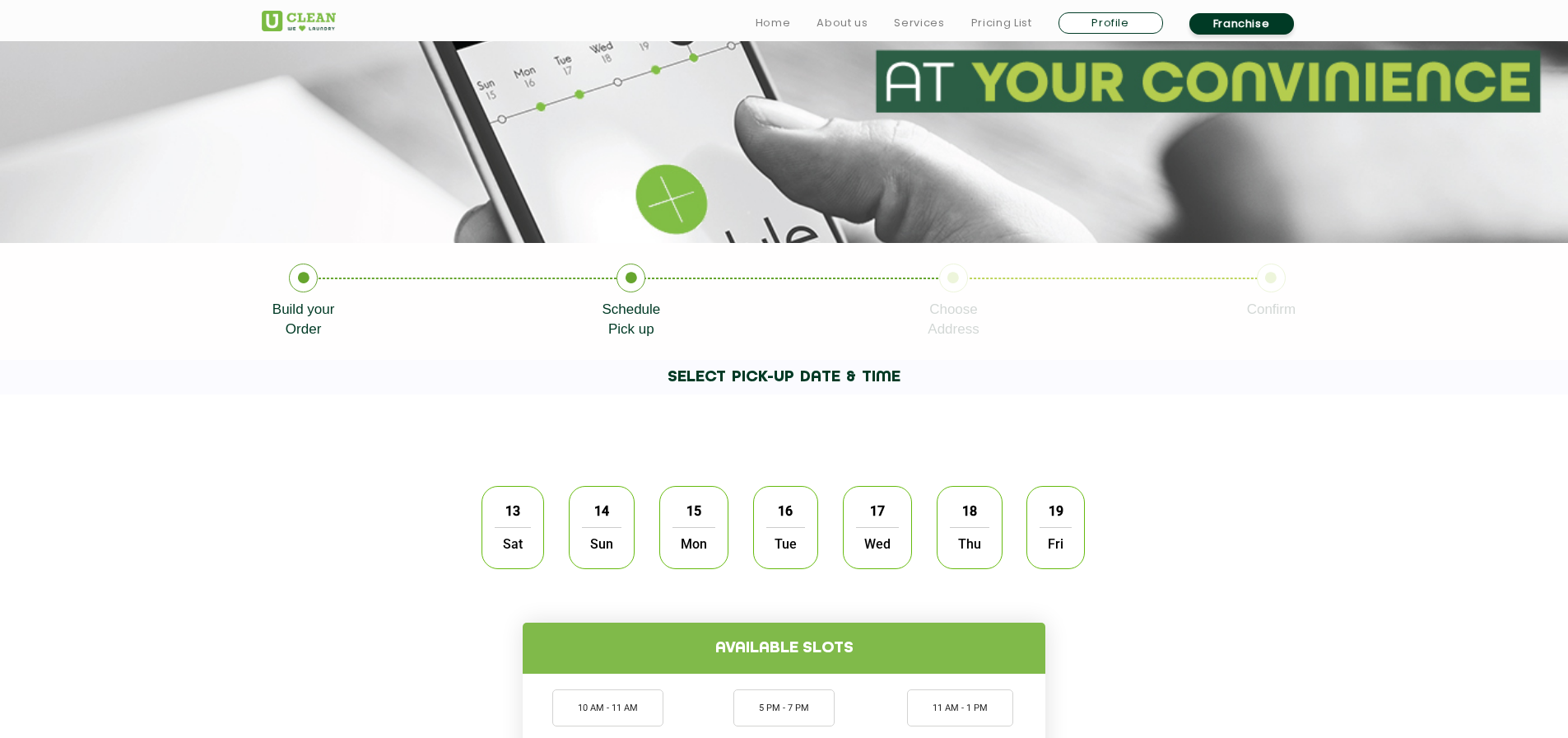
scroll to position [165, 0]
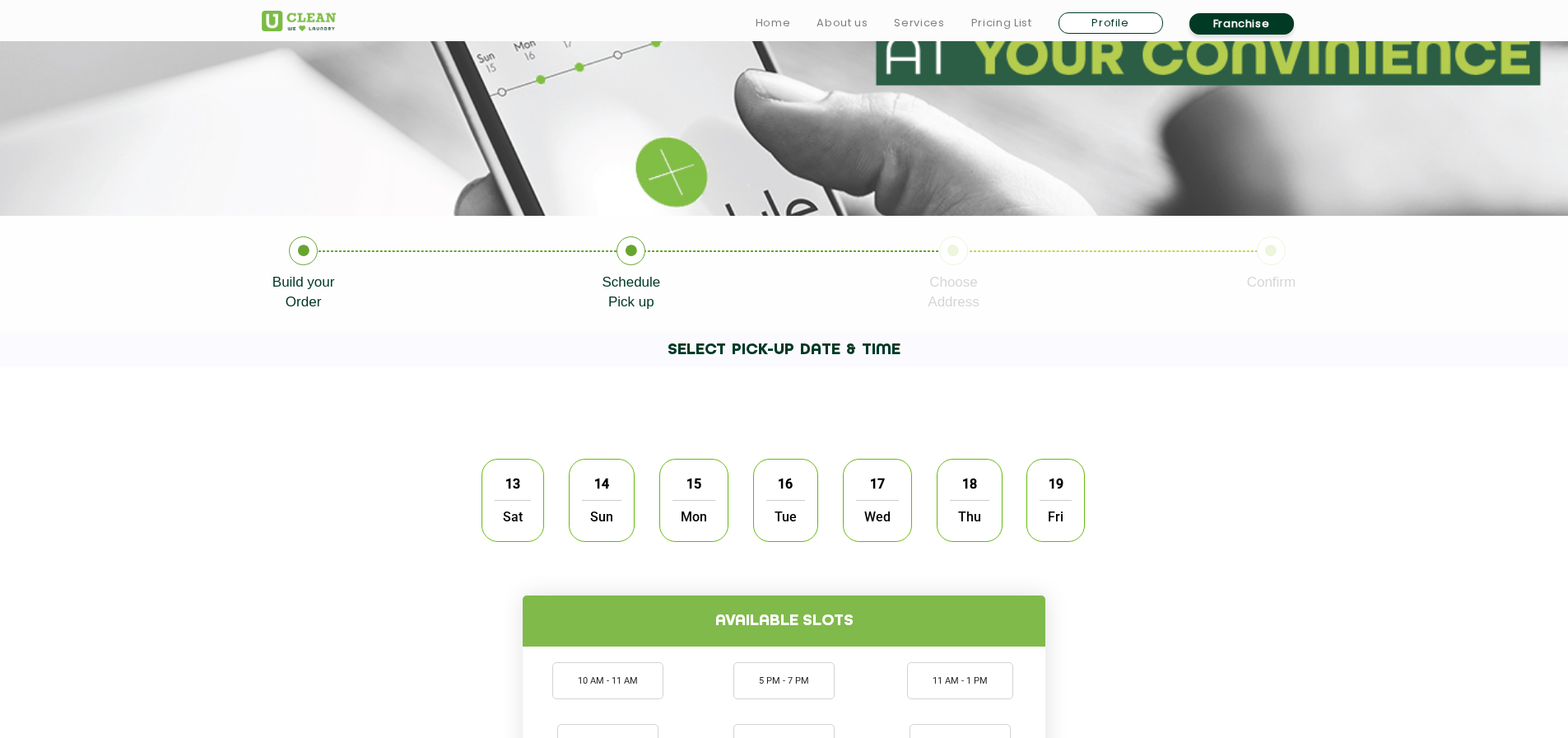
click at [517, 460] on div "13 Sat" at bounding box center [512, 500] width 62 height 83
click at [600, 667] on li "10 AM - 11 AM" at bounding box center [608, 681] width 111 height 37
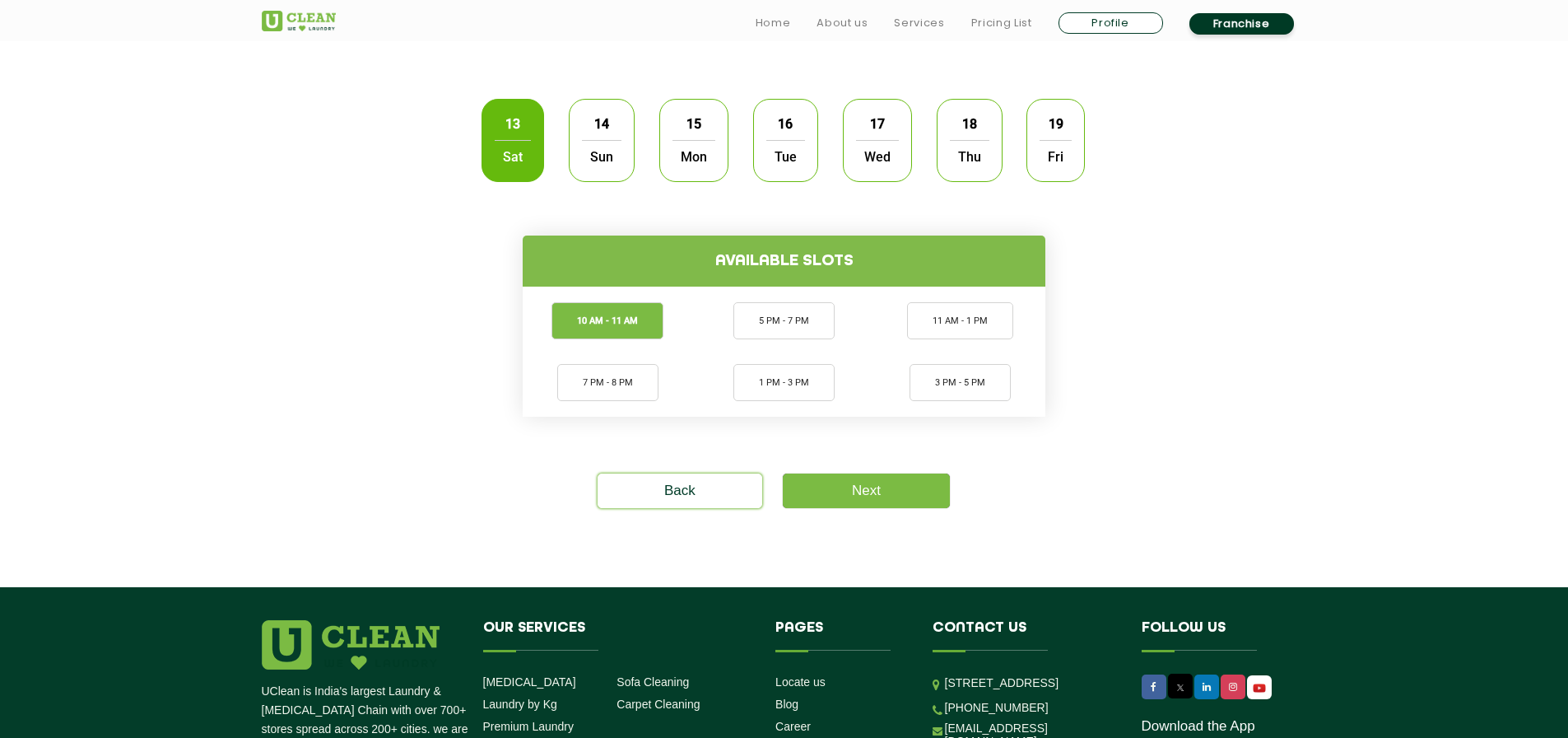
scroll to position [576, 0]
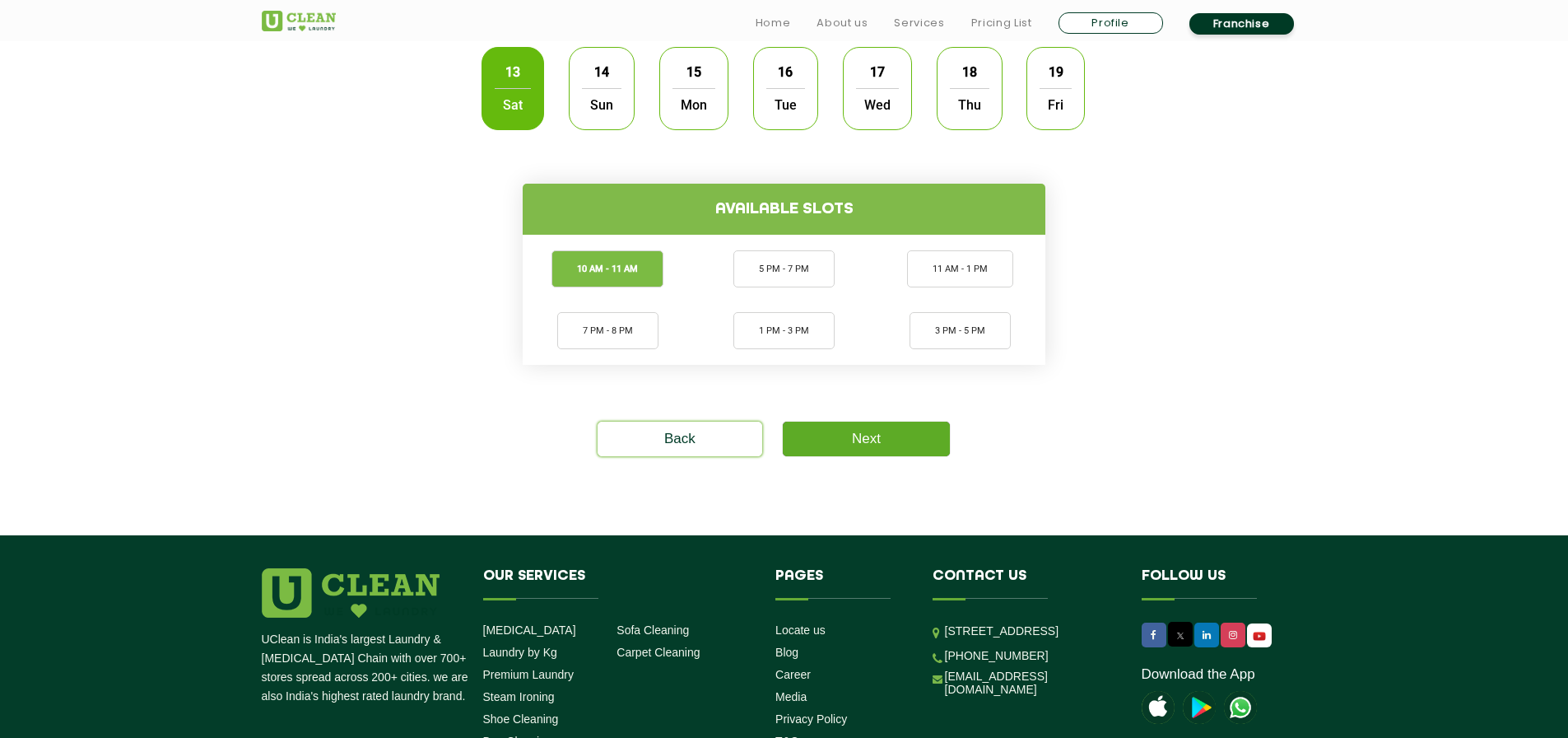
click at [820, 452] on link "Next" at bounding box center [866, 438] width 167 height 35
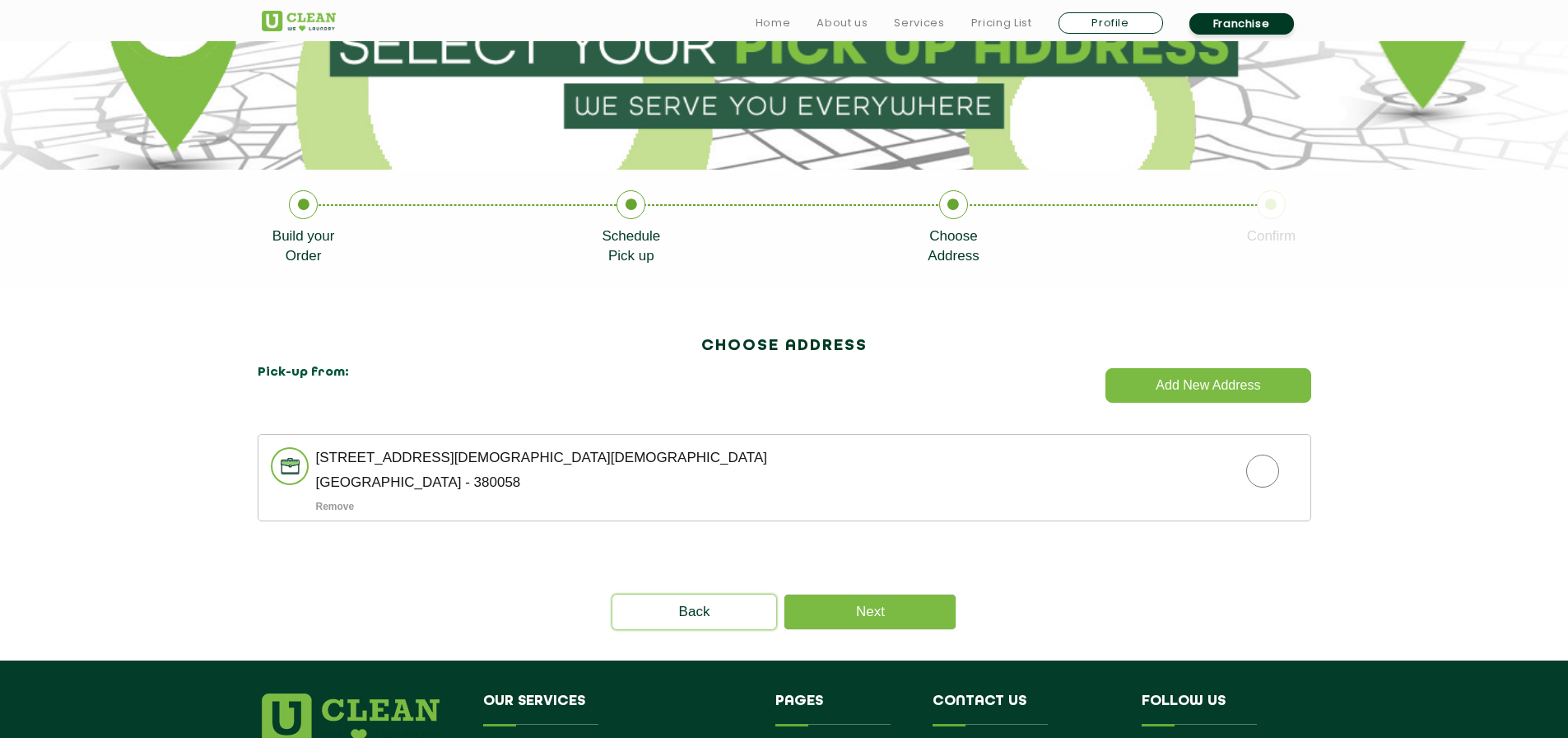
scroll to position [247, 0]
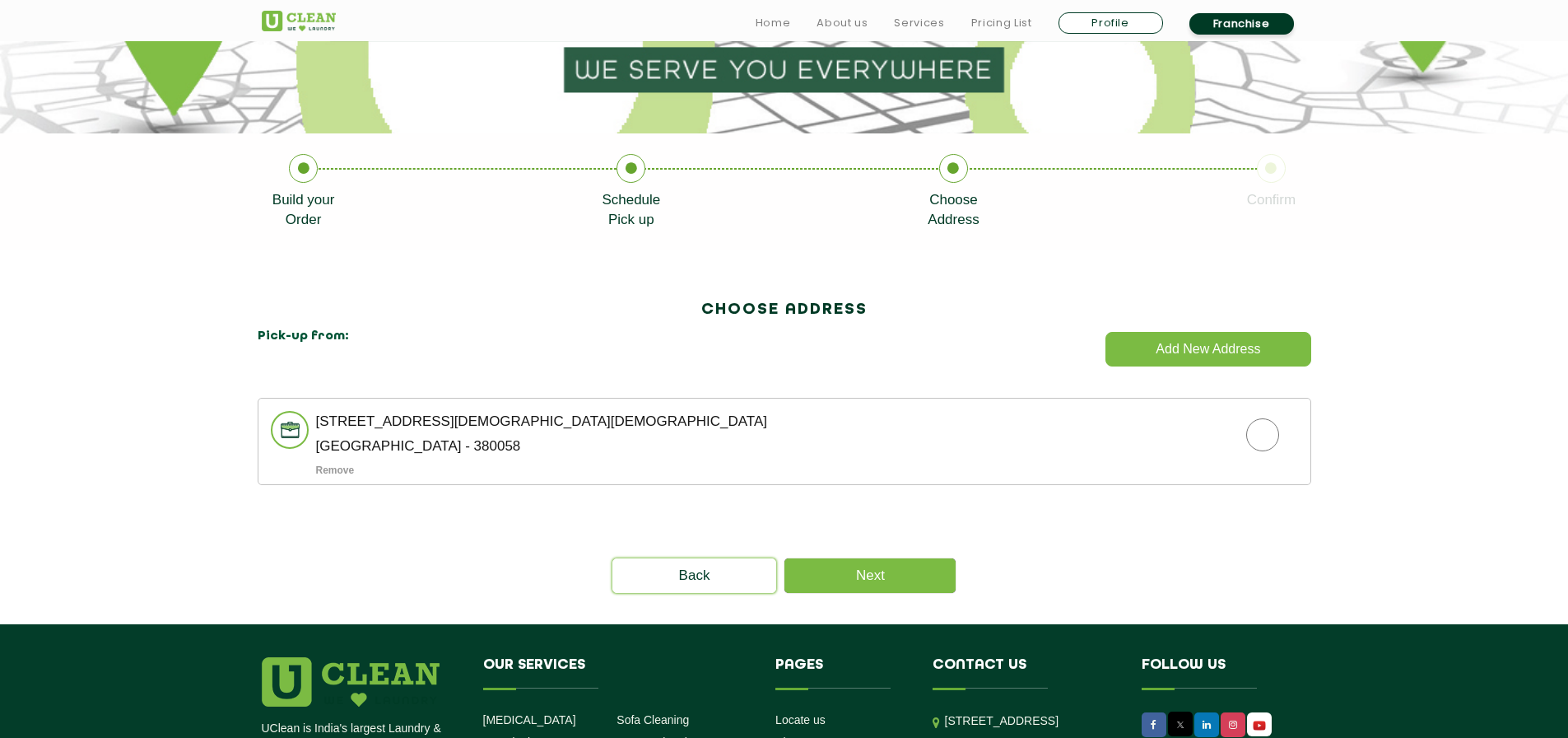
click at [524, 417] on p "512, SHIVALIK SHILP, ISKCON CROSS ROAD, 512, SHIVALIK SHILP, ISKCON CROSS ROAD" at bounding box center [813, 421] width 994 height 13
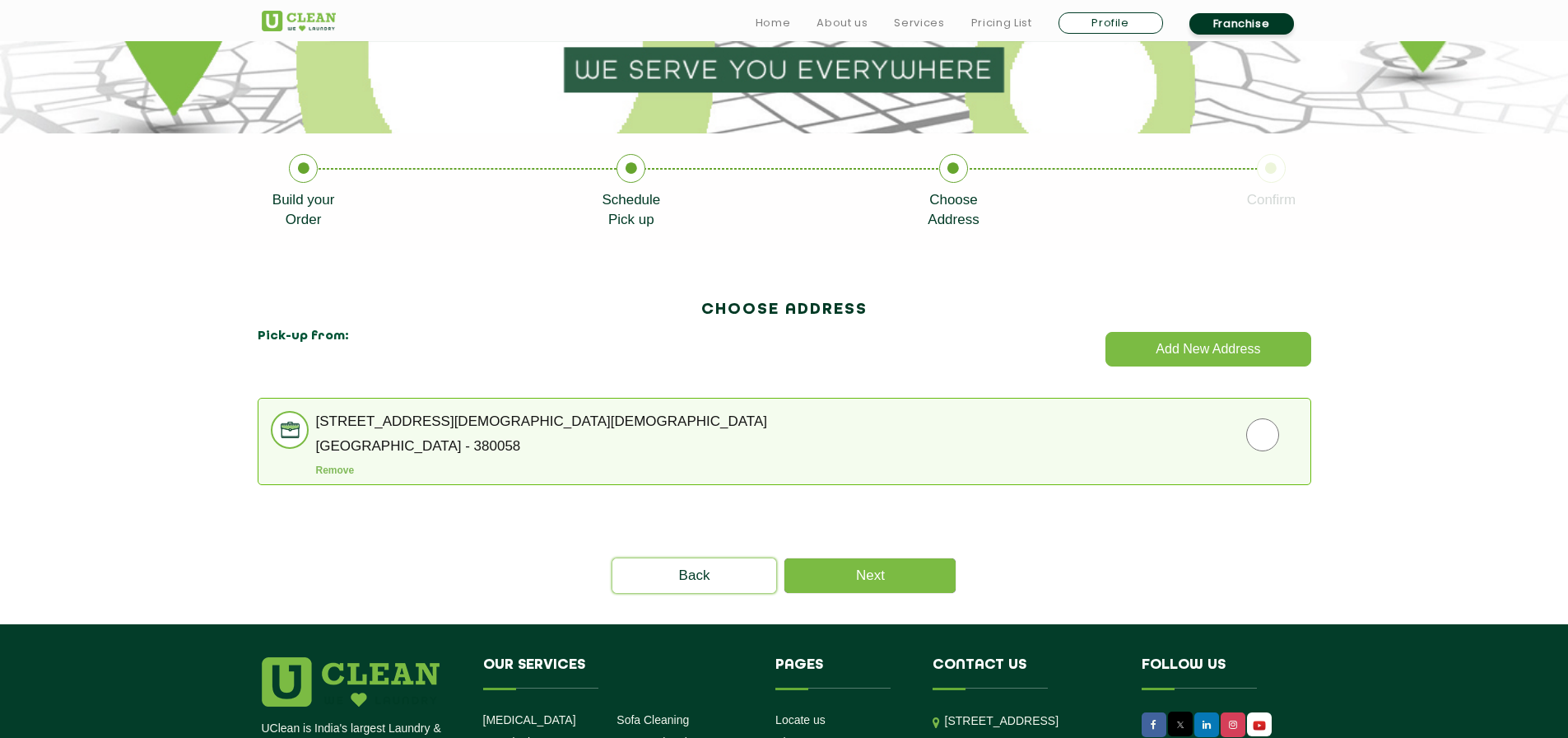
click at [1146, 462] on li "512, SHIVALIK SHILP, ISKCON CROSS ROAD, 512, SHIVALIK SHILP, ISKCON CROSS ROAD …" at bounding box center [784, 442] width 1053 height 88
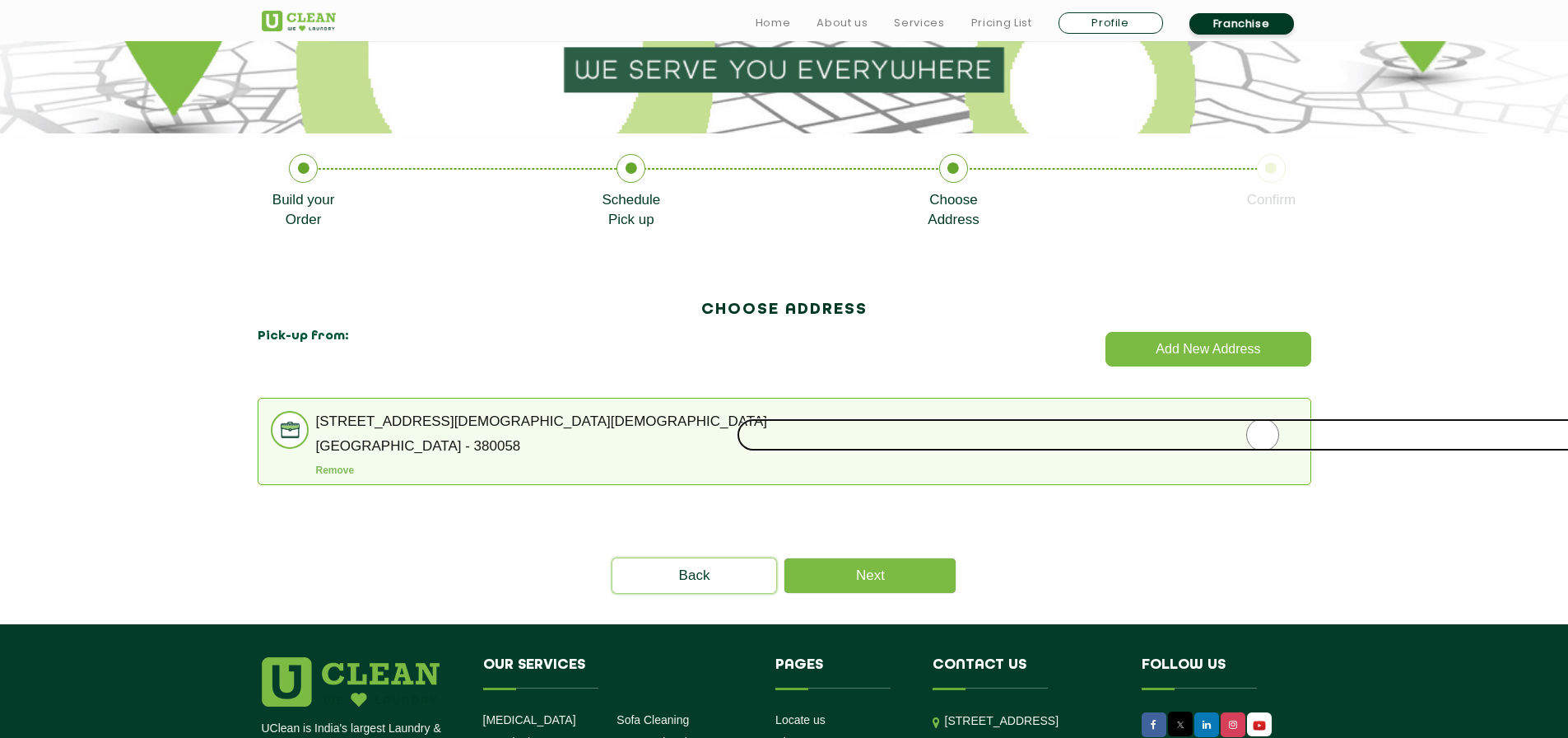
click at [1257, 440] on input "radio" at bounding box center [1263, 434] width 1052 height 33
radio input "true"
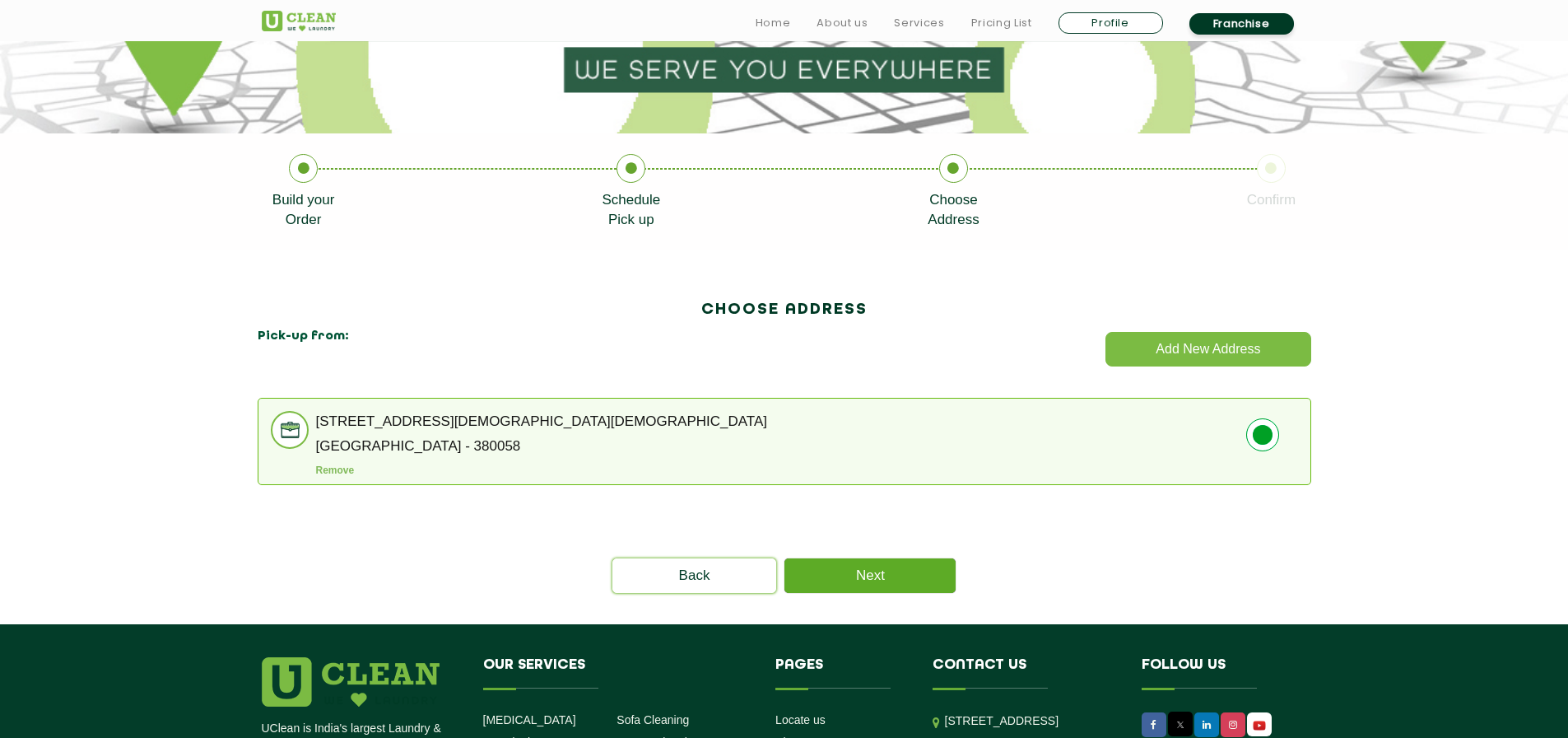
click at [914, 569] on link "Next" at bounding box center [870, 575] width 172 height 35
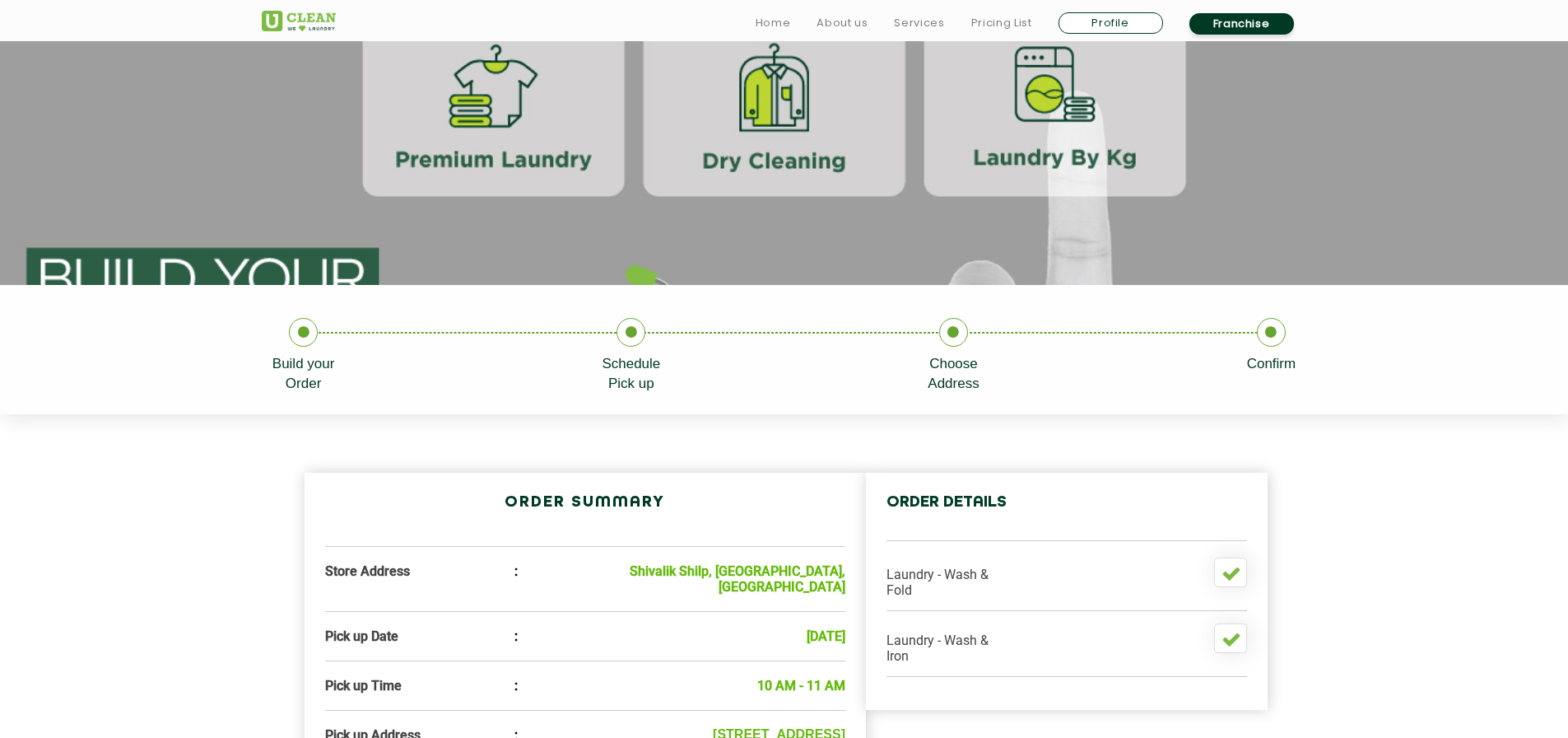
scroll to position [411, 0]
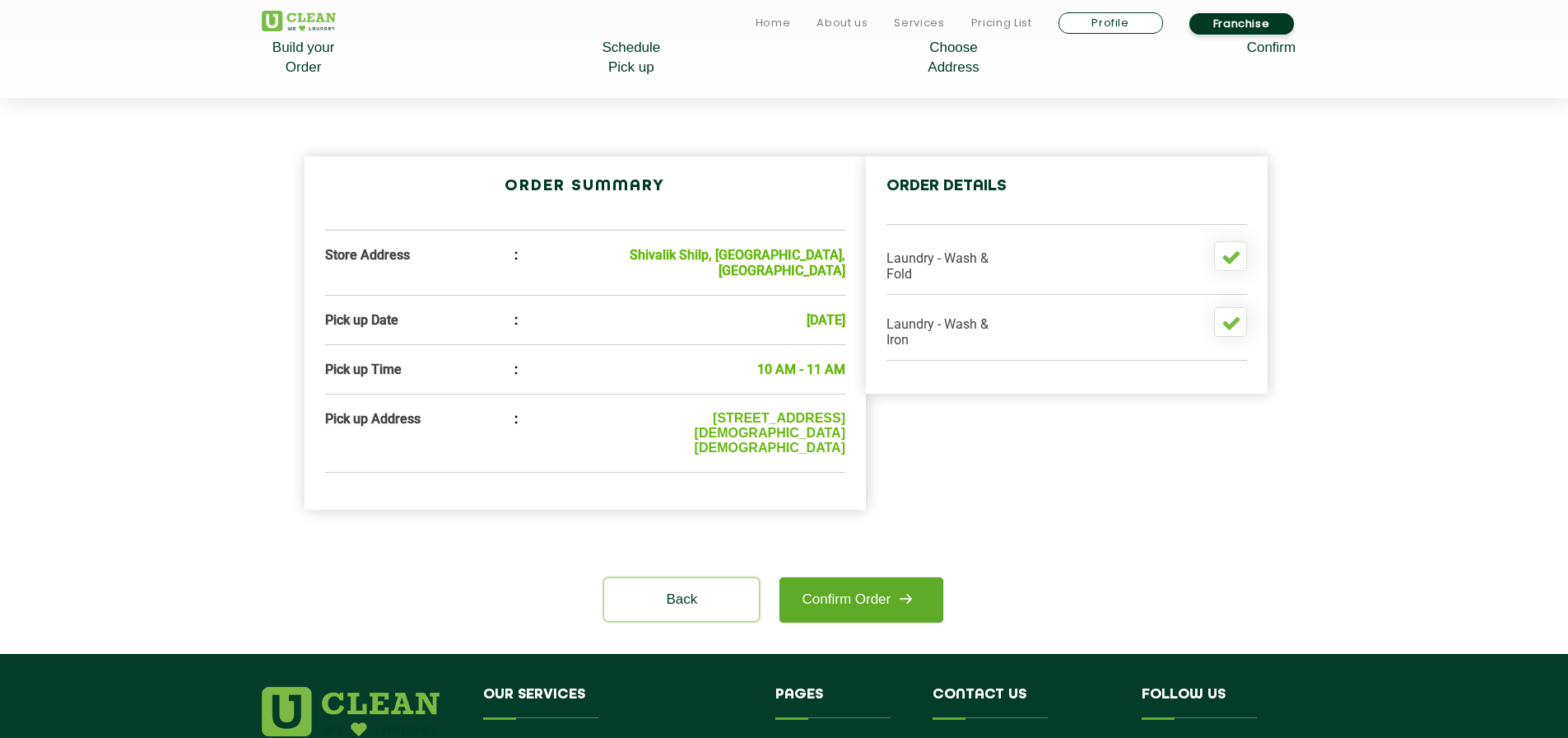
click at [861, 609] on link "Confirm Order" at bounding box center [861, 600] width 163 height 45
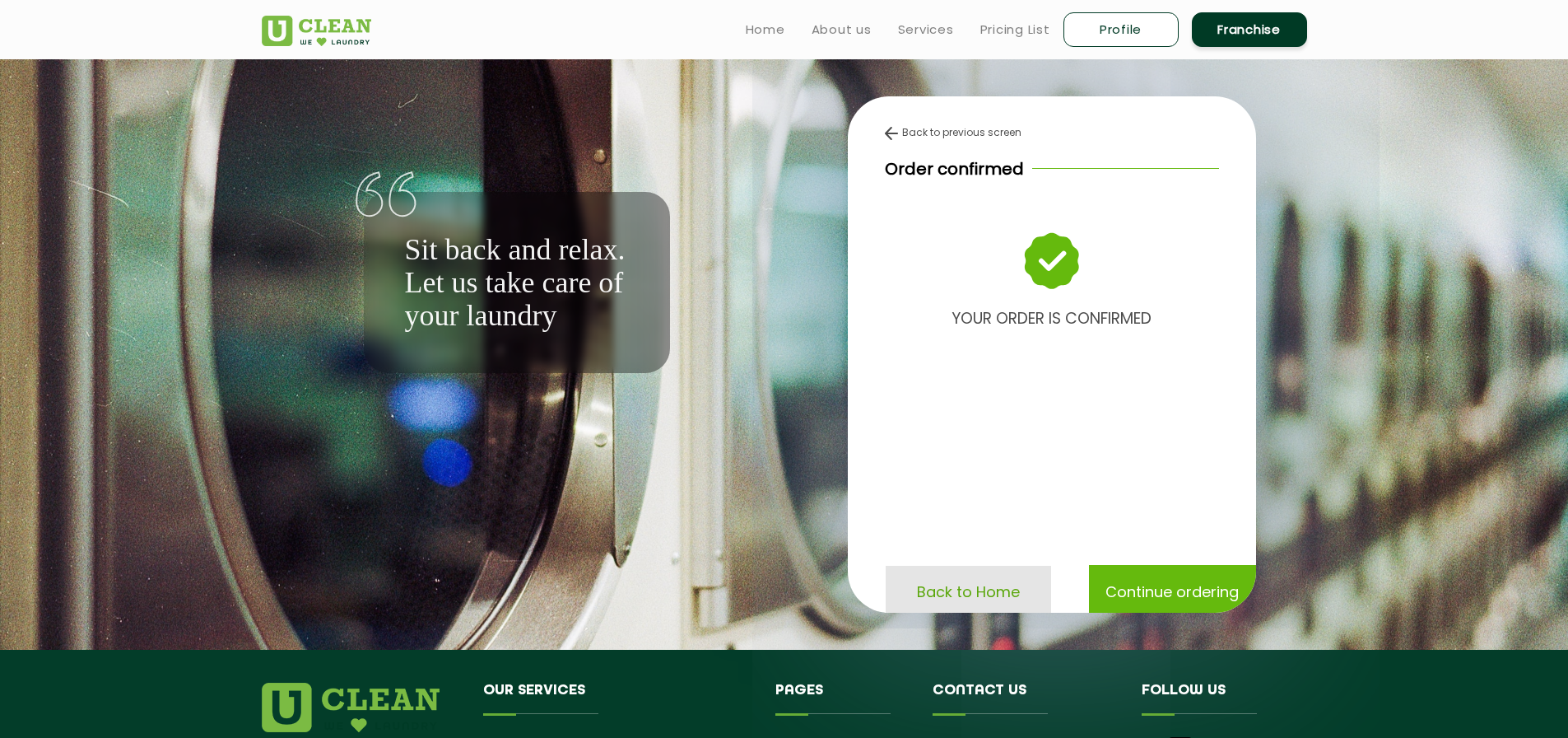
click at [995, 606] on p "Back to Home" at bounding box center [968, 592] width 103 height 29
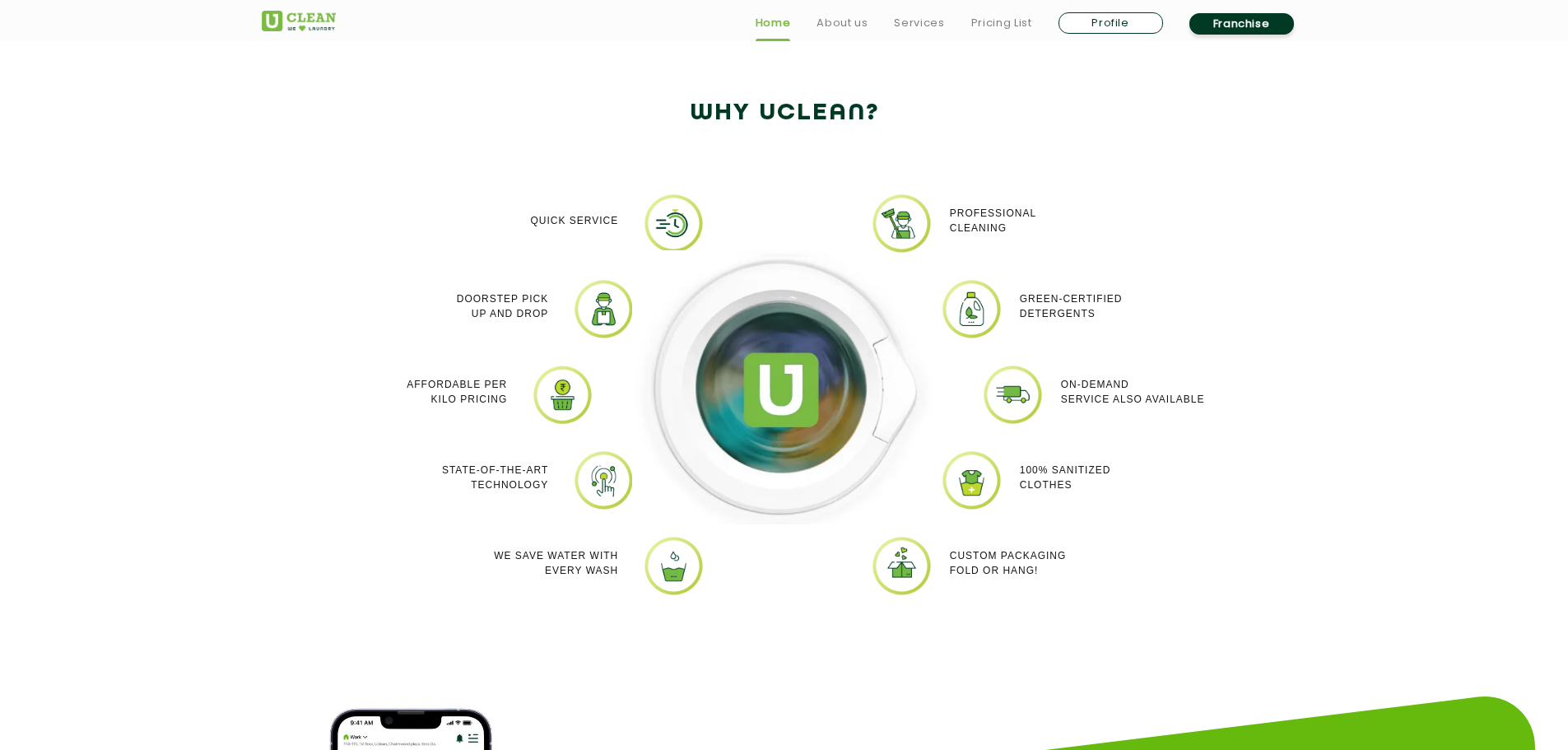
scroll to position [1400, 0]
